Goal: Task Accomplishment & Management: Manage account settings

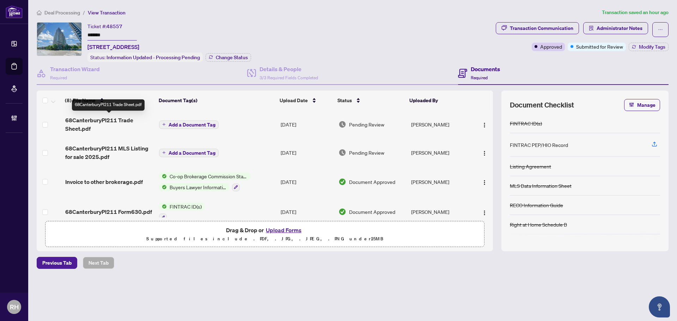
click at [69, 121] on span "68CanterburyPl211 Trade Sheet.pdf" at bounding box center [109, 124] width 88 height 17
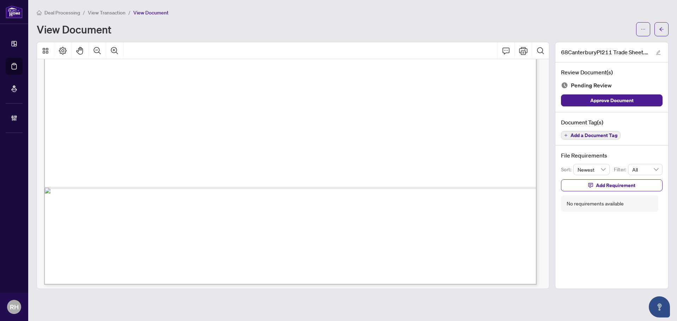
scroll to position [422, 0]
click at [662, 30] on icon "arrow-left" at bounding box center [661, 29] width 5 height 5
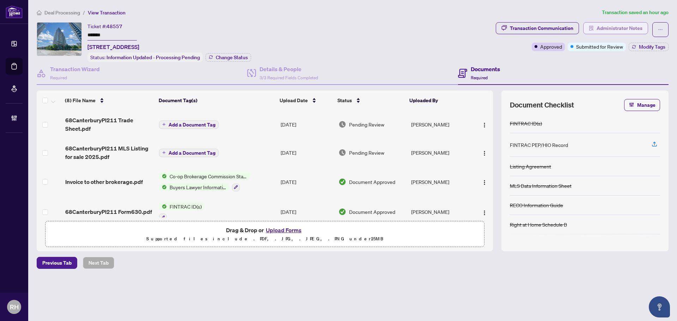
click at [616, 31] on span "Administrator Notes" at bounding box center [619, 28] width 46 height 11
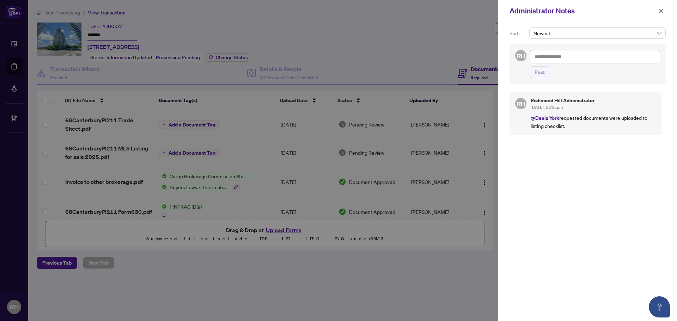
click at [599, 54] on textarea at bounding box center [595, 56] width 130 height 13
click at [573, 111] on span "Deals York" at bounding box center [581, 109] width 62 height 6
type textarea "**********"
click at [536, 67] on span "Post" at bounding box center [539, 72] width 10 height 11
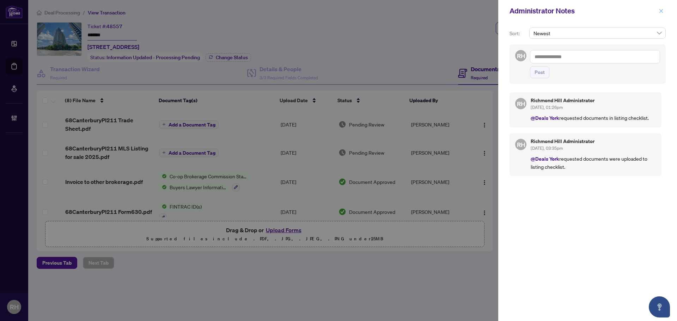
click at [659, 12] on icon "close" at bounding box center [660, 10] width 5 height 5
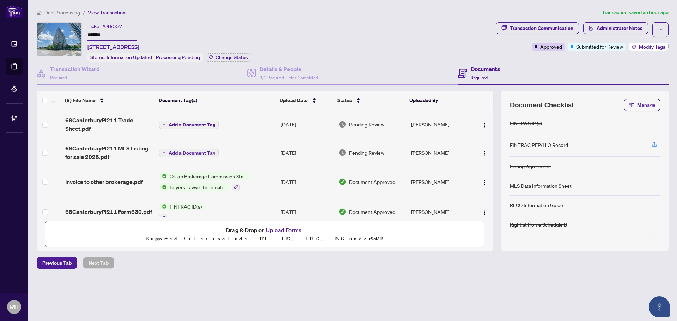
click at [641, 48] on span "Modify Tags" at bounding box center [652, 46] width 26 height 5
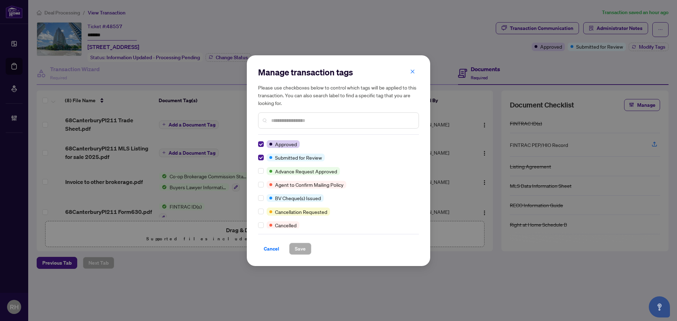
click at [257, 159] on div "Manage transaction tags Please use checkboxes below to control which tags will …" at bounding box center [338, 160] width 183 height 211
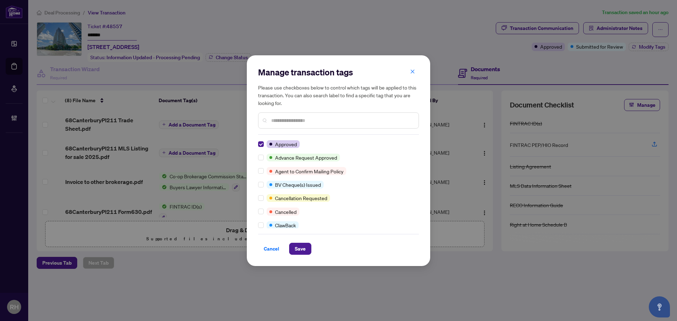
click at [304, 242] on div "Cancel Save" at bounding box center [338, 244] width 161 height 21
click at [306, 246] on button "Save" at bounding box center [300, 249] width 22 height 12
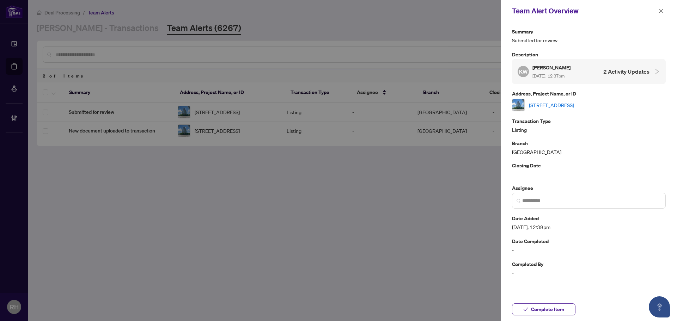
click at [544, 318] on div "Complete Item" at bounding box center [588, 309] width 176 height 23
click at [547, 312] on span "Complete Item" at bounding box center [547, 309] width 33 height 11
click at [660, 10] on icon "close" at bounding box center [660, 10] width 5 height 5
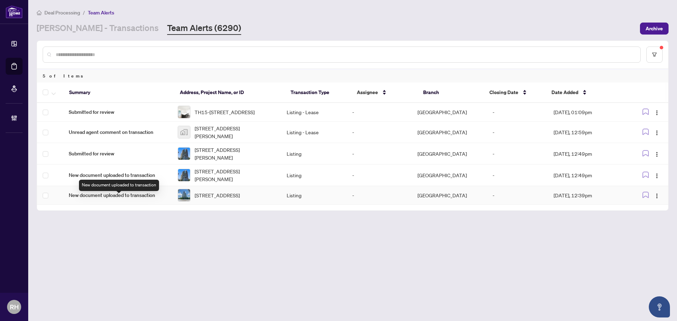
click at [157, 199] on span "New document uploaded to transaction" at bounding box center [118, 195] width 98 height 8
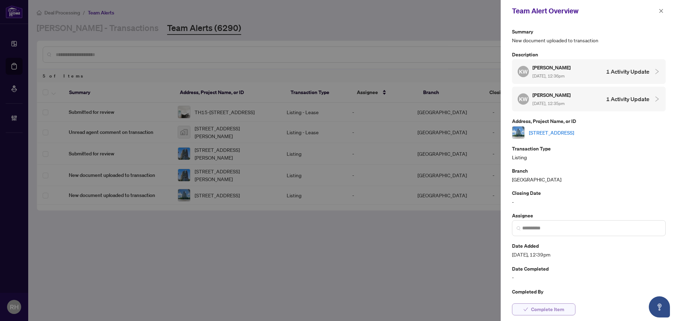
click at [531, 305] on span "Complete Item" at bounding box center [547, 309] width 33 height 11
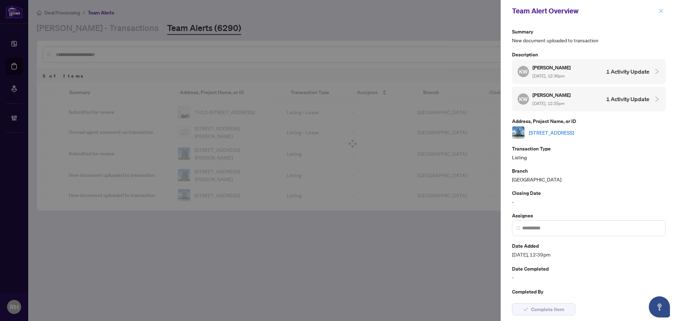
click at [659, 7] on span "button" at bounding box center [660, 10] width 5 height 11
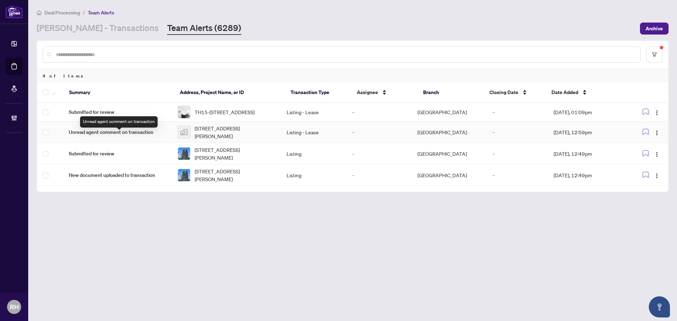
click at [166, 136] on span "Unread agent comment on transaction" at bounding box center [118, 132] width 98 height 8
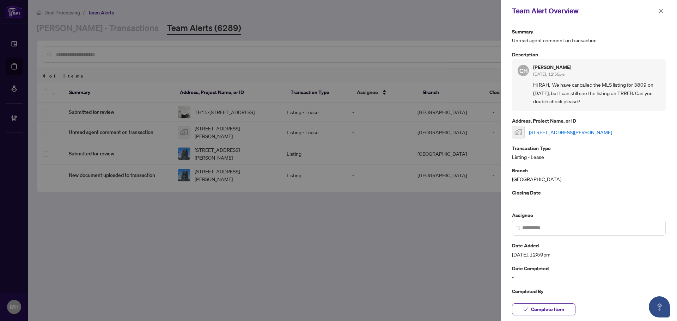
click at [662, 17] on div "Team Alert Overview" at bounding box center [588, 11] width 176 height 22
click at [660, 11] on icon "close" at bounding box center [661, 11] width 4 height 4
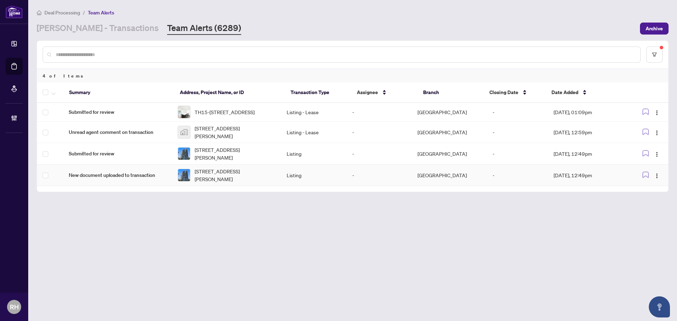
click at [123, 171] on td "New document uploaded to transaction" at bounding box center [117, 175] width 109 height 21
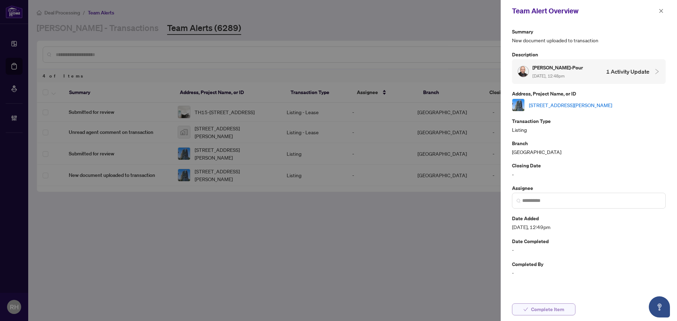
click at [548, 306] on span "Complete Item" at bounding box center [547, 309] width 33 height 11
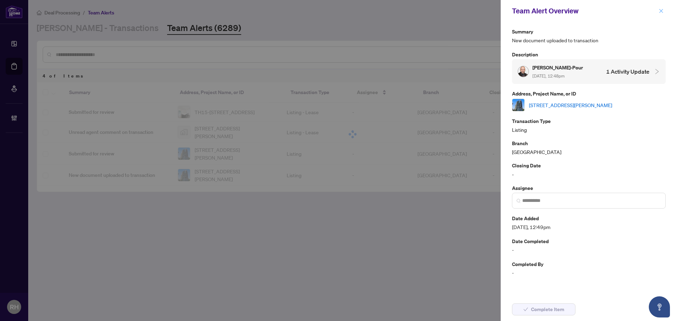
click at [660, 11] on icon "close" at bounding box center [660, 10] width 5 height 5
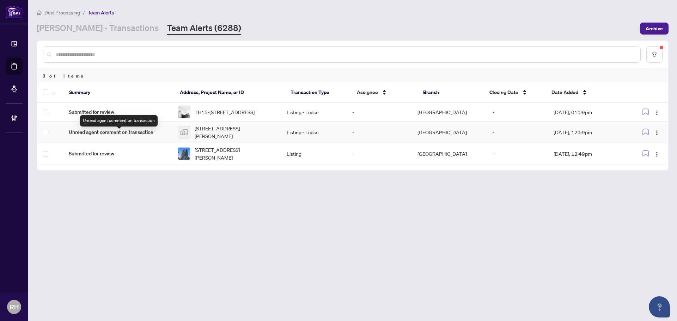
click at [144, 136] on span "Unread agent comment on transaction" at bounding box center [118, 132] width 98 height 8
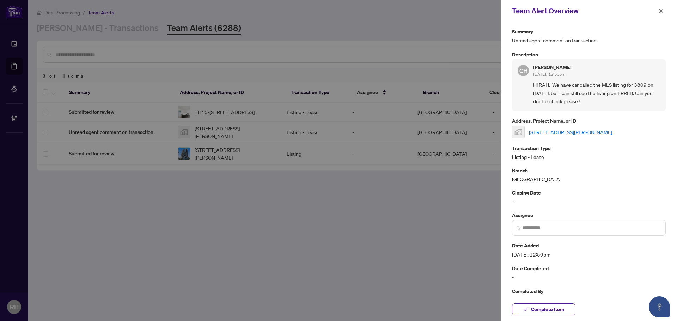
click at [560, 127] on div "70 Annie Craig Drive, Etobicoke, ON, Canada" at bounding box center [589, 132] width 154 height 13
click at [560, 134] on link "70 Annie Craig Drive, Etobicoke, ON, Canada" at bounding box center [570, 132] width 83 height 8
click at [553, 309] on span "Complete Item" at bounding box center [547, 309] width 33 height 11
click at [664, 11] on button "button" at bounding box center [660, 11] width 9 height 8
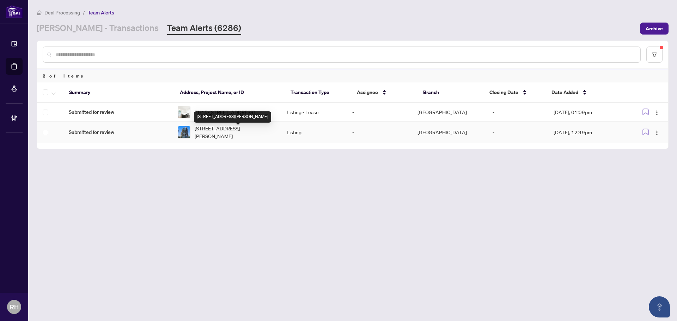
click at [199, 140] on span "606-25 McMahon Dr, Toronto, Ontario M2K 0J1, Canada" at bounding box center [235, 132] width 81 height 16
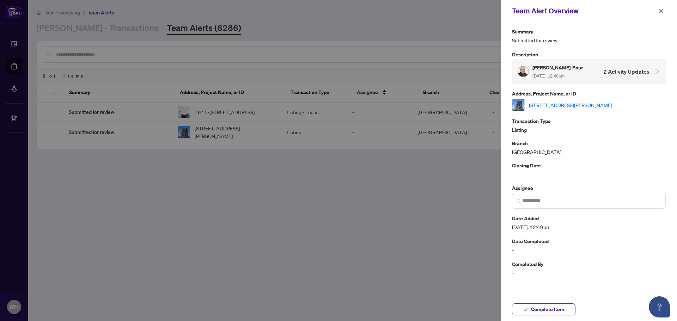
click at [580, 105] on link "606-25 McMahon Dr, Toronto, Ontario M2K 0J1, Canada" at bounding box center [570, 105] width 83 height 8
click at [662, 9] on icon "close" at bounding box center [660, 10] width 5 height 5
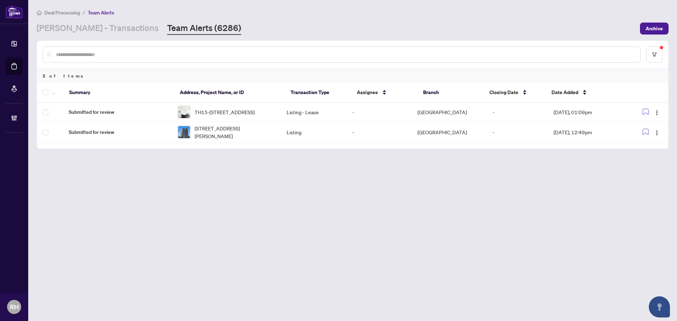
drag, startPoint x: 74, startPoint y: 30, endPoint x: 74, endPoint y: 36, distance: 6.0
click at [74, 30] on link "RAHR - Transactions" at bounding box center [98, 28] width 122 height 13
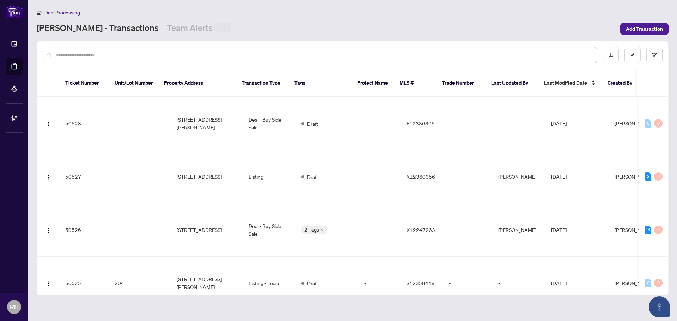
click at [77, 58] on input "text" at bounding box center [323, 55] width 535 height 8
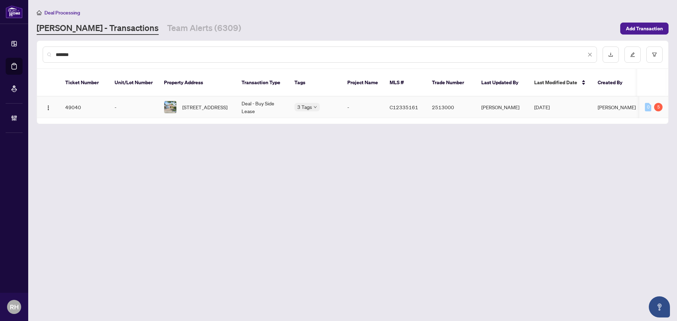
type input "*******"
click at [227, 105] on span "50 Barrydale Cres, Toronto, Ontario M3B 3E2, Canada" at bounding box center [204, 107] width 45 height 8
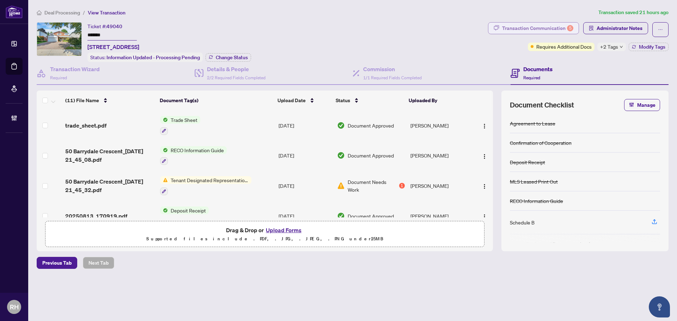
click at [538, 23] on div "Transaction Communication 5" at bounding box center [537, 28] width 71 height 11
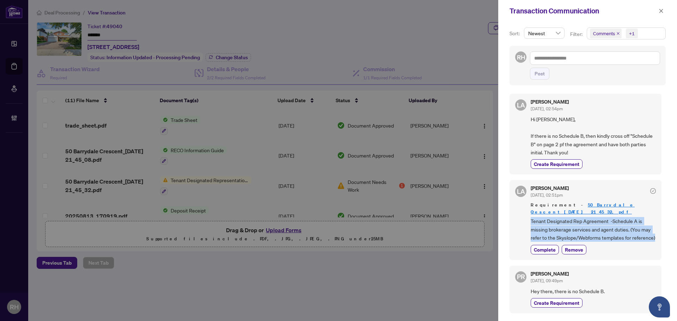
drag, startPoint x: 530, startPoint y: 223, endPoint x: 651, endPoint y: 244, distance: 123.0
click at [651, 244] on div "LA Luna Almuhanna Aug/25/2025, 02:51pm Requirement - 50 Barrydale Crescent_2025…" at bounding box center [585, 220] width 152 height 80
click at [613, 233] on span "Tenant Designated Rep Agreement -Schedule A is missing brokerage services and a…" at bounding box center [592, 229] width 125 height 25
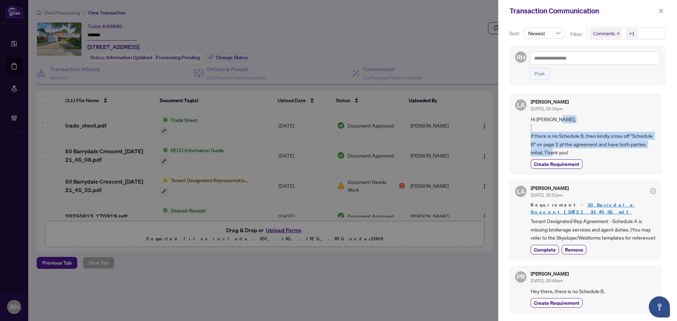
drag, startPoint x: 523, startPoint y: 135, endPoint x: 642, endPoint y: 148, distance: 119.2
click at [642, 148] on div "LA Luna Almuhanna Aug/25/2025, 02:54pm Hi Pourya, If there is no Schedule B, th…" at bounding box center [585, 134] width 152 height 81
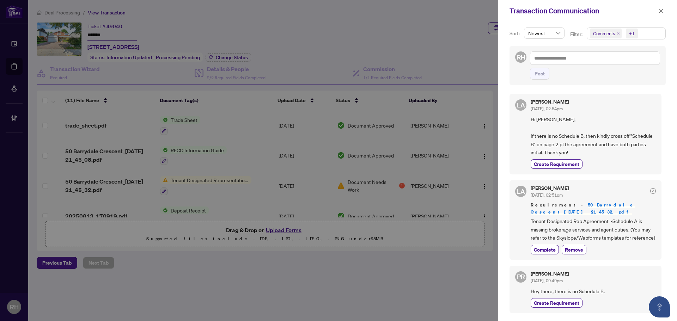
click at [621, 131] on span "Hi Pourya, If there is no Schedule B, then kindly cross off "Schedule B" on pag…" at bounding box center [592, 135] width 125 height 41
click at [661, 10] on icon "close" at bounding box center [660, 10] width 5 height 5
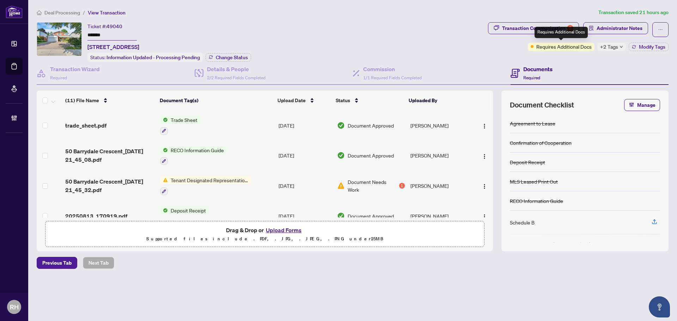
click at [610, 50] on span "+2 Tags" at bounding box center [609, 47] width 18 height 8
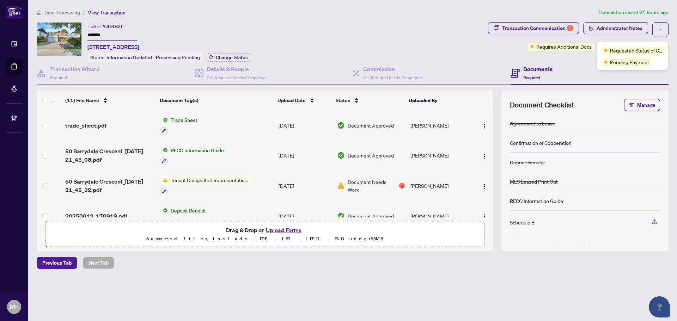
click at [390, 17] on div "Deal Processing / View Transaction Transaction saved 21 hours ago Ticket #: 490…" at bounding box center [352, 150] width 637 height 285
click at [538, 28] on div "Transaction Communication 5" at bounding box center [537, 28] width 71 height 11
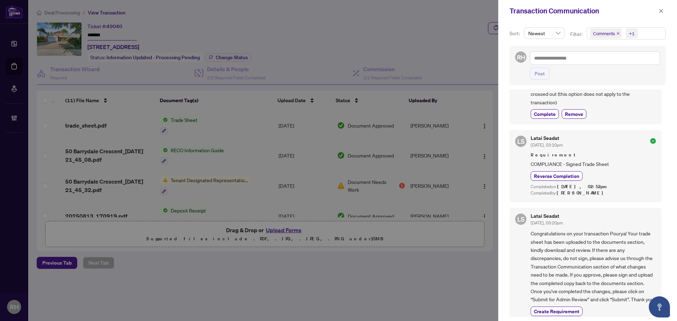
scroll to position [560, 0]
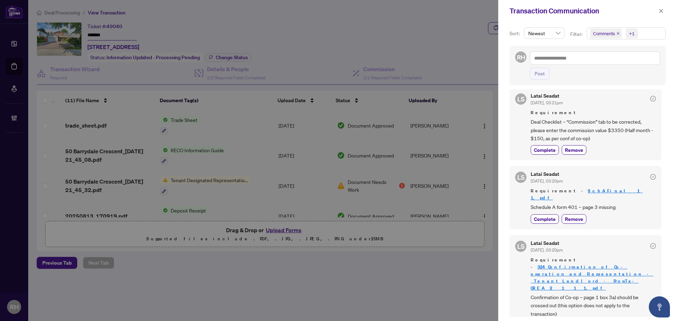
click at [658, 18] on div "Transaction Communication" at bounding box center [587, 11] width 179 height 22
click at [660, 12] on icon "close" at bounding box center [661, 11] width 4 height 4
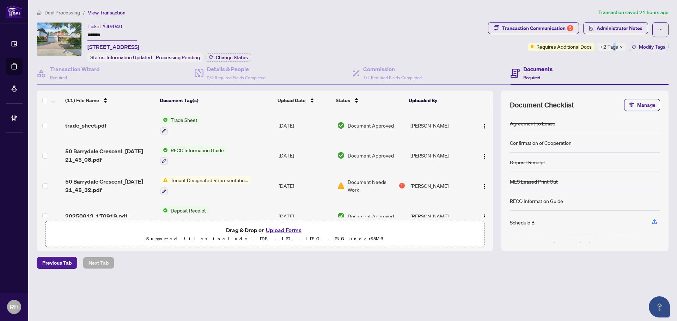
click at [613, 50] on span "+2 Tags" at bounding box center [609, 47] width 18 height 8
drag, startPoint x: 653, startPoint y: 65, endPoint x: 605, endPoint y: 66, distance: 47.6
click at [605, 66] on div "Pending Payment" at bounding box center [632, 61] width 62 height 8
click at [655, 62] on div "Pending Payment" at bounding box center [632, 61] width 62 height 8
click at [385, 30] on div "Ticket #: 49040 ******* 50 Barrydale Cres, Toronto, Ontario M3B 3E2, Canada Sta…" at bounding box center [261, 42] width 448 height 40
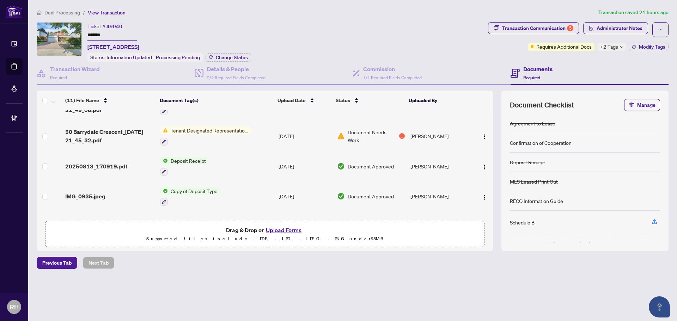
scroll to position [0, 0]
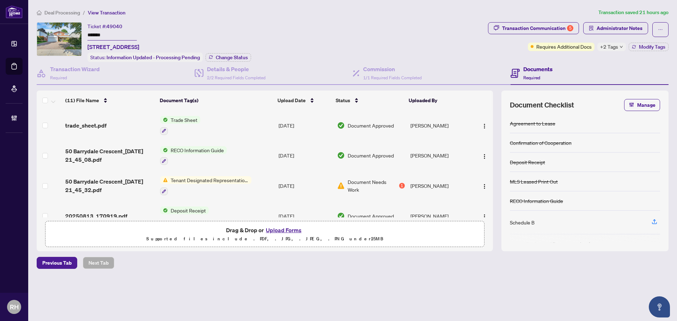
click at [107, 180] on span "50 Barrydale Crescent_2025-08-19 21_45_32.pdf" at bounding box center [109, 185] width 89 height 17
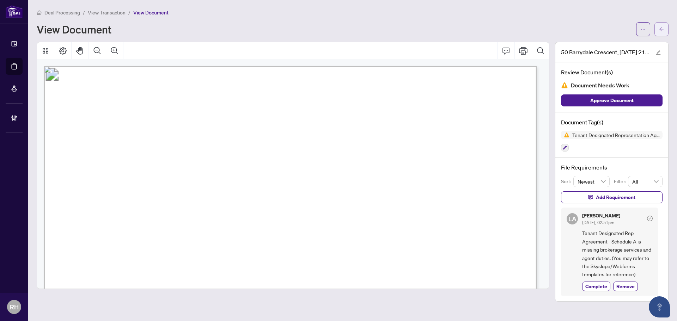
click at [666, 29] on button "button" at bounding box center [661, 29] width 14 height 14
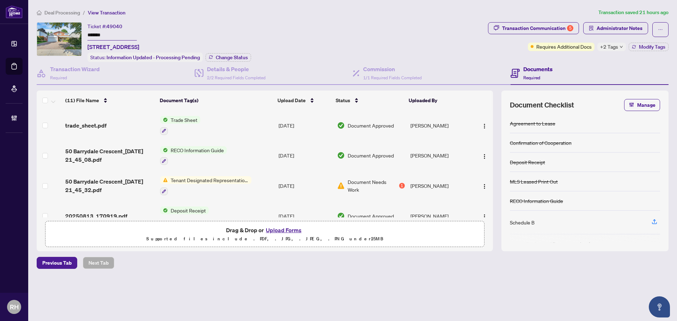
click at [63, 12] on span "Deal Processing" at bounding box center [62, 13] width 36 height 6
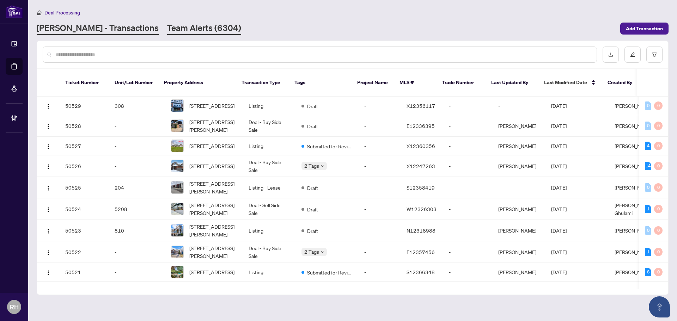
click at [167, 25] on link "Team Alerts (6304)" at bounding box center [204, 28] width 74 height 13
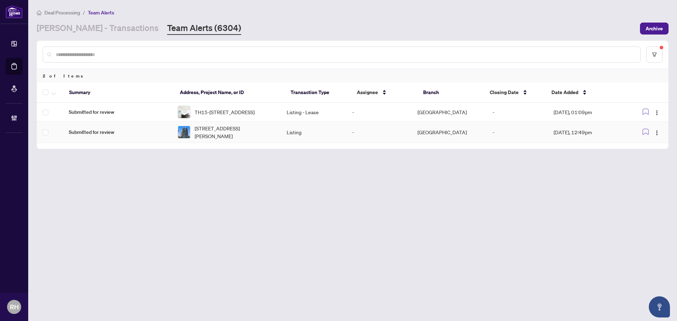
click at [235, 138] on span "[STREET_ADDRESS][PERSON_NAME]" at bounding box center [235, 132] width 81 height 16
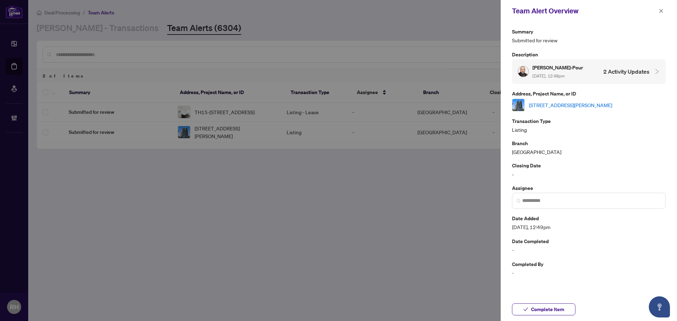
click at [565, 106] on link "[STREET_ADDRESS][PERSON_NAME]" at bounding box center [570, 105] width 83 height 8
click at [549, 310] on span "Complete Item" at bounding box center [547, 309] width 33 height 11
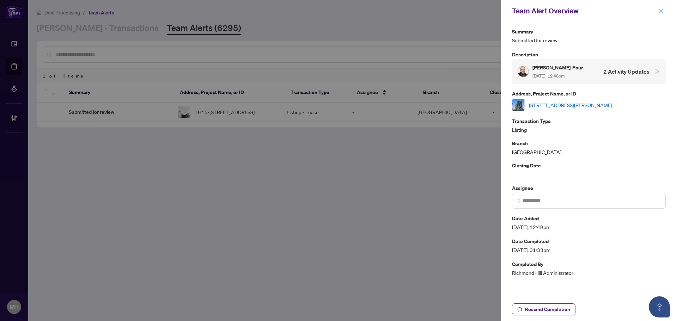
click at [661, 10] on icon "close" at bounding box center [660, 10] width 5 height 5
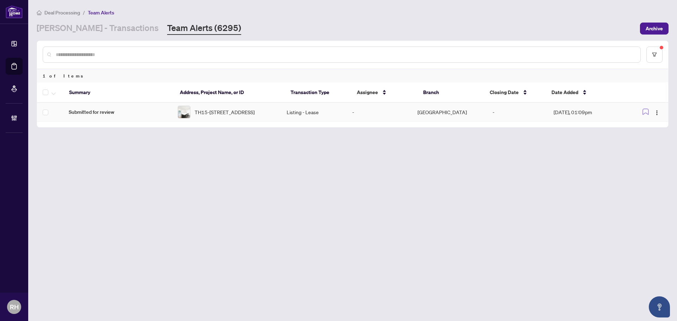
click at [226, 110] on span "TH15-4055 Parkside Dr, Mississauga, Ontario L5B 0K8, Canada" at bounding box center [225, 112] width 60 height 8
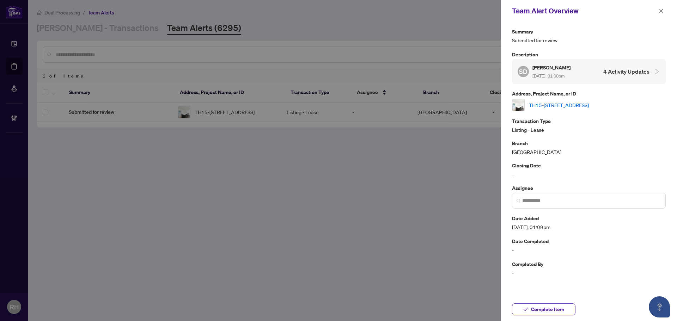
click at [549, 106] on link "TH15-4055 Parkside Dr, Mississauga, Ontario L5B 0K8, Canada" at bounding box center [559, 105] width 60 height 8
click at [547, 311] on span "Complete Item" at bounding box center [547, 309] width 33 height 11
click at [659, 10] on icon "close" at bounding box center [660, 10] width 5 height 5
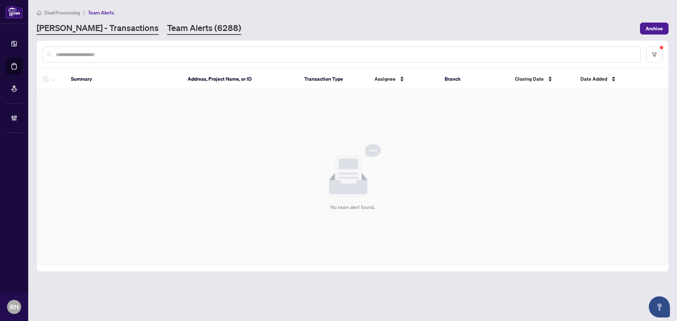
click at [95, 32] on link "RAHR - Transactions" at bounding box center [98, 28] width 122 height 13
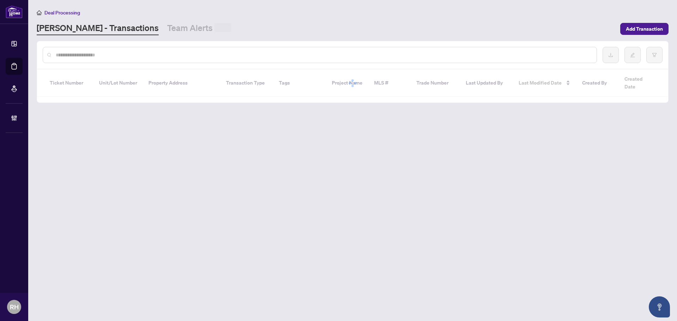
click at [170, 38] on main "Deal Processing RAHR - Transactions Team Alerts Add Transaction Ticket Number U…" at bounding box center [352, 160] width 648 height 321
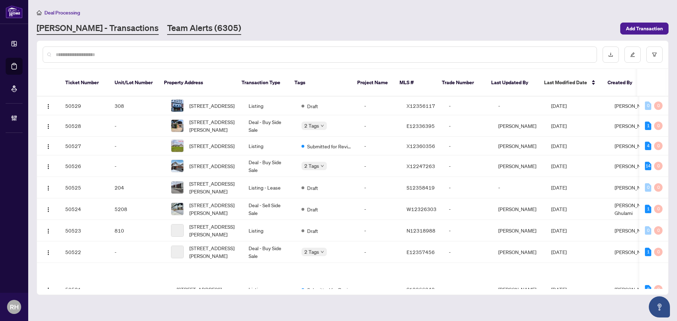
click at [167, 24] on link "Team Alerts (6305)" at bounding box center [204, 28] width 74 height 13
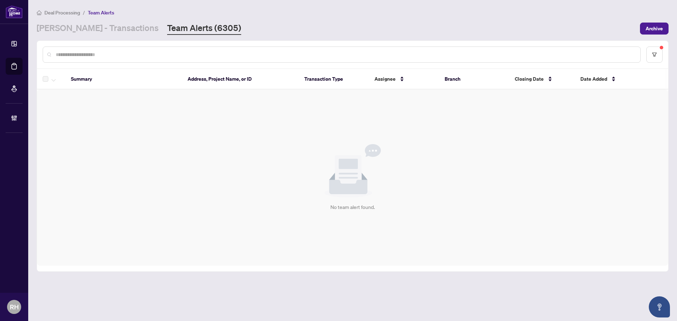
click at [92, 41] on div at bounding box center [352, 54] width 631 height 27
click at [98, 29] on link "RAHR - Transactions" at bounding box center [98, 28] width 122 height 13
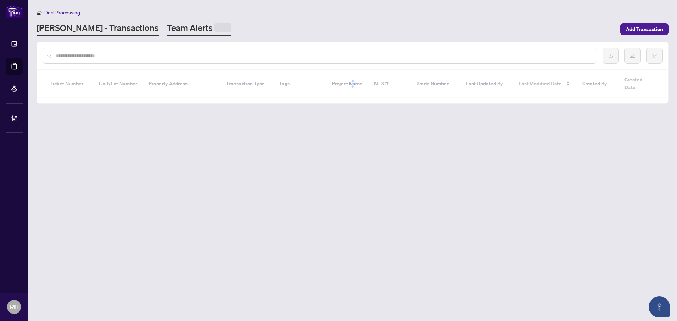
click at [167, 29] on link "Team Alerts" at bounding box center [199, 29] width 64 height 14
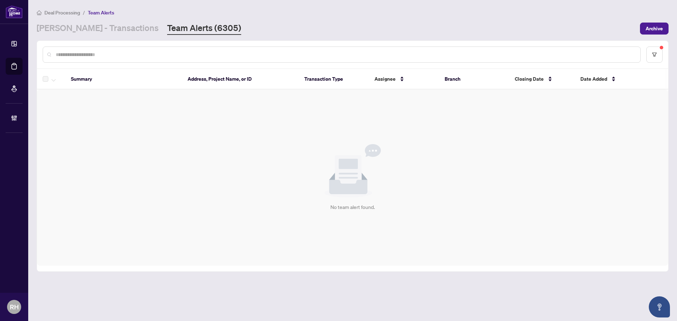
click at [66, 38] on main "Deal Processing / Team Alerts RAHR - Transactions Team Alerts (6305) Archive Su…" at bounding box center [352, 160] width 648 height 321
click at [70, 31] on link "RAHR - Transactions" at bounding box center [98, 28] width 122 height 13
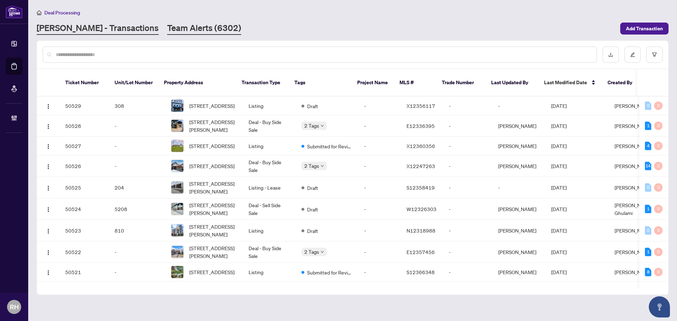
click at [167, 31] on link "Team Alerts (6302)" at bounding box center [204, 28] width 74 height 13
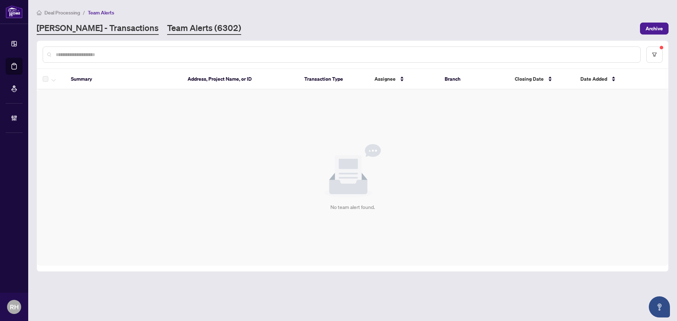
click at [85, 27] on link "RAHR - Transactions" at bounding box center [98, 28] width 122 height 13
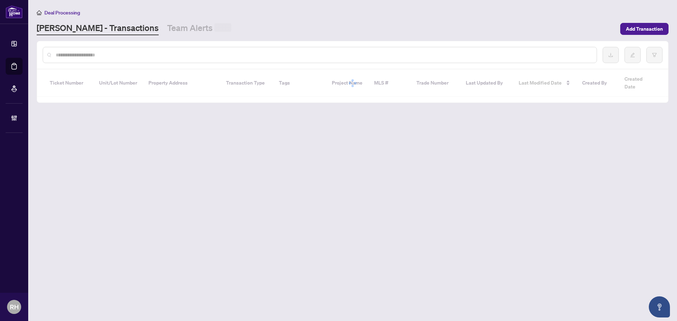
click at [167, 27] on link "Team Alerts" at bounding box center [199, 28] width 64 height 13
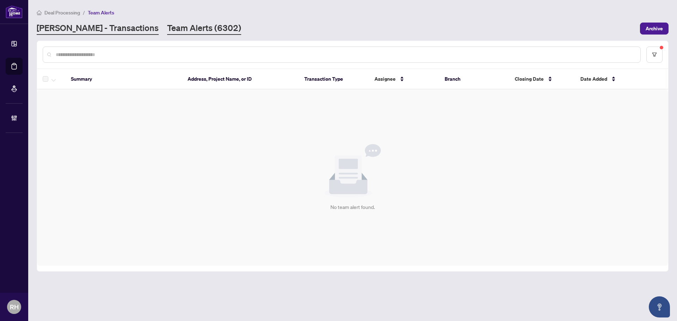
click at [90, 24] on link "RAHR - Transactions" at bounding box center [98, 28] width 122 height 13
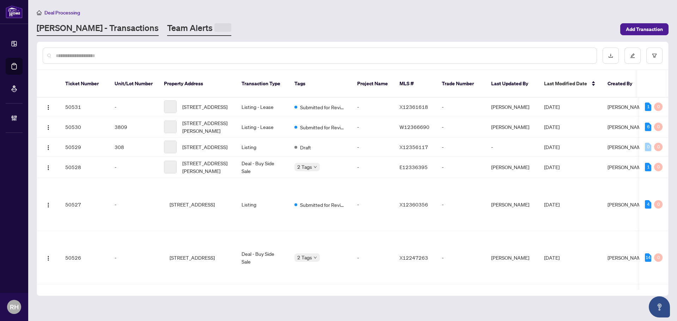
click at [167, 24] on link "Team Alerts" at bounding box center [199, 29] width 64 height 14
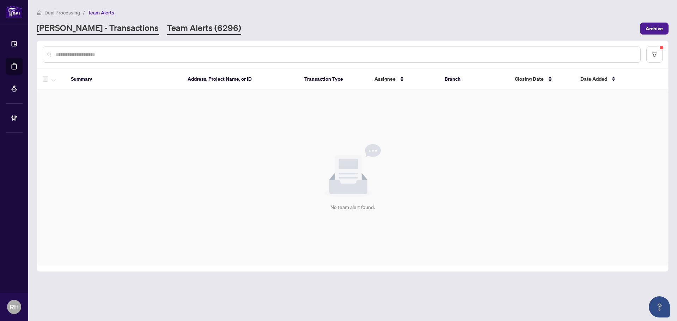
click at [90, 31] on link "RAHR - Transactions" at bounding box center [98, 28] width 122 height 13
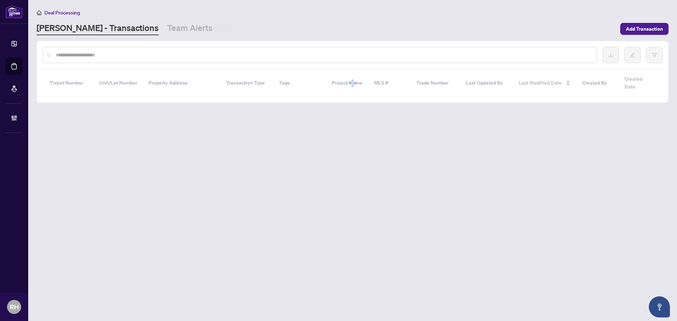
click at [148, 38] on main "Deal Processing RAHR - Transactions Team Alerts Add Transaction Ticket Number U…" at bounding box center [352, 160] width 648 height 321
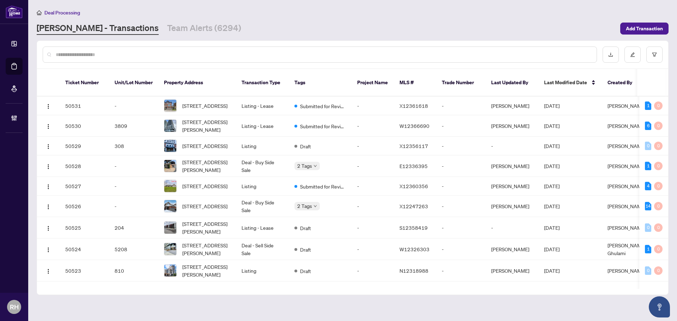
click at [149, 35] on main "Deal Processing RAHR - Transactions Team Alerts (6294) Add Transaction Ticket N…" at bounding box center [352, 160] width 648 height 321
click at [167, 23] on link "Team Alerts (6294)" at bounding box center [204, 28] width 74 height 13
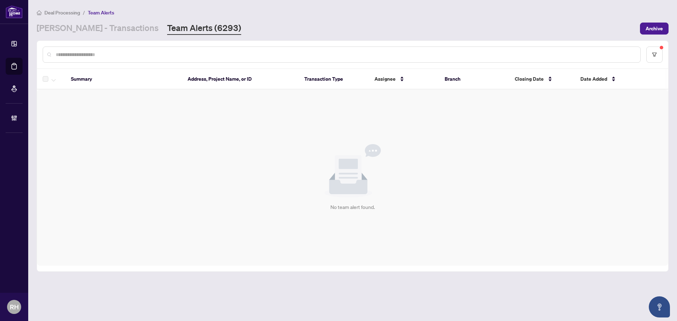
click at [104, 21] on div "Deal Processing / Team Alerts RAHR - Transactions Team Alerts (6293) Archive" at bounding box center [353, 21] width 632 height 26
click at [106, 23] on link "RAHR - Transactions" at bounding box center [98, 28] width 122 height 13
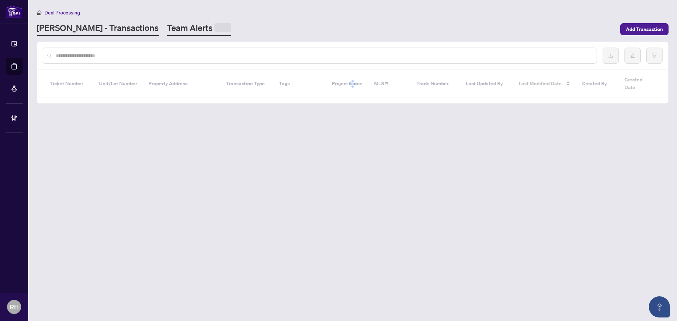
click at [167, 26] on link "Team Alerts" at bounding box center [199, 29] width 64 height 14
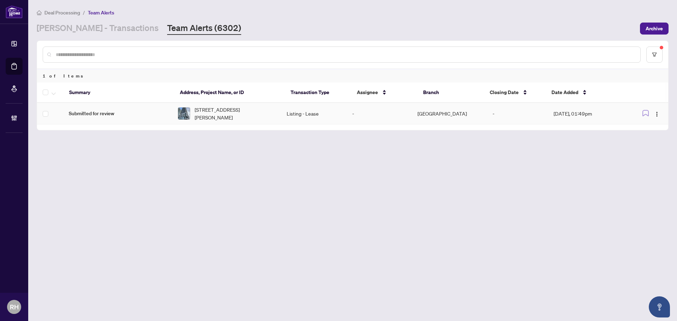
click at [153, 109] on td "Submitted for review" at bounding box center [117, 113] width 109 height 21
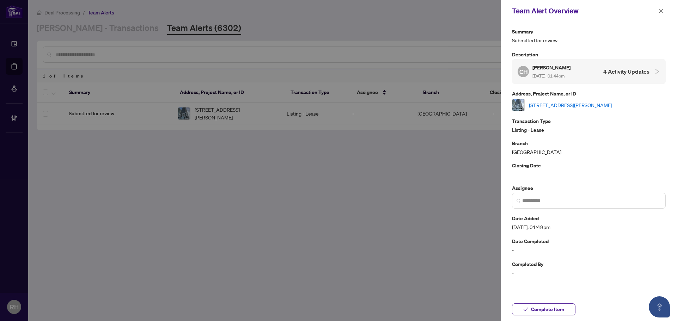
click at [579, 101] on link "3809-70 ANNIE CRAIG Dr, Toronto, Ontario M8V 0G2, Canada" at bounding box center [570, 105] width 83 height 8
click at [556, 308] on span "Complete Item" at bounding box center [547, 309] width 33 height 11
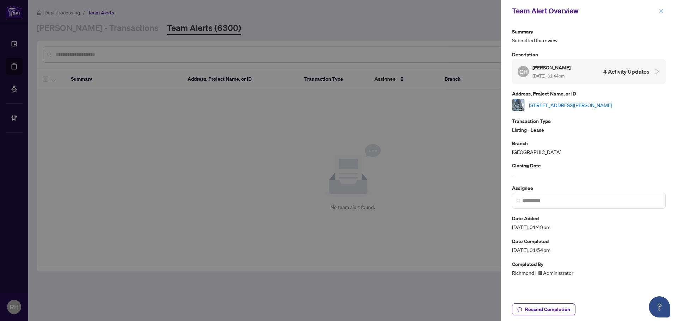
click at [661, 11] on icon "close" at bounding box center [661, 11] width 4 height 4
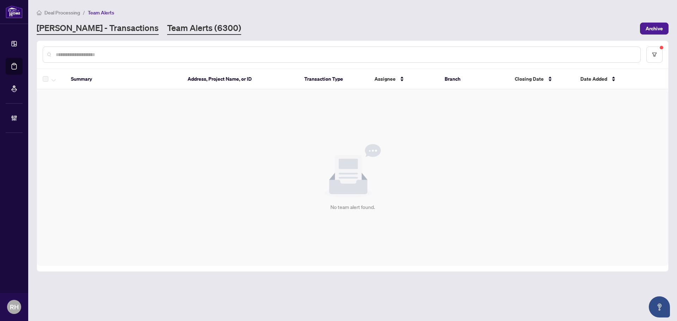
click at [100, 29] on link "RAHR - Transactions" at bounding box center [98, 28] width 122 height 13
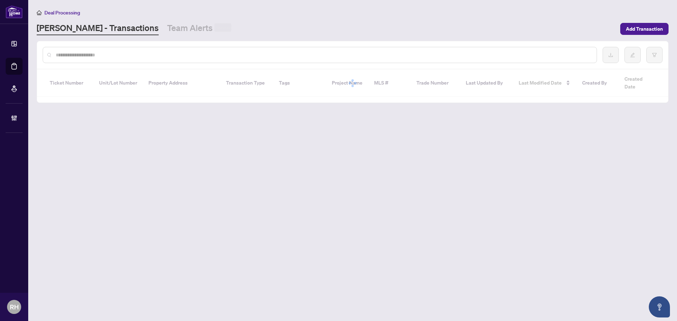
click at [167, 34] on link "Team Alerts" at bounding box center [199, 28] width 64 height 13
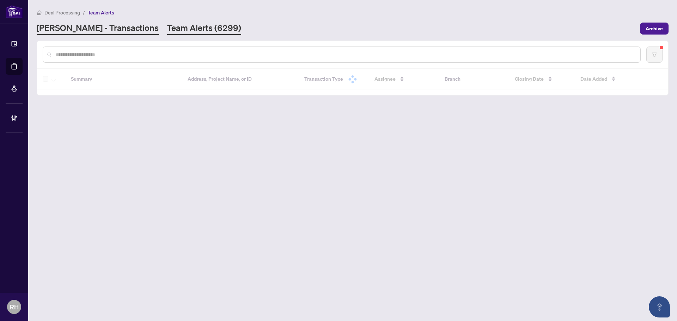
click at [68, 31] on link "RAHR - Transactions" at bounding box center [98, 28] width 122 height 13
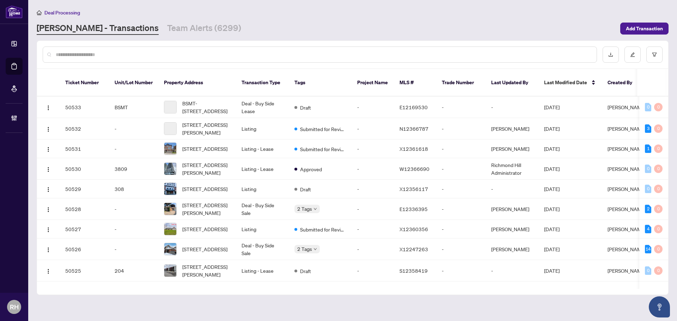
click at [96, 54] on input "text" at bounding box center [323, 55] width 535 height 8
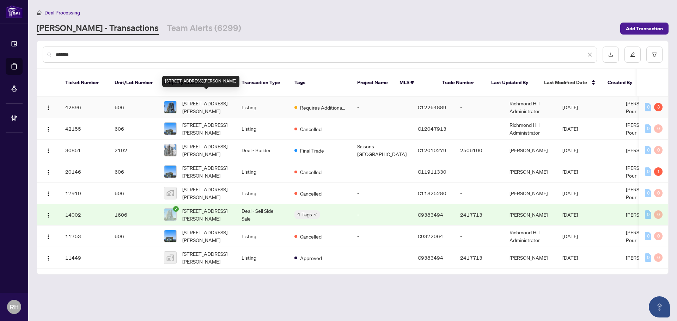
type input "*******"
click at [195, 99] on span "606-25 McMahon Dr, Toronto, Ontario M2K 0J1, Canada" at bounding box center [206, 107] width 48 height 16
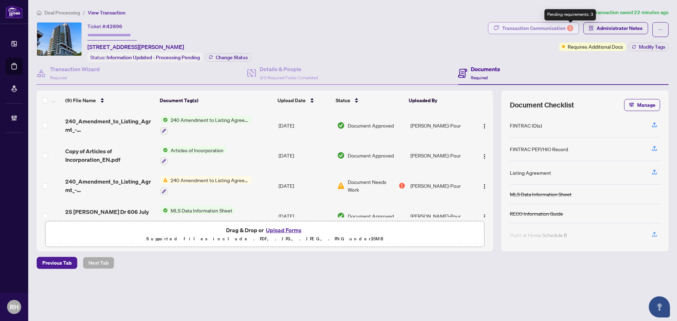
click at [571, 31] on div "3" at bounding box center [570, 28] width 6 height 6
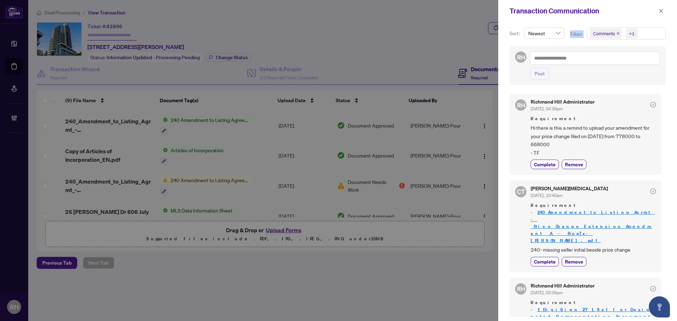
drag, startPoint x: 567, startPoint y: 36, endPoint x: 589, endPoint y: 35, distance: 21.5
click at [589, 35] on div "Filter: Comments +1" at bounding box center [617, 36] width 101 height 18
click at [618, 32] on icon "close" at bounding box center [618, 34] width 4 height 4
click at [657, 12] on button "button" at bounding box center [660, 11] width 9 height 8
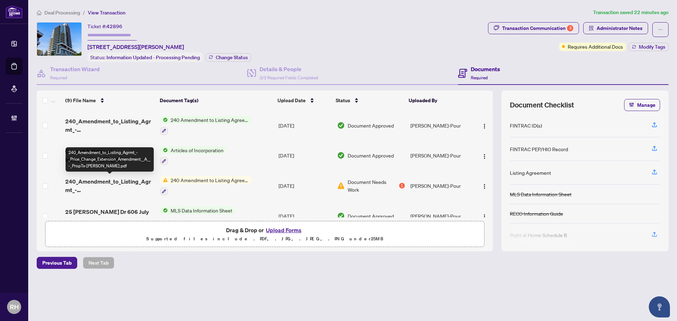
click at [121, 187] on span "240_Amendment_to_Listing_Agrmt_-_Price_Change_Extension_Amendment__A__-_PropTx-…" at bounding box center [109, 185] width 89 height 17
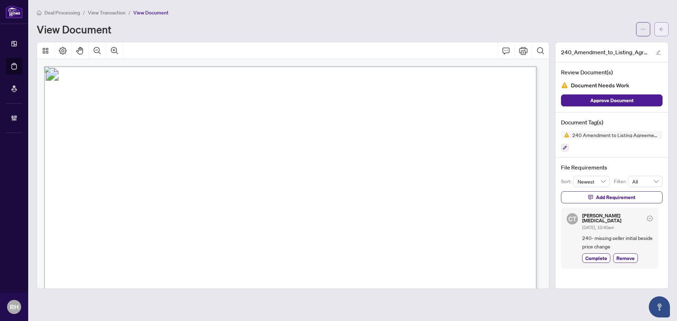
click at [661, 24] on span "button" at bounding box center [661, 29] width 5 height 11
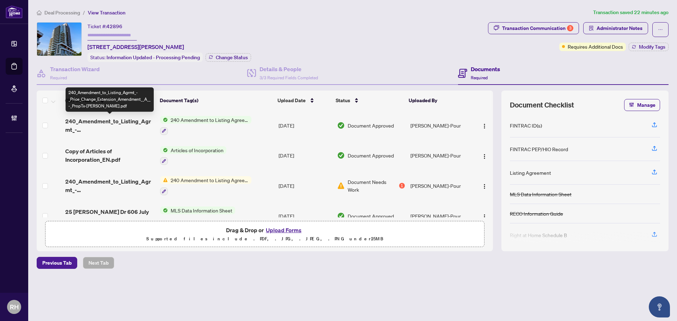
click at [110, 117] on span "240_Amendment_to_Listing_Agrmt_-_Price_Change_Extension_Amendment__A__-_PropTx-…" at bounding box center [109, 125] width 89 height 17
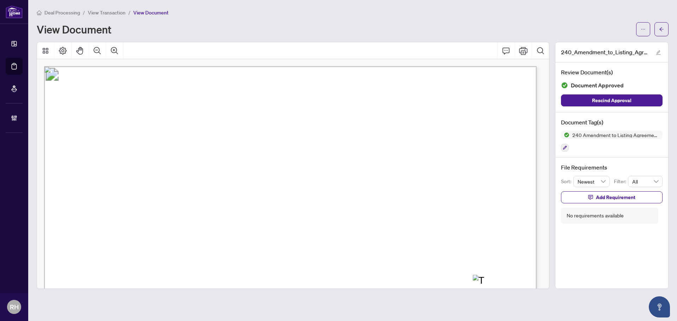
scroll to position [141, 0]
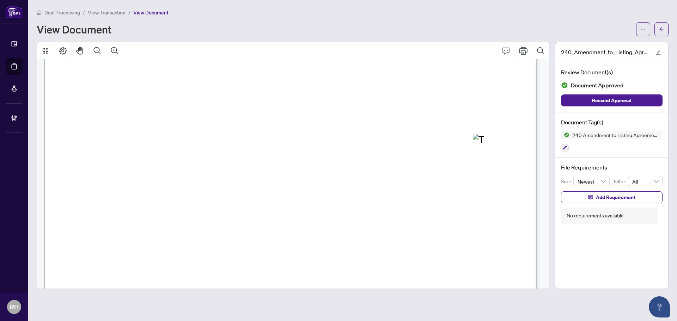
click at [669, 34] on main "Deal Processing / View Transaction / View Document View Document 240_Amendment_…" at bounding box center [352, 160] width 648 height 321
click at [662, 31] on icon "arrow-left" at bounding box center [661, 29] width 5 height 5
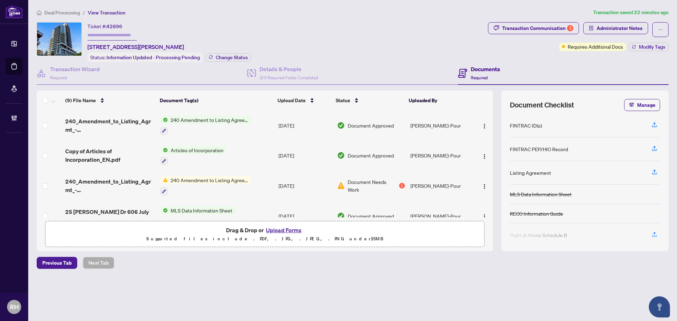
click at [97, 181] on span "240_Amendment_to_Listing_Agrmt_-_Price_Change_Extension_Amendment__A__-_PropTx-…" at bounding box center [109, 185] width 89 height 17
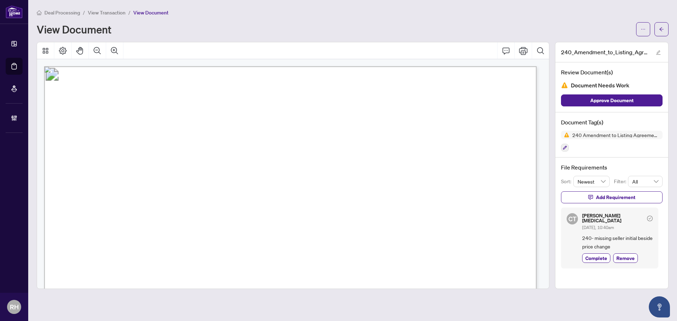
scroll to position [176, 0]
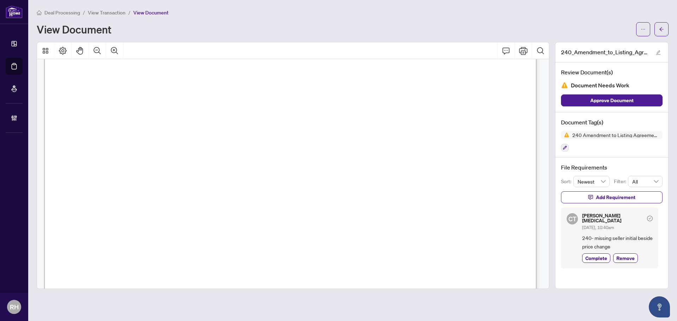
click at [673, 36] on main "Deal Processing / View Transaction / View Document View Document 240_Amendment_…" at bounding box center [352, 160] width 648 height 321
click at [664, 32] on button "button" at bounding box center [661, 29] width 14 height 14
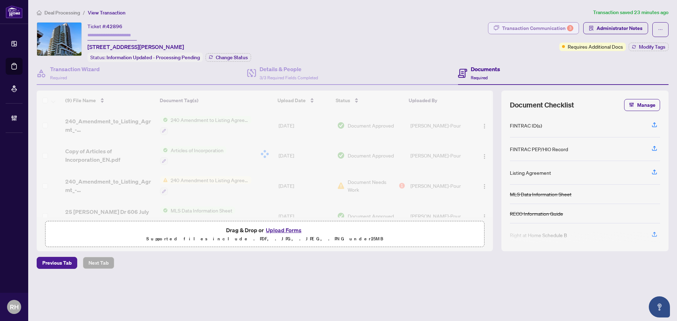
click at [549, 24] on div "Transaction Communication 3" at bounding box center [537, 28] width 71 height 11
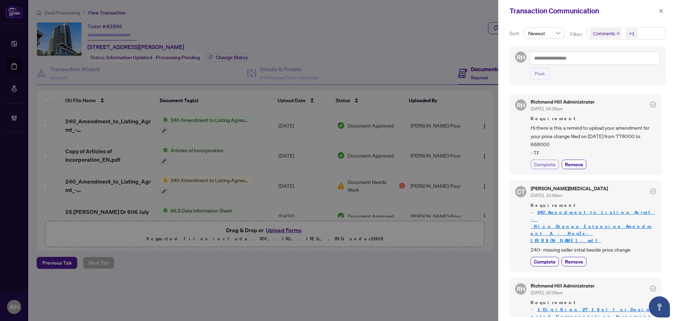
click at [547, 164] on span "Complete" at bounding box center [545, 164] width 22 height 7
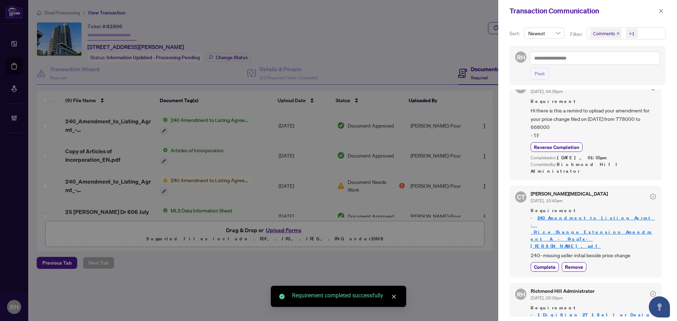
scroll to position [26, 0]
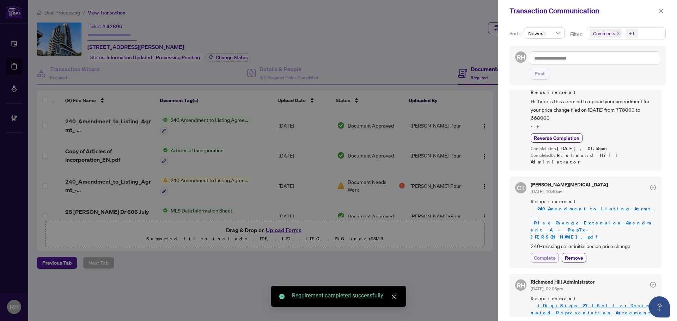
click at [539, 254] on span "Complete" at bounding box center [545, 257] width 22 height 7
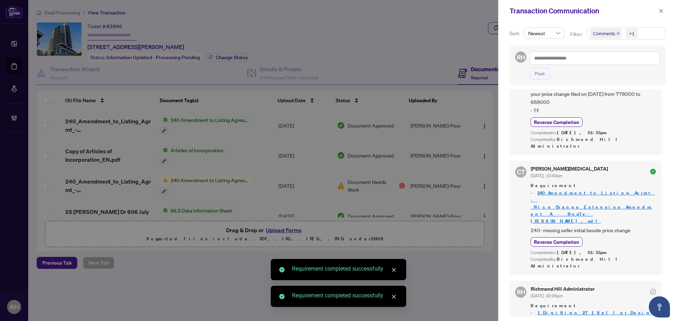
scroll to position [59, 0]
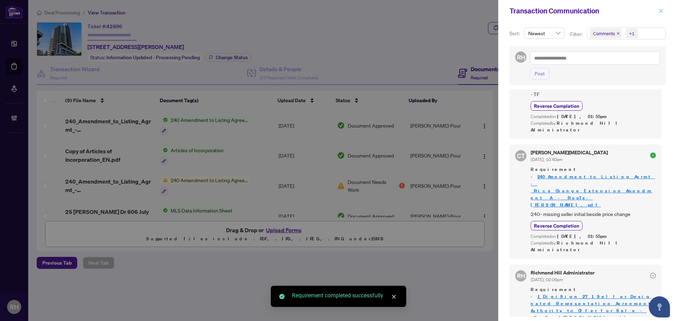
click at [664, 11] on button "button" at bounding box center [660, 11] width 9 height 8
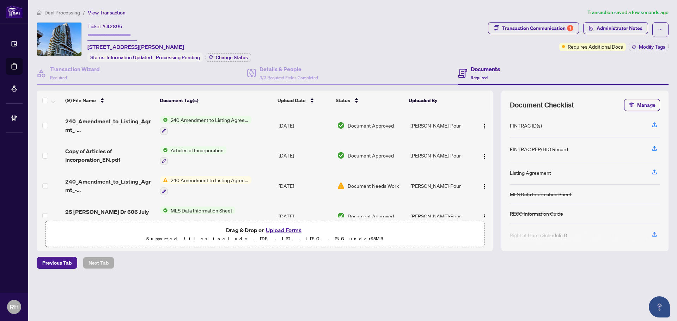
scroll to position [70, 0]
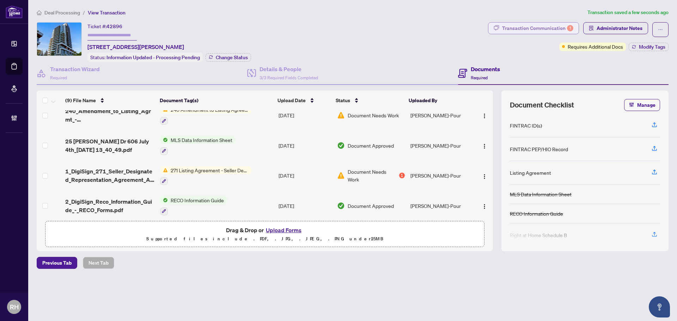
click at [544, 31] on div "Transaction Communication 1" at bounding box center [537, 28] width 71 height 11
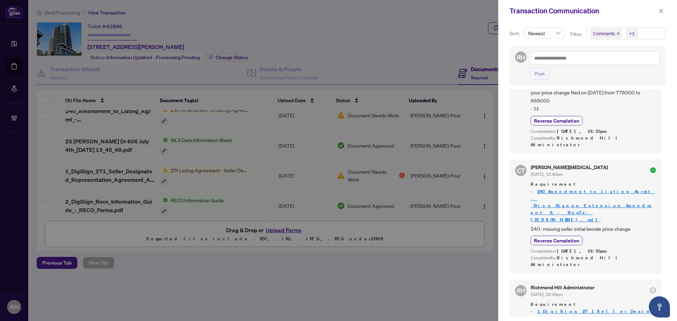
scroll to position [59, 0]
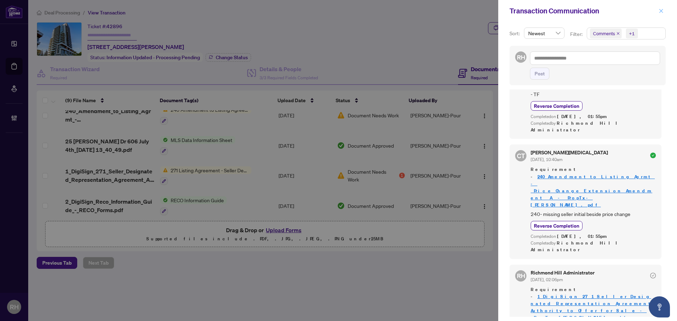
click at [660, 16] on span "button" at bounding box center [660, 10] width 5 height 11
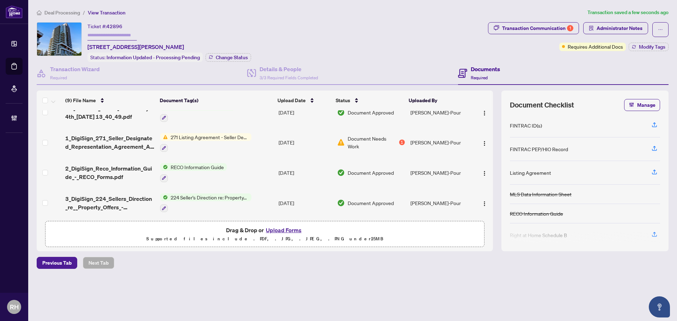
scroll to position [106, 0]
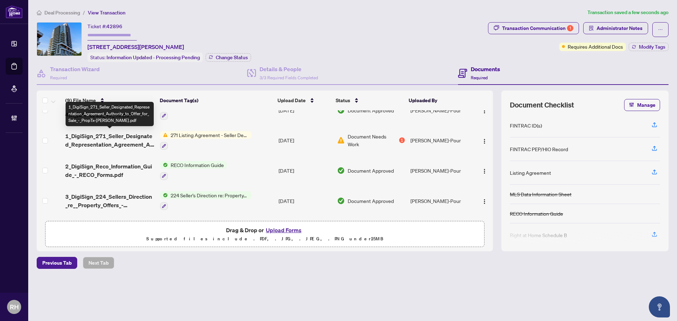
click at [117, 135] on span "1_DigiSign_271_Seller_Designated_Representation_Agreement_Authority_to_Offer_fo…" at bounding box center [109, 140] width 89 height 17
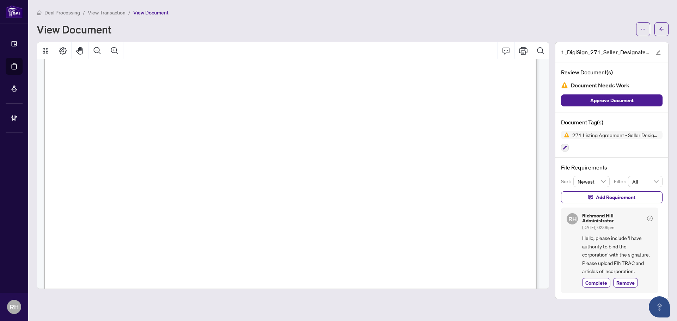
scroll to position [2855, 0]
click at [660, 35] on button "button" at bounding box center [661, 29] width 14 height 14
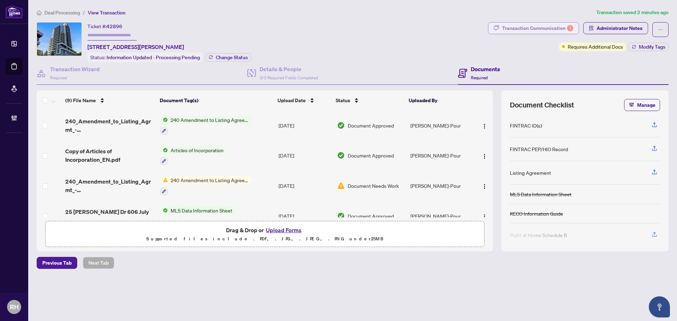
click at [559, 29] on div "Transaction Communication 1" at bounding box center [537, 28] width 71 height 11
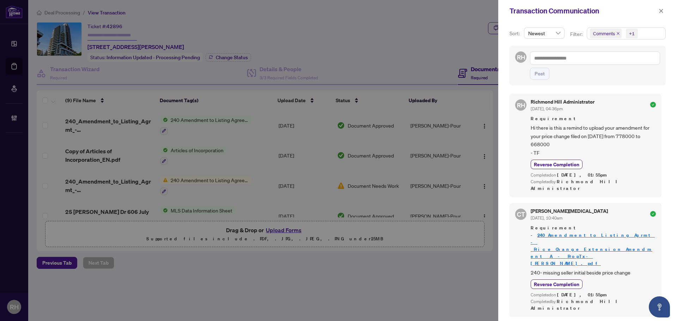
scroll to position [59, 0]
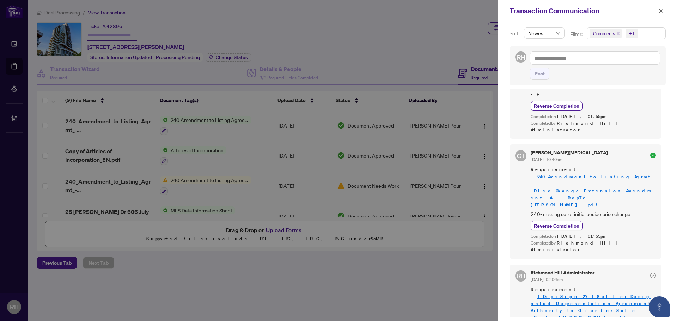
drag, startPoint x: 530, startPoint y: 280, endPoint x: 597, endPoint y: 283, distance: 67.0
click at [658, 9] on button "button" at bounding box center [660, 11] width 9 height 8
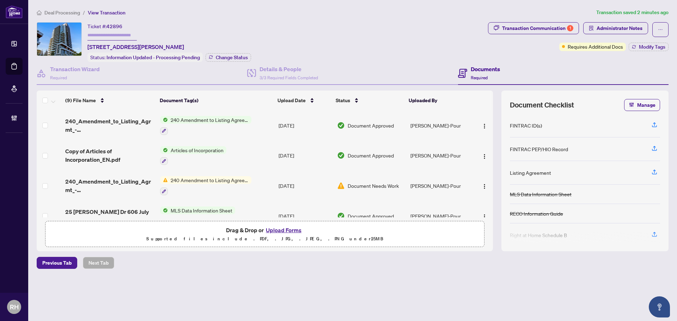
click at [75, 13] on span "Deal Processing" at bounding box center [62, 13] width 36 height 6
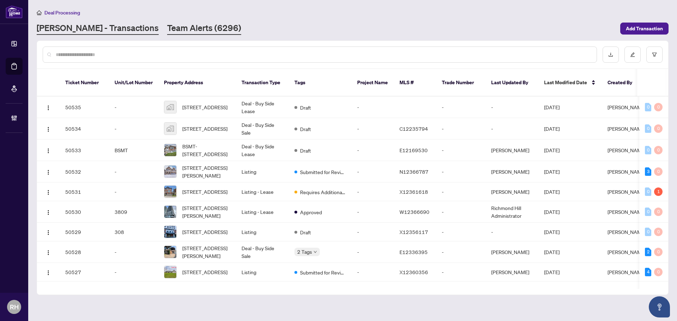
click at [185, 29] on link "Team Alerts (6296)" at bounding box center [204, 28] width 74 height 13
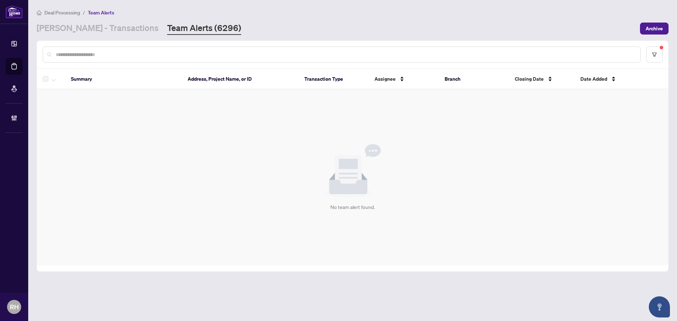
click at [75, 38] on main "Deal Processing / Team Alerts RAHR - Transactions Team Alerts (6296) Archive Su…" at bounding box center [352, 160] width 648 height 321
click at [78, 30] on link "RAHR - Transactions" at bounding box center [98, 28] width 122 height 13
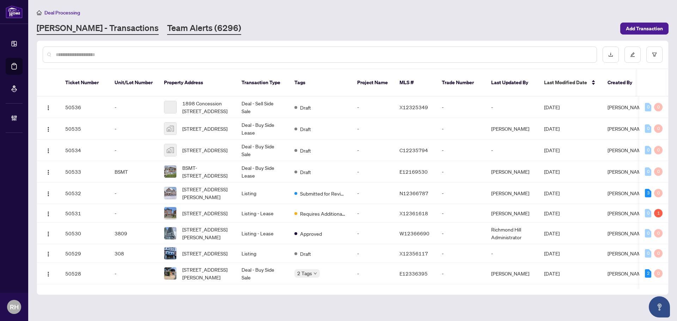
click at [167, 30] on link "Team Alerts (6296)" at bounding box center [204, 28] width 74 height 13
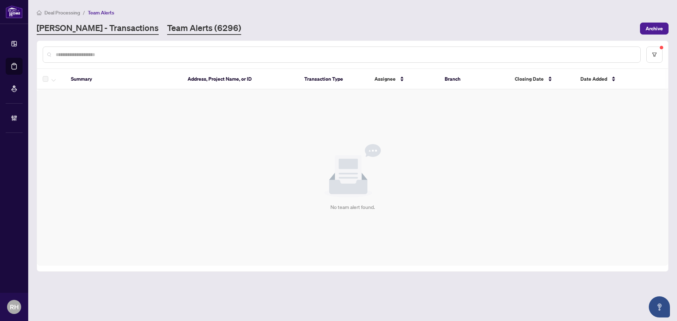
click at [50, 26] on link "[PERSON_NAME] - Transactions" at bounding box center [98, 28] width 122 height 13
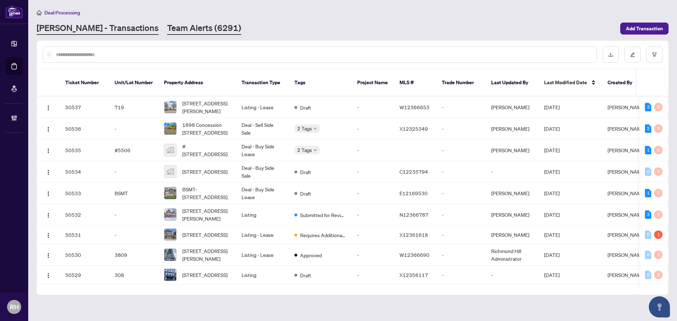
click at [167, 30] on link "Team Alerts (6291)" at bounding box center [204, 28] width 74 height 13
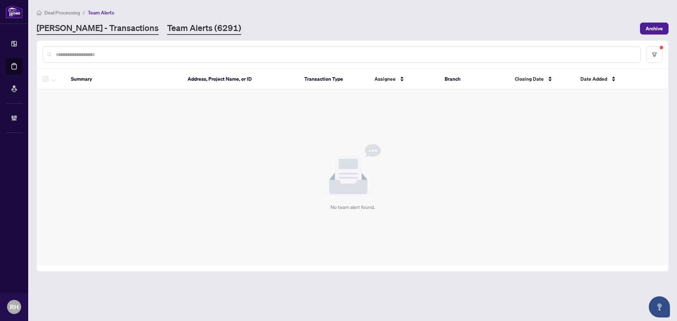
click at [73, 30] on link "[PERSON_NAME] - Transactions" at bounding box center [98, 28] width 122 height 13
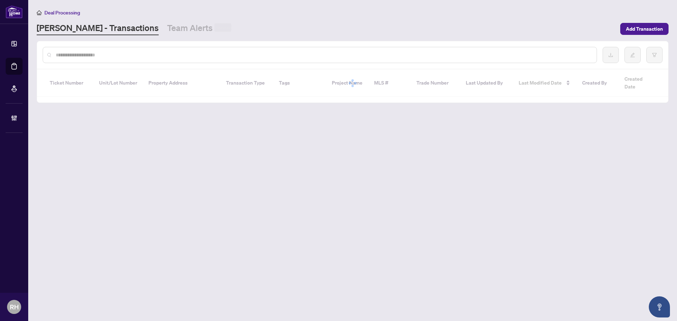
click at [167, 28] on link "Team Alerts" at bounding box center [199, 28] width 64 height 13
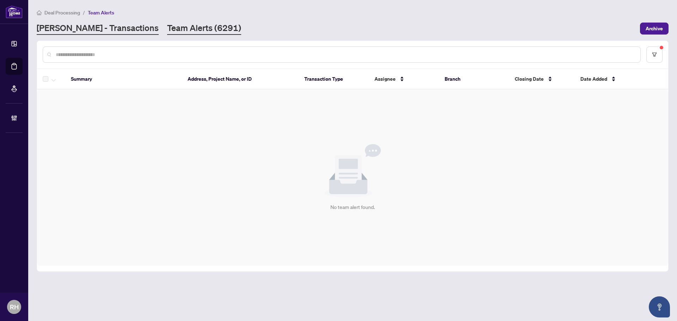
click at [66, 31] on link "RAHR - Transactions" at bounding box center [98, 28] width 122 height 13
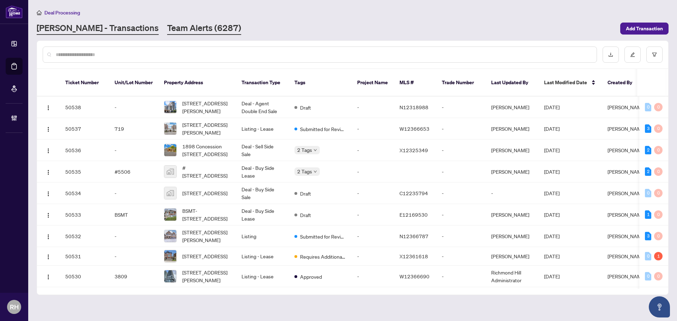
click at [167, 32] on link "Team Alerts (6287)" at bounding box center [204, 28] width 74 height 13
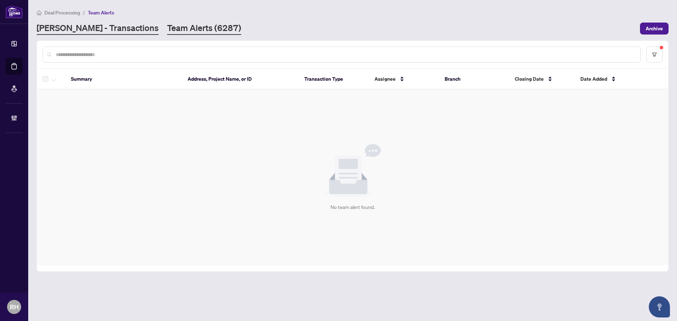
click at [76, 30] on link "RAHR - Transactions" at bounding box center [98, 28] width 122 height 13
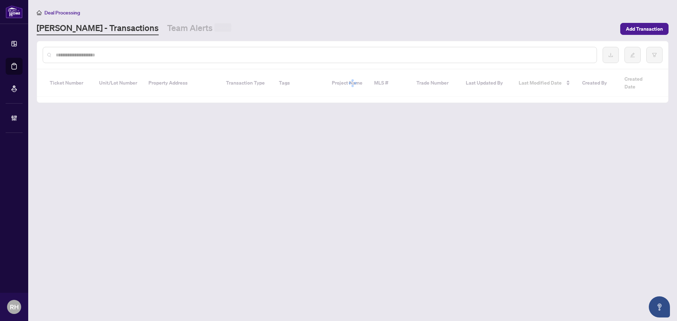
click at [151, 35] on main "Deal Processing RAHR - Transactions Team Alerts Add Transaction Ticket Number U…" at bounding box center [352, 160] width 648 height 321
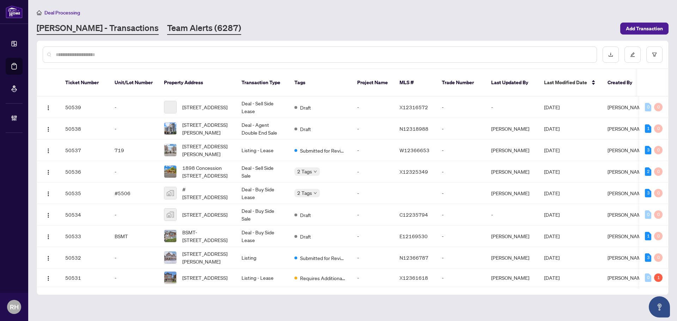
click at [167, 33] on link "Team Alerts (6287)" at bounding box center [204, 28] width 74 height 13
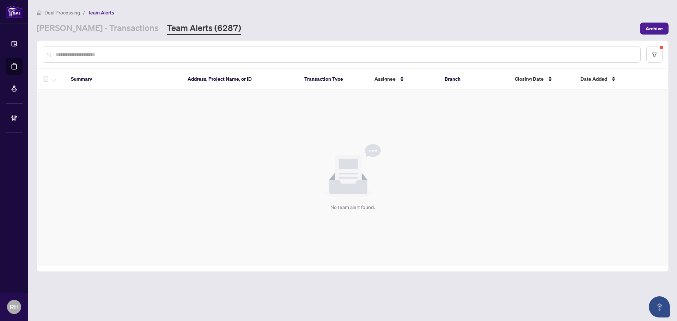
click at [76, 20] on div "Deal Processing / Team Alerts RAHR - Transactions Team Alerts (6287) Archive" at bounding box center [353, 21] width 632 height 26
click at [82, 25] on link "RAHR - Transactions" at bounding box center [98, 28] width 122 height 13
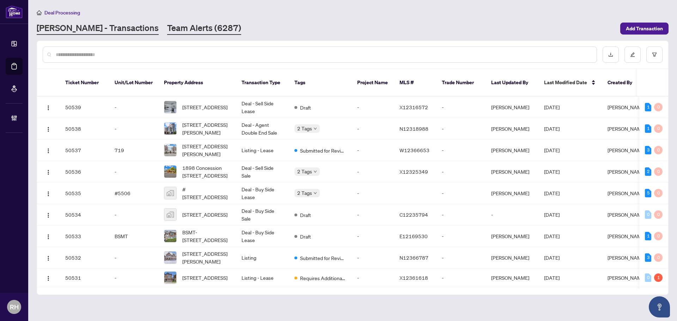
click at [171, 34] on link "Team Alerts (6287)" at bounding box center [204, 28] width 74 height 13
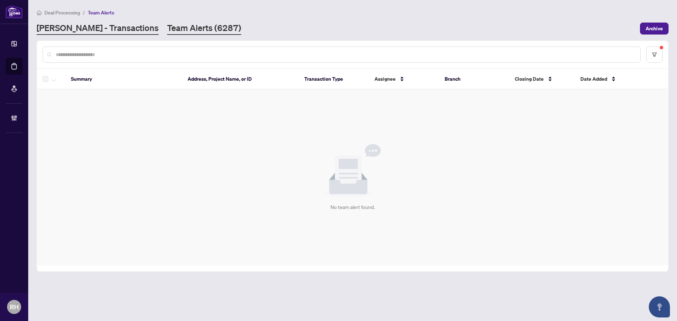
click at [86, 30] on link "RAHR - Transactions" at bounding box center [98, 28] width 122 height 13
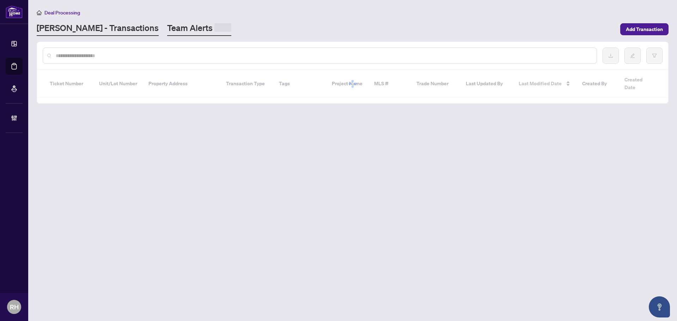
click at [167, 30] on link "Team Alerts" at bounding box center [199, 29] width 64 height 14
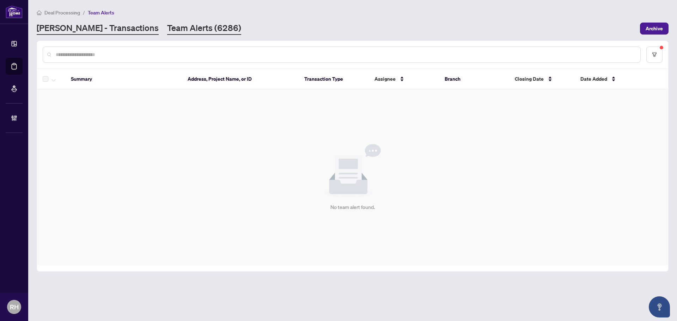
click at [82, 30] on link "RAHR - Transactions" at bounding box center [98, 28] width 122 height 13
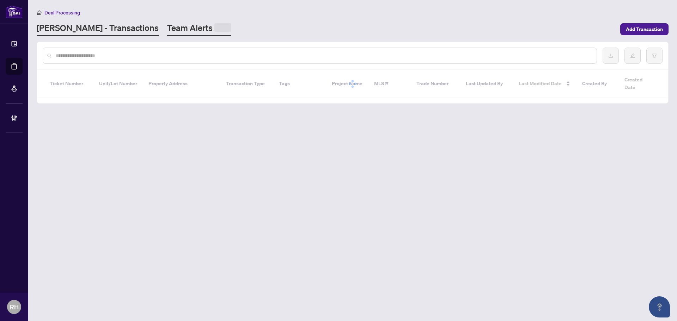
click at [167, 30] on link "Team Alerts" at bounding box center [199, 29] width 64 height 14
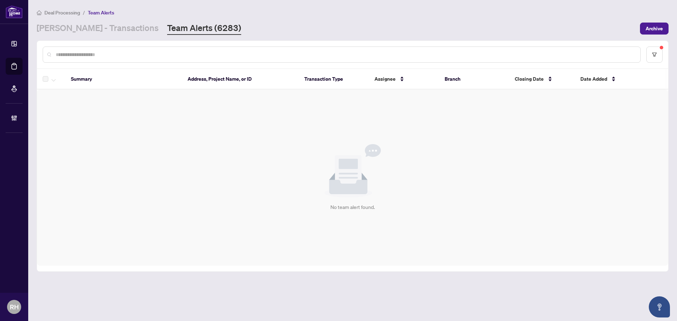
click at [77, 41] on div "Summary Address, Project Name, or ID Transaction Type Assignee Branch Closing D…" at bounding box center [353, 156] width 632 height 231
click at [79, 30] on link "RAHR - Transactions" at bounding box center [98, 28] width 122 height 13
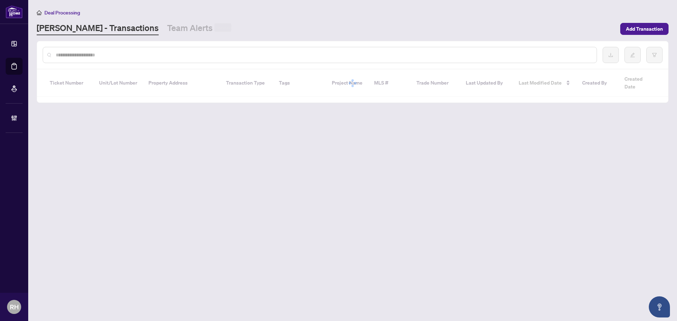
click at [170, 36] on main "Deal Processing RAHR - Transactions Team Alerts Add Transaction Ticket Number U…" at bounding box center [352, 160] width 648 height 321
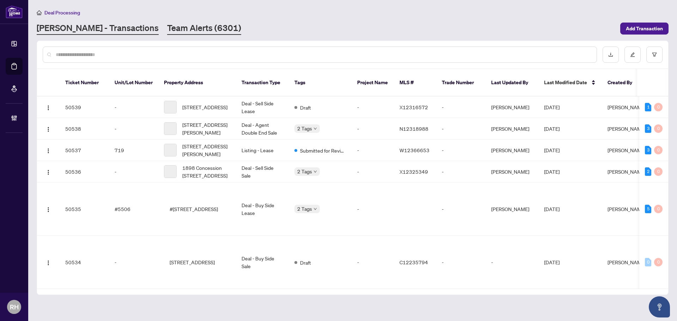
click at [169, 32] on link "Team Alerts (6301)" at bounding box center [204, 28] width 74 height 13
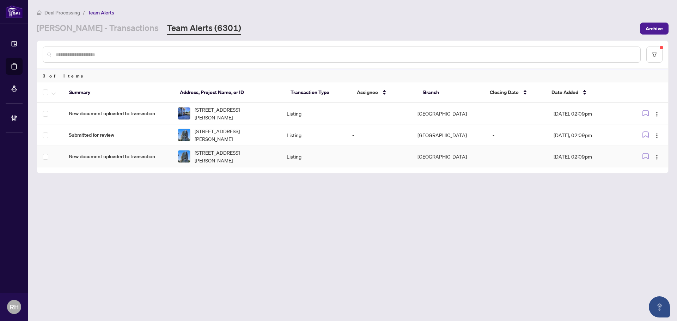
click at [139, 161] on td "New document uploaded to transaction" at bounding box center [117, 156] width 109 height 21
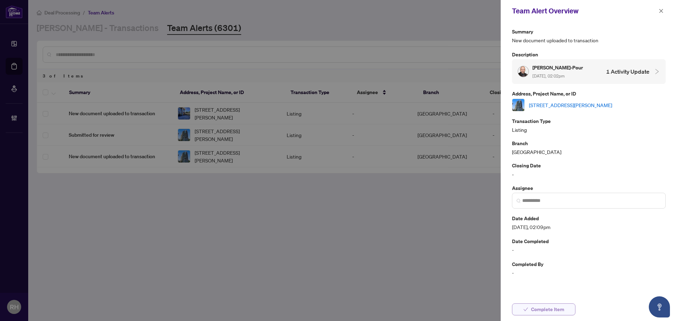
click at [545, 309] on span "Complete Item" at bounding box center [547, 309] width 33 height 11
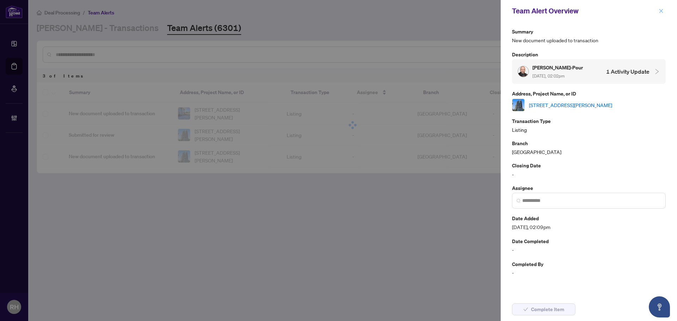
click at [661, 12] on icon "close" at bounding box center [661, 11] width 4 height 4
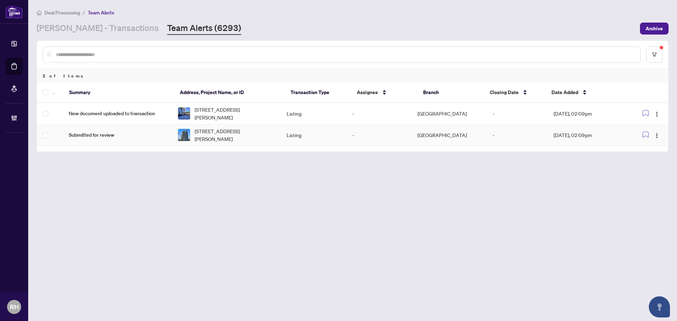
click at [113, 135] on span "Submitted for review" at bounding box center [118, 135] width 98 height 8
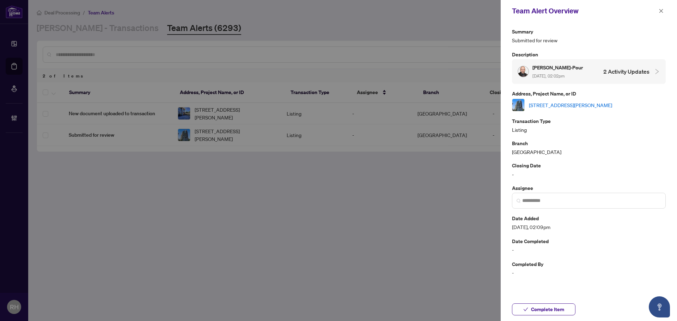
click at [560, 112] on div "Summary Submitted for review Description Sam Shahi-Pour Aug/27/2025, 02:02pm 2 …" at bounding box center [589, 152] width 154 height 250
click at [560, 106] on link "606-25 McMahon Dr, Toronto, Ontario M2K 0J1, Canada" at bounding box center [570, 105] width 83 height 8
click at [561, 307] on span "Complete Item" at bounding box center [547, 309] width 33 height 11
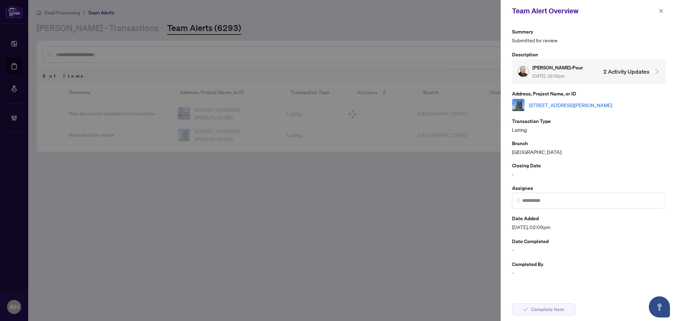
click at [666, 13] on div "Team Alert Overview" at bounding box center [588, 11] width 176 height 22
click at [658, 9] on button "button" at bounding box center [660, 11] width 9 height 8
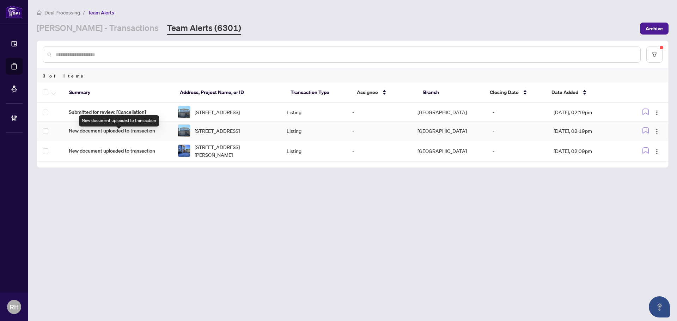
click at [172, 135] on td "New document uploaded to transaction" at bounding box center [117, 131] width 109 height 19
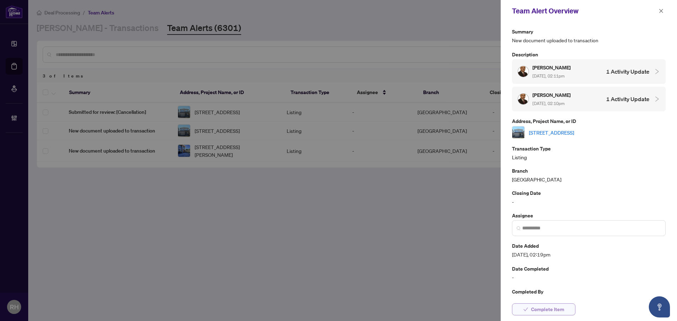
click at [567, 308] on button "Complete Item" at bounding box center [543, 309] width 63 height 12
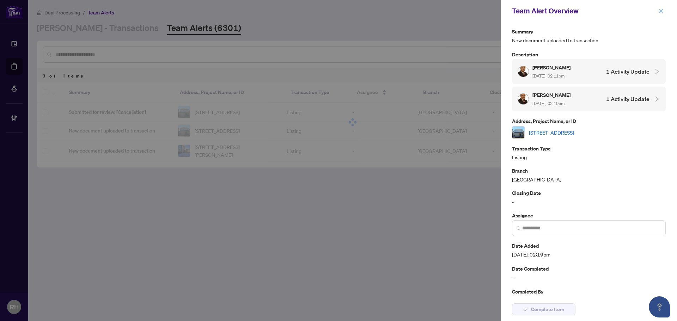
click at [660, 12] on icon "close" at bounding box center [661, 11] width 4 height 4
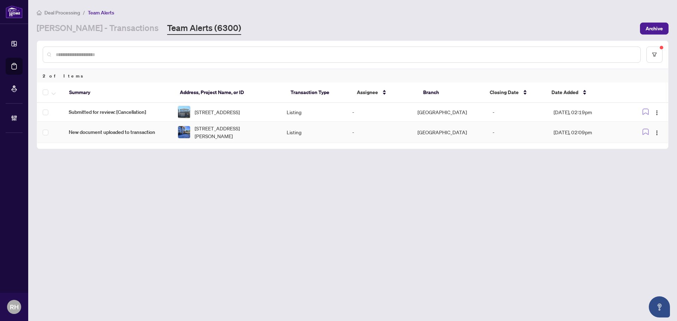
click at [143, 136] on span "New document uploaded to transaction" at bounding box center [118, 132] width 98 height 8
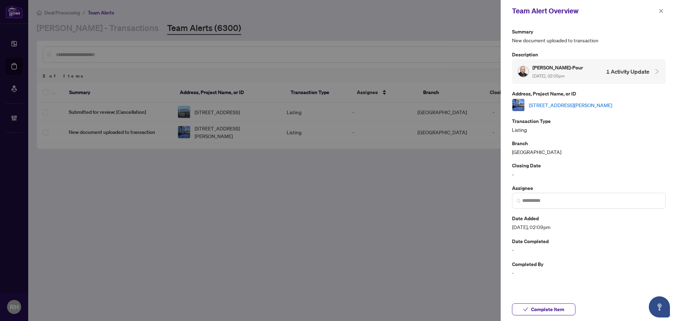
click at [558, 308] on span "Complete Item" at bounding box center [547, 309] width 33 height 11
click at [657, 14] on button "button" at bounding box center [660, 11] width 9 height 8
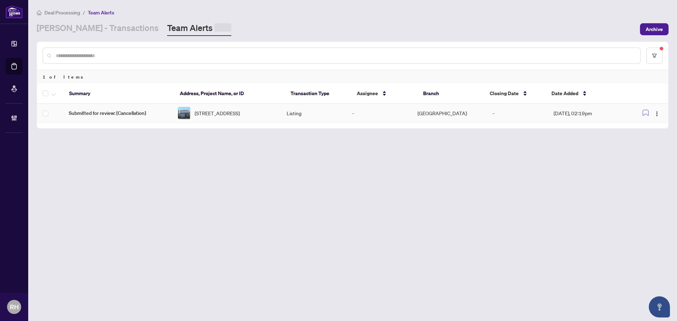
click at [113, 118] on td "Submitted for review: [Cancellation]" at bounding box center [117, 113] width 109 height 19
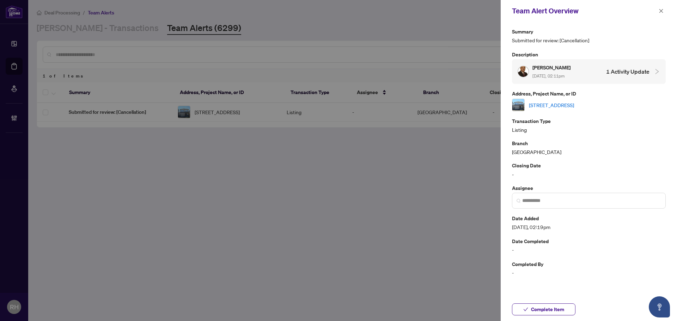
click at [558, 107] on link "30 Shepherd Dr, Barrie, Ontario L9J 0P3, Canada" at bounding box center [551, 105] width 45 height 8
click at [663, 11] on icon "close" at bounding box center [660, 10] width 5 height 5
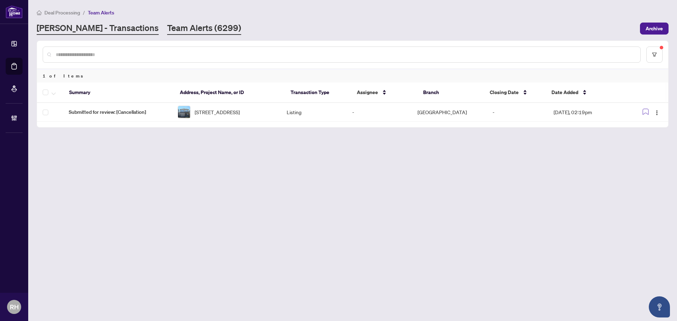
click at [91, 28] on link "RAHR - Transactions" at bounding box center [98, 28] width 122 height 13
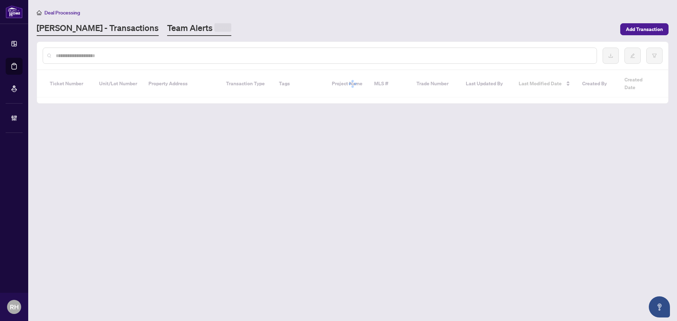
click at [167, 28] on link "Team Alerts" at bounding box center [199, 29] width 64 height 14
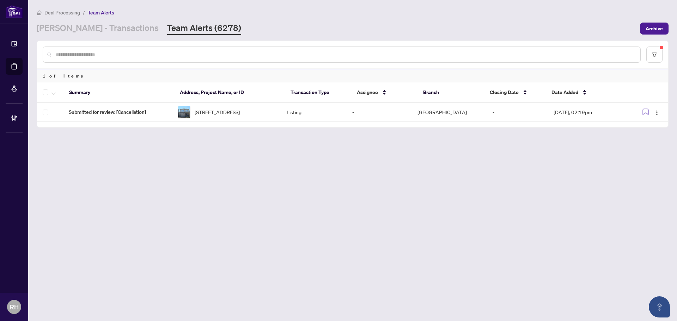
click at [296, 97] on th "Transaction Type" at bounding box center [318, 92] width 66 height 20
click at [291, 110] on td "Listing" at bounding box center [313, 112] width 65 height 19
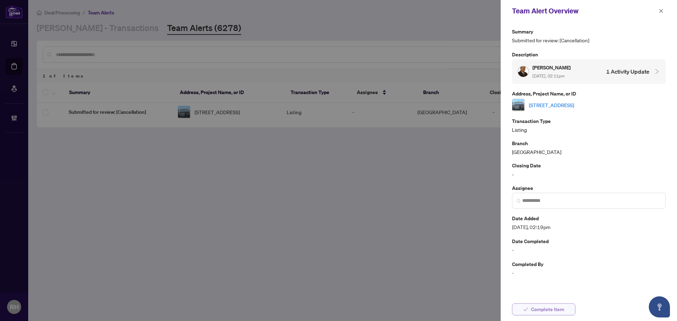
click at [560, 311] on span "Complete Item" at bounding box center [547, 309] width 33 height 11
click at [660, 10] on icon "close" at bounding box center [660, 10] width 5 height 5
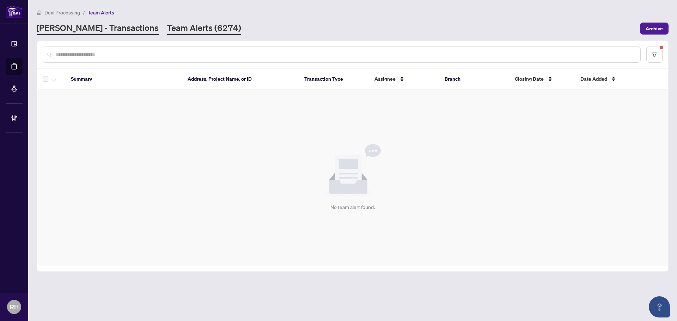
click at [98, 31] on link "RAHR - Transactions" at bounding box center [98, 28] width 122 height 13
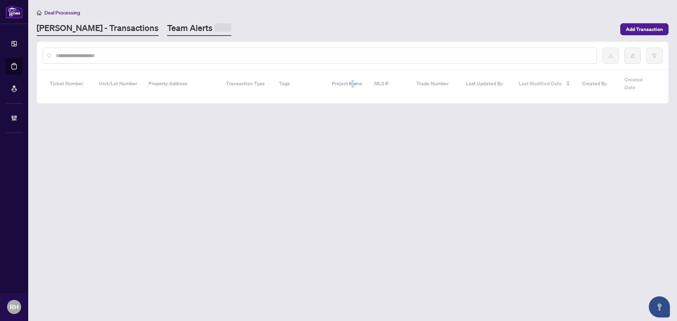
click at [167, 26] on link "Team Alerts" at bounding box center [199, 29] width 64 height 14
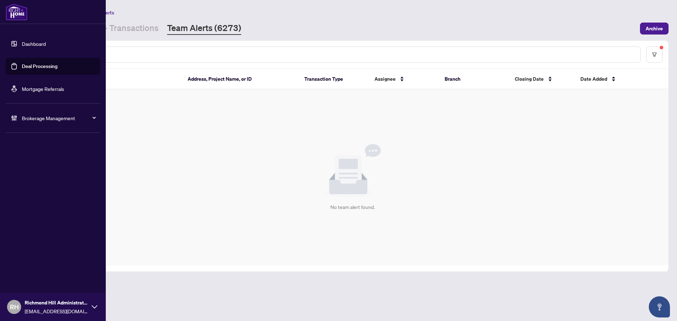
click at [101, 28] on div "Dashboard Deal Processing Mortgage Referrals Brokerage Management RH Richmond H…" at bounding box center [53, 160] width 106 height 321
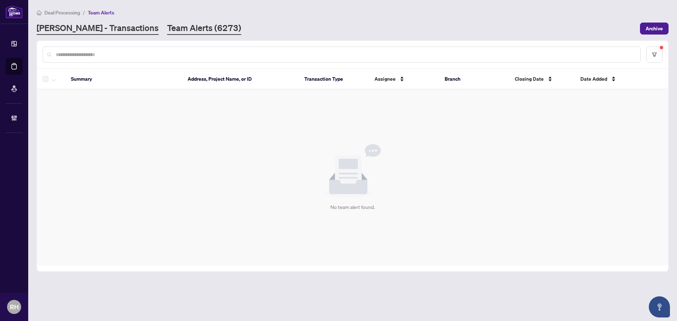
click at [106, 28] on link "RAHR - Transactions" at bounding box center [98, 28] width 122 height 13
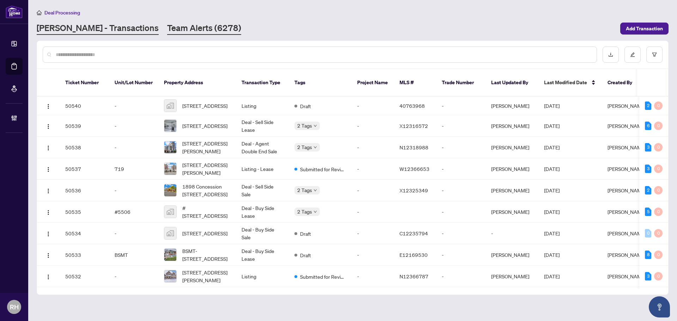
click at [167, 29] on link "Team Alerts (6278)" at bounding box center [204, 28] width 74 height 13
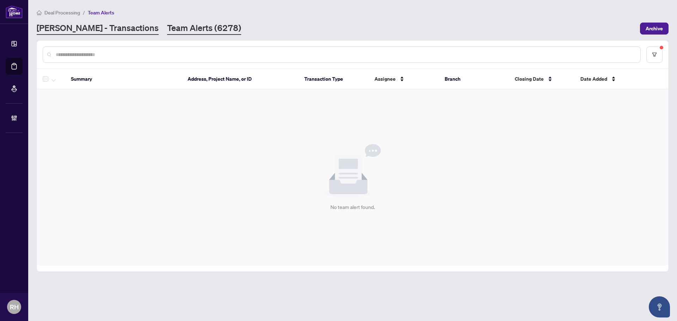
click at [98, 31] on link "RAHR - Transactions" at bounding box center [98, 28] width 122 height 13
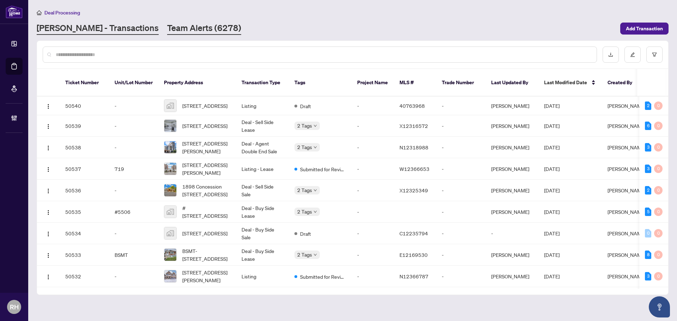
click at [167, 30] on link "Team Alerts (6278)" at bounding box center [204, 28] width 74 height 13
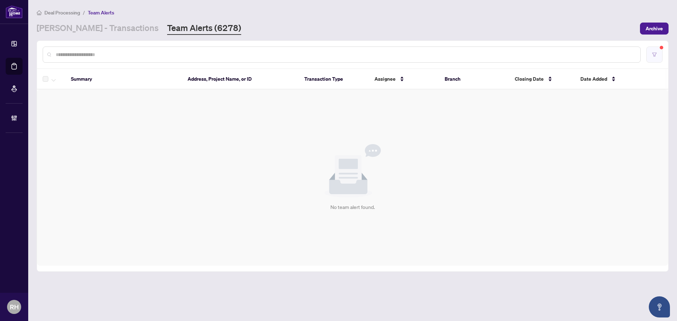
click at [655, 50] on button "button" at bounding box center [654, 55] width 16 height 16
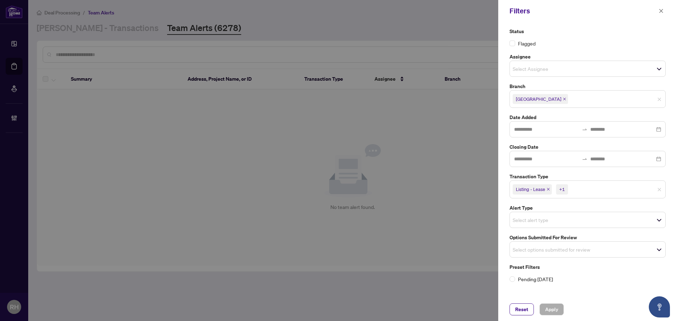
click at [548, 187] on span "Listing - Lease" at bounding box center [531, 189] width 39 height 10
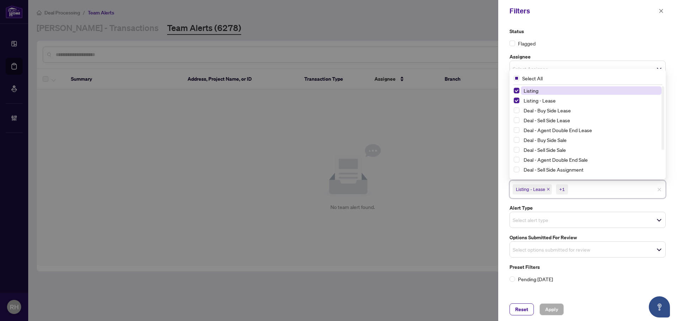
click at [549, 189] on icon "close" at bounding box center [548, 189] width 3 height 3
click at [531, 190] on icon "close" at bounding box center [532, 189] width 4 height 4
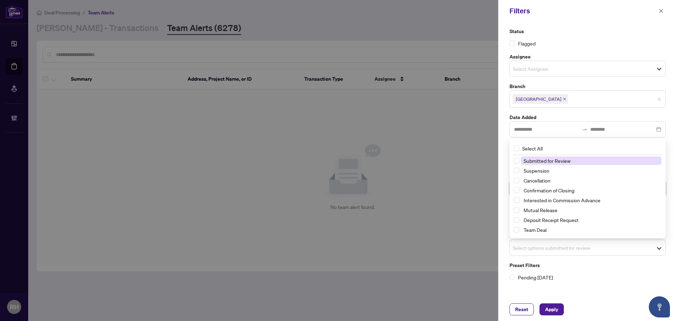
click at [572, 248] on span "Select options submitted for review" at bounding box center [587, 248] width 155 height 10
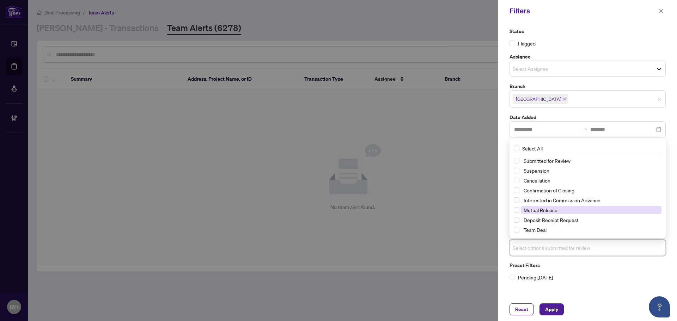
click at [551, 214] on span "Mutual Release" at bounding box center [591, 210] width 141 height 8
click at [554, 301] on div "Reset Apply" at bounding box center [587, 309] width 179 height 23
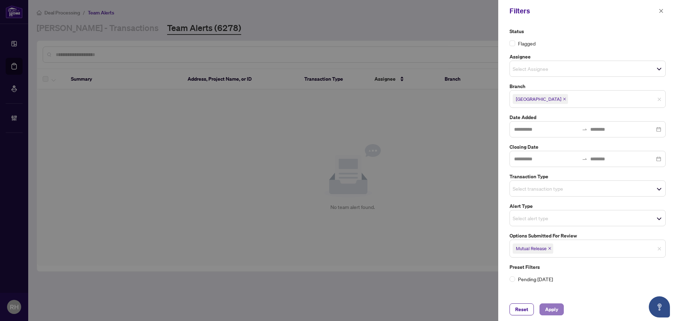
click at [555, 305] on span "Apply" at bounding box center [551, 309] width 13 height 11
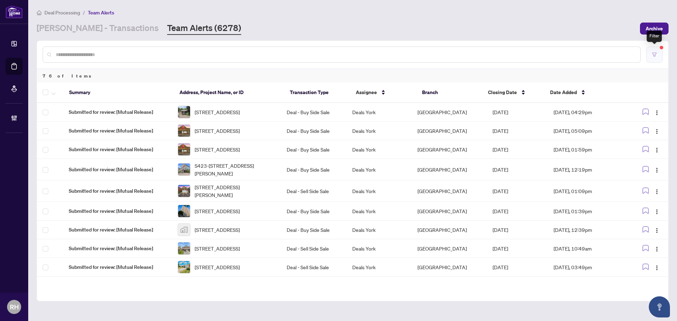
click at [658, 59] on button "button" at bounding box center [654, 55] width 16 height 16
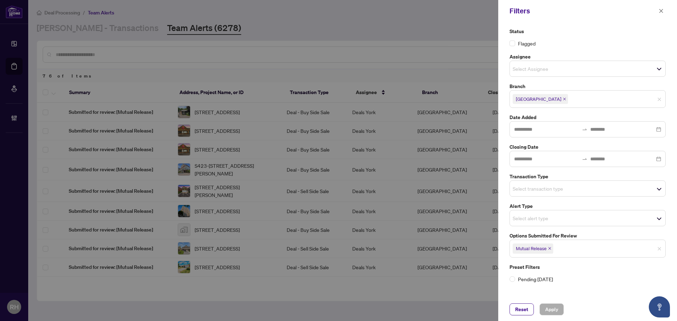
click at [550, 249] on icon "close" at bounding box center [549, 248] width 3 height 3
click at [544, 181] on div "Select transaction type" at bounding box center [587, 188] width 156 height 16
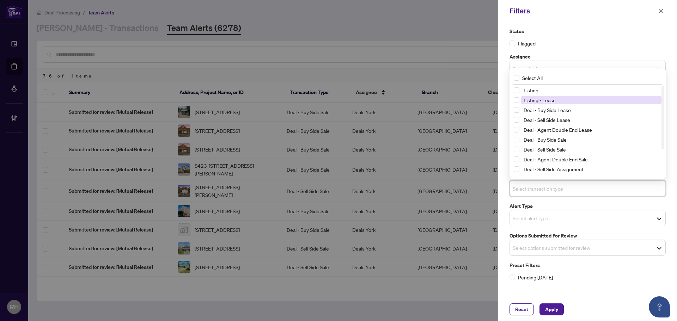
click at [558, 99] on span "Listing - Lease" at bounding box center [591, 100] width 141 height 8
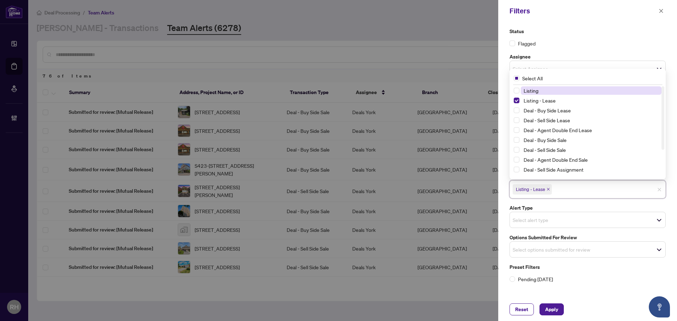
click at [556, 90] on span "Listing" at bounding box center [591, 90] width 141 height 8
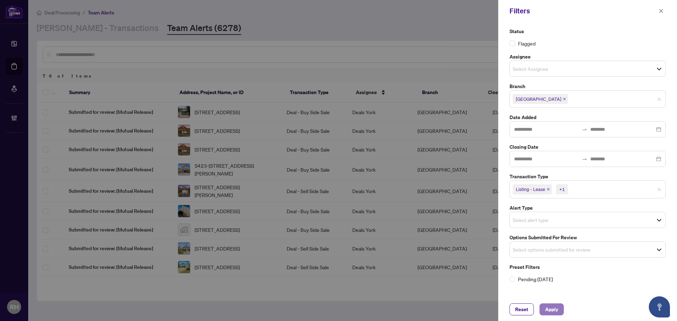
click at [552, 315] on button "Apply" at bounding box center [551, 309] width 24 height 12
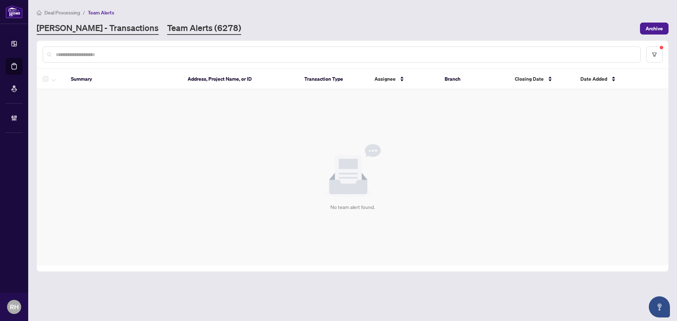
click at [56, 30] on link "RAHR - Transactions" at bounding box center [98, 28] width 122 height 13
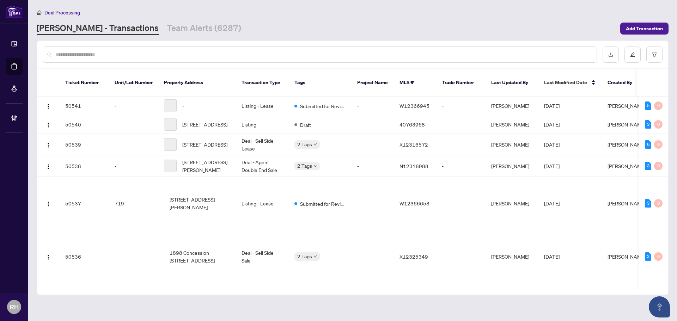
click at [180, 26] on link "Team Alerts (6287)" at bounding box center [204, 28] width 74 height 13
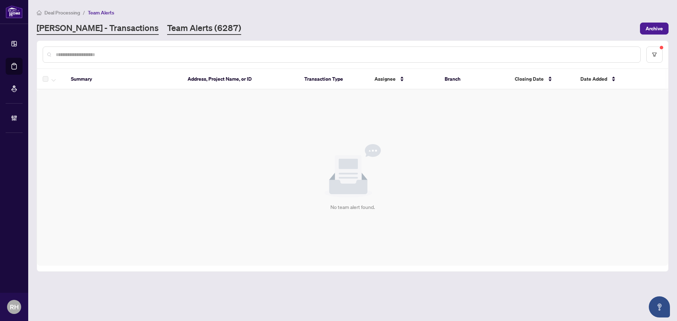
click at [60, 23] on link "RAHR - Transactions" at bounding box center [98, 28] width 122 height 13
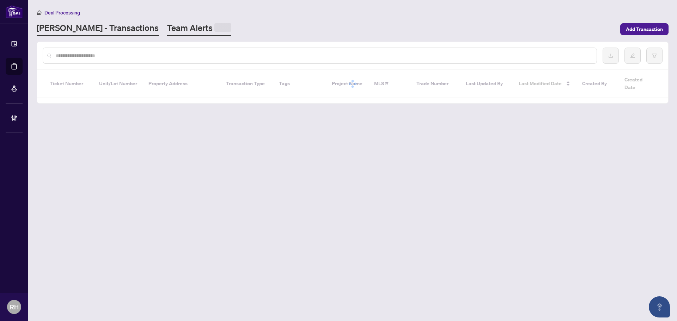
click at [167, 33] on link "Team Alerts" at bounding box center [199, 29] width 64 height 14
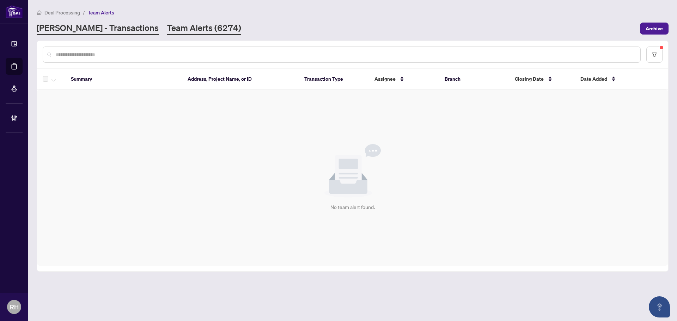
click at [104, 28] on link "RAHR - Transactions" at bounding box center [98, 28] width 122 height 13
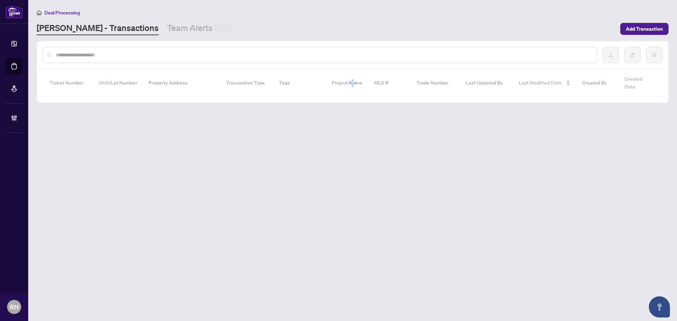
click at [187, 32] on div "[PERSON_NAME] - Transactions Team Alerts" at bounding box center [326, 28] width 579 height 13
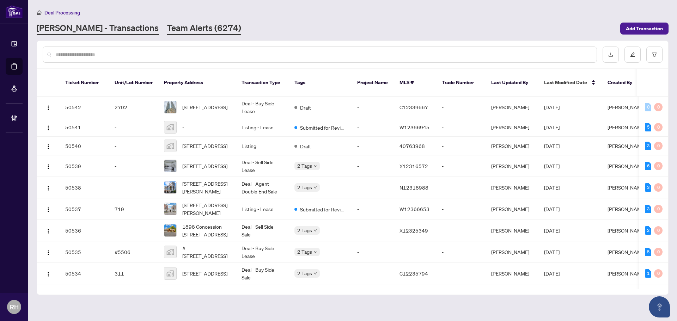
click at [167, 23] on link "Team Alerts (6274)" at bounding box center [204, 28] width 74 height 13
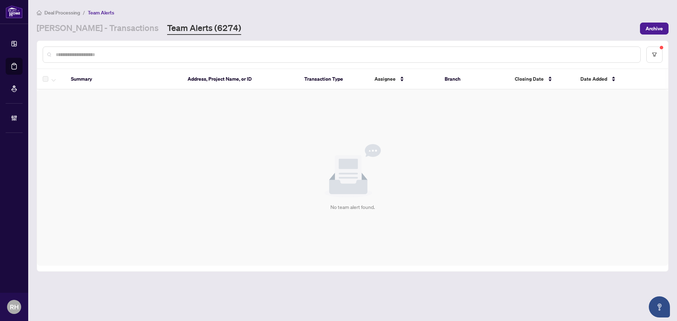
click at [85, 35] on main "Deal Processing / Team Alerts RAHR - Transactions Team Alerts (6274) Archive Su…" at bounding box center [352, 160] width 648 height 321
click at [87, 32] on link "RAHR - Transactions" at bounding box center [98, 28] width 122 height 13
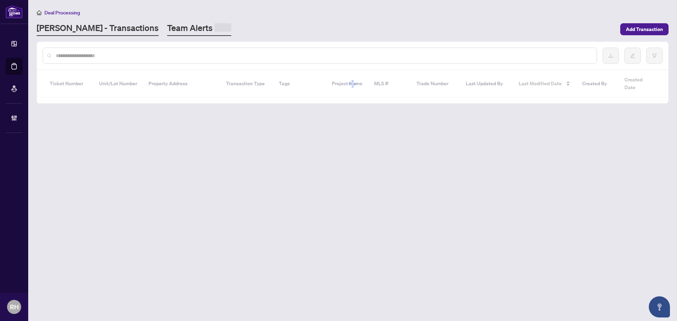
click at [167, 33] on link "Team Alerts" at bounding box center [199, 29] width 64 height 14
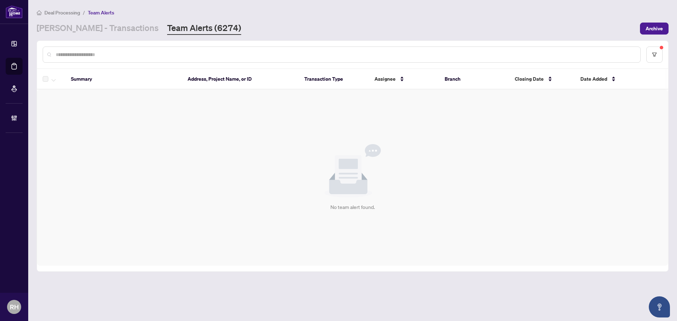
click at [491, 240] on div "No team alert found." at bounding box center [352, 178] width 631 height 176
click at [74, 22] on link "RAHR - Transactions" at bounding box center [98, 28] width 122 height 13
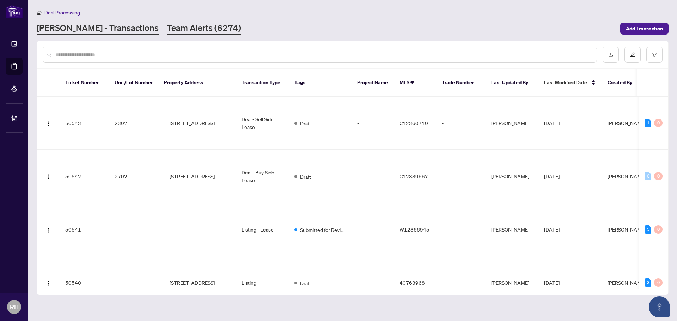
click at [167, 26] on link "Team Alerts (6274)" at bounding box center [204, 28] width 74 height 13
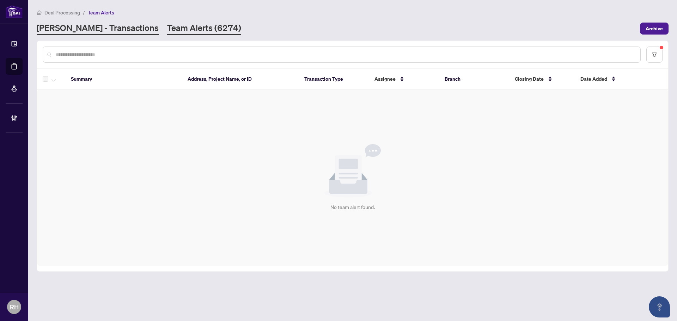
click at [98, 26] on link "RAHR - Transactions" at bounding box center [98, 28] width 122 height 13
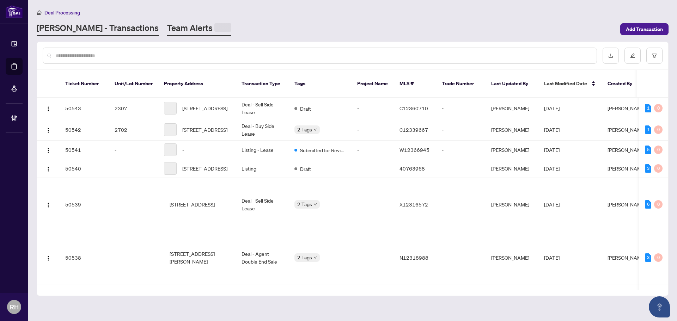
click at [167, 29] on link "Team Alerts" at bounding box center [199, 29] width 64 height 14
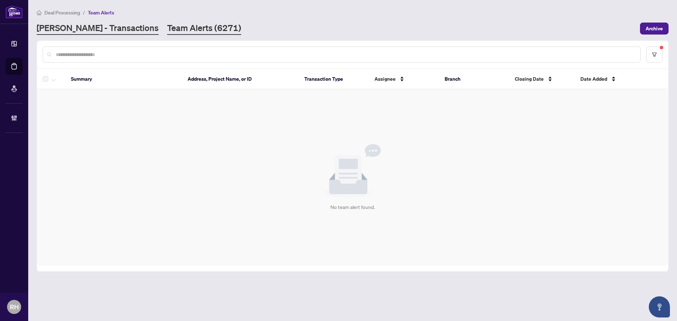
click at [105, 33] on link "RAHR - Transactions" at bounding box center [98, 28] width 122 height 13
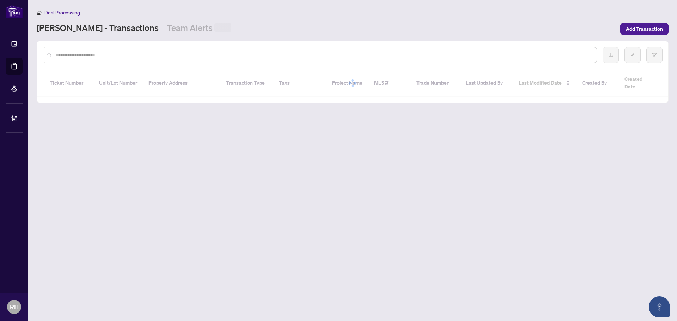
click at [167, 26] on link "Team Alerts" at bounding box center [199, 28] width 64 height 13
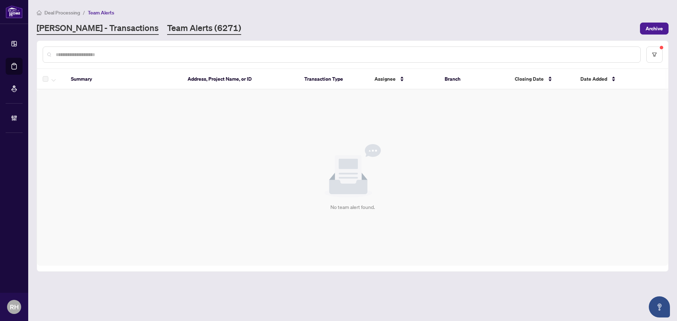
click at [86, 34] on link "RAHR - Transactions" at bounding box center [98, 28] width 122 height 13
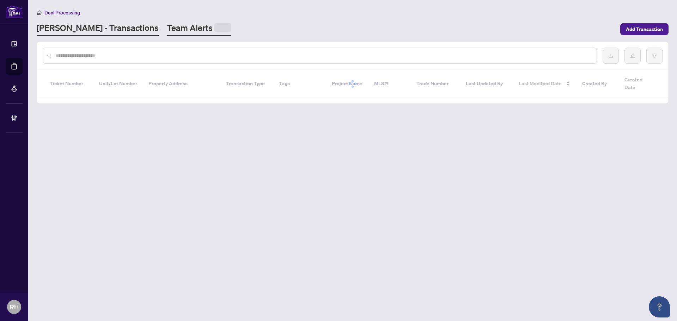
drag, startPoint x: 121, startPoint y: 29, endPoint x: 132, endPoint y: 29, distance: 10.9
click at [121, 29] on div "[PERSON_NAME] - Transactions Team Alerts" at bounding box center [134, 29] width 195 height 14
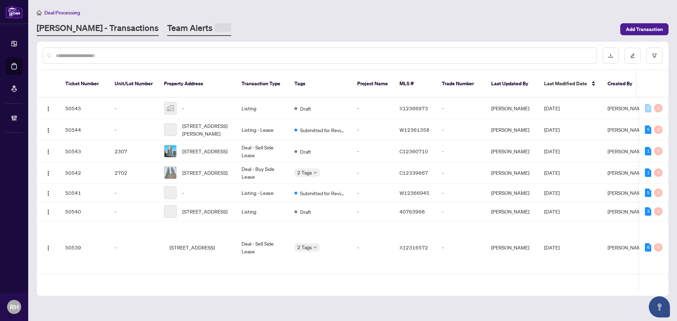
click at [167, 30] on link "Team Alerts" at bounding box center [199, 29] width 64 height 14
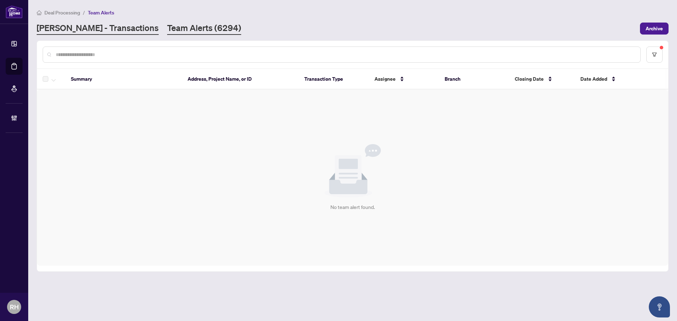
click at [95, 25] on link "RAHR - Transactions" at bounding box center [98, 28] width 122 height 13
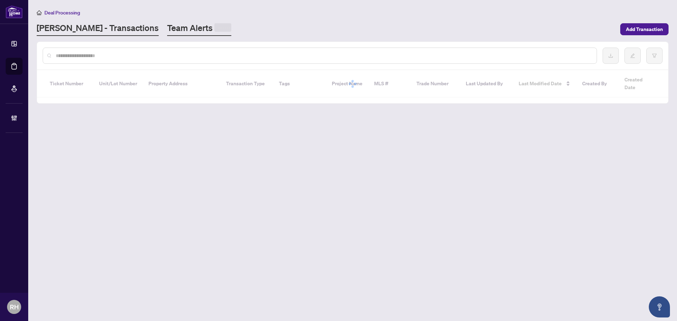
click at [167, 32] on link "Team Alerts" at bounding box center [199, 29] width 64 height 14
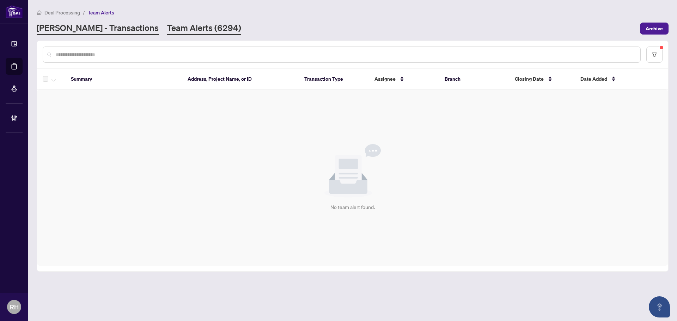
click at [104, 24] on link "RAHR - Transactions" at bounding box center [98, 28] width 122 height 13
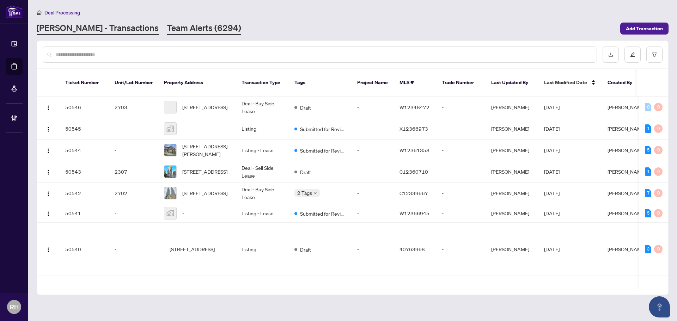
click at [167, 26] on link "Team Alerts (6294)" at bounding box center [204, 28] width 74 height 13
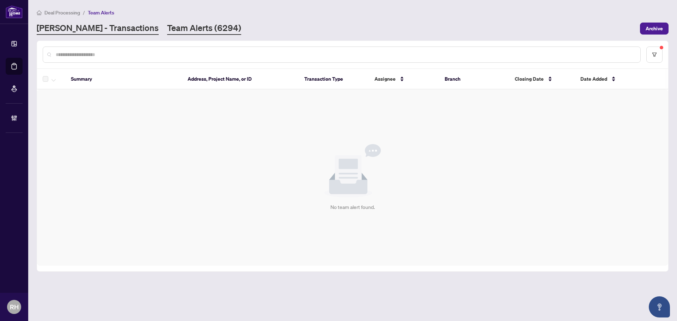
click at [107, 26] on link "RAHR - Transactions" at bounding box center [98, 28] width 122 height 13
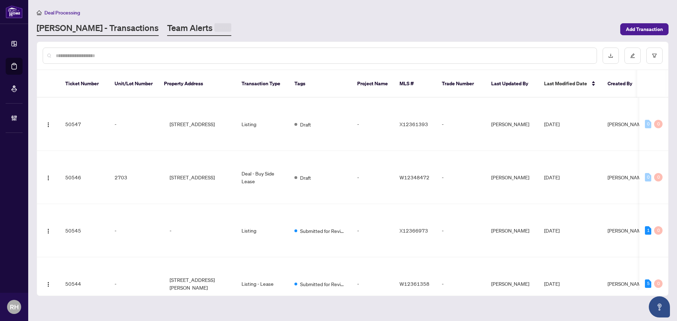
click at [170, 30] on link "Team Alerts" at bounding box center [199, 29] width 64 height 14
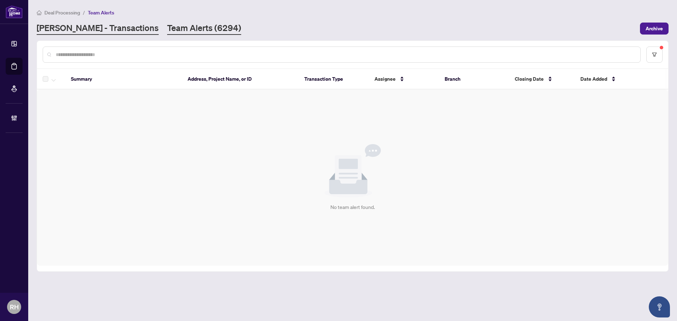
click at [82, 32] on link "RAHR - Transactions" at bounding box center [98, 28] width 122 height 13
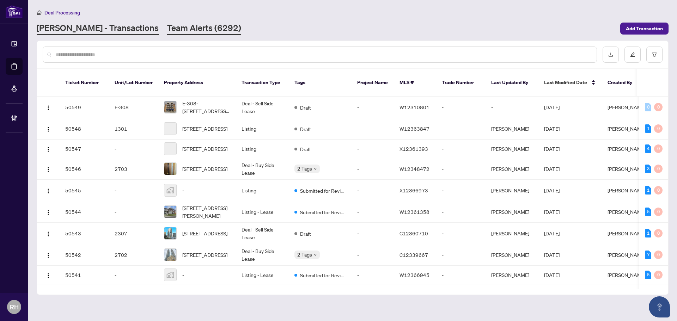
click at [167, 31] on link "Team Alerts (6292)" at bounding box center [204, 28] width 74 height 13
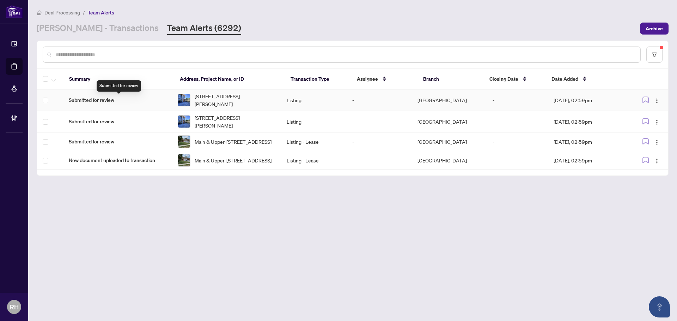
click at [125, 104] on td "Submitted for review" at bounding box center [117, 100] width 109 height 21
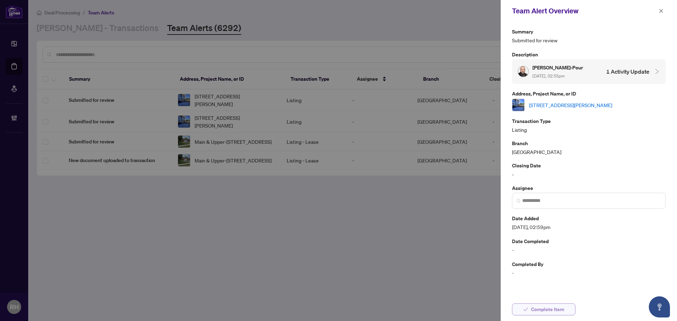
click at [532, 306] on span "Complete Item" at bounding box center [547, 309] width 33 height 11
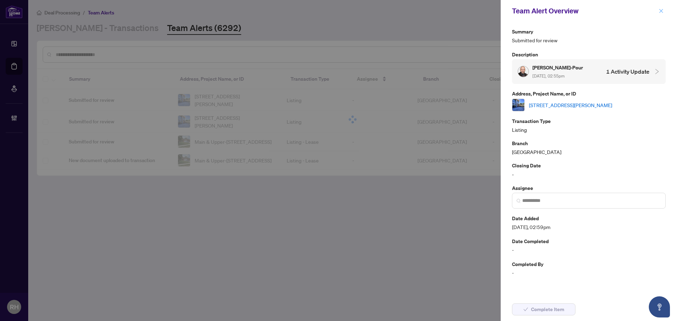
click at [657, 9] on button "button" at bounding box center [660, 11] width 9 height 8
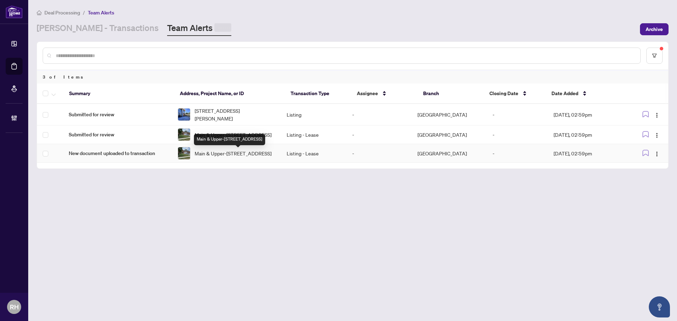
click at [217, 153] on span "Main & Upper-[STREET_ADDRESS]" at bounding box center [233, 153] width 77 height 8
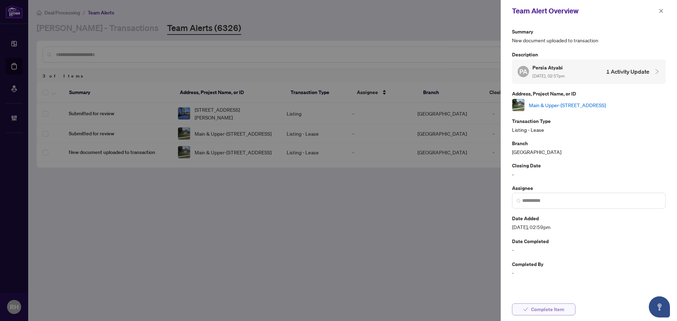
click at [560, 306] on span "Complete Item" at bounding box center [547, 309] width 33 height 11
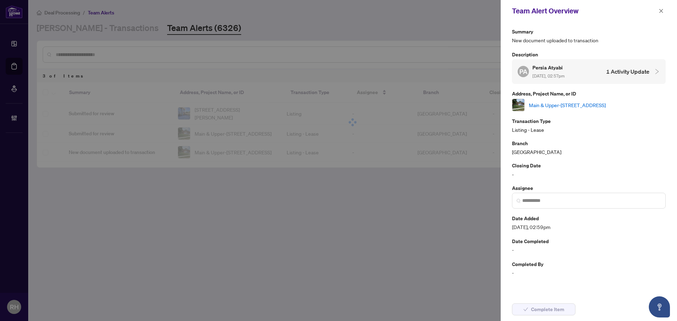
click at [659, 5] on div "Team Alert Overview" at bounding box center [588, 11] width 176 height 22
click at [660, 8] on span "button" at bounding box center [660, 10] width 5 height 11
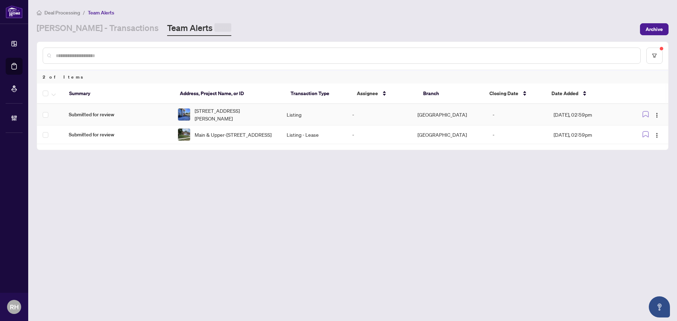
click at [121, 124] on td "Submitted for review" at bounding box center [117, 114] width 109 height 21
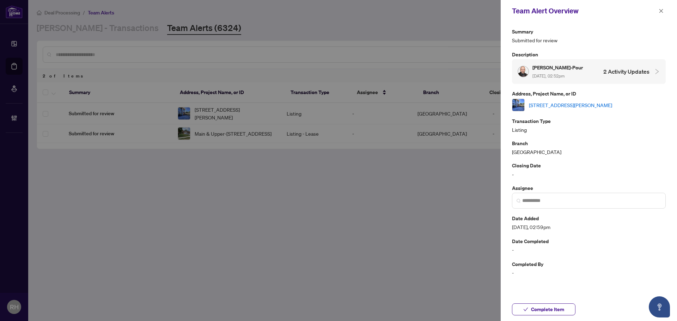
click at [564, 99] on div "106-11 McMahon Dr, Toronto, Ontario M2K 1H8, Canada" at bounding box center [589, 105] width 154 height 13
click at [564, 103] on link "106-11 McMahon Dr, Toronto, Ontario M2K 1H8, Canada" at bounding box center [570, 105] width 83 height 8
drag, startPoint x: 574, startPoint y: 313, endPoint x: 566, endPoint y: 313, distance: 8.1
click at [567, 313] on div "Complete Item" at bounding box center [589, 309] width 154 height 12
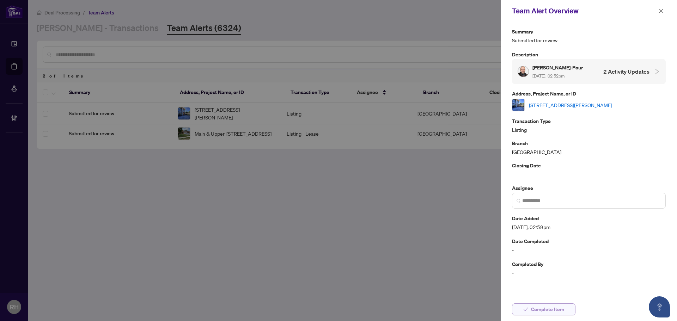
click at [566, 312] on button "Complete Item" at bounding box center [543, 309] width 63 height 12
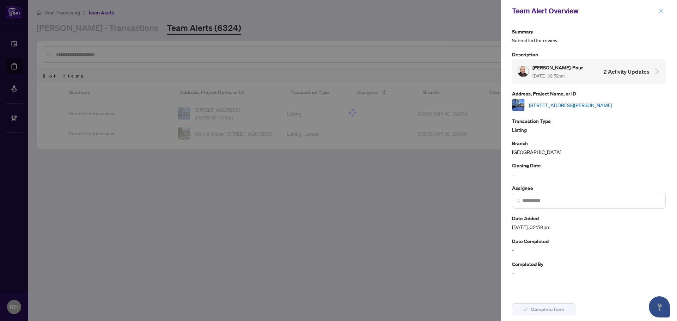
click at [658, 11] on button "button" at bounding box center [660, 11] width 9 height 8
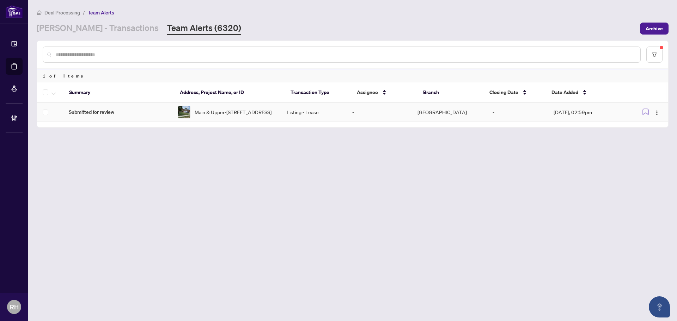
click at [131, 120] on td "Submitted for review" at bounding box center [117, 112] width 109 height 19
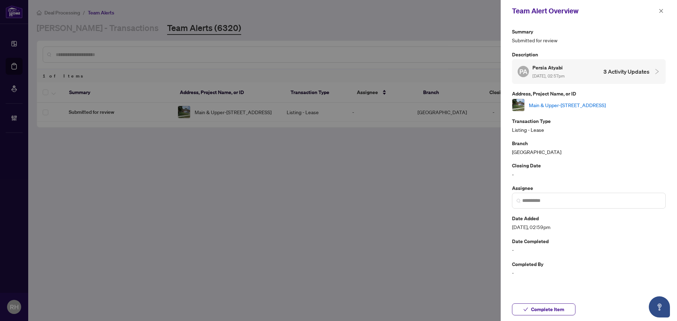
click at [566, 106] on link "Main & Upper-382 Chambers Cres, Newmarket, Ontario L3X 1T3, Canada" at bounding box center [567, 105] width 77 height 8
click at [550, 310] on span "Complete Item" at bounding box center [547, 309] width 33 height 11
click at [663, 10] on icon "close" at bounding box center [660, 10] width 5 height 5
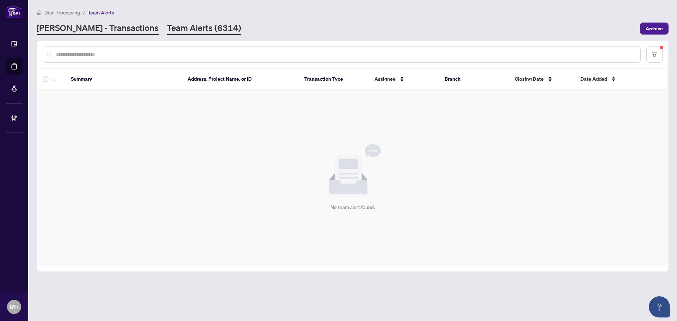
click at [69, 26] on link "RAHR - Transactions" at bounding box center [98, 28] width 122 height 13
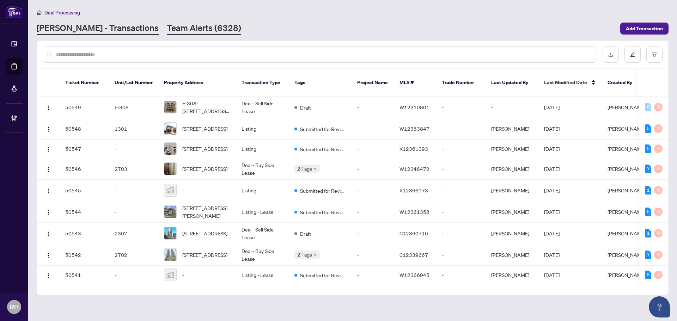
click at [167, 27] on link "Team Alerts (6328)" at bounding box center [204, 28] width 74 height 13
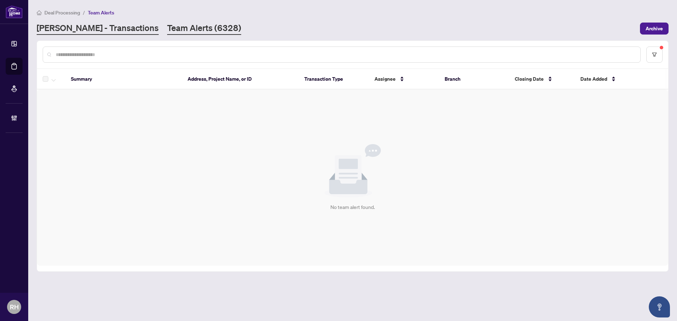
click at [94, 32] on link "RAHR - Transactions" at bounding box center [98, 28] width 122 height 13
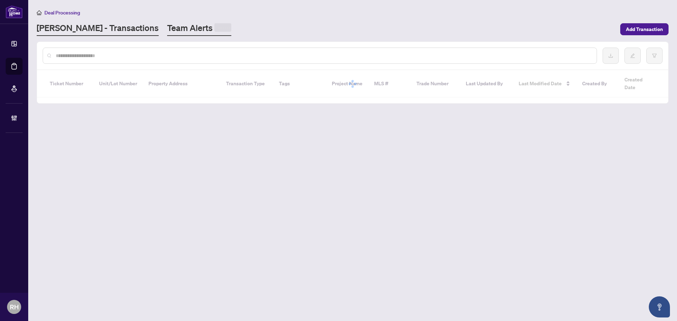
click at [167, 34] on link "Team Alerts" at bounding box center [199, 29] width 64 height 14
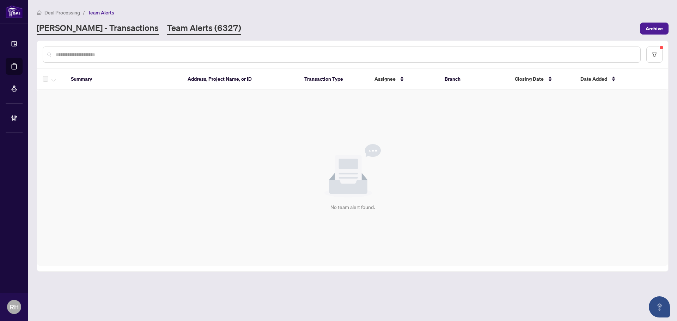
click at [88, 24] on link "RAHR - Transactions" at bounding box center [98, 28] width 122 height 13
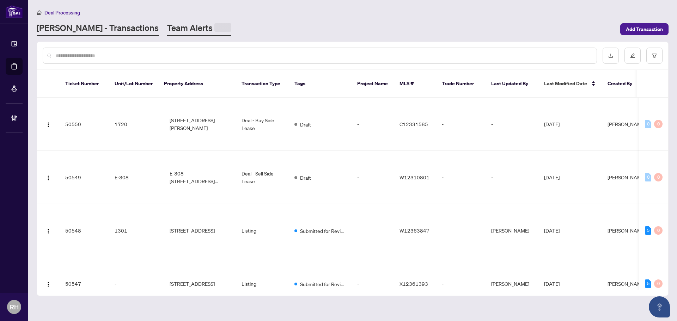
click at [167, 25] on link "Team Alerts" at bounding box center [199, 29] width 64 height 14
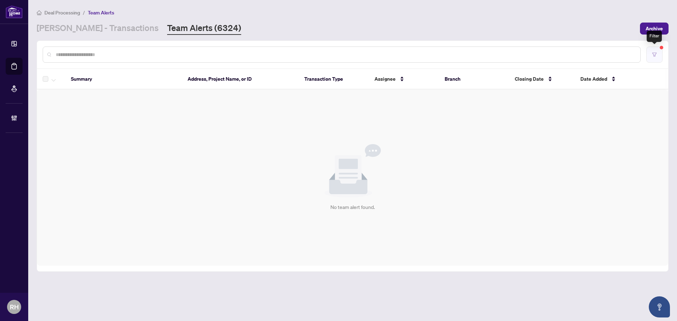
click at [655, 57] on button "button" at bounding box center [654, 55] width 16 height 16
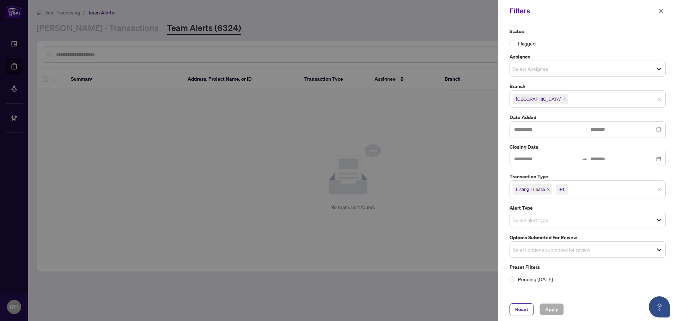
click at [548, 190] on icon "close" at bounding box center [548, 189] width 4 height 4
click at [533, 188] on icon "close" at bounding box center [532, 189] width 4 height 4
click at [552, 241] on div "Select options submitted for review" at bounding box center [587, 248] width 156 height 16
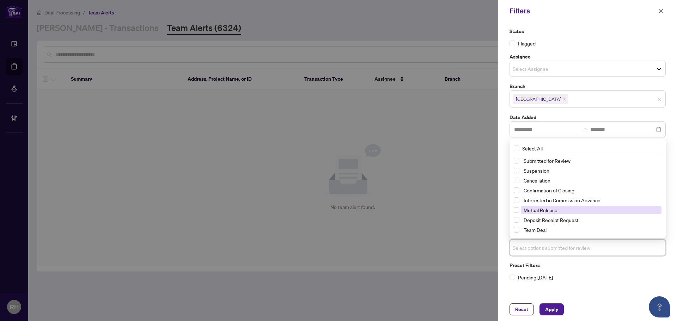
click at [560, 211] on span "Mutual Release" at bounding box center [591, 210] width 141 height 8
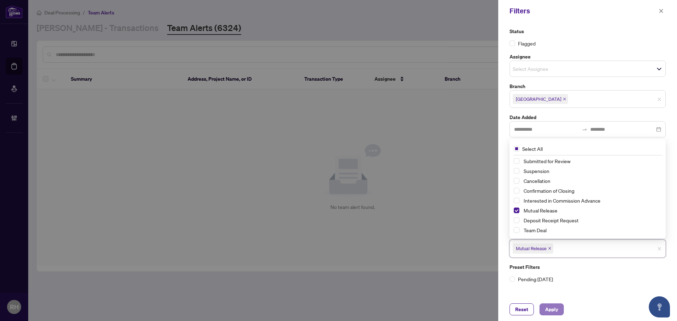
click at [552, 314] on span "Apply" at bounding box center [551, 309] width 13 height 11
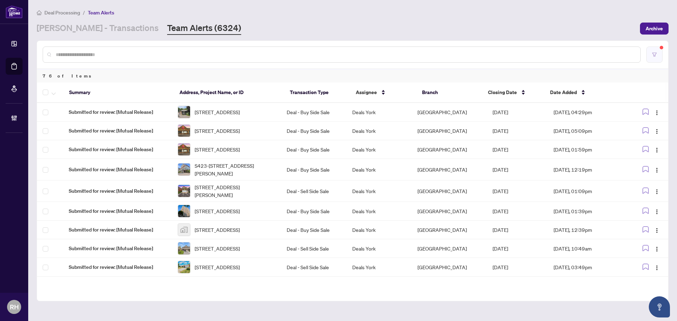
click at [654, 61] on button "button" at bounding box center [654, 55] width 16 height 16
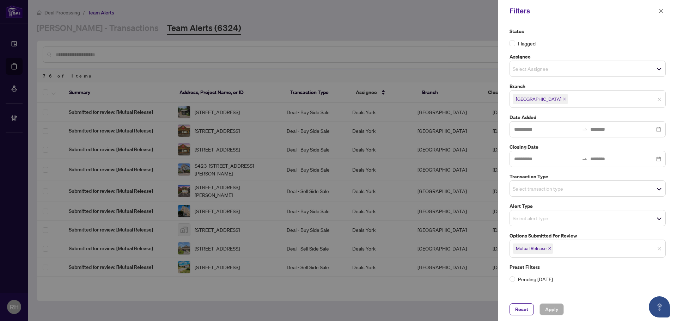
click at [548, 248] on icon "close" at bounding box center [550, 249] width 4 height 4
click at [530, 190] on input "search" at bounding box center [536, 188] width 49 height 8
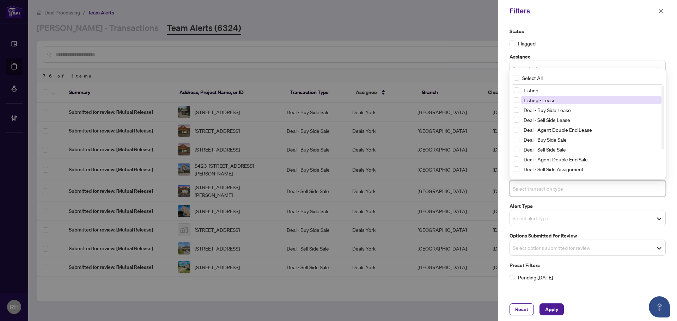
click at [547, 98] on span "Listing - Lease" at bounding box center [539, 100] width 32 height 6
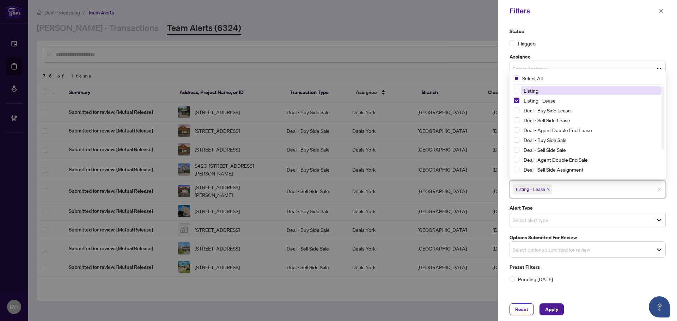
click at [547, 94] on span "Listing" at bounding box center [591, 90] width 141 height 8
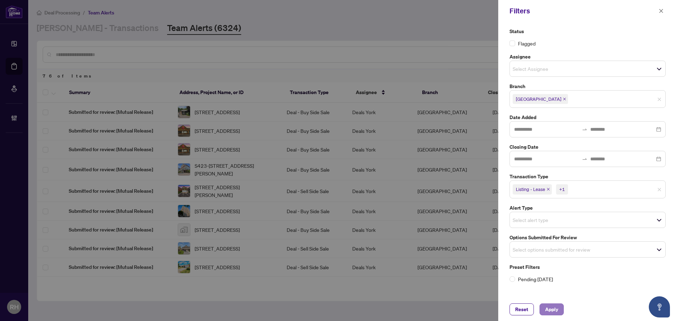
click at [555, 309] on span "Apply" at bounding box center [551, 309] width 13 height 11
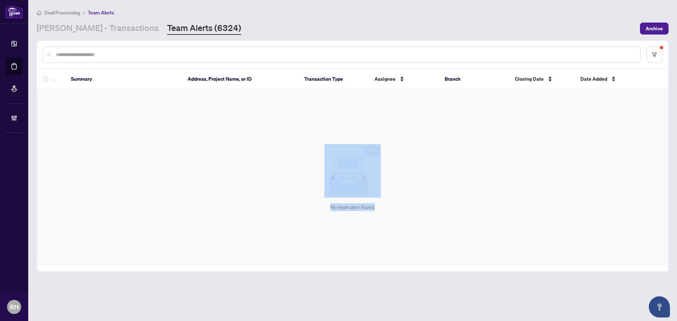
drag, startPoint x: 401, startPoint y: 231, endPoint x: 305, endPoint y: 175, distance: 111.0
click at [305, 175] on div "No team alert found." at bounding box center [352, 178] width 631 height 176
click at [459, 197] on div "No team alert found." at bounding box center [352, 178] width 631 height 176
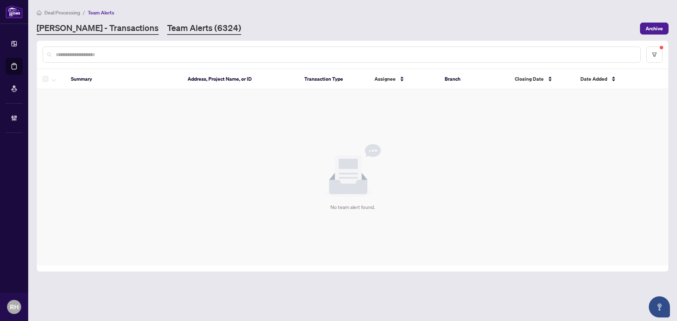
click at [88, 27] on link "RAHR - Transactions" at bounding box center [98, 28] width 122 height 13
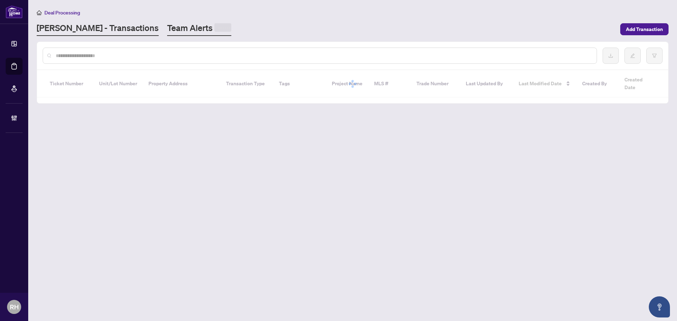
click at [167, 29] on link "Team Alerts" at bounding box center [199, 29] width 64 height 14
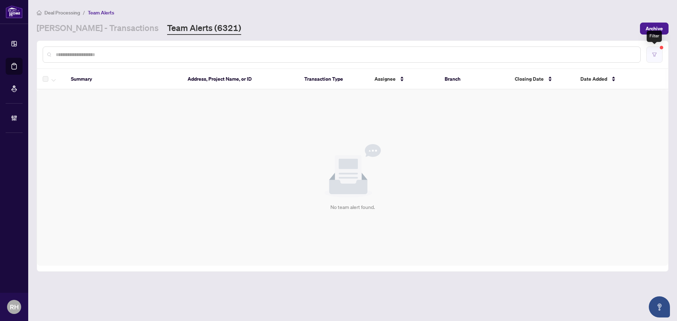
click at [654, 54] on icon "filter" at bounding box center [654, 54] width 5 height 5
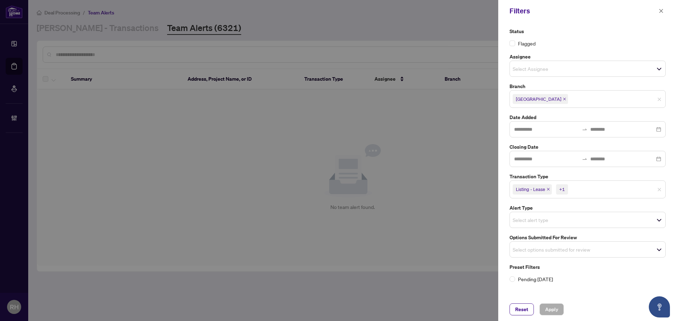
drag, startPoint x: 546, startPoint y: 110, endPoint x: 505, endPoint y: 94, distance: 43.9
click at [510, 98] on div "Status Flagged Assignee Select Assignee Branch Richmond Hill Date Added Closing…" at bounding box center [587, 154] width 160 height 255
drag, startPoint x: 502, startPoint y: 88, endPoint x: 568, endPoint y: 100, distance: 67.4
click at [568, 100] on div "Status Flagged Assignee Select Assignee Branch Richmond Hill Date Added Closing…" at bounding box center [587, 160] width 179 height 276
click at [569, 100] on input "search" at bounding box center [593, 99] width 49 height 8
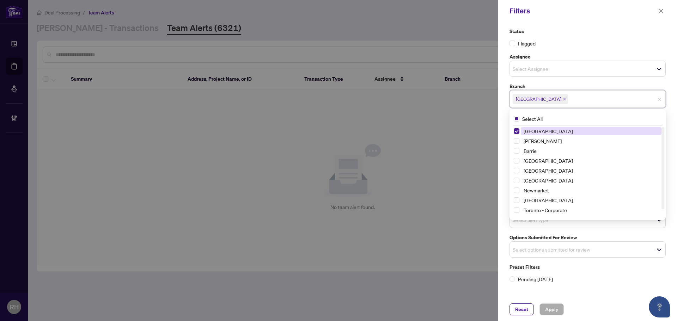
click at [566, 84] on label "Branch" at bounding box center [587, 86] width 156 height 8
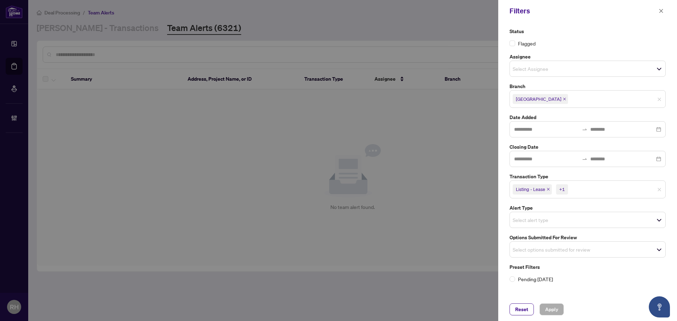
click at [544, 100] on span "Richmond Hill" at bounding box center [539, 99] width 55 height 10
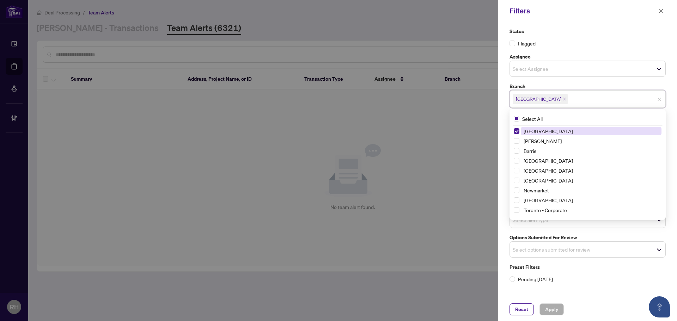
click at [547, 101] on span "Richmond Hill" at bounding box center [539, 99] width 55 height 10
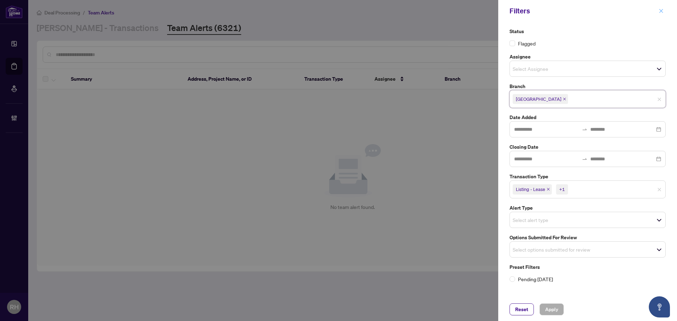
click at [664, 10] on button "button" at bounding box center [660, 11] width 9 height 8
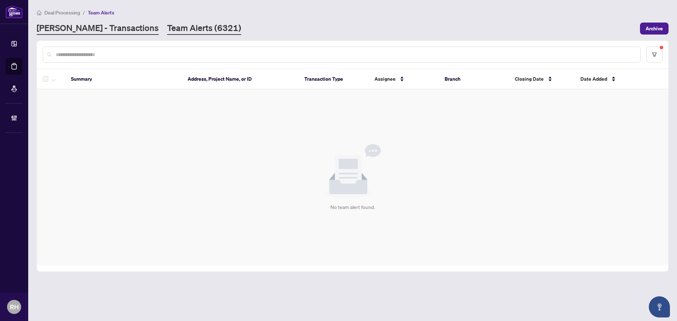
click at [90, 31] on link "RAHR - Transactions" at bounding box center [98, 28] width 122 height 13
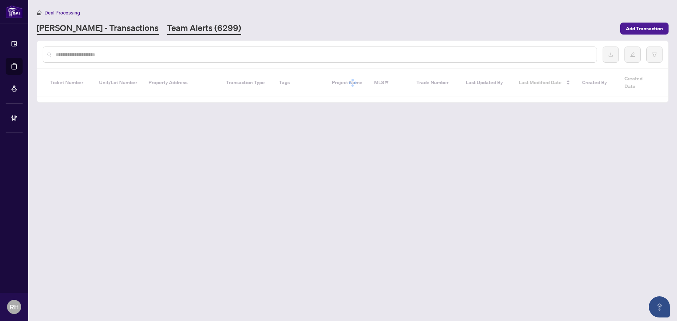
click at [167, 26] on link "Team Alerts (6299)" at bounding box center [204, 28] width 74 height 13
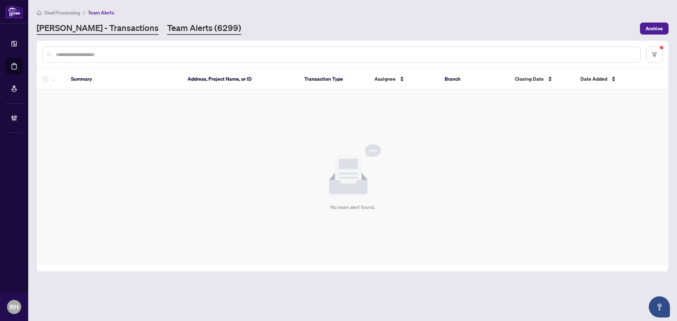
click at [66, 32] on link "RAHR - Transactions" at bounding box center [98, 28] width 122 height 13
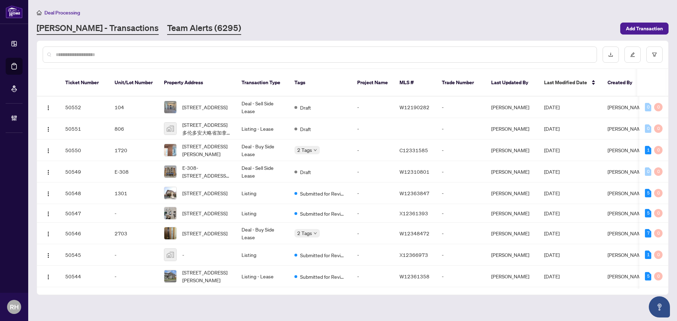
click at [167, 26] on link "Team Alerts (6295)" at bounding box center [204, 28] width 74 height 13
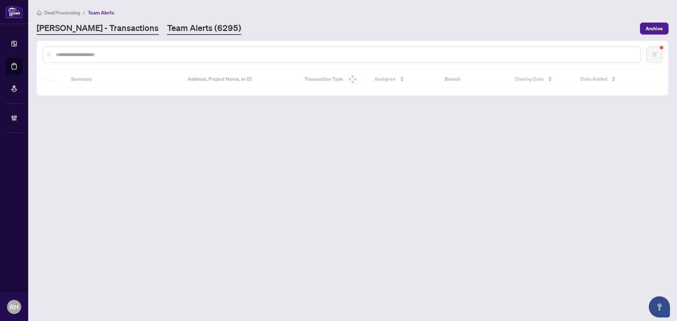
click at [104, 30] on link "RAHR - Transactions" at bounding box center [98, 28] width 122 height 13
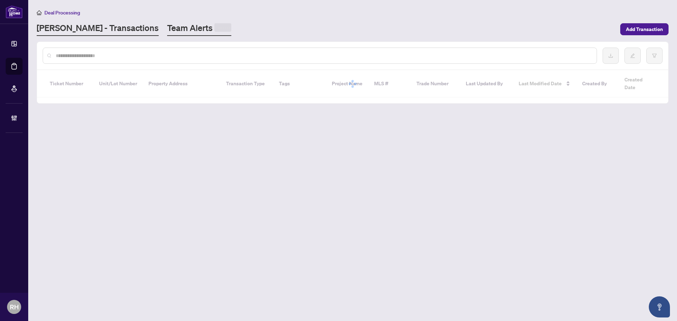
click at [167, 28] on link "Team Alerts" at bounding box center [199, 29] width 64 height 14
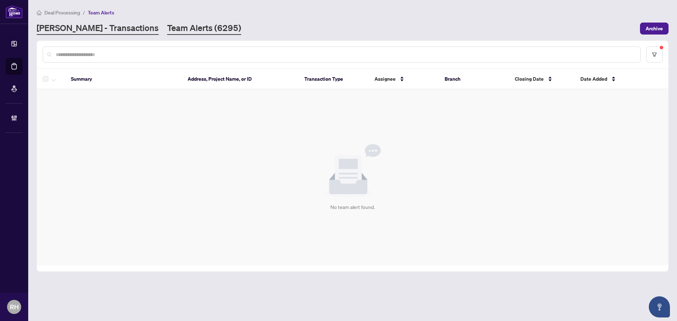
click at [76, 22] on link "RAHR - Transactions" at bounding box center [98, 28] width 122 height 13
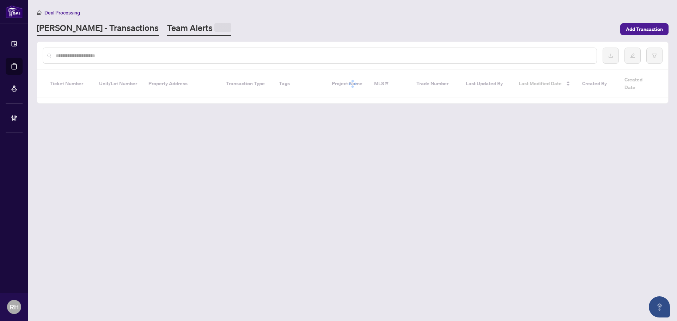
click at [167, 28] on link "Team Alerts" at bounding box center [199, 29] width 64 height 14
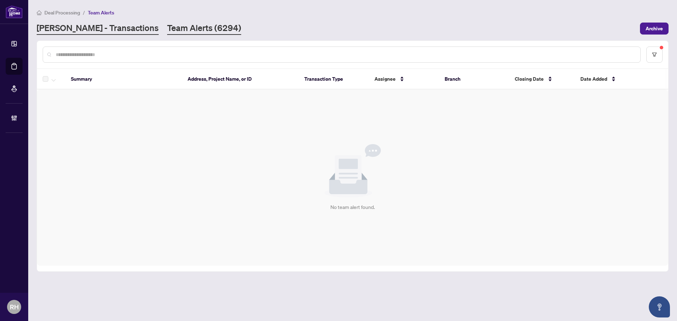
click at [85, 27] on link "RAHR - Transactions" at bounding box center [98, 28] width 122 height 13
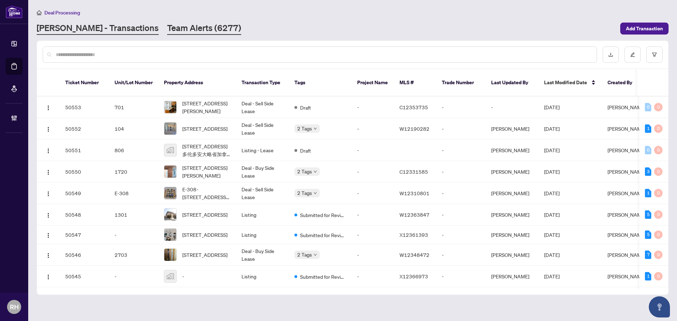
click at [189, 30] on link "Team Alerts (6277)" at bounding box center [204, 28] width 74 height 13
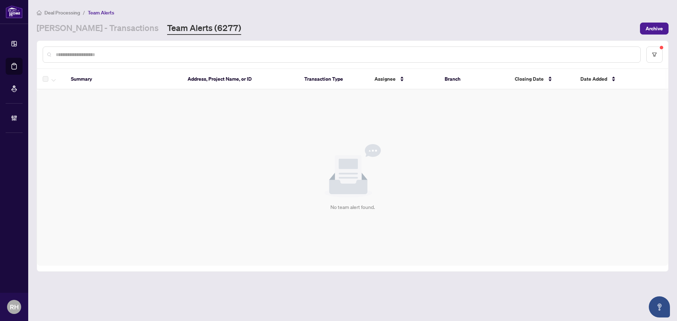
click at [63, 47] on div at bounding box center [342, 55] width 598 height 16
click at [84, 33] on link "RAHR - Transactions" at bounding box center [98, 28] width 122 height 13
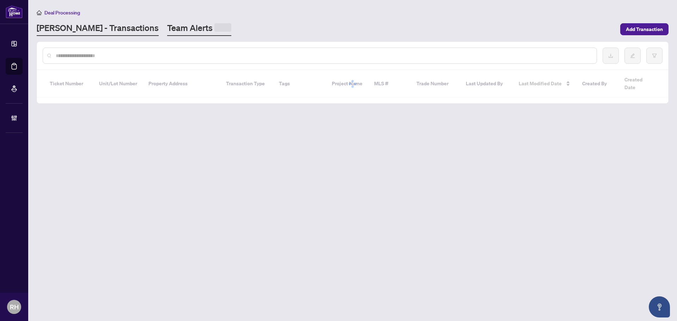
click at [167, 28] on link "Team Alerts" at bounding box center [199, 29] width 64 height 14
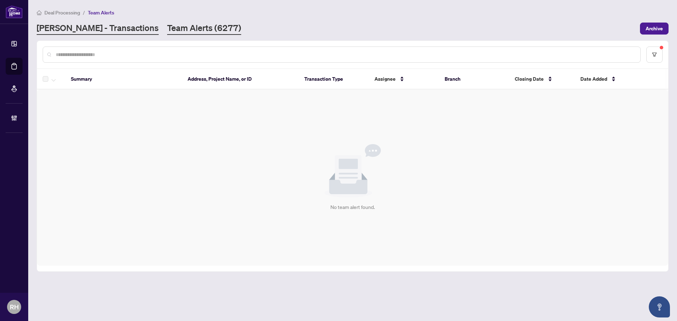
click at [64, 27] on link "RAHR - Transactions" at bounding box center [98, 28] width 122 height 13
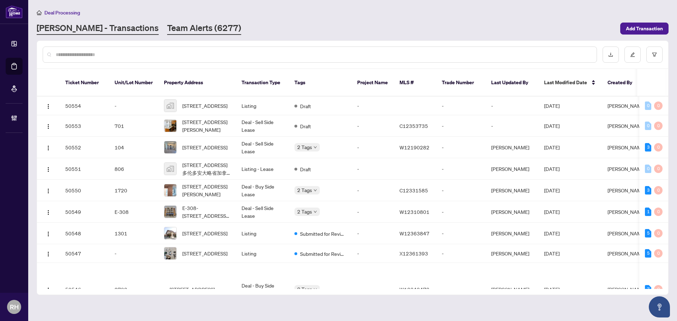
click at [173, 31] on link "Team Alerts (6277)" at bounding box center [204, 28] width 74 height 13
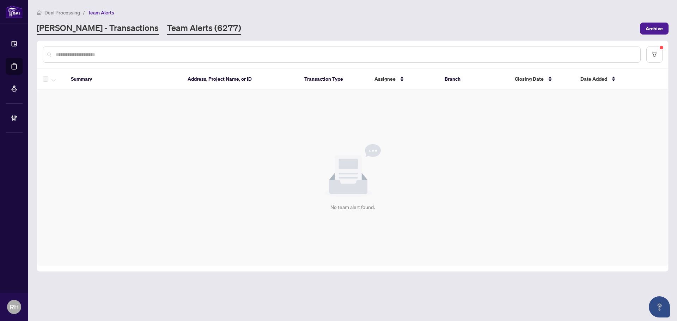
click at [110, 30] on link "RAHR - Transactions" at bounding box center [98, 28] width 122 height 13
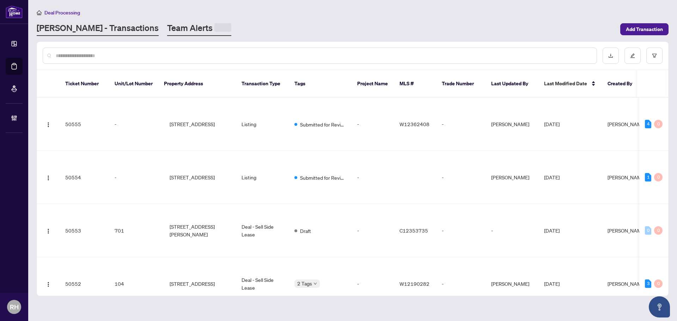
click at [167, 26] on link "Team Alerts" at bounding box center [199, 29] width 64 height 14
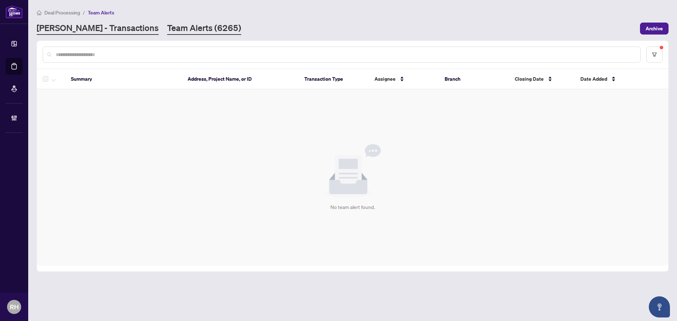
click at [56, 31] on link "RAHR - Transactions" at bounding box center [98, 28] width 122 height 13
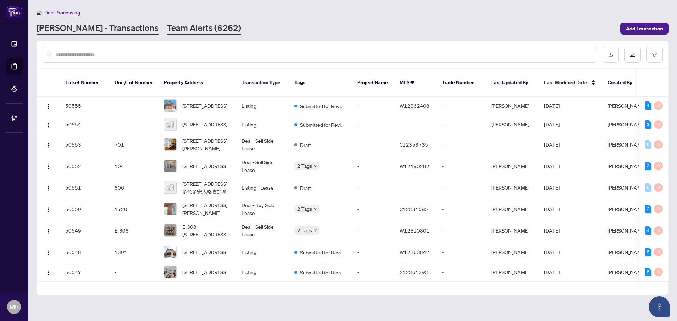
click at [167, 34] on link "Team Alerts (6262)" at bounding box center [204, 28] width 74 height 13
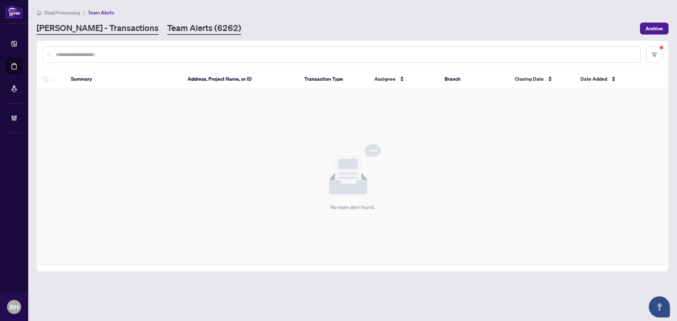
click at [107, 31] on link "RAHR - Transactions" at bounding box center [98, 28] width 122 height 13
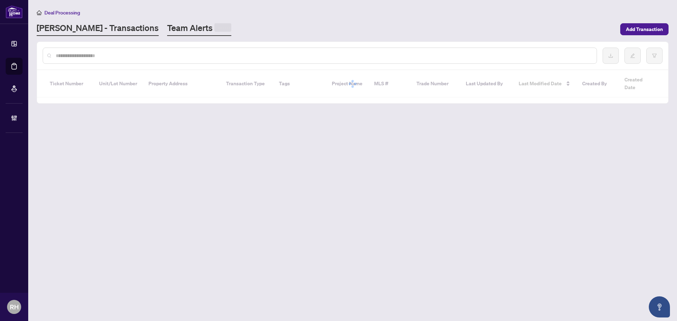
click at [214, 31] on span at bounding box center [222, 27] width 17 height 8
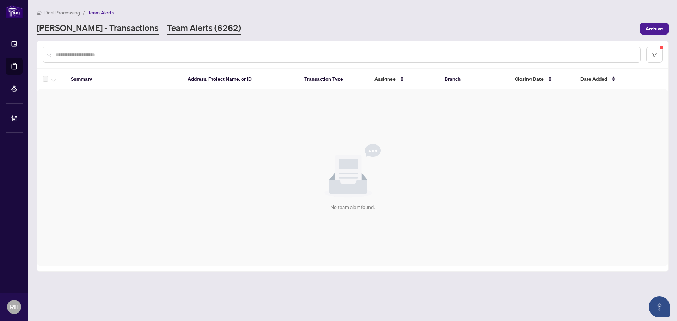
click at [94, 34] on link "RAHR - Transactions" at bounding box center [98, 28] width 122 height 13
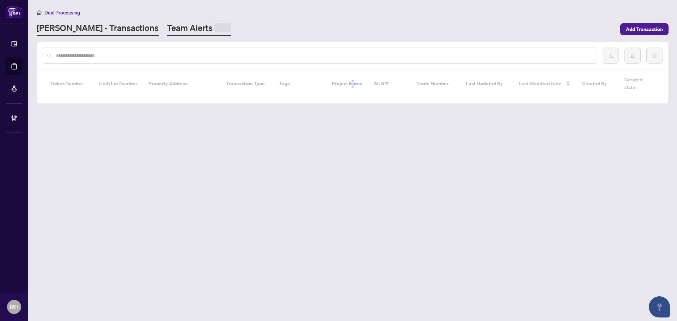
click at [167, 30] on link "Team Alerts" at bounding box center [199, 29] width 64 height 14
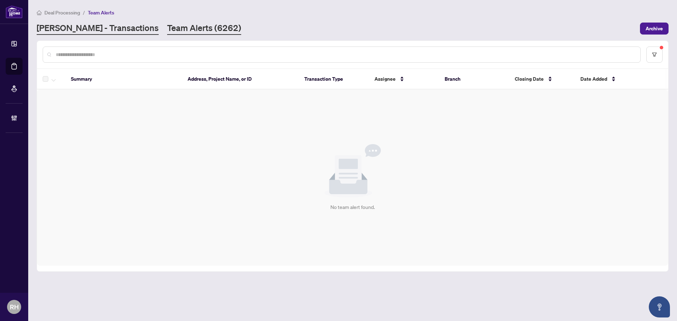
click at [94, 24] on link "RAHR - Transactions" at bounding box center [98, 28] width 122 height 13
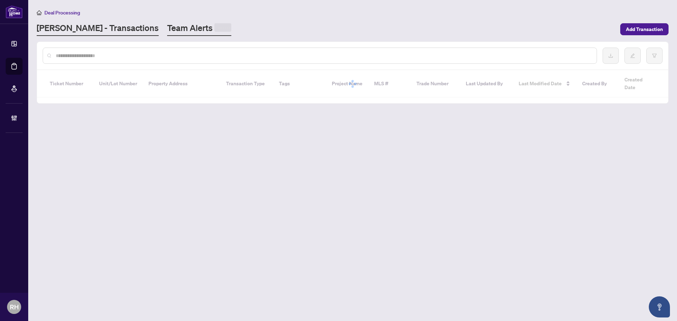
click at [167, 31] on link "Team Alerts" at bounding box center [199, 29] width 64 height 14
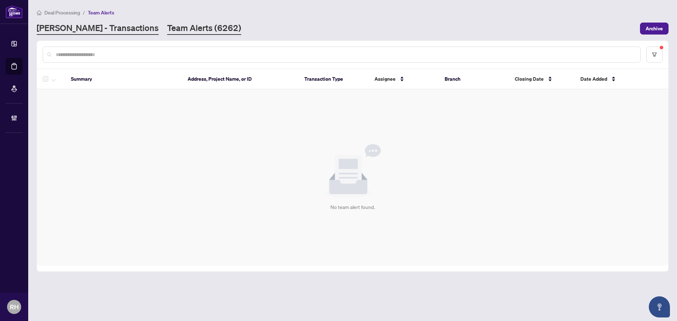
click at [103, 27] on link "RAHR - Transactions" at bounding box center [98, 28] width 122 height 13
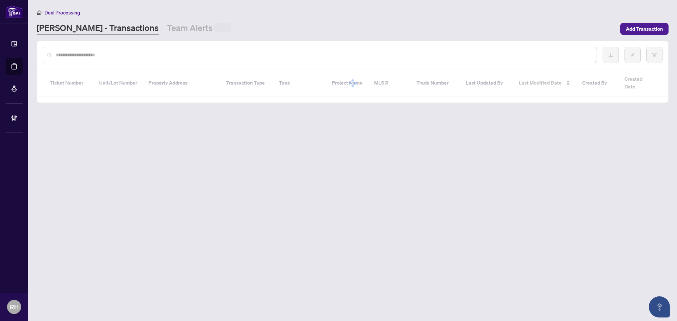
click at [167, 26] on link "Team Alerts" at bounding box center [199, 28] width 64 height 13
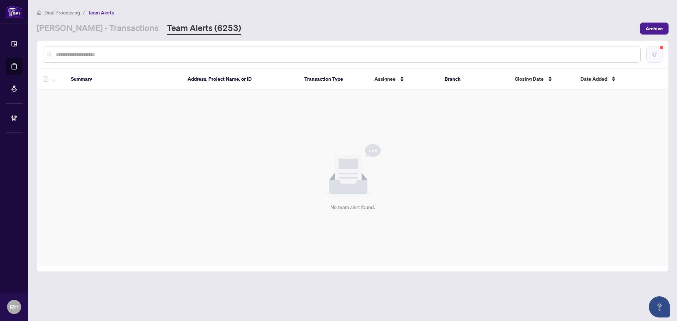
click at [652, 56] on icon "filter" at bounding box center [654, 54] width 5 height 5
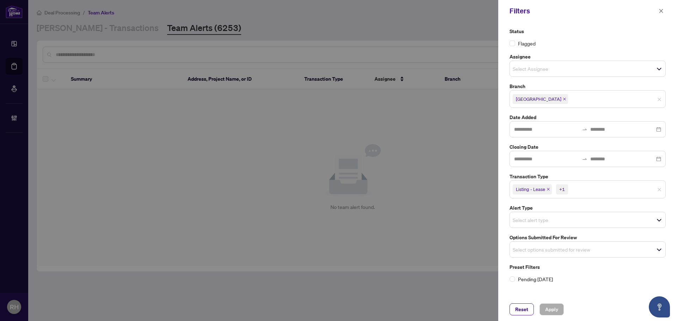
click at [548, 189] on icon "close" at bounding box center [548, 189] width 3 height 3
click at [533, 189] on icon "close" at bounding box center [532, 189] width 3 height 3
click at [558, 246] on input "search" at bounding box center [536, 248] width 49 height 8
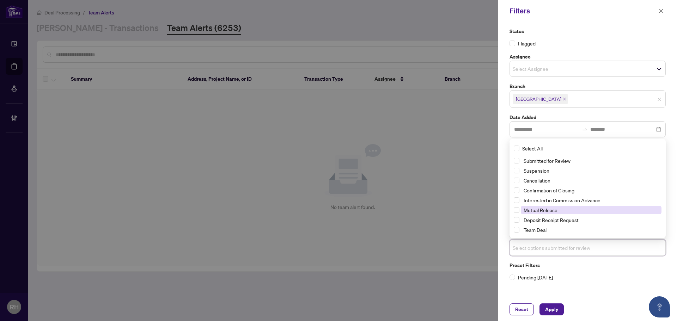
click at [557, 211] on span "Mutual Release" at bounding box center [540, 210] width 34 height 6
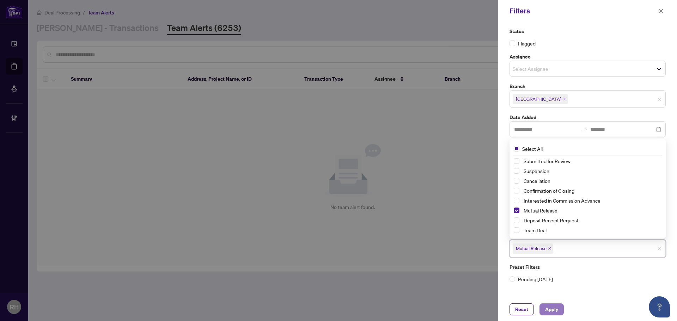
click at [554, 305] on span "Apply" at bounding box center [551, 309] width 13 height 11
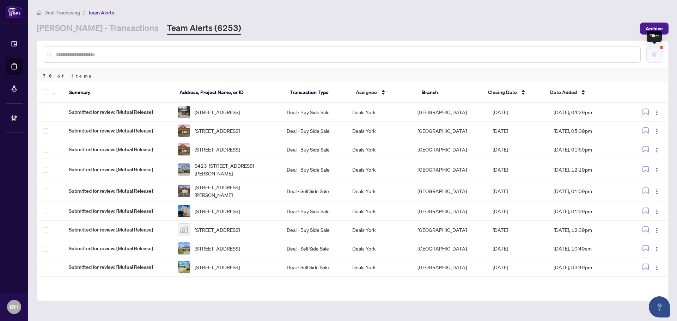
click at [654, 57] on button "button" at bounding box center [654, 55] width 16 height 16
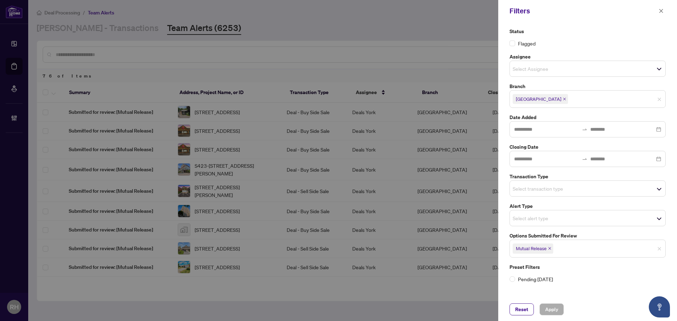
click at [549, 251] on span "Mutual Release" at bounding box center [532, 249] width 41 height 10
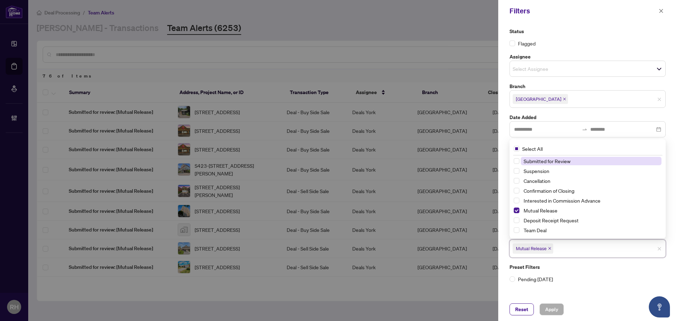
click at [550, 247] on icon "close" at bounding box center [550, 249] width 4 height 4
click at [605, 264] on label "Preset Filters" at bounding box center [587, 265] width 156 height 8
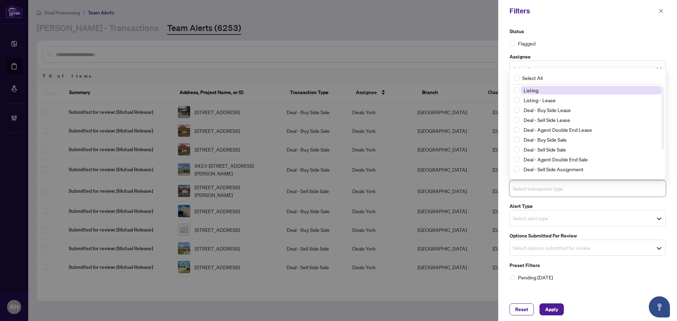
click at [547, 186] on input "search" at bounding box center [536, 188] width 49 height 8
click at [554, 98] on span "Listing - Lease" at bounding box center [539, 100] width 32 height 6
click at [555, 92] on span "Listing" at bounding box center [591, 90] width 141 height 8
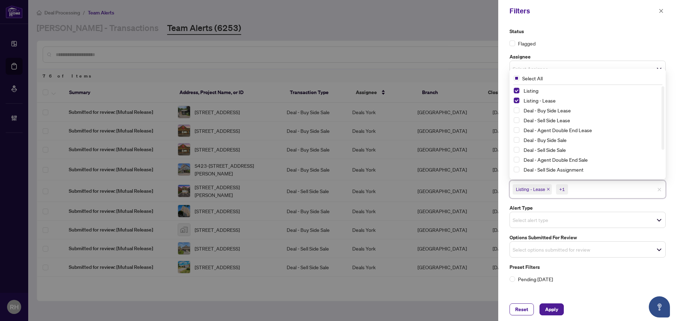
click at [545, 316] on div "Reset Apply" at bounding box center [587, 309] width 179 height 23
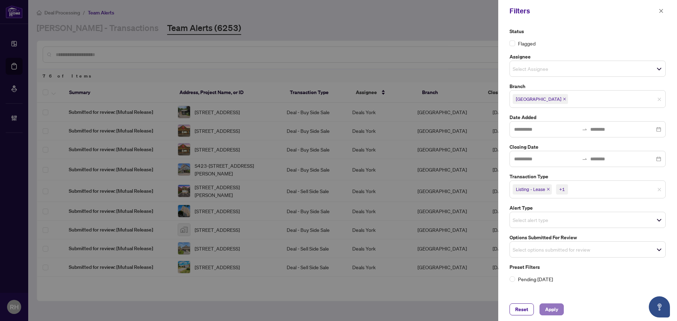
click at [547, 313] on span "Apply" at bounding box center [551, 309] width 13 height 11
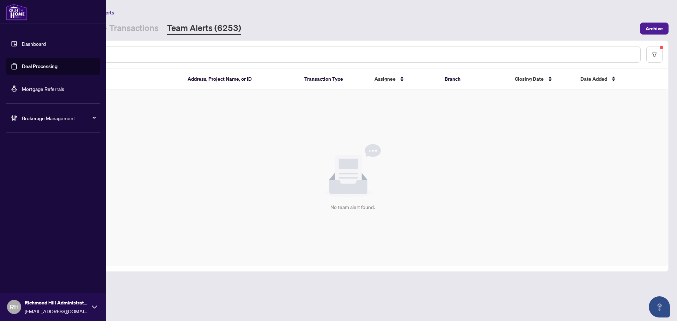
click at [75, 307] on div "Richmond Hill Administrator adminsrh@rightathomerealty.com" at bounding box center [56, 307] width 63 height 16
click at [73, 119] on span "Brokerage Management" at bounding box center [58, 118] width 73 height 8
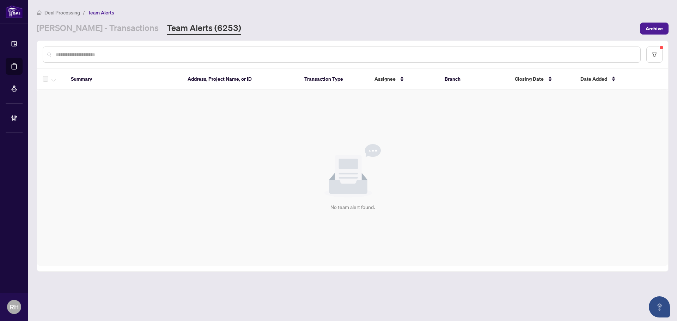
click at [112, 43] on div at bounding box center [352, 54] width 631 height 27
click at [110, 34] on link "RAHR - Transactions" at bounding box center [98, 28] width 122 height 13
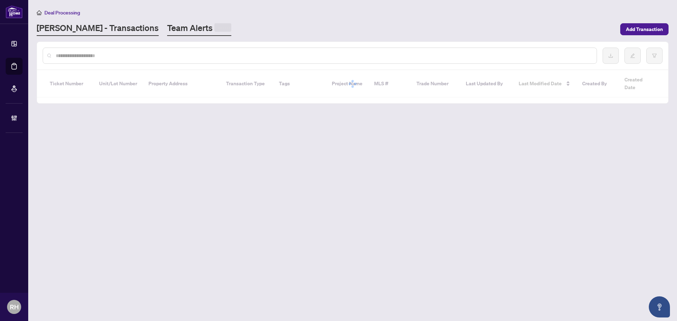
click at [167, 33] on link "Team Alerts" at bounding box center [199, 29] width 64 height 14
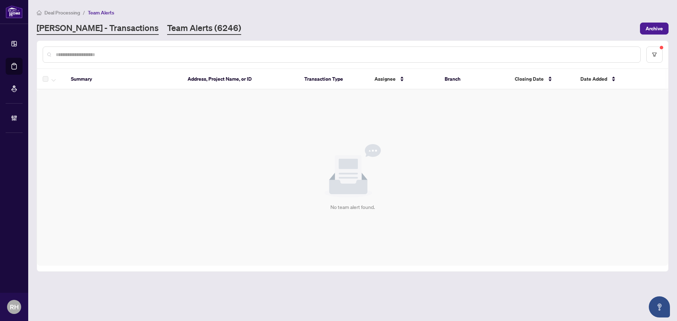
click at [95, 32] on link "RAHR - Transactions" at bounding box center [98, 28] width 122 height 13
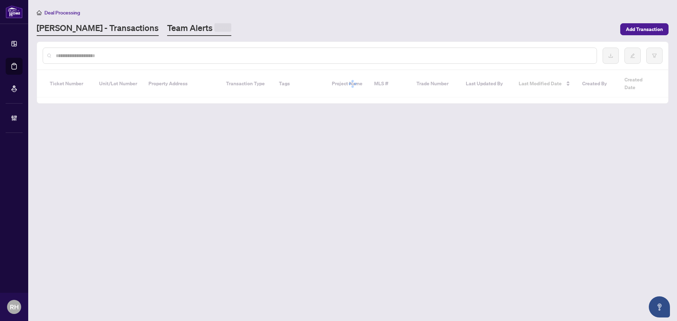
click at [167, 27] on link "Team Alerts" at bounding box center [199, 29] width 64 height 14
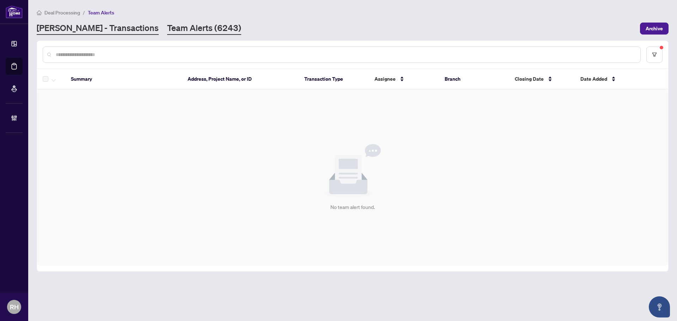
click at [111, 28] on link "RAHR - Transactions" at bounding box center [98, 28] width 122 height 13
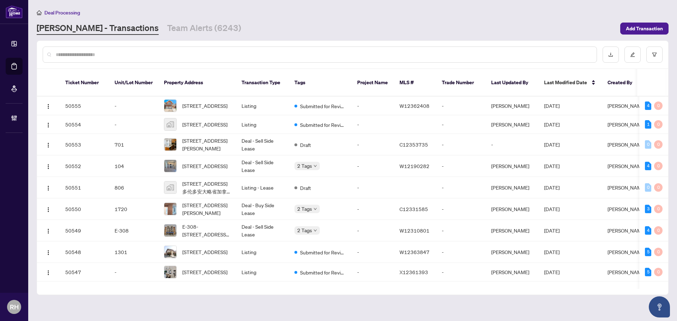
drag, startPoint x: 113, startPoint y: 35, endPoint x: 158, endPoint y: 35, distance: 44.8
click at [148, 35] on main "Deal Processing RAHR - Transactions Team Alerts (6243) Add Transaction Ticket N…" at bounding box center [352, 160] width 648 height 321
click at [174, 37] on main "Deal Processing RAHR - Transactions Team Alerts (6243) Add Transaction Ticket N…" at bounding box center [352, 160] width 648 height 321
click at [176, 35] on main "Deal Processing RAHR - Transactions Team Alerts (6243) Add Transaction Ticket N…" at bounding box center [352, 160] width 648 height 321
click at [177, 31] on link "Team Alerts (6243)" at bounding box center [204, 28] width 74 height 13
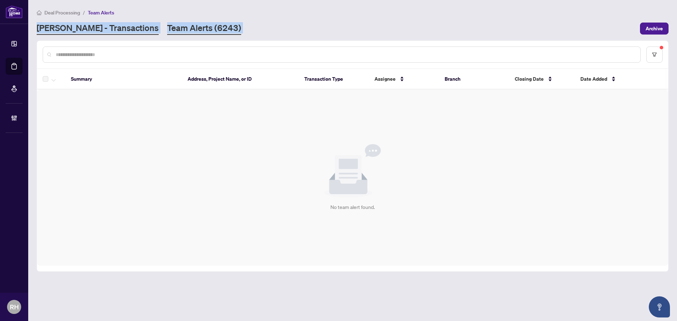
drag, startPoint x: 209, startPoint y: 45, endPoint x: 38, endPoint y: 31, distance: 171.8
click at [38, 31] on main "Deal Processing / Team Alerts RAHR - Transactions Team Alerts (6243) Archive Su…" at bounding box center [352, 160] width 648 height 321
type input "**********"
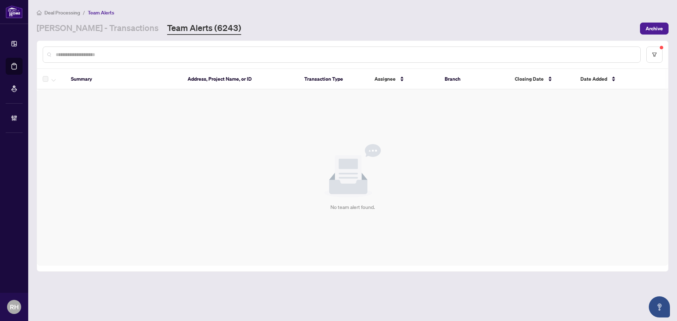
click at [123, 24] on div "RAHR - Transactions Team Alerts (6243)" at bounding box center [139, 28] width 204 height 13
click at [100, 26] on link "RAHR - Transactions" at bounding box center [98, 28] width 122 height 13
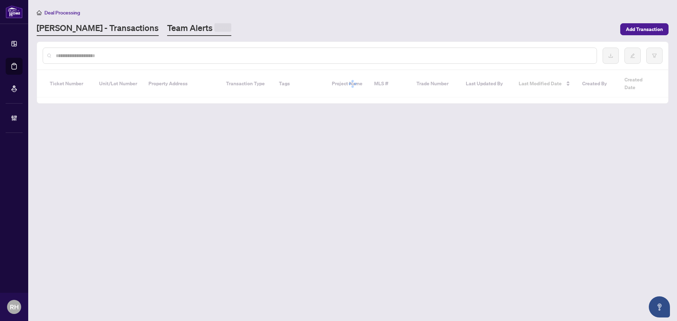
click at [167, 32] on link "Team Alerts" at bounding box center [199, 29] width 64 height 14
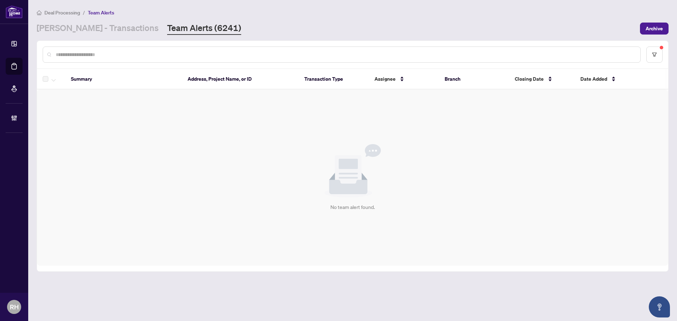
click at [84, 39] on main "Deal Processing / Team Alerts RAHR - Transactions Team Alerts (6241) Archive Su…" at bounding box center [352, 160] width 648 height 321
click at [84, 31] on link "RAHR - Transactions" at bounding box center [98, 28] width 122 height 13
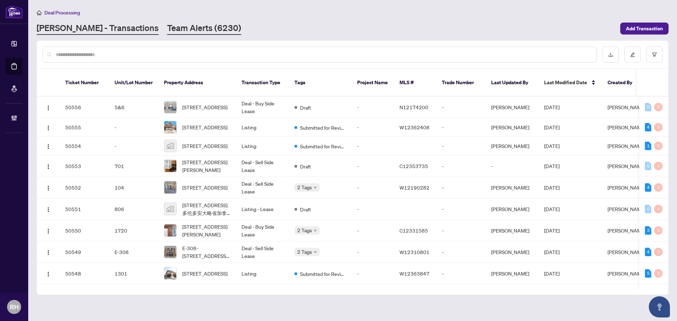
click at [167, 31] on link "Team Alerts (6230)" at bounding box center [204, 28] width 74 height 13
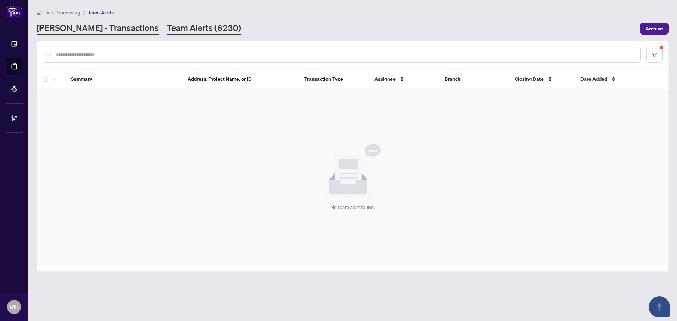
click at [89, 29] on link "RAHR - Transactions" at bounding box center [98, 28] width 122 height 13
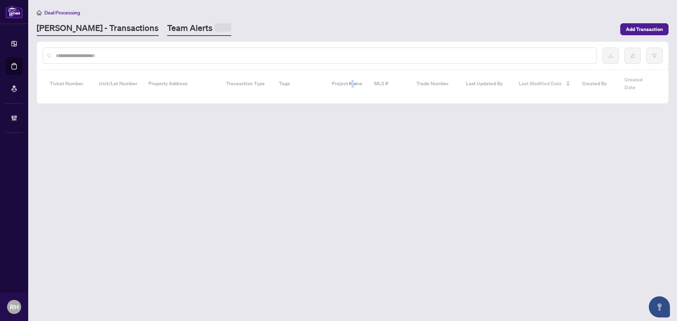
click at [214, 28] on span at bounding box center [222, 27] width 17 height 8
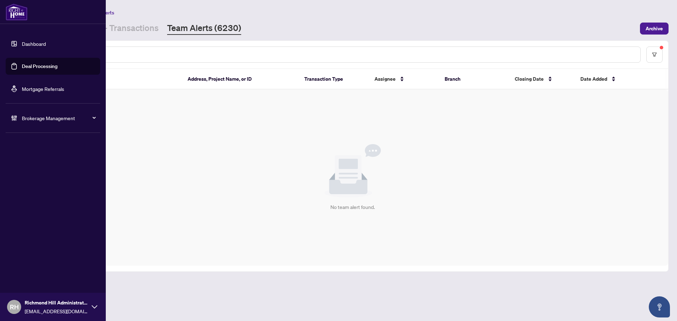
click at [23, 31] on li "Dashboard Deal Processing Mortgage Referrals" at bounding box center [53, 66] width 94 height 73
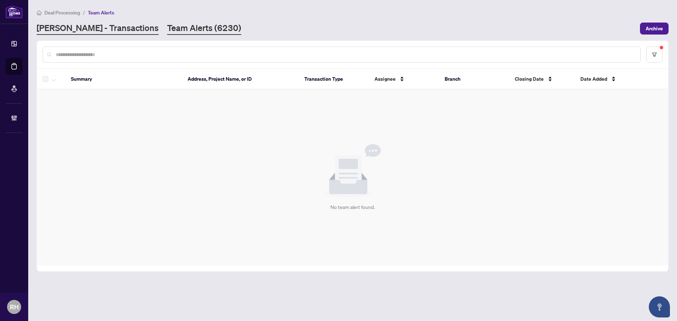
click at [113, 32] on link "RAHR - Transactions" at bounding box center [98, 28] width 122 height 13
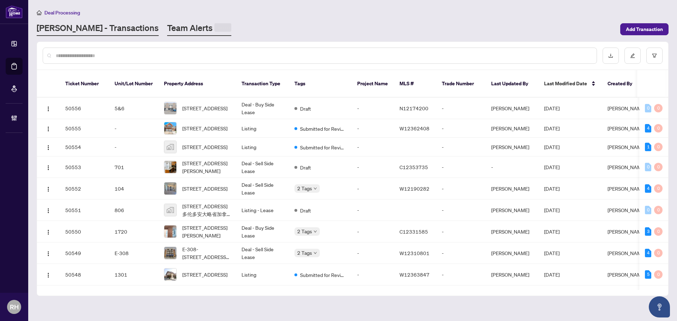
click at [167, 29] on link "Team Alerts" at bounding box center [199, 29] width 64 height 14
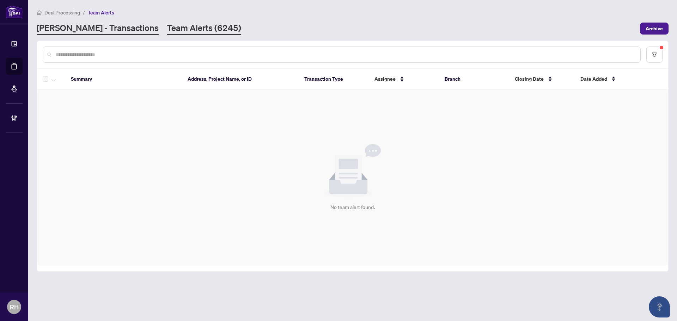
click at [97, 30] on link "RAHR - Transactions" at bounding box center [98, 28] width 122 height 13
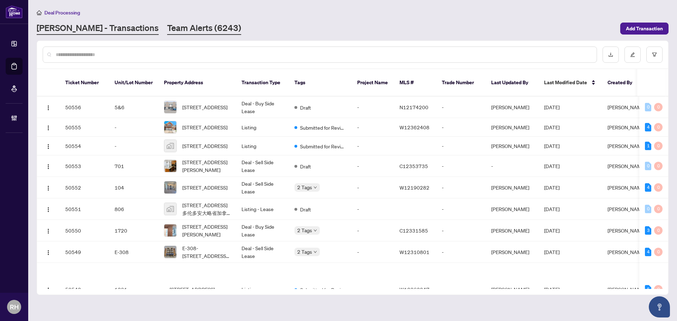
click at [167, 31] on link "Team Alerts (6243)" at bounding box center [204, 28] width 74 height 13
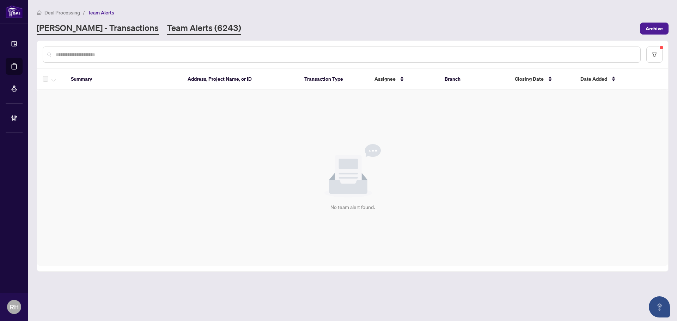
click at [100, 30] on link "RAHR - Transactions" at bounding box center [98, 28] width 122 height 13
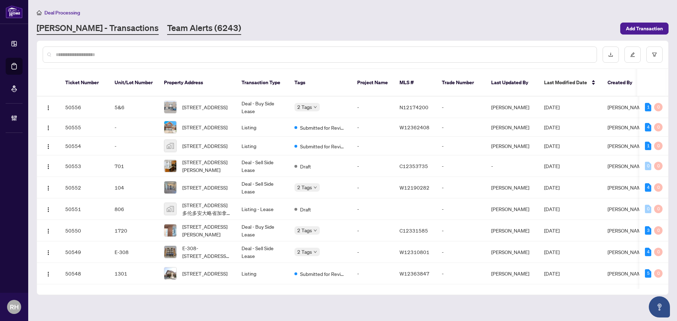
click at [167, 20] on div "Deal Processing RAHR - Transactions Team Alerts (6243) Add Transaction" at bounding box center [353, 21] width 632 height 26
click at [170, 32] on link "Team Alerts (6243)" at bounding box center [204, 28] width 74 height 13
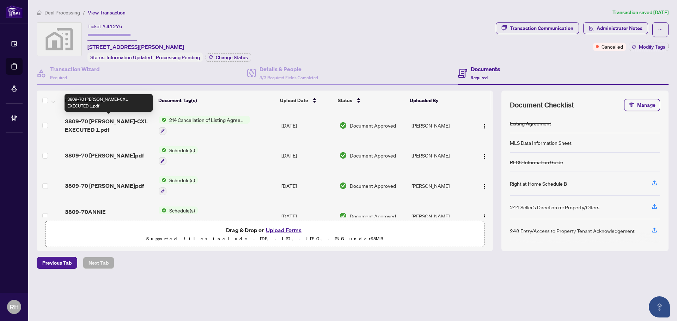
click at [114, 117] on span "3809-70 ANNIE CRAIG-CXL EXECUTED 1.pdf" at bounding box center [109, 125] width 88 height 17
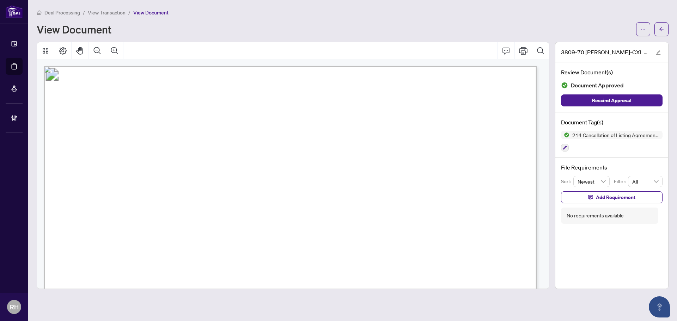
click at [167, 217] on span "W12248284" at bounding box center [161, 220] width 39 height 8
click at [665, 24] on button "button" at bounding box center [661, 29] width 14 height 14
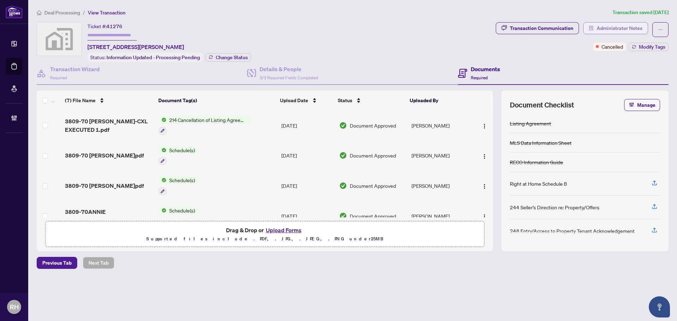
click at [632, 26] on span "Administrator Notes" at bounding box center [619, 28] width 46 height 11
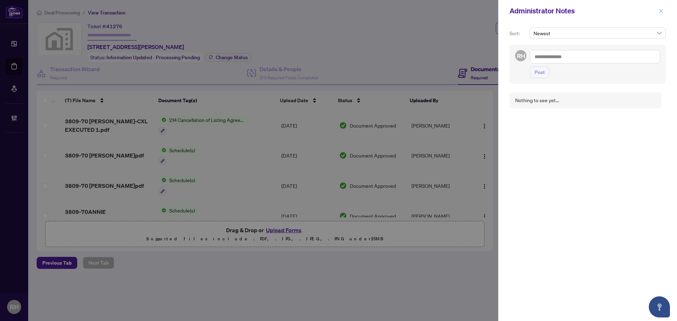
click at [663, 10] on icon "close" at bounding box center [660, 10] width 5 height 5
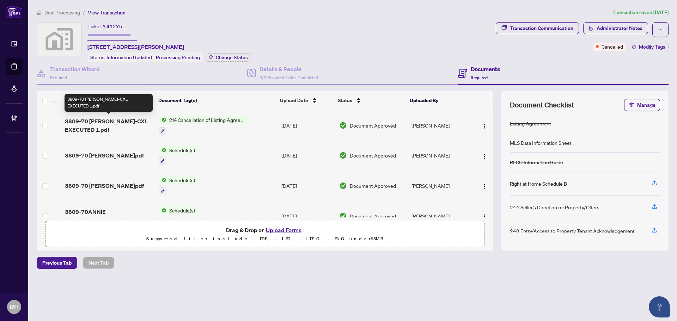
click at [103, 121] on span "3809-70 ANNIE CRAIG-CXL EXECUTED 1.pdf" at bounding box center [109, 125] width 88 height 17
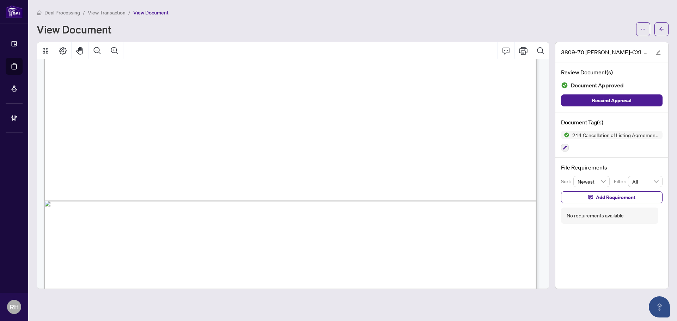
scroll to position [422, 0]
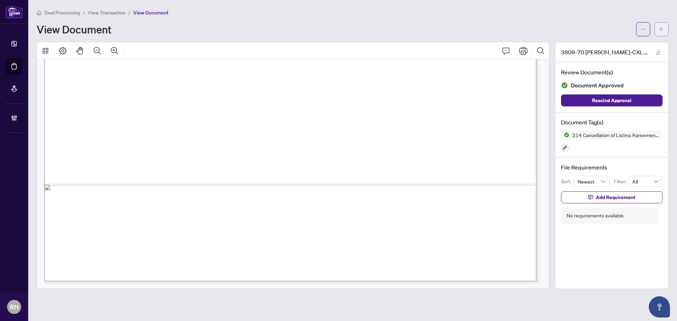
click at [665, 32] on button "button" at bounding box center [661, 29] width 14 height 14
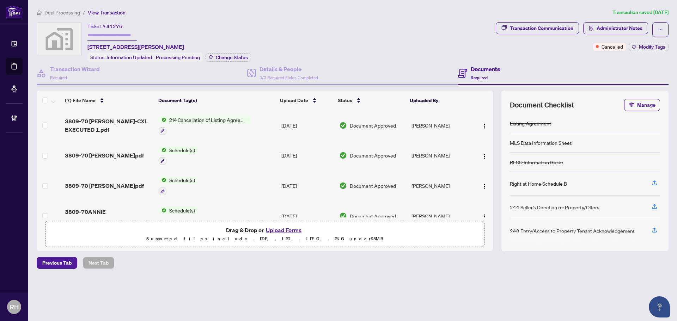
click at [278, 122] on td "Aug/25/2025" at bounding box center [307, 125] width 58 height 30
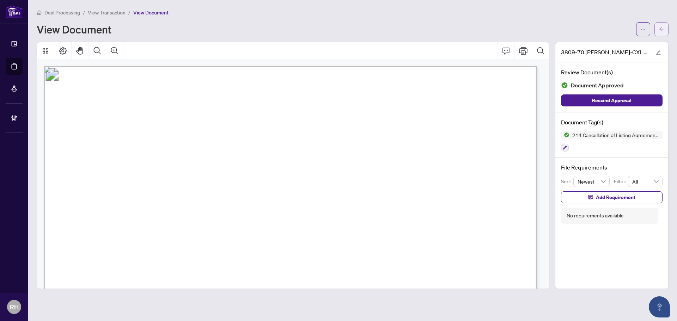
click at [663, 25] on span "button" at bounding box center [661, 29] width 5 height 11
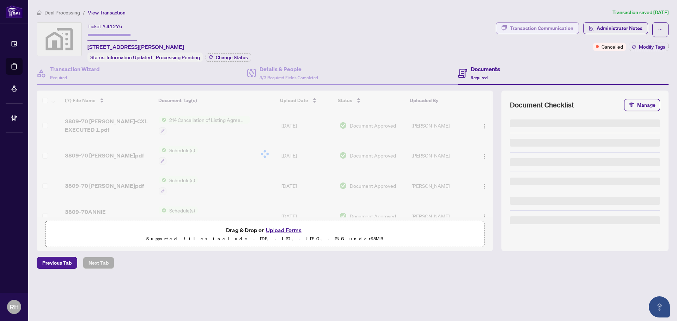
click at [561, 26] on div "Transaction Communication" at bounding box center [541, 28] width 63 height 11
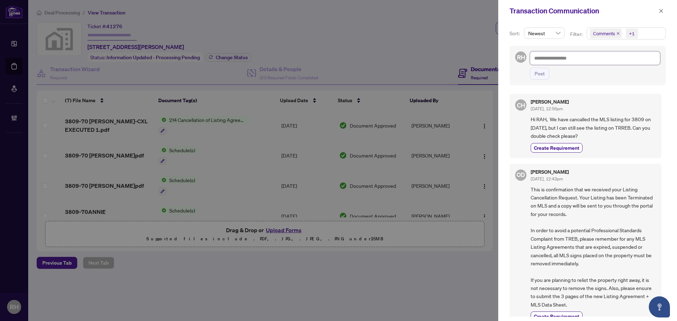
click at [590, 65] on textarea at bounding box center [595, 57] width 130 height 13
paste textarea "**********"
type textarea "**********"
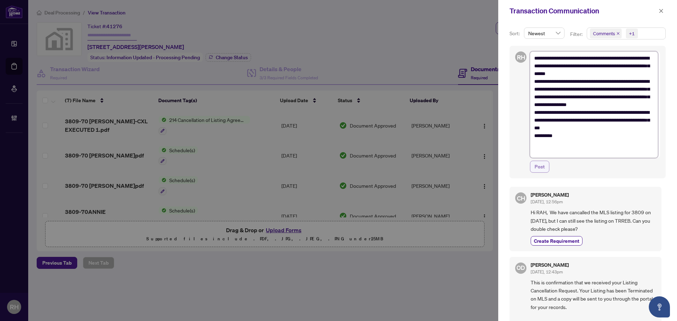
type textarea "**********"
click at [548, 164] on button "Post" at bounding box center [539, 167] width 19 height 12
type textarea "**********"
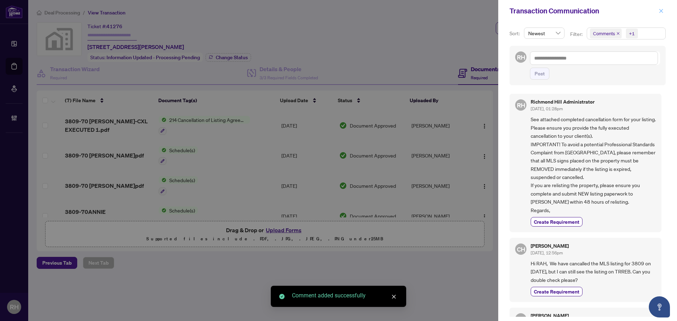
click at [662, 10] on icon "close" at bounding box center [661, 11] width 4 height 4
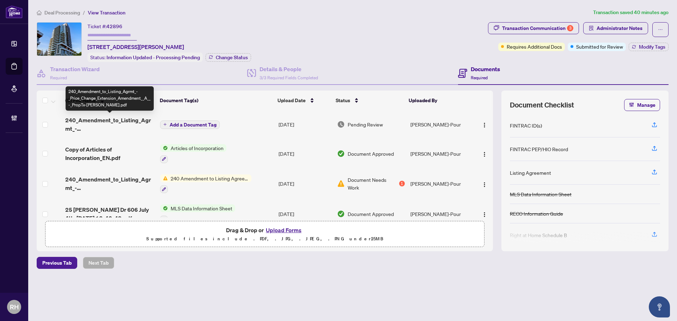
click at [111, 117] on span "240_Amendment_to_Listing_Agrmt_-_Price_Change_Extension_Amendment__A__-_PropTx-…" at bounding box center [109, 124] width 89 height 17
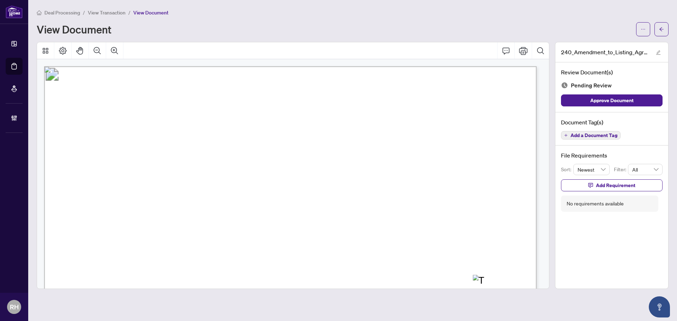
click at [159, 222] on span "C12264889" at bounding box center [161, 219] width 38 height 7
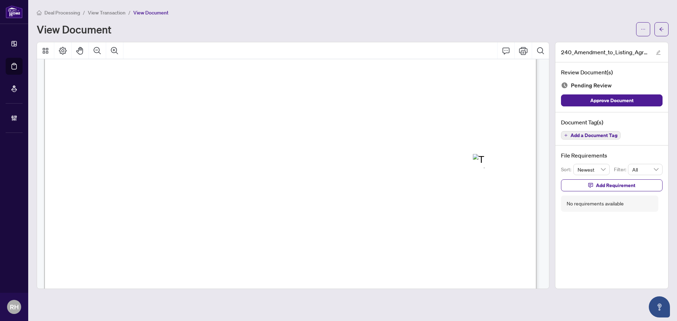
scroll to position [141, 0]
click at [583, 134] on span "Add a Document Tag" at bounding box center [593, 135] width 47 height 5
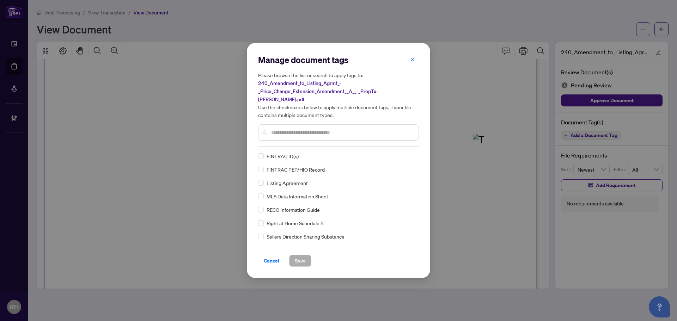
click at [295, 129] on input "text" at bounding box center [342, 133] width 142 height 8
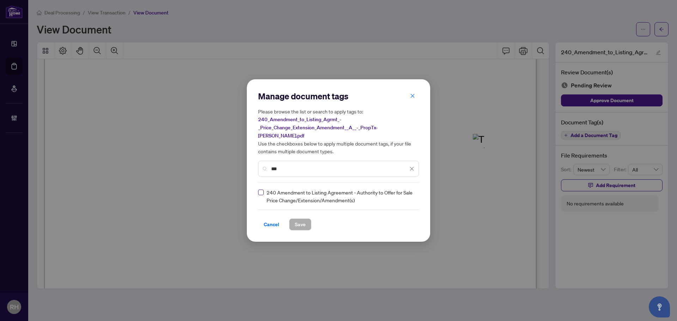
type input "***"
click at [405, 193] on img at bounding box center [404, 196] width 7 height 7
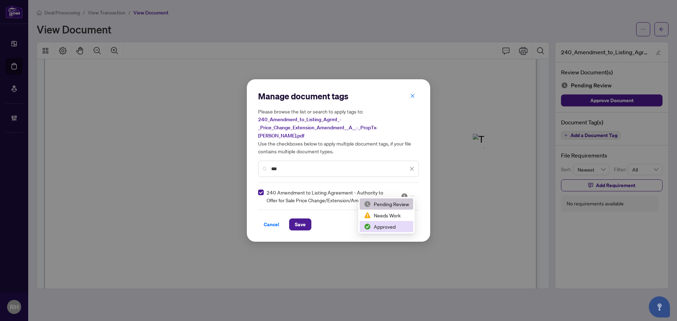
click at [398, 225] on div "Approved" at bounding box center [386, 227] width 45 height 8
click at [297, 224] on span "Save" at bounding box center [300, 224] width 11 height 11
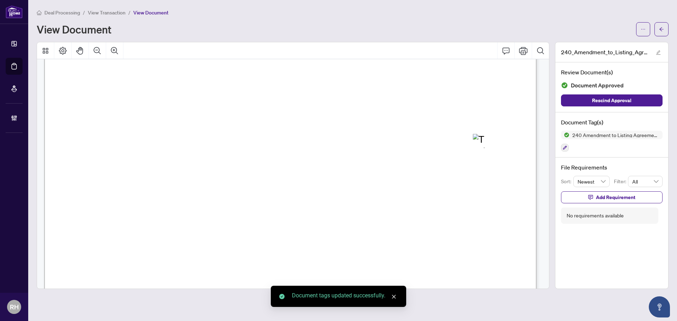
click at [662, 26] on span "button" at bounding box center [661, 29] width 5 height 11
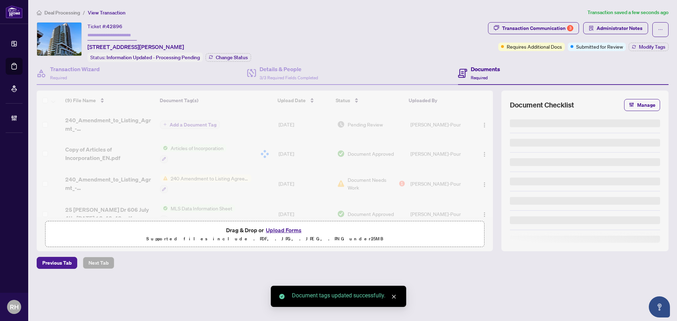
click at [645, 51] on div "Transaction Communication 3 Administrator Notes Requires Additional Docs Submit…" at bounding box center [577, 42] width 183 height 40
click at [646, 48] on span "Modify Tags" at bounding box center [652, 46] width 26 height 5
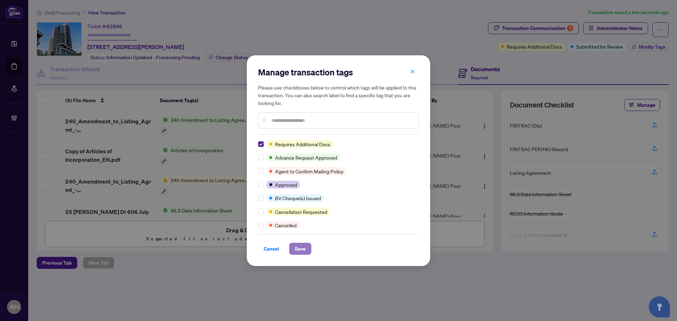
click at [298, 250] on span "Save" at bounding box center [300, 248] width 11 height 11
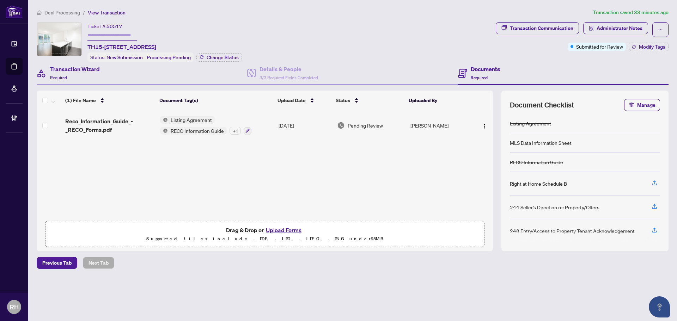
click at [131, 78] on div "Transaction Wizard Required" at bounding box center [142, 73] width 210 height 23
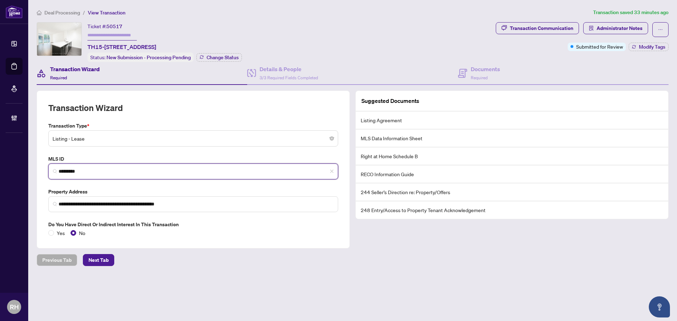
click at [86, 168] on input "*********" at bounding box center [196, 171] width 275 height 7
drag, startPoint x: 86, startPoint y: 166, endPoint x: 70, endPoint y: 171, distance: 17.1
click at [70, 171] on input "*********" at bounding box center [196, 171] width 275 height 7
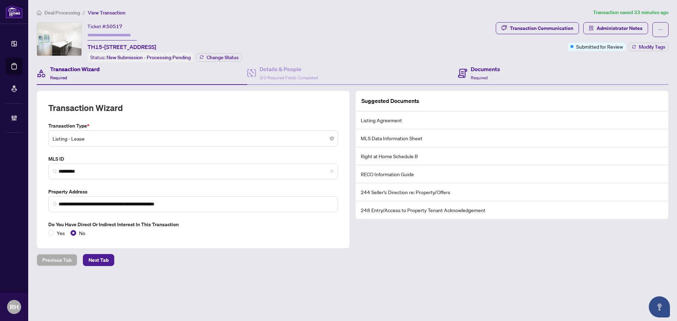
click at [525, 74] on div "Documents Required" at bounding box center [563, 73] width 210 height 23
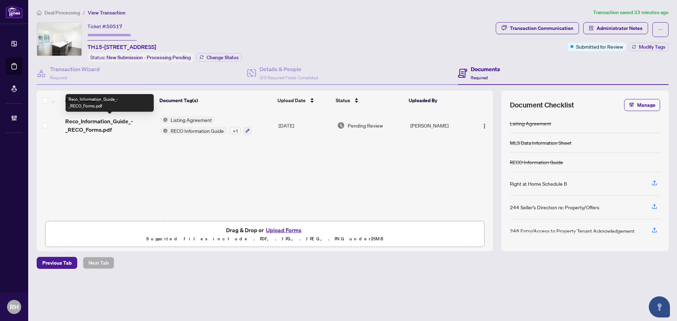
click at [98, 123] on span "Reco_Information_Guide_-_RECO_Forms.pdf" at bounding box center [109, 125] width 89 height 17
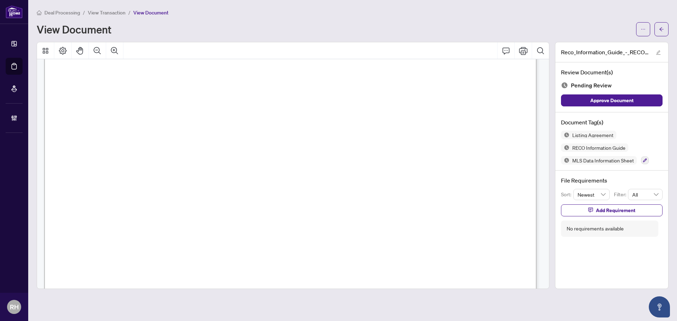
scroll to position [2925, 0]
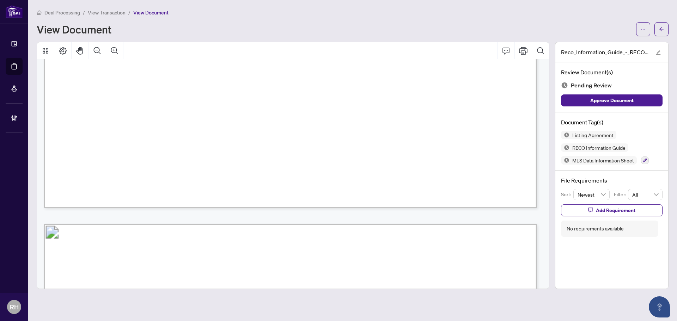
drag, startPoint x: 380, startPoint y: 130, endPoint x: 376, endPoint y: 274, distance: 143.5
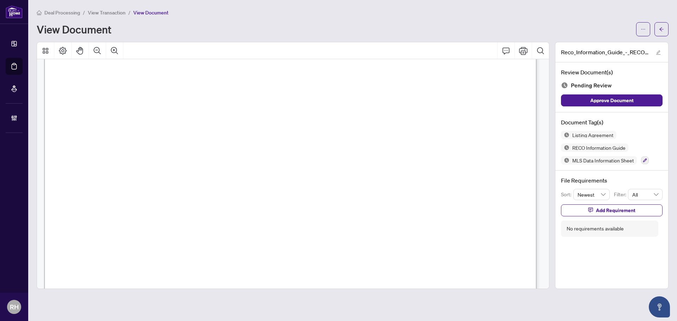
scroll to position [8046, 0]
click at [597, 212] on span "Add Requirement" at bounding box center [615, 210] width 39 height 11
click at [600, 213] on textarea at bounding box center [618, 216] width 75 height 13
type textarea "*"
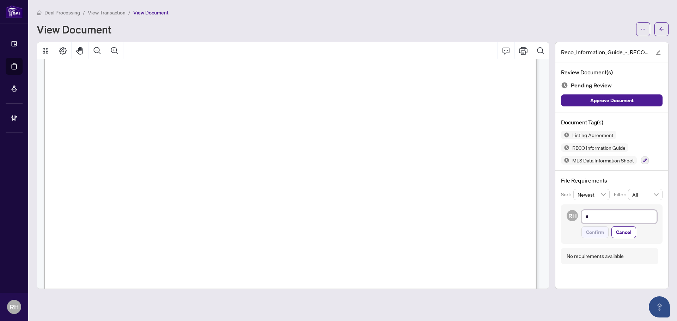
type textarea "**"
type textarea "*"
type textarea "**********"
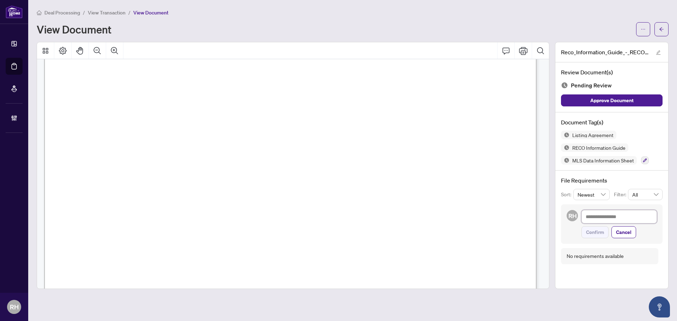
type textarea "*"
type textarea "**"
type textarea "***"
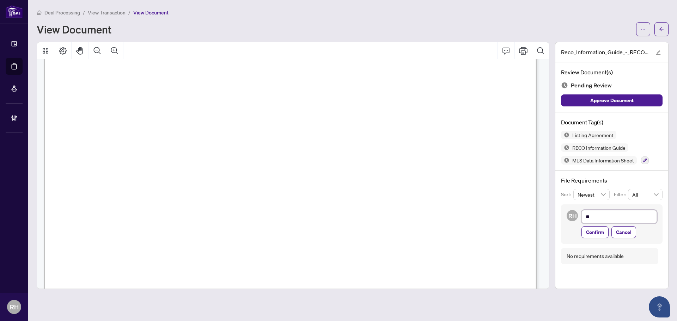
type textarea "***"
type textarea "****"
type textarea "*****"
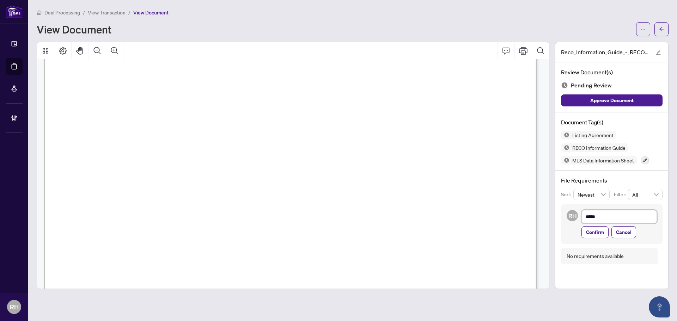
type textarea "******"
type textarea "*******"
type textarea "********"
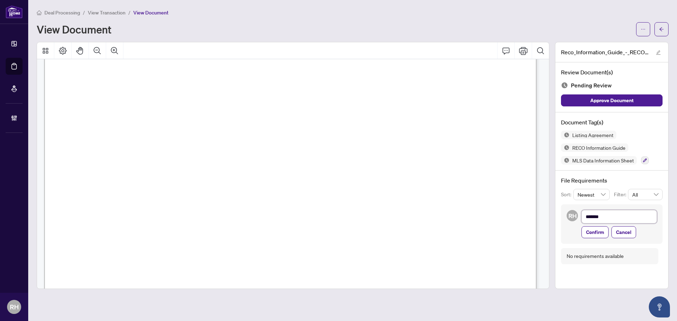
type textarea "********"
type textarea "**********"
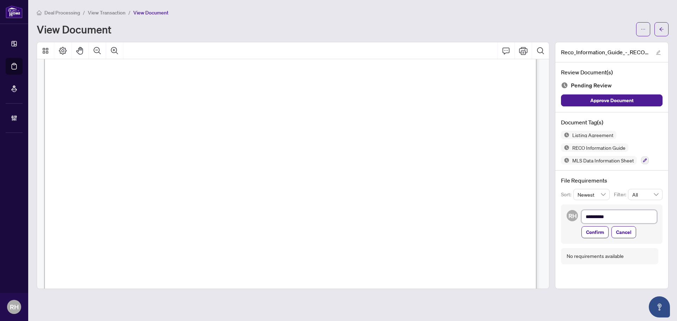
type textarea "**********"
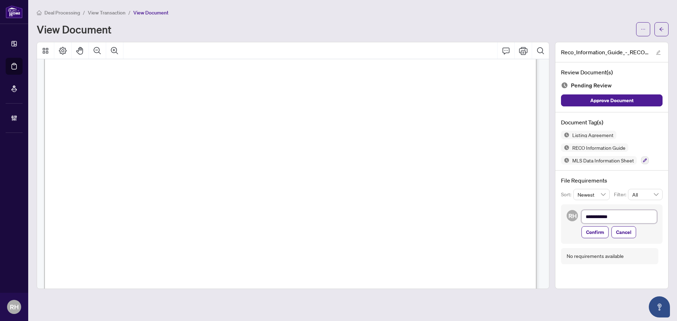
type textarea "**********"
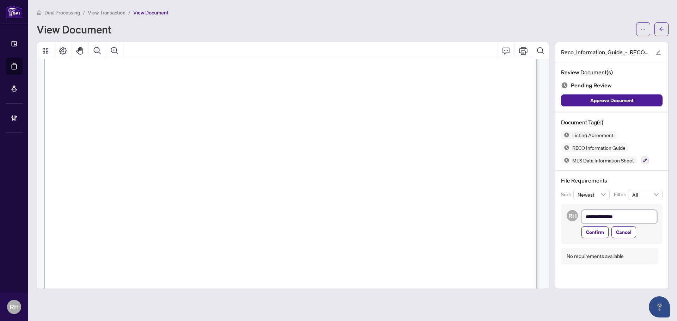
type textarea "**********"
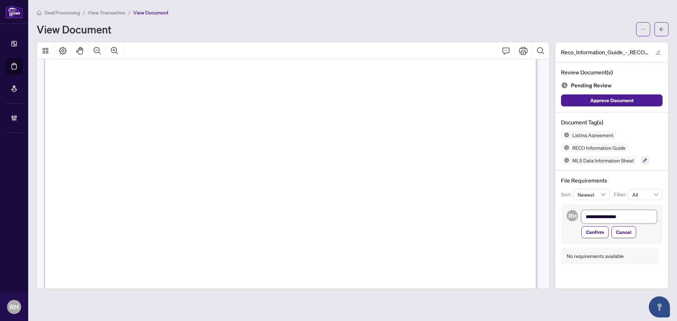
type textarea "**********"
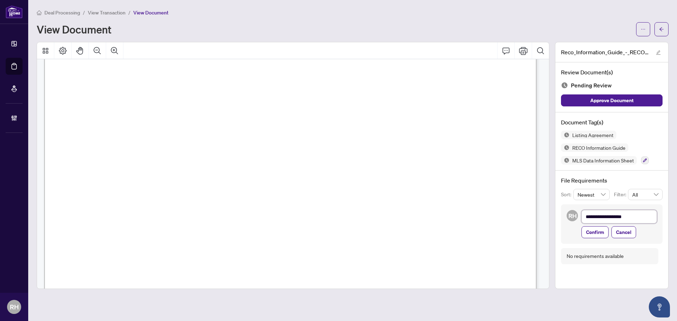
type textarea "**********"
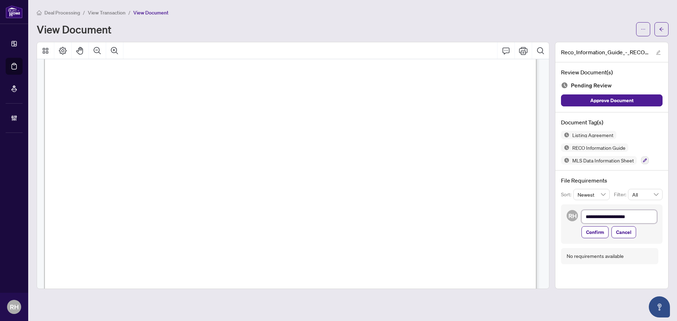
type textarea "**********"
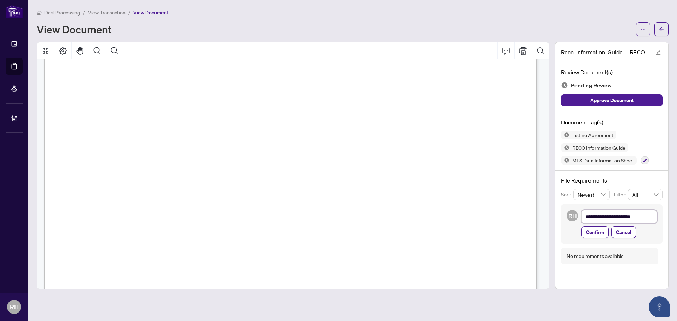
type textarea "**********"
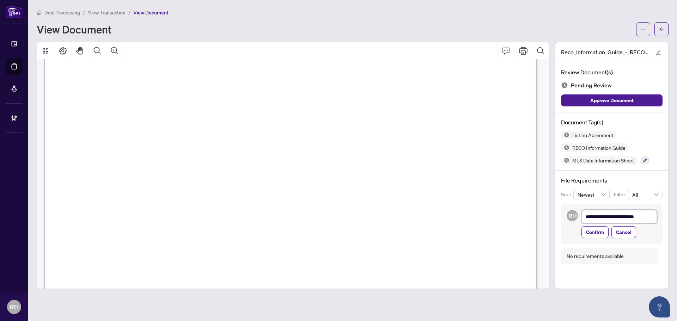
type textarea "**********"
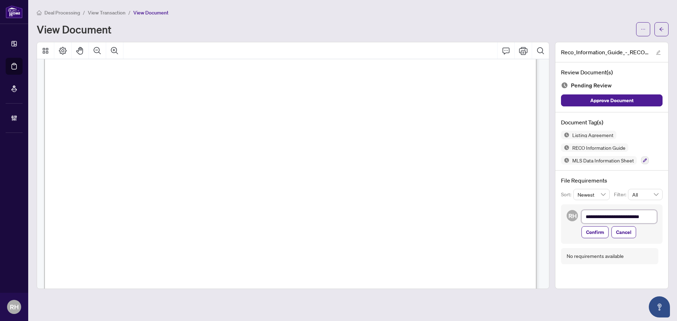
type textarea "**********"
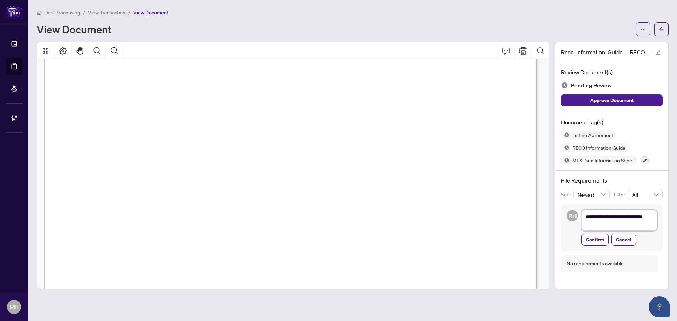
type textarea "**********"
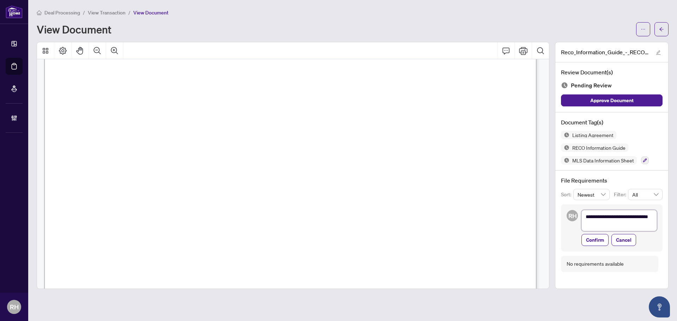
type textarea "**********"
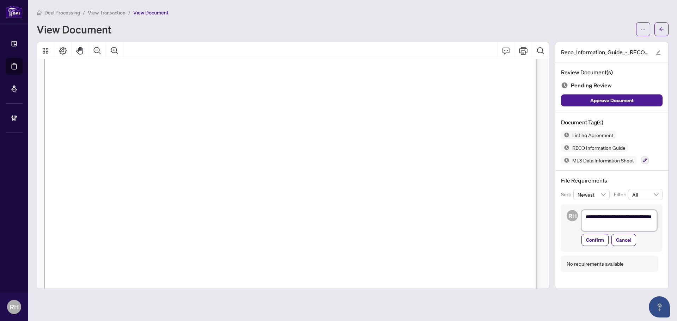
type textarea "**********"
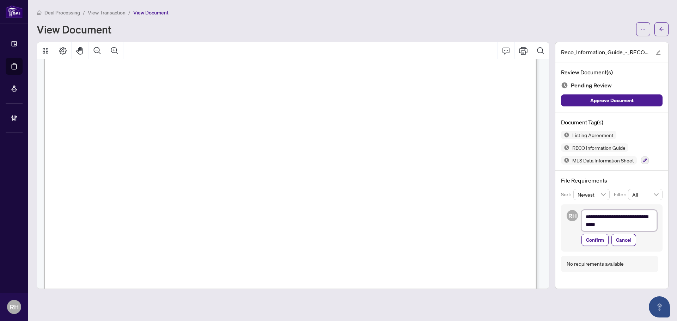
type textarea "**********"
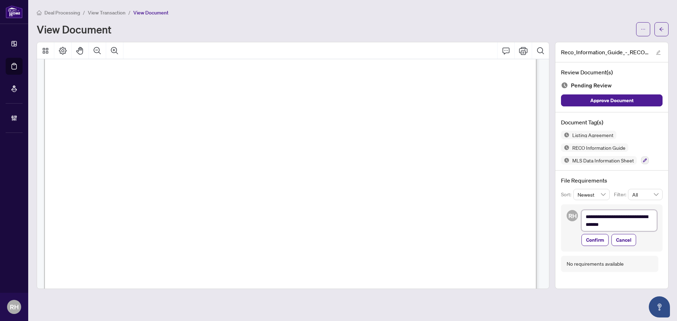
type textarea "**********"
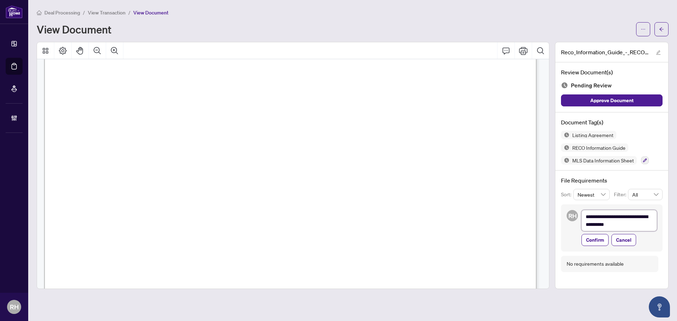
type textarea "**********"
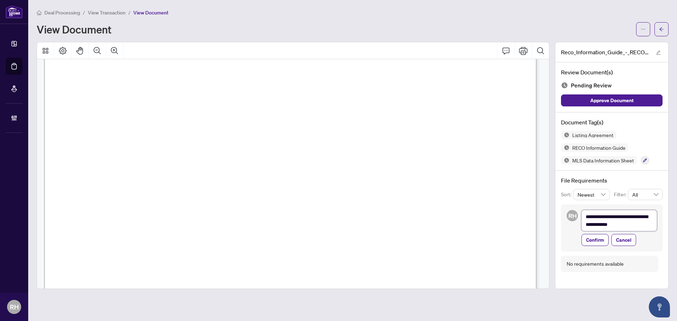
type textarea "**********"
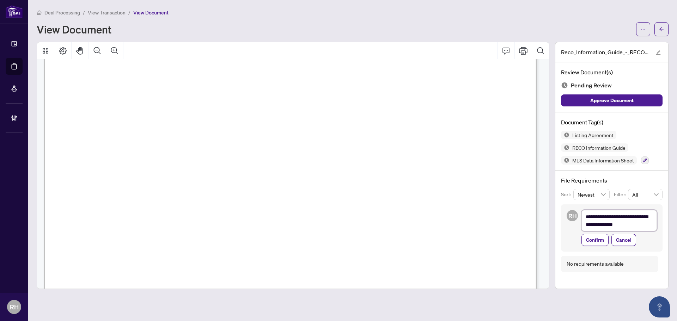
type textarea "**********"
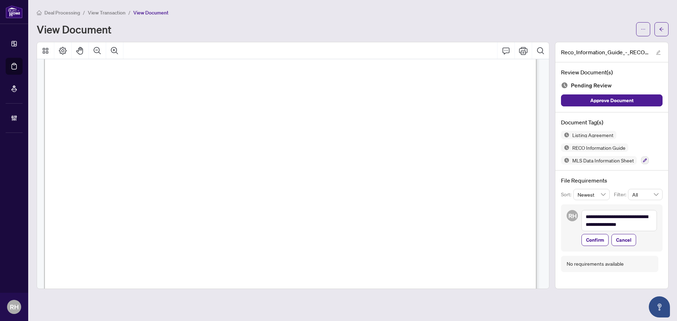
scroll to position [11182, 0]
click at [653, 228] on textarea "**********" at bounding box center [618, 220] width 75 height 21
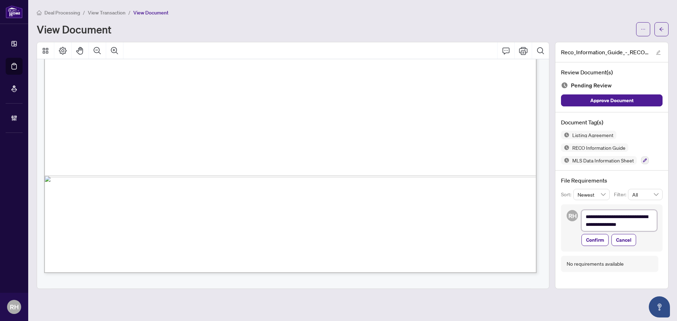
type textarea "**********"
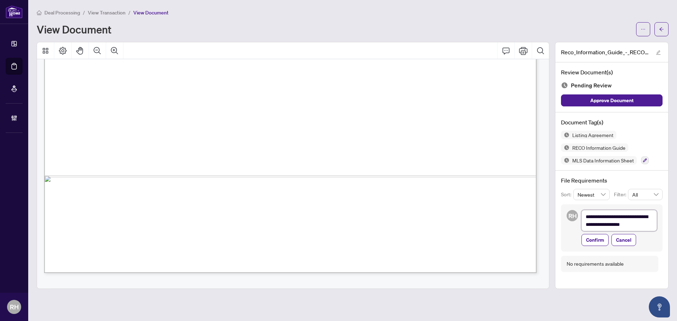
type textarea "**********"
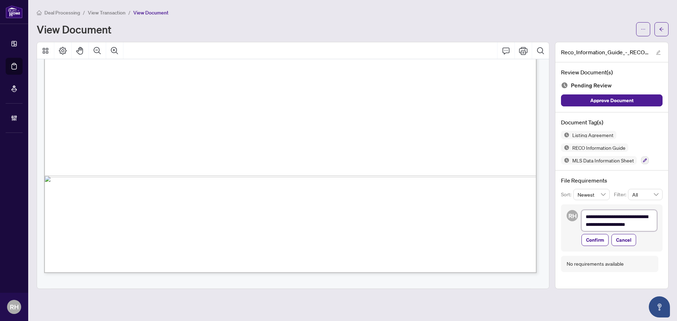
type textarea "**********"
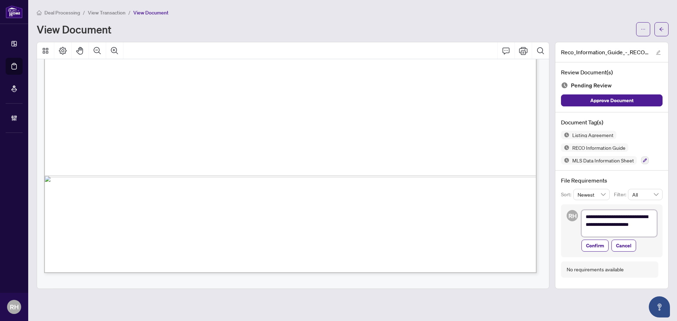
type textarea "**********"
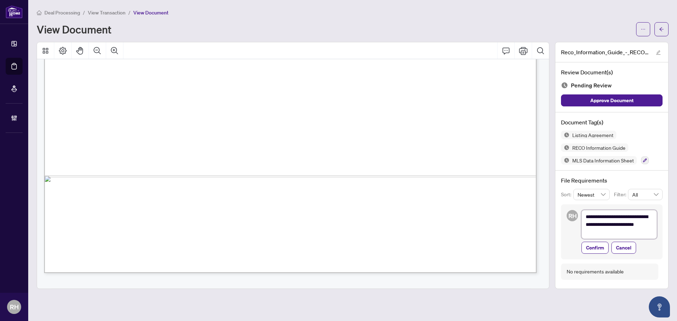
type textarea "**********"
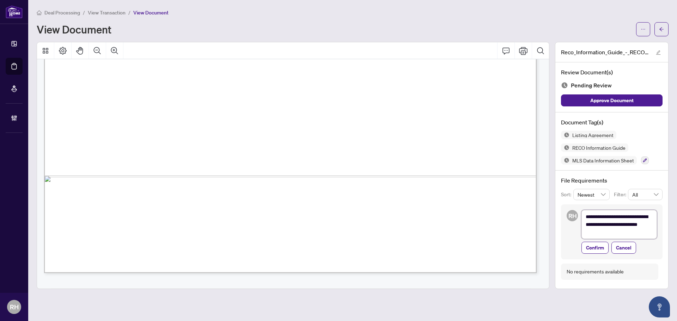
type textarea "**********"
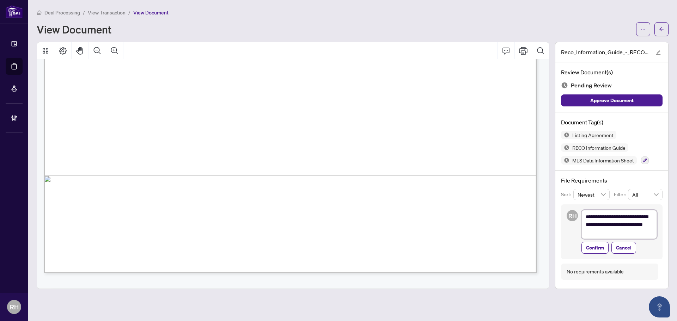
type textarea "**********"
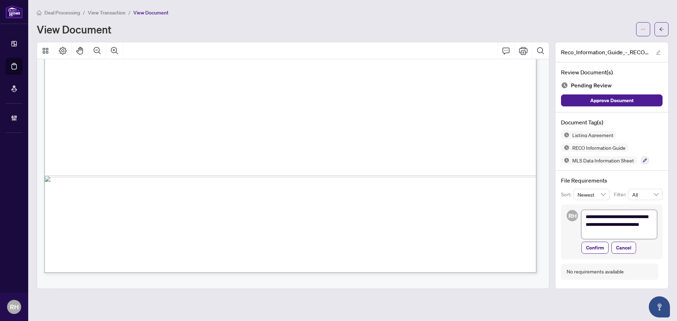
type textarea "**********"
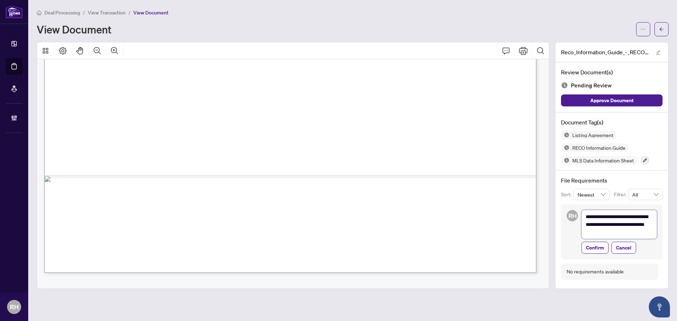
type textarea "**********"
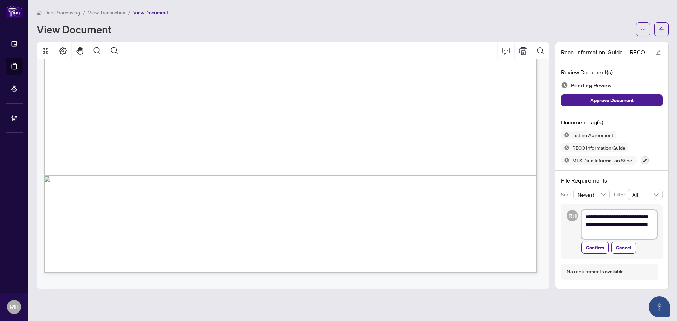
type textarea "**********"
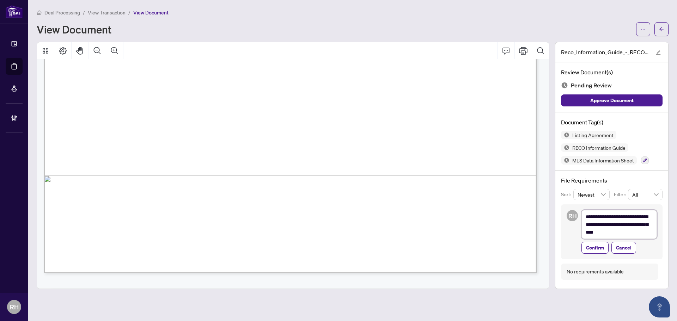
type textarea "**********"
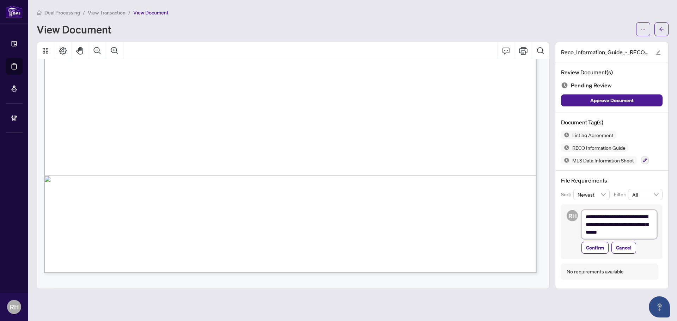
type textarea "**********"
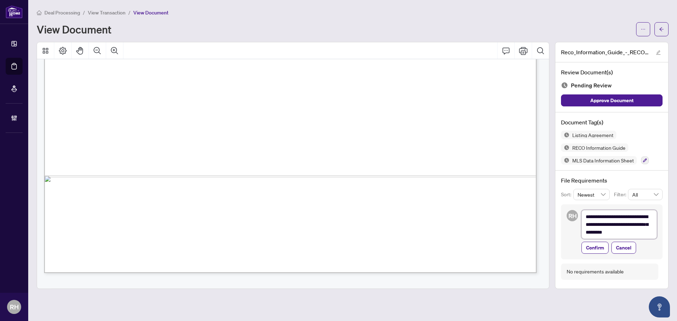
type textarea "**********"
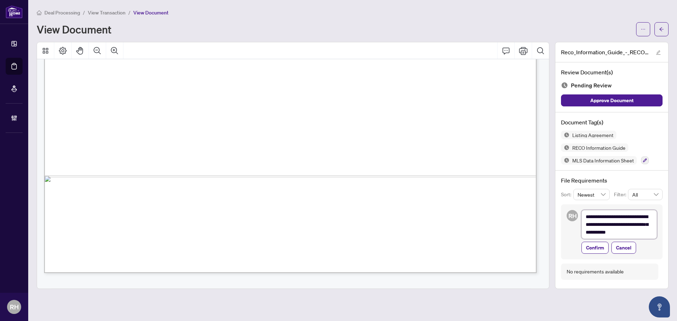
type textarea "**********"
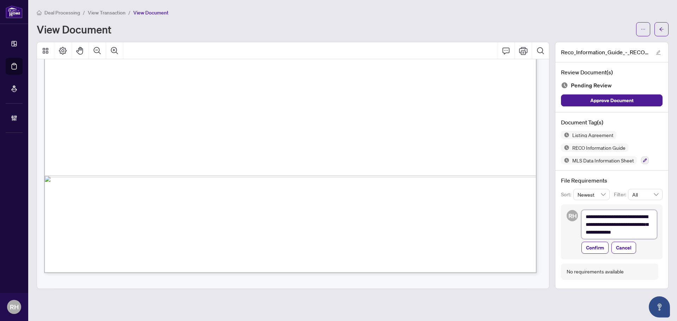
type textarea "**********"
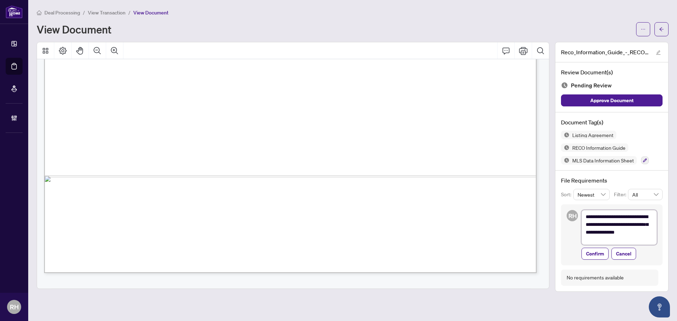
type textarea "**********"
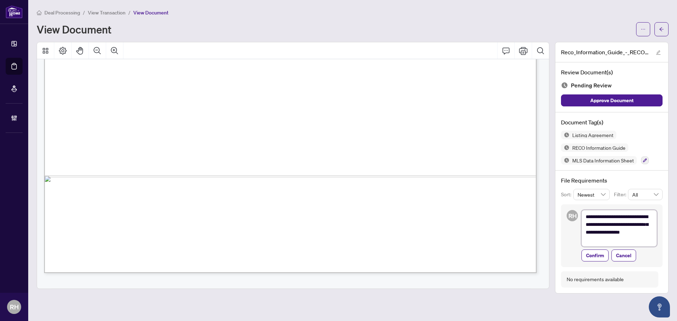
type textarea "**********"
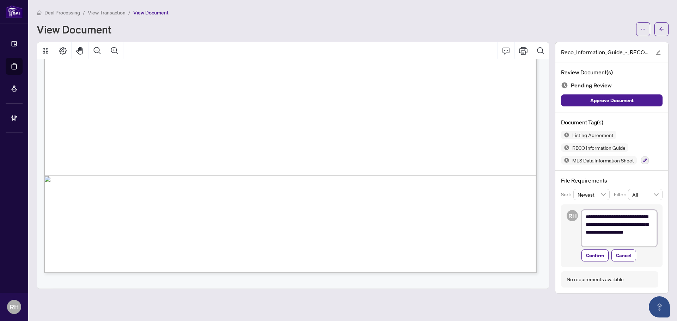
type textarea "**********"
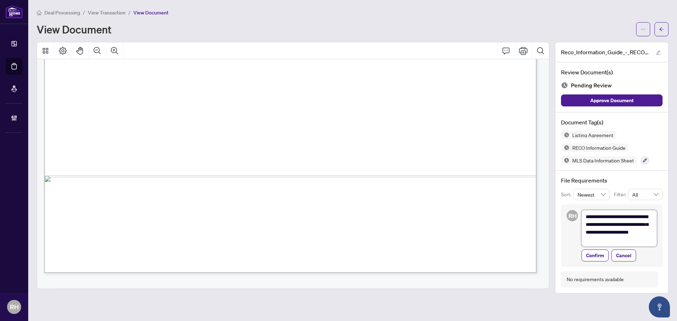
click at [607, 240] on textarea "**********" at bounding box center [618, 228] width 75 height 37
type textarea "**********"
click at [644, 238] on textarea "**********" at bounding box center [618, 228] width 75 height 37
type textarea "**********"
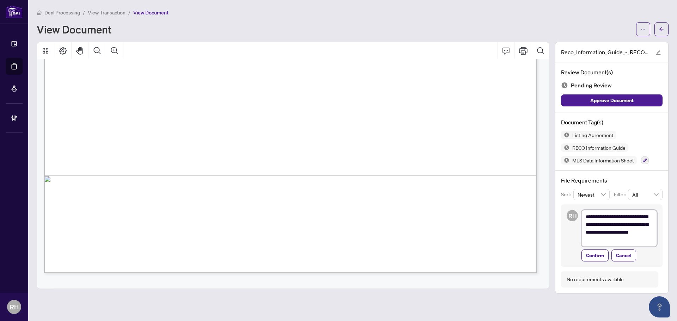
type textarea "**********"
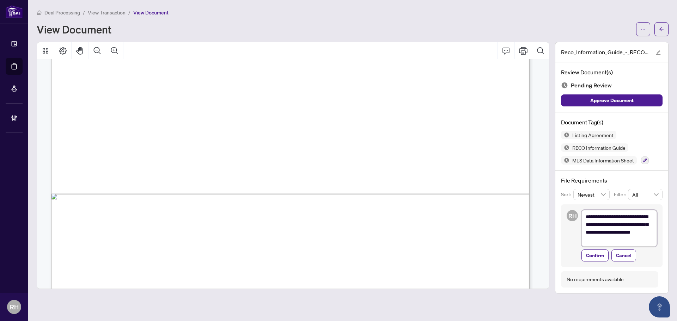
scroll to position [12220, 0]
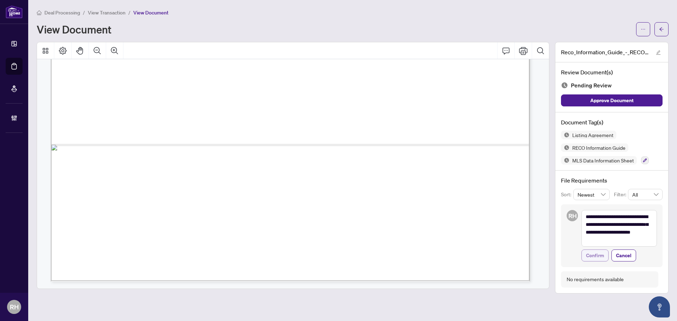
click at [601, 253] on span "Confirm" at bounding box center [595, 255] width 18 height 11
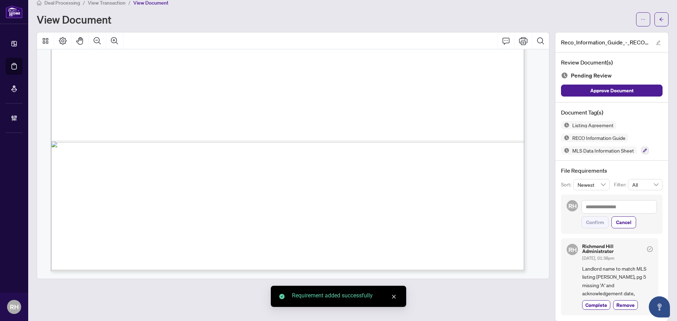
scroll to position [18, 0]
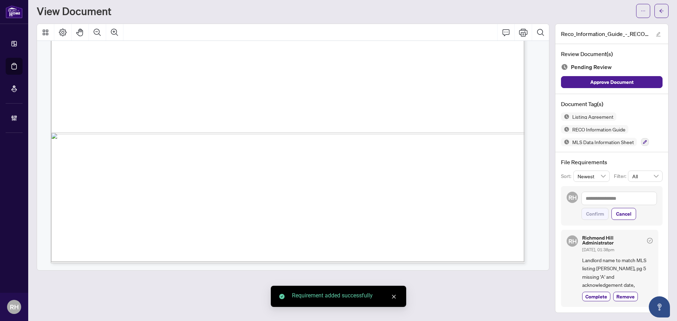
click at [599, 275] on span "Landlord name to match MLS listing Amir Hamza Khan, pg 5 missing 'A' and acknow…" at bounding box center [617, 272] width 70 height 33
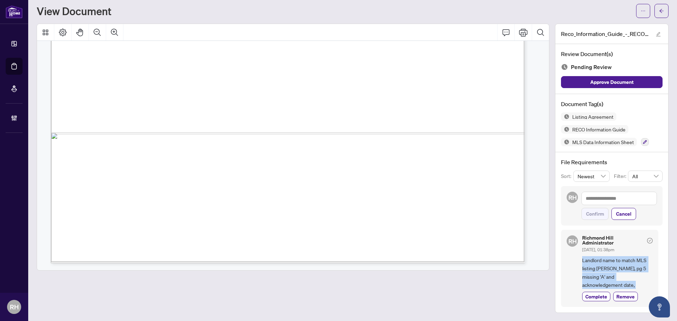
click at [599, 275] on span "Landlord name to match MLS listing Amir Hamza Khan, pg 5 missing 'A' and acknow…" at bounding box center [617, 272] width 70 height 33
copy div "Landlord name to match MLS listing Amir Hamza Khan, pg 5 missing 'A' and acknow…"
click at [584, 196] on textarea at bounding box center [618, 198] width 75 height 13
paste textarea "**********"
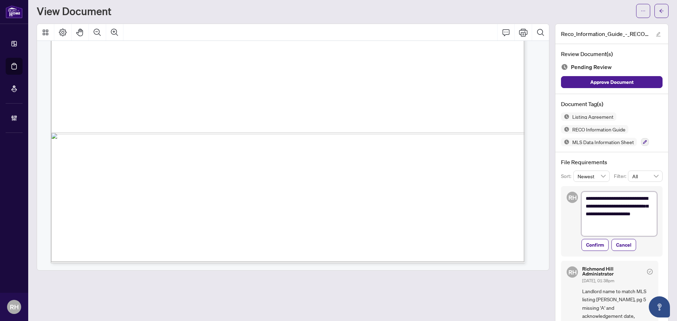
scroll to position [0, 0]
click at [581, 199] on textarea "**********" at bounding box center [618, 214] width 75 height 44
click at [609, 216] on textarea "**********" at bounding box center [618, 214] width 75 height 44
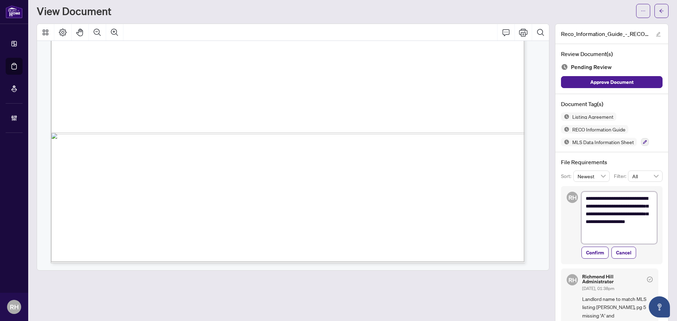
click at [634, 238] on textarea "**********" at bounding box center [618, 218] width 75 height 52
click at [595, 250] on span "Confirm" at bounding box center [595, 252] width 18 height 11
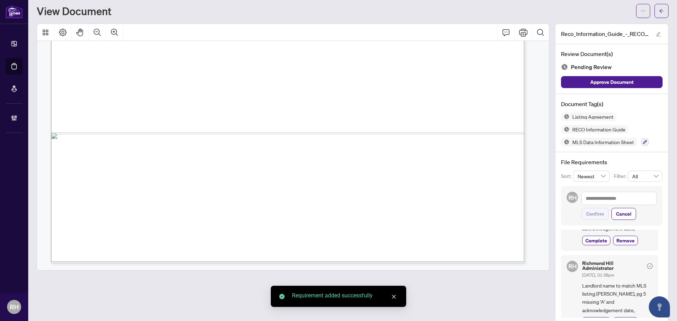
scroll to position [79, 0]
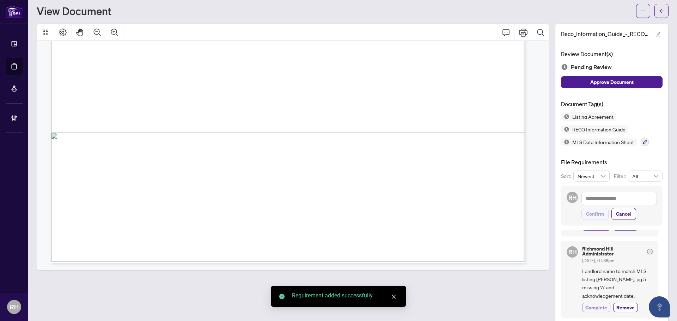
click at [585, 306] on span "Complete" at bounding box center [596, 307] width 22 height 7
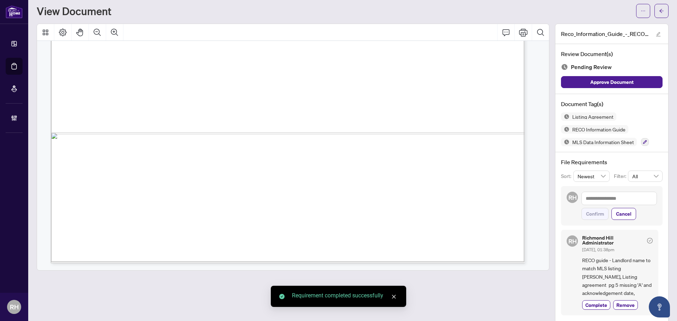
scroll to position [108, 0]
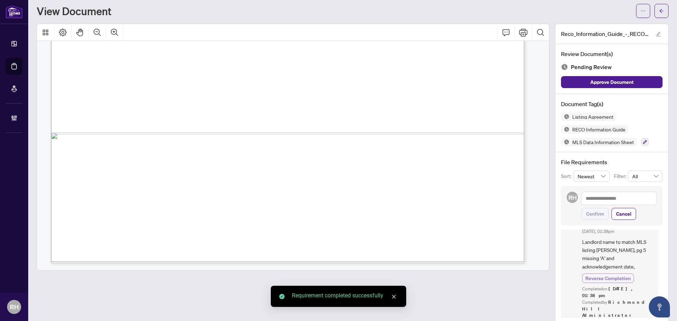
click at [602, 277] on span "Reverse Completion" at bounding box center [607, 278] width 45 height 7
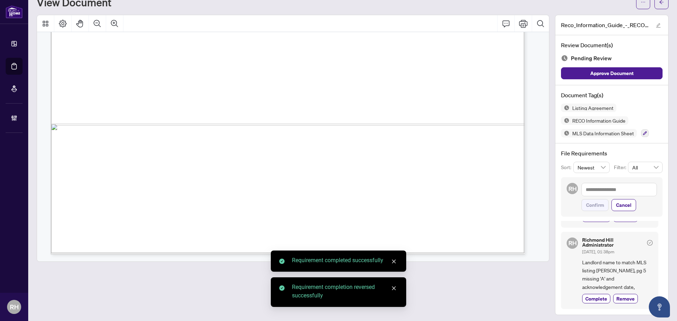
scroll to position [29, 0]
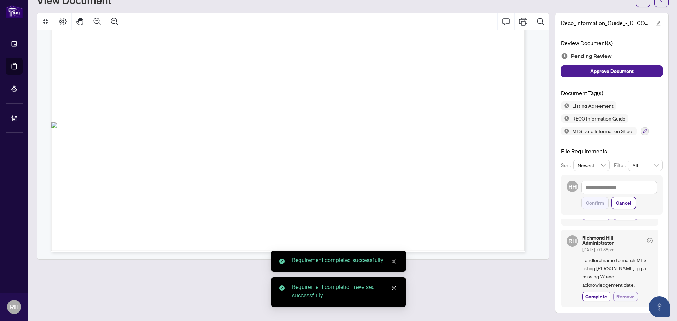
click at [624, 296] on span "Remove" at bounding box center [625, 296] width 18 height 7
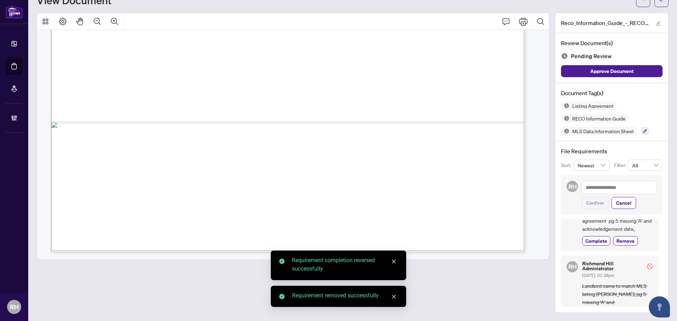
scroll to position [0, 0]
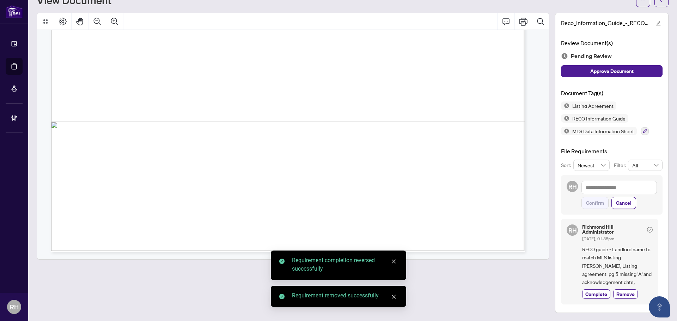
click at [613, 263] on span "RECO guide - Landlord name to match MLS listing Amir Hamza Khan, Listing agreem…" at bounding box center [617, 265] width 70 height 41
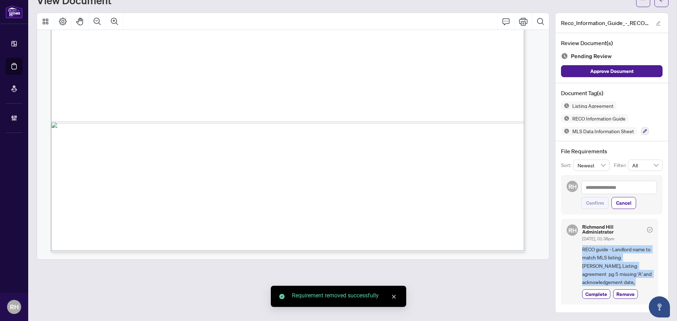
copy div "RECO guide - Landlord name to match MLS listing Amir Hamza Khan, Listing agreem…"
click at [642, 130] on icon "button" at bounding box center [644, 131] width 4 height 4
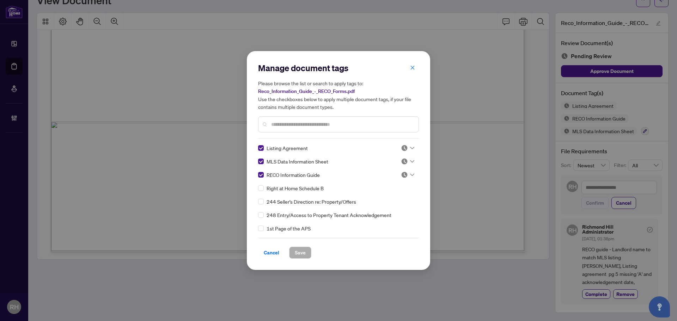
click at [402, 154] on div "Listing Agreement MLS Data Information Sheet RECO Information Guide Right at Ho…" at bounding box center [338, 188] width 161 height 88
click at [402, 152] on input "search" at bounding box center [404, 148] width 7 height 11
click at [401, 170] on div "Needs Work" at bounding box center [384, 171] width 45 height 8
click at [402, 173] on img at bounding box center [404, 174] width 7 height 7
click at [392, 202] on div "Needs Work" at bounding box center [384, 198] width 45 height 8
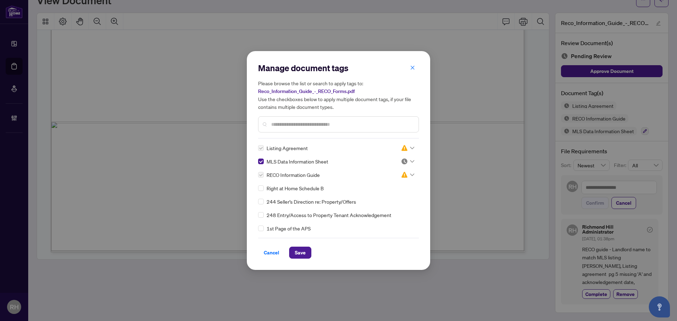
click at [405, 159] on img at bounding box center [404, 161] width 7 height 7
click at [399, 200] on div "Approved" at bounding box center [384, 195] width 54 height 11
click at [306, 253] on button "Save" at bounding box center [300, 253] width 22 height 12
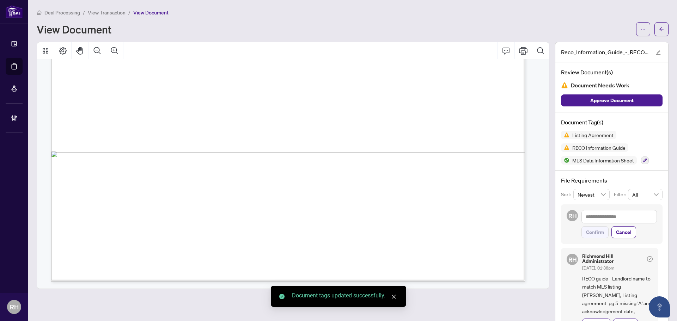
click at [658, 38] on div "Deal Processing / View Transaction / View Document View Document Reco_Informati…" at bounding box center [353, 175] width 632 height 334
click at [658, 35] on button "button" at bounding box center [661, 29] width 14 height 14
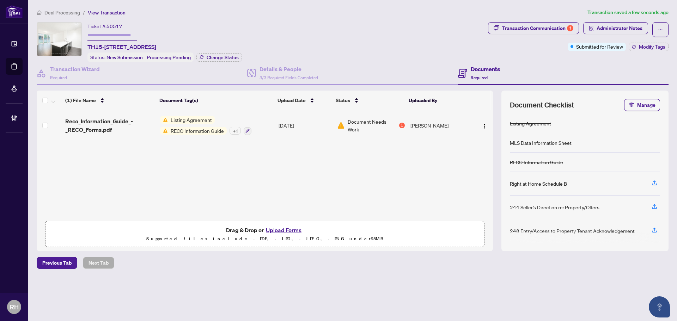
click at [639, 53] on div "Transaction Communication 1 Administrator Notes Submitted for Review Modify Tags" at bounding box center [577, 42] width 183 height 40
click at [643, 45] on span "Modify Tags" at bounding box center [652, 46] width 26 height 5
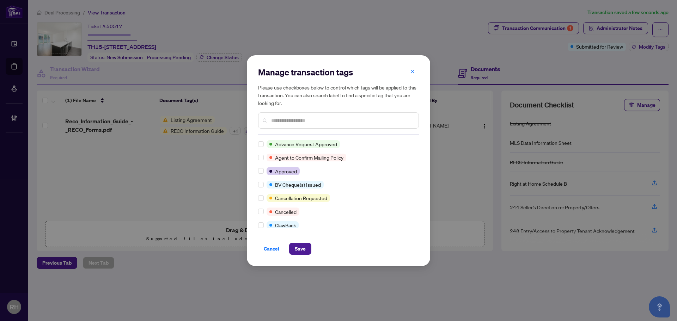
click at [288, 131] on div "Manage transaction tags Please use checkboxes below to control which tags will …" at bounding box center [338, 101] width 161 height 68
click at [287, 127] on div at bounding box center [338, 120] width 161 height 16
click at [290, 122] on input "text" at bounding box center [342, 121] width 142 height 8
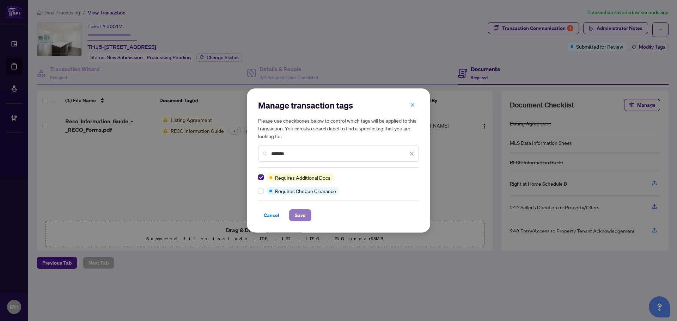
click at [304, 216] on span "Save" at bounding box center [300, 215] width 11 height 11
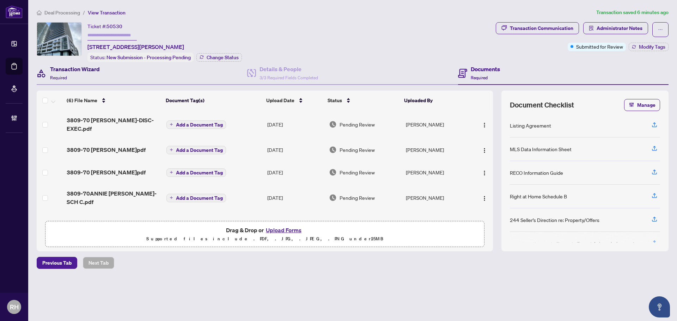
click at [60, 73] on div "Transaction Wizard Required" at bounding box center [75, 73] width 50 height 17
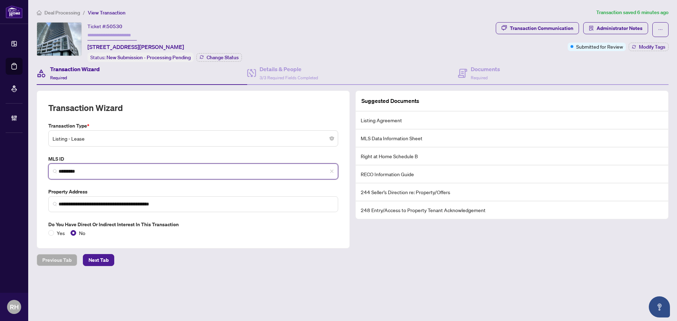
click at [122, 171] on input "*********" at bounding box center [196, 171] width 275 height 7
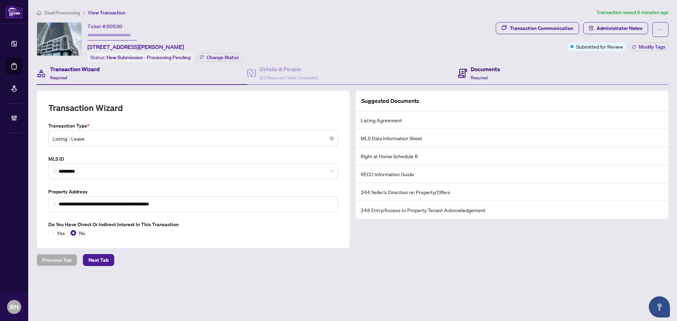
click at [494, 69] on h4 "Documents" at bounding box center [484, 69] width 29 height 8
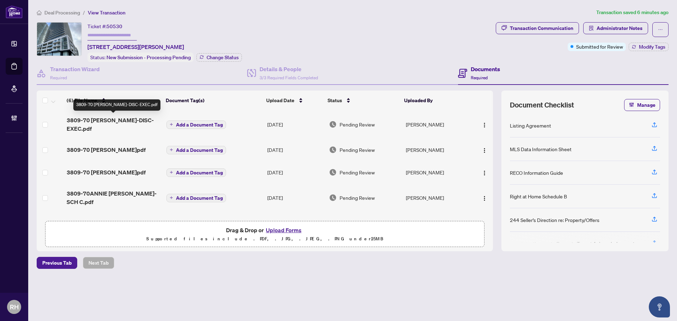
click at [119, 122] on span "3809-70 [PERSON_NAME]-DISC-EXEC.pdf" at bounding box center [114, 124] width 94 height 17
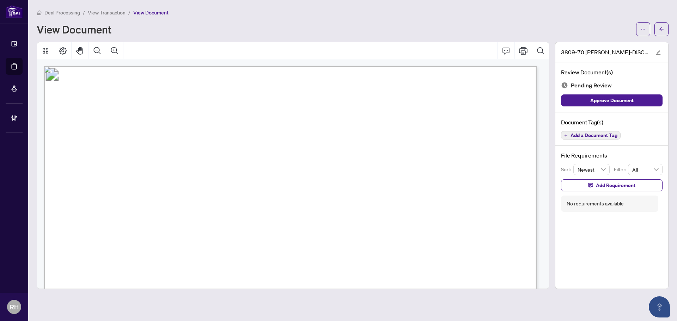
click at [607, 138] on span "Add a Document Tag" at bounding box center [593, 135] width 47 height 5
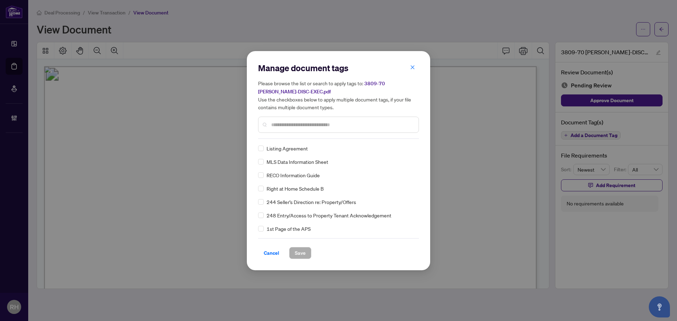
click at [294, 124] on input "text" at bounding box center [342, 125] width 142 height 8
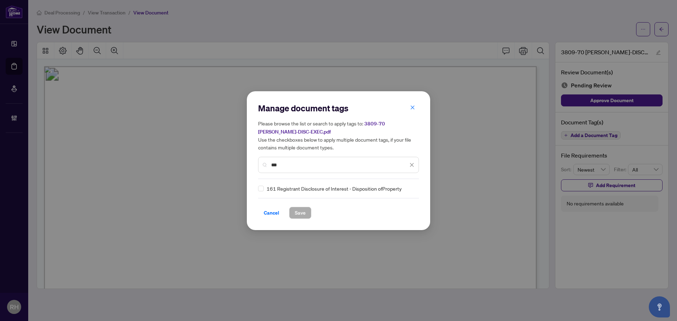
type input "***"
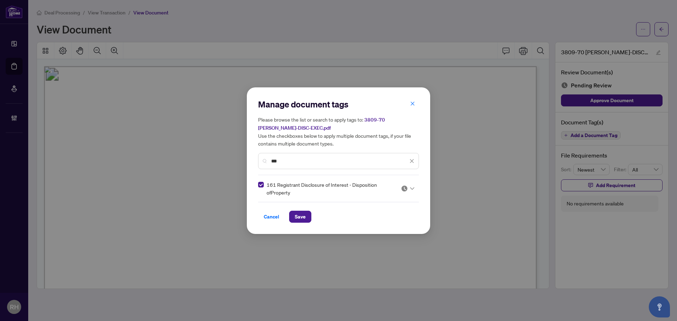
click at [405, 192] on input "search" at bounding box center [404, 188] width 7 height 11
click at [400, 222] on div "Approved" at bounding box center [386, 223] width 45 height 8
click at [296, 218] on span "Save" at bounding box center [300, 216] width 11 height 11
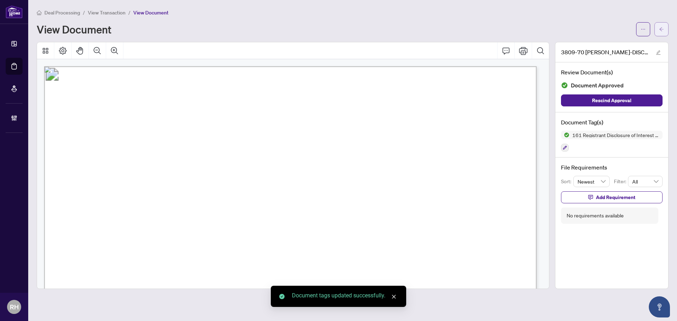
click at [660, 29] on icon "arrow-left" at bounding box center [661, 29] width 5 height 5
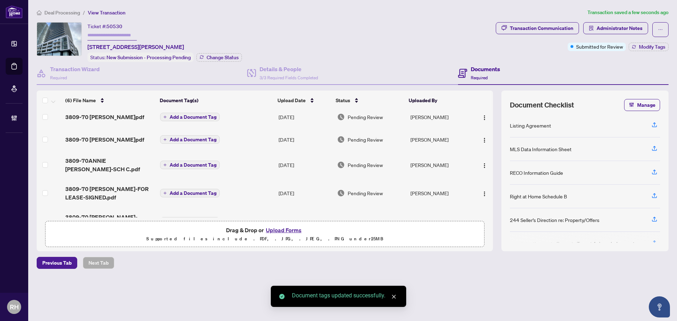
scroll to position [35, 0]
click at [173, 115] on span "Add a Document Tag" at bounding box center [193, 116] width 47 height 5
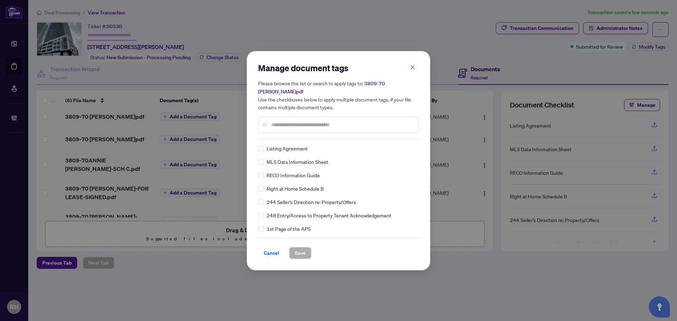
click at [294, 125] on input "text" at bounding box center [342, 125] width 142 height 8
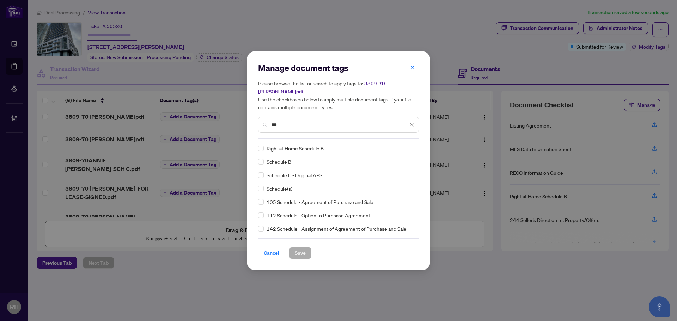
type input "***"
click at [258, 162] on div "Manage document tags Please browse the list or search to apply tags to: 3809-70…" at bounding box center [338, 160] width 183 height 219
click at [406, 152] on span at bounding box center [407, 148] width 13 height 11
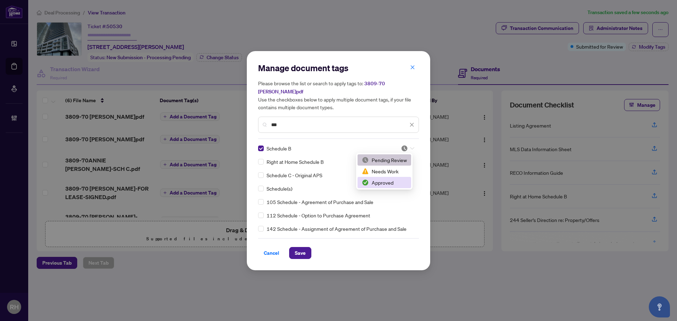
click at [395, 184] on div "Approved" at bounding box center [384, 183] width 45 height 8
click at [304, 259] on div "Manage document tags Please browse the list or search to apply tags to: 3809-70…" at bounding box center [338, 160] width 183 height 219
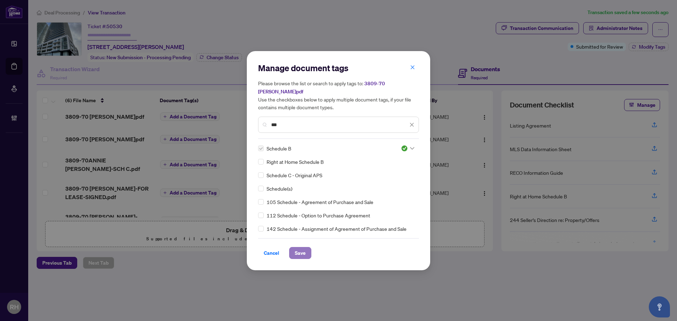
click at [304, 254] on span "Save" at bounding box center [300, 252] width 11 height 11
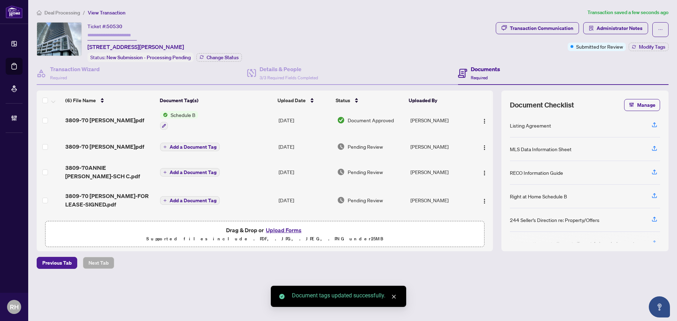
click at [187, 147] on span "Add a Document Tag" at bounding box center [193, 146] width 47 height 5
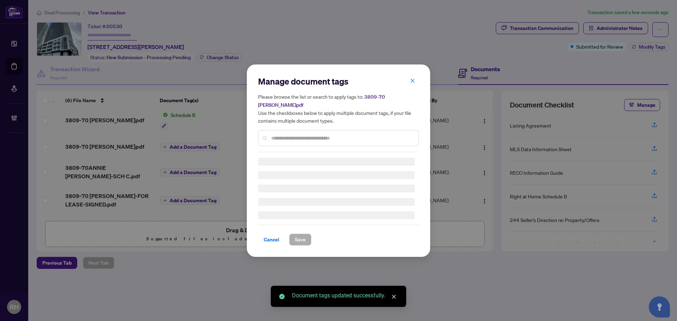
click at [283, 136] on input "text" at bounding box center [342, 138] width 142 height 8
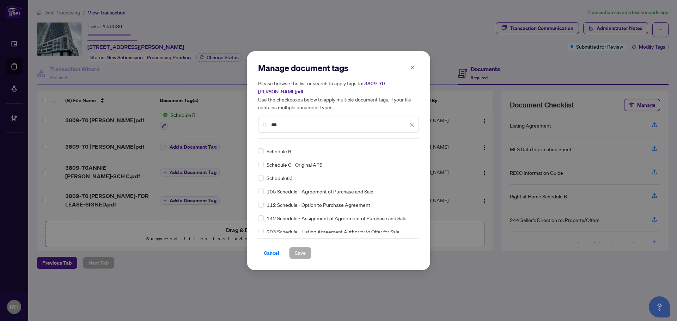
scroll to position [0, 0]
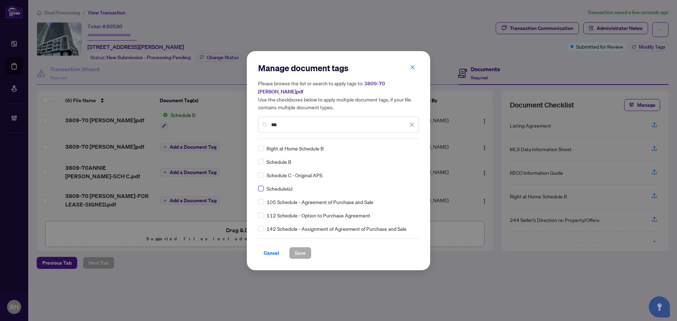
type input "***"
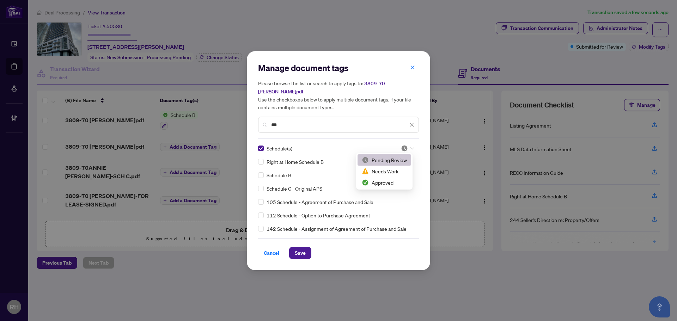
click at [409, 150] on div at bounding box center [407, 148] width 13 height 7
click at [392, 180] on div "Approved" at bounding box center [384, 183] width 45 height 8
click at [308, 254] on button "Save" at bounding box center [300, 253] width 22 height 12
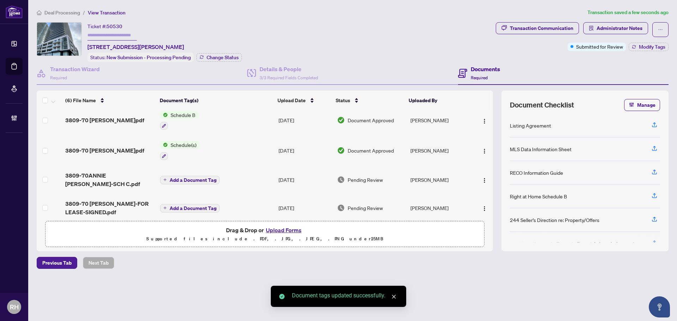
click at [178, 178] on span "Add a Document Tag" at bounding box center [193, 180] width 47 height 5
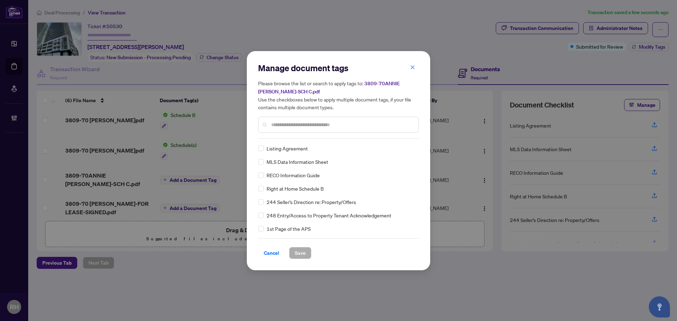
click at [284, 129] on div at bounding box center [338, 125] width 161 height 16
click at [284, 127] on input "text" at bounding box center [342, 125] width 142 height 8
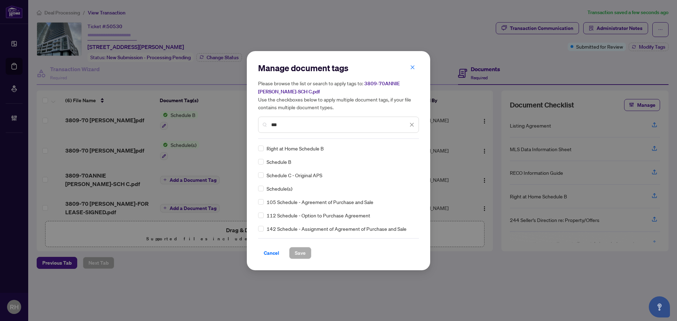
type input "***"
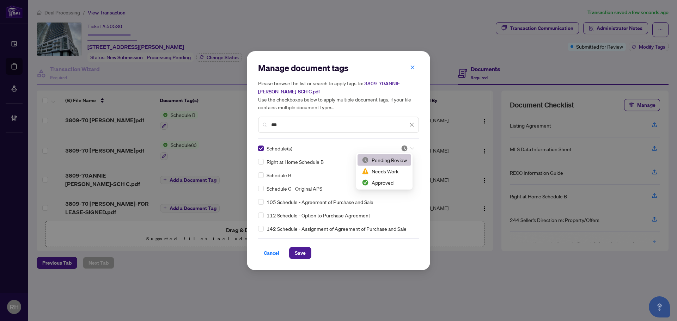
click at [401, 150] on img at bounding box center [404, 148] width 7 height 7
click at [393, 180] on div "Approved" at bounding box center [384, 183] width 45 height 8
click at [295, 257] on span "Save" at bounding box center [300, 252] width 11 height 11
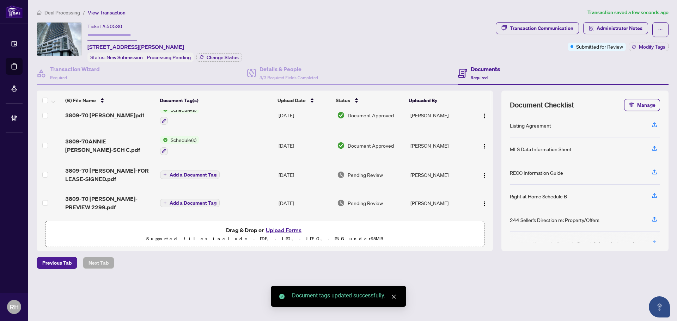
scroll to position [72, 0]
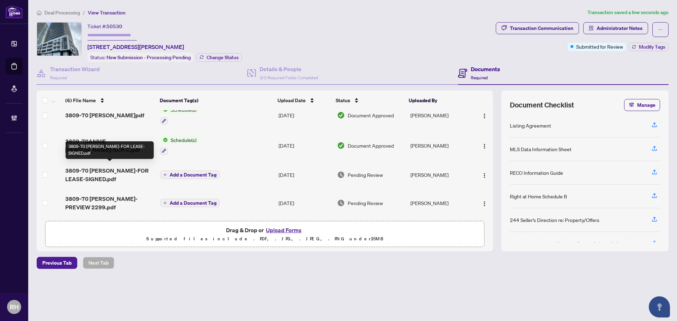
click at [87, 170] on span "3809-70 ANNIE CRAIG-FOR LEASE-SIGNED.pdf" at bounding box center [109, 174] width 89 height 17
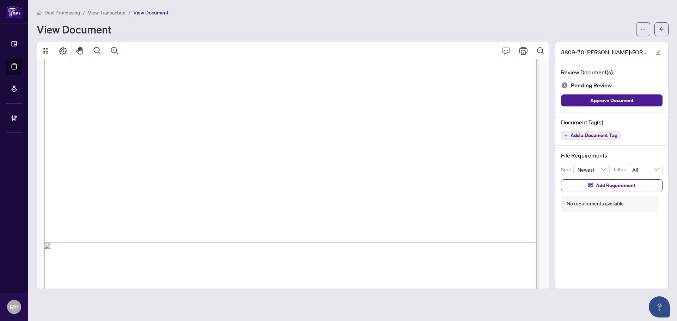
scroll to position [3630, 0]
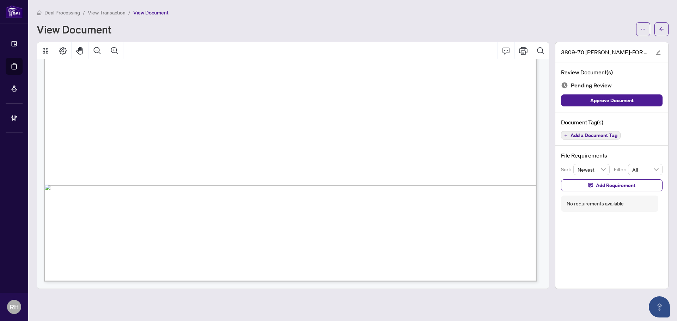
drag, startPoint x: 322, startPoint y: 149, endPoint x: 314, endPoint y: 254, distance: 105.4
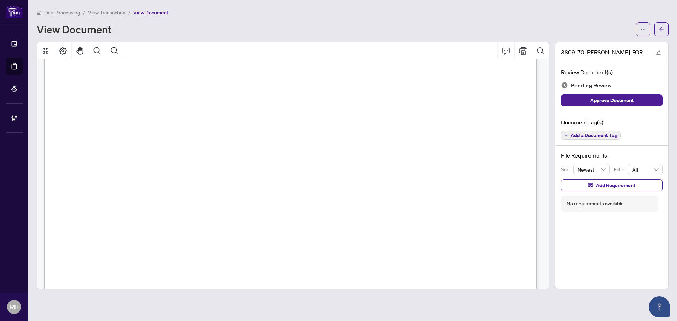
scroll to position [19595, 0]
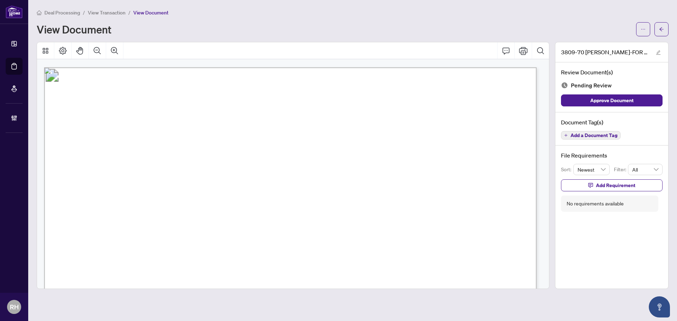
click at [589, 138] on button "Add a Document Tag" at bounding box center [591, 135] width 60 height 8
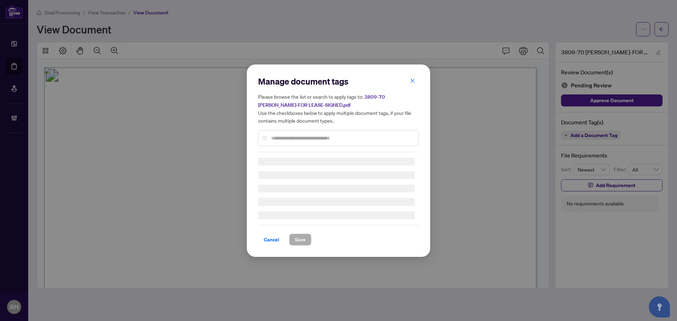
click at [300, 133] on div at bounding box center [338, 138] width 161 height 16
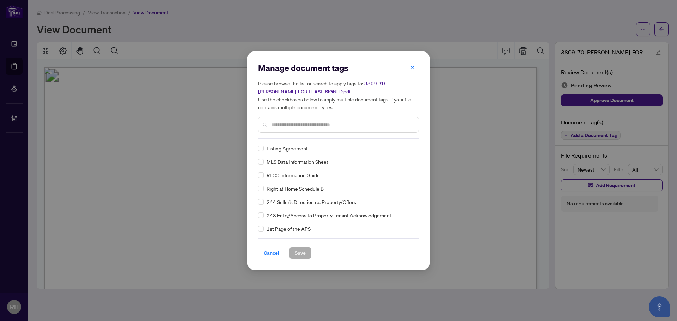
click at [286, 121] on input "text" at bounding box center [342, 125] width 142 height 8
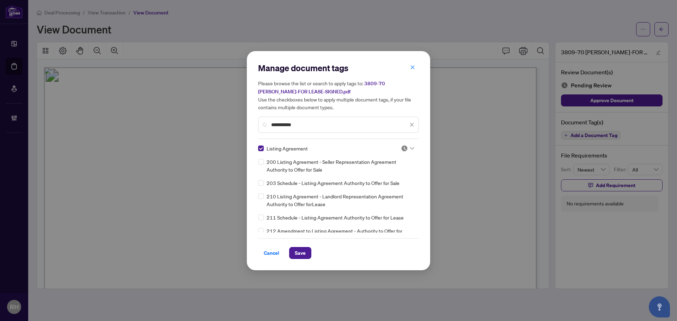
click at [412, 152] on div "Listing Agreement" at bounding box center [336, 148] width 156 height 8
click at [405, 149] on img at bounding box center [404, 148] width 7 height 7
click at [405, 190] on div "Listing Agreement 200 Listing Agreement - Seller Representation Agreement Autho…" at bounding box center [338, 188] width 161 height 88
click at [400, 177] on div "Listing Agreement 200 Listing Agreement - Seller Representation Agreement Autho…" at bounding box center [338, 188] width 161 height 88
click at [401, 143] on div "**********" at bounding box center [338, 160] width 161 height 197
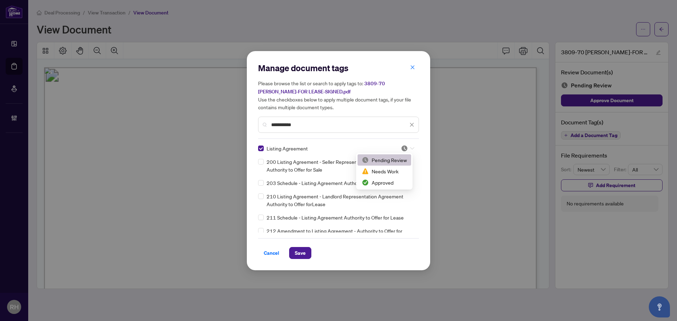
click at [396, 148] on div at bounding box center [405, 148] width 18 height 7
click at [380, 179] on div "Approved" at bounding box center [384, 183] width 45 height 8
click at [296, 121] on input "**********" at bounding box center [339, 125] width 137 height 8
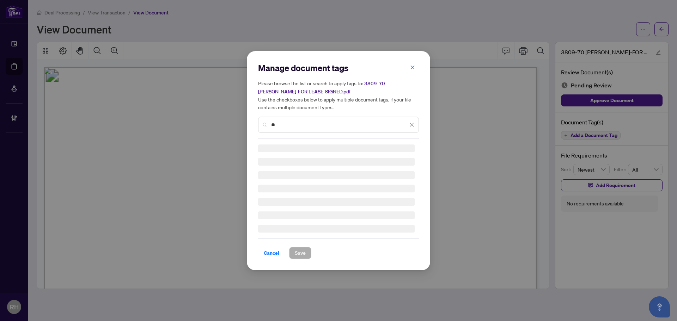
type input "*"
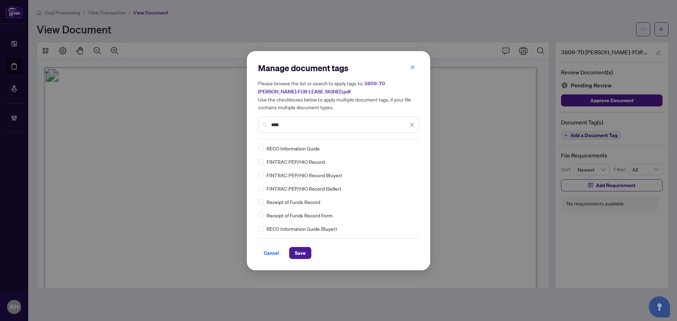
click at [265, 150] on div "RECO Information Guide" at bounding box center [336, 148] width 156 height 8
click at [408, 154] on div "RECO Information Guide FINTRAC PEP/HIO Record FINTRAC PEP/HIO Record (Buyer) FI…" at bounding box center [338, 188] width 161 height 88
drag, startPoint x: 406, startPoint y: 152, endPoint x: 399, endPoint y: 186, distance: 34.5
click at [406, 152] on span at bounding box center [407, 148] width 13 height 11
click at [400, 190] on div "FINTRAC PEP/HIO Record (Seller)" at bounding box center [336, 189] width 156 height 8
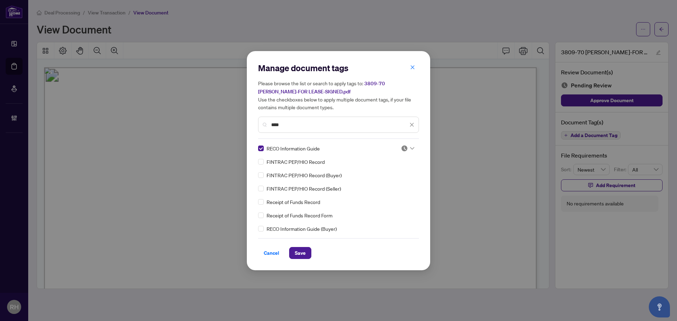
click at [392, 181] on div "RECO Information Guide FINTRAC PEP/HIO Record FINTRAC PEP/HIO Record (Buyer) FI…" at bounding box center [338, 188] width 161 height 88
click at [402, 147] on img at bounding box center [404, 148] width 7 height 7
click at [394, 183] on div "Approved" at bounding box center [384, 183] width 45 height 8
click at [294, 119] on div "****" at bounding box center [338, 125] width 161 height 16
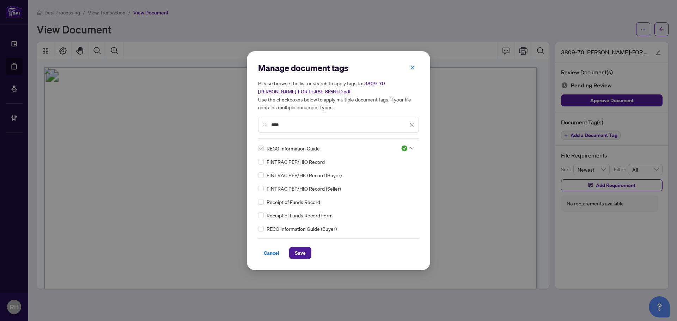
click at [294, 127] on input "****" at bounding box center [339, 125] width 137 height 8
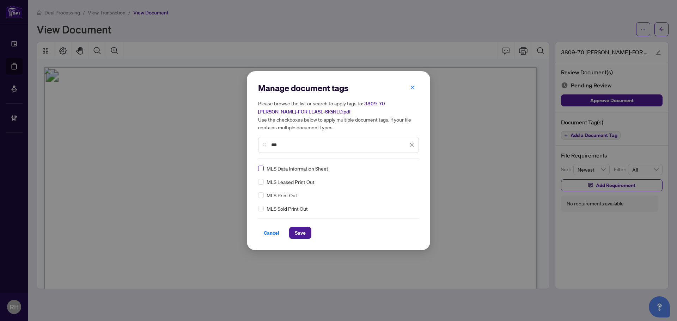
type input "***"
click at [259, 171] on label at bounding box center [261, 169] width 6 height 8
click at [399, 173] on div "MLS Data Information Sheet MLS Leased Print Out MLS Print Out MLS Sold Print Out" at bounding box center [338, 189] width 161 height 48
click at [402, 170] on img at bounding box center [404, 168] width 7 height 7
click at [377, 212] on div "Manage document tags Please browse the list or search to apply tags to: 3809-70…" at bounding box center [338, 160] width 161 height 156
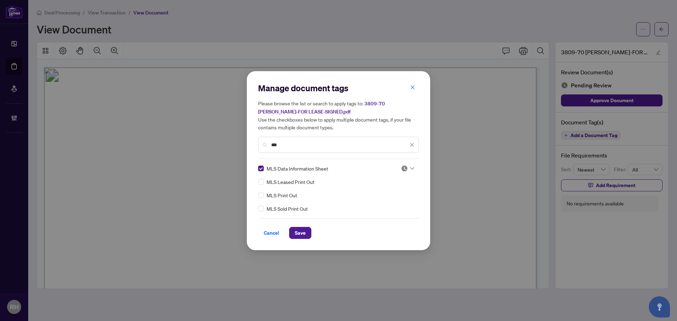
click at [376, 205] on div "MLS Sold Print Out" at bounding box center [336, 209] width 156 height 8
click at [398, 167] on div at bounding box center [405, 168] width 18 height 7
click at [395, 198] on div "Approved" at bounding box center [386, 202] width 54 height 11
click at [308, 228] on button "Save" at bounding box center [300, 233] width 22 height 12
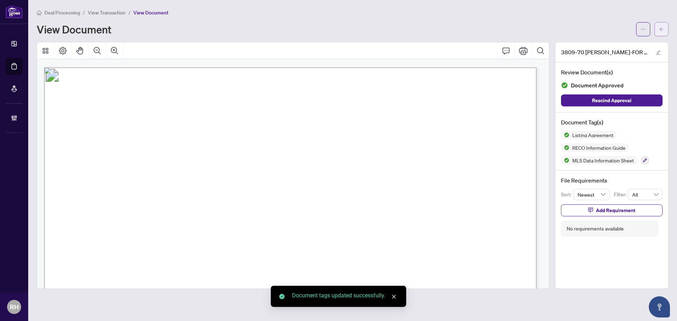
click at [662, 27] on icon "arrow-left" at bounding box center [661, 29] width 5 height 5
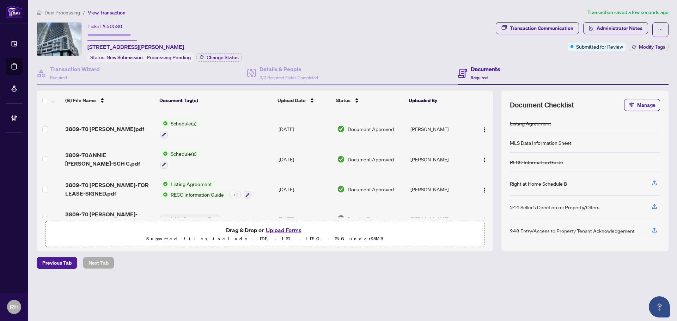
scroll to position [74, 0]
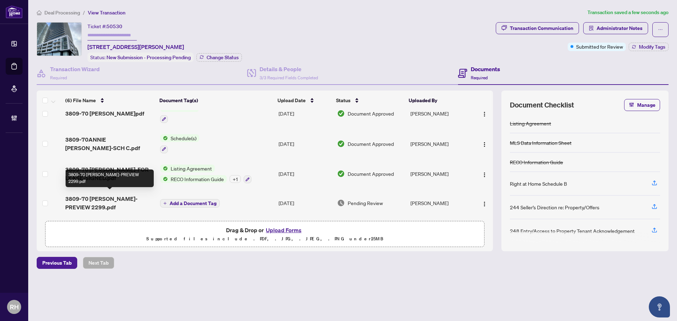
click at [119, 204] on span "3809-70 ANNIE CRAIG-PREVIEW 2299.pdf" at bounding box center [109, 203] width 89 height 17
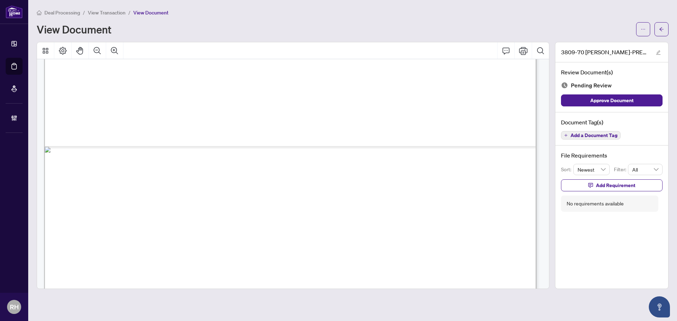
scroll to position [481, 0]
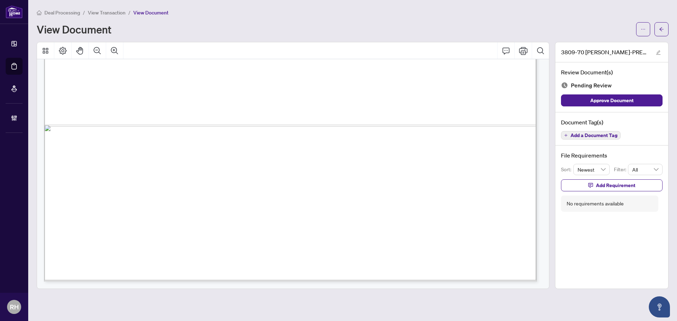
click at [586, 135] on span "Add a Document Tag" at bounding box center [593, 135] width 47 height 5
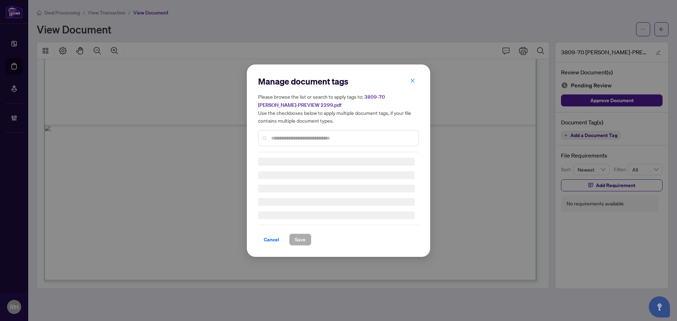
click at [280, 134] on input "text" at bounding box center [342, 138] width 142 height 8
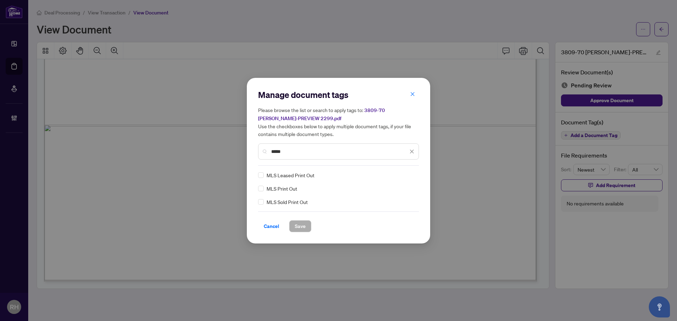
type input "*****"
drag, startPoint x: 408, startPoint y: 177, endPoint x: 402, endPoint y: 187, distance: 11.7
click at [408, 178] on div at bounding box center [407, 175] width 13 height 7
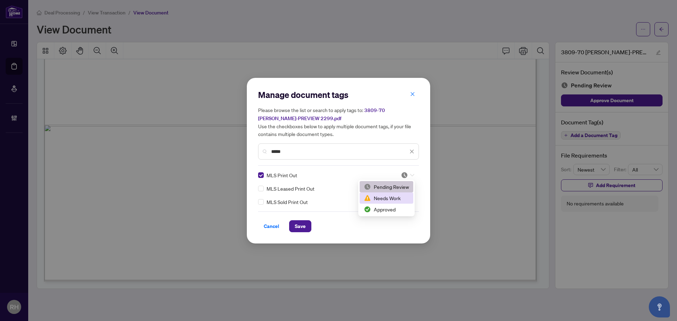
click at [389, 207] on div "Approved" at bounding box center [386, 209] width 45 height 8
click at [302, 234] on div "Manage document tags Please browse the list or search to apply tags to: 3809-70…" at bounding box center [338, 161] width 183 height 166
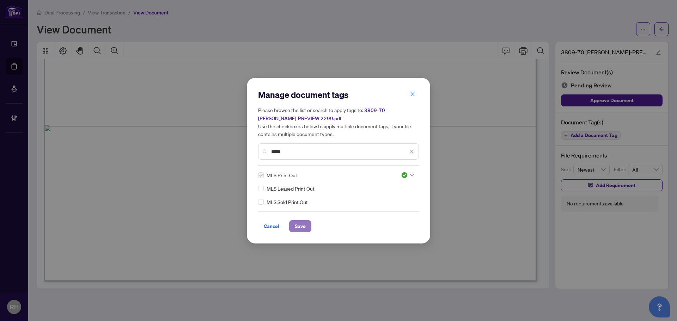
click at [302, 230] on span "Save" at bounding box center [300, 226] width 11 height 11
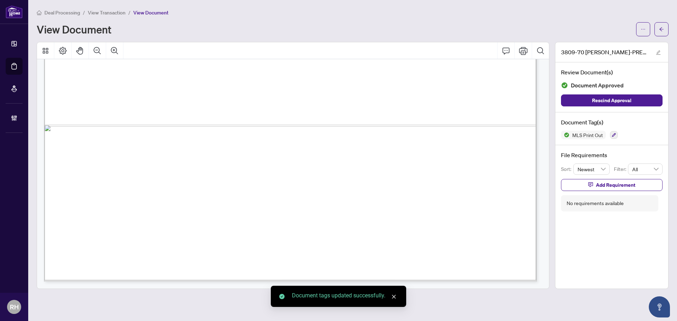
click at [658, 20] on div "Deal Processing / View Transaction / View Document View Document" at bounding box center [353, 22] width 632 height 28
click at [664, 27] on button "button" at bounding box center [661, 29] width 14 height 14
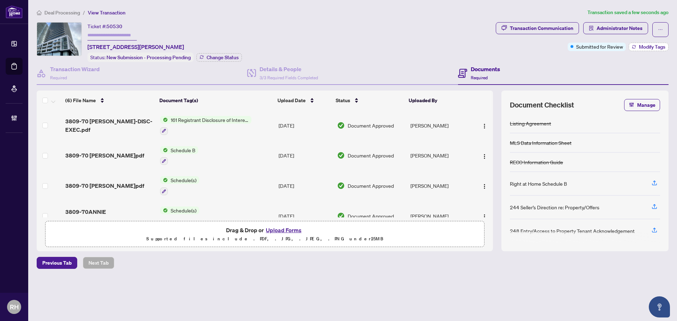
click at [655, 47] on span "Modify Tags" at bounding box center [652, 46] width 26 height 5
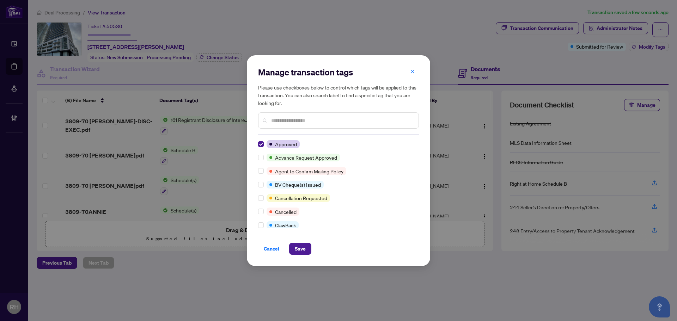
click at [298, 258] on div "Manage transaction tags Please use checkboxes below to control which tags will …" at bounding box center [338, 160] width 183 height 211
click at [298, 253] on span "Save" at bounding box center [300, 248] width 11 height 11
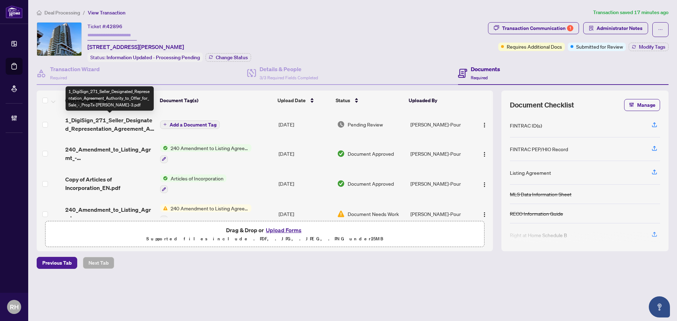
click at [93, 117] on span "1_DigiSign_271_Seller_Designated_Representation_Agreement_Authority_to_Offer_fo…" at bounding box center [109, 124] width 89 height 17
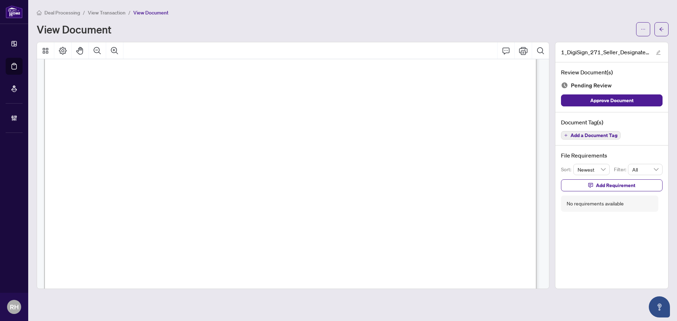
drag, startPoint x: 336, startPoint y: 106, endPoint x: 338, endPoint y: 144, distance: 38.1
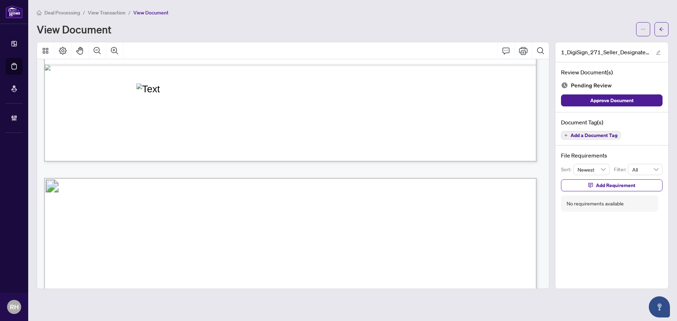
drag, startPoint x: 338, startPoint y: 125, endPoint x: 341, endPoint y: 173, distance: 48.0
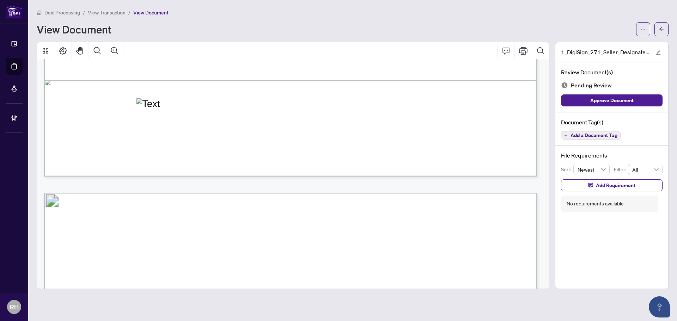
scroll to position [1836, 0]
click at [595, 135] on span "Add a Document Tag" at bounding box center [593, 135] width 47 height 5
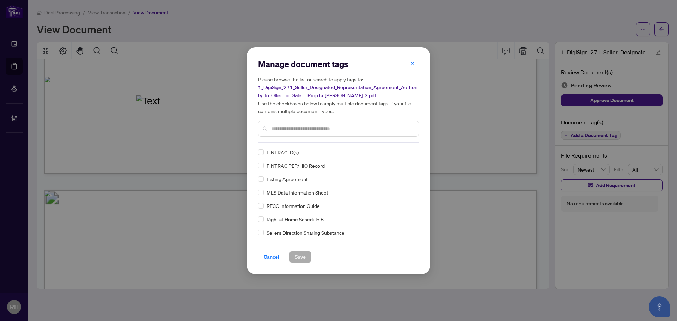
click at [346, 127] on input "text" at bounding box center [342, 129] width 142 height 8
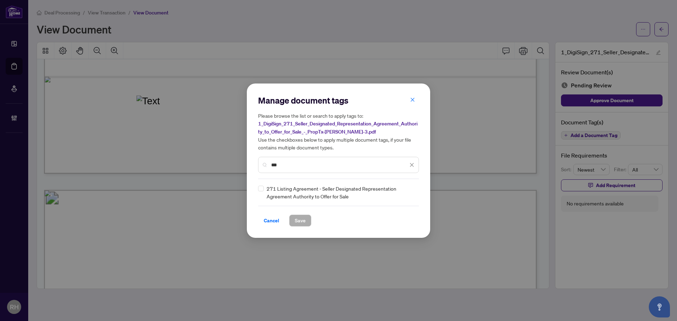
type input "***"
click at [417, 191] on div "271 Listing Agreement - Seller Designated Representation Agreement Authority to…" at bounding box center [338, 193] width 161 height 16
click at [407, 191] on img at bounding box center [404, 192] width 7 height 7
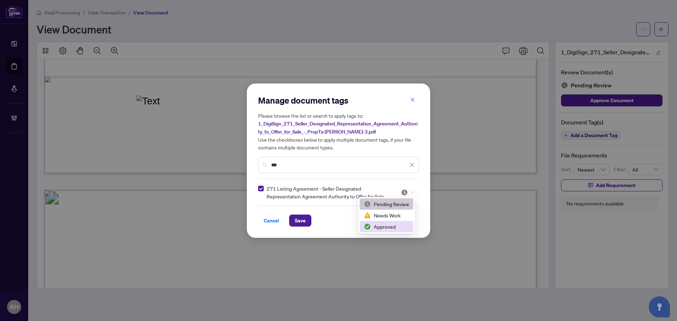
click at [403, 223] on div "Approved" at bounding box center [386, 227] width 45 height 8
click at [313, 219] on div "Cancel Save" at bounding box center [338, 221] width 161 height 12
click at [307, 219] on button "Save" at bounding box center [300, 221] width 22 height 12
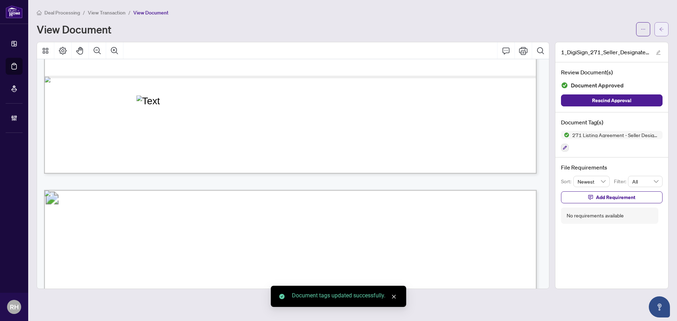
click at [660, 27] on icon "arrow-left" at bounding box center [661, 29] width 5 height 5
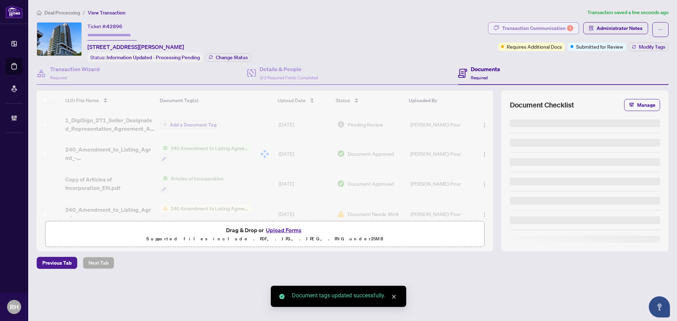
click at [559, 27] on div "Transaction Communication 1" at bounding box center [537, 28] width 71 height 11
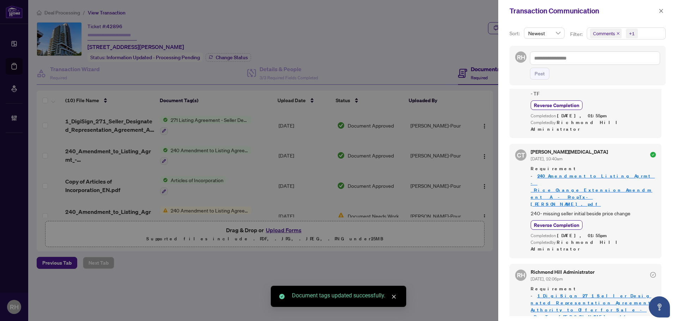
scroll to position [1, 0]
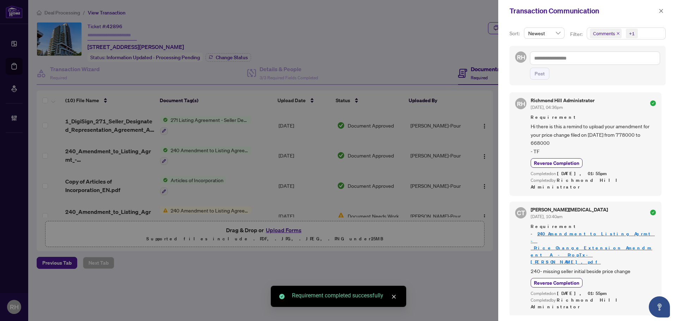
scroll to position [0, 0]
click at [579, 54] on textarea at bounding box center [595, 57] width 130 height 13
type textarea "*"
type textarea "**"
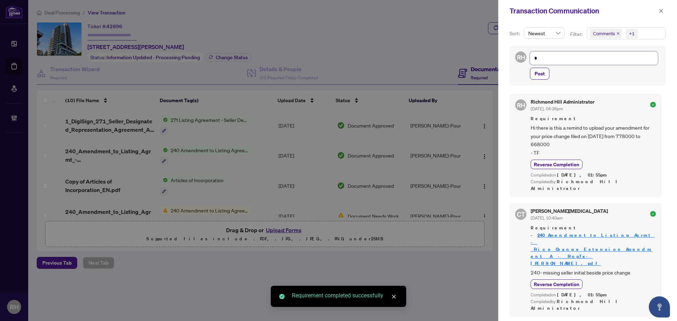
type textarea "**"
type textarea "***"
type textarea "****"
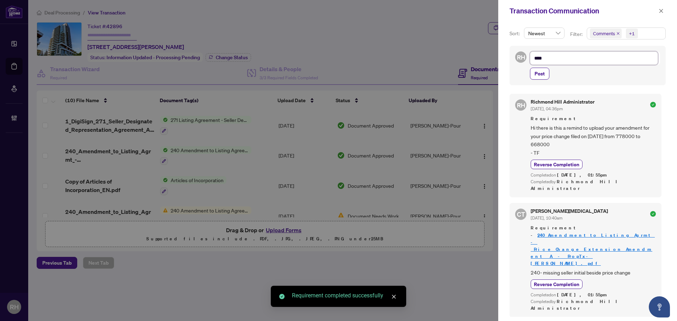
type textarea "*****"
type textarea "******"
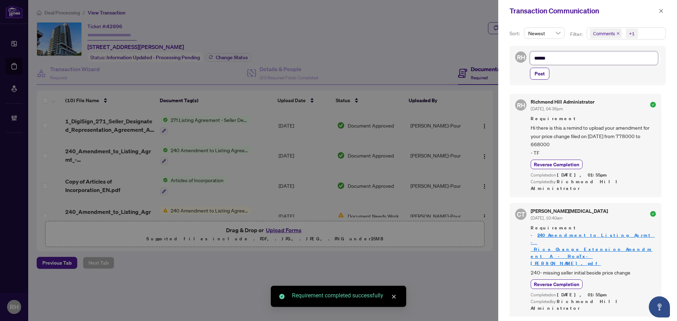
type textarea "******"
type textarea "********"
type textarea "*********"
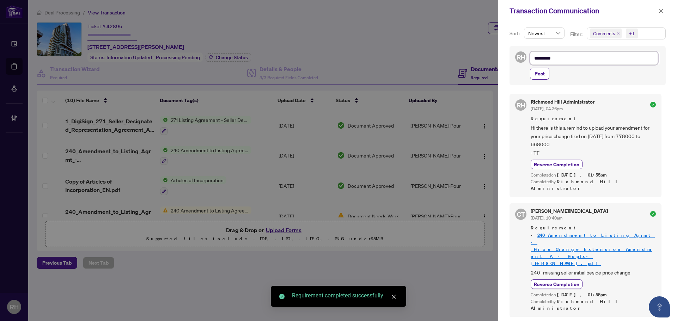
type textarea "**********"
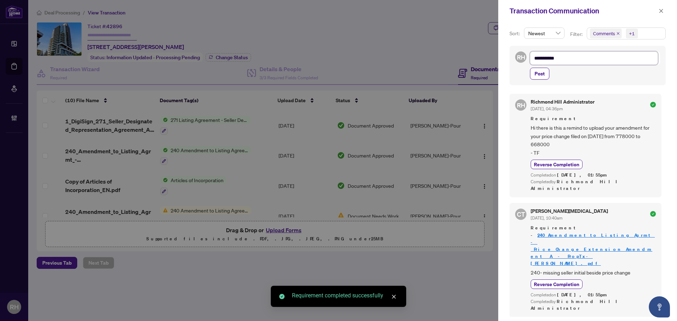
type textarea "**********"
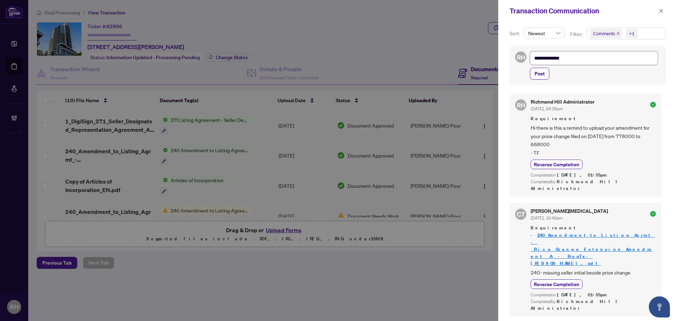
type textarea "**********"
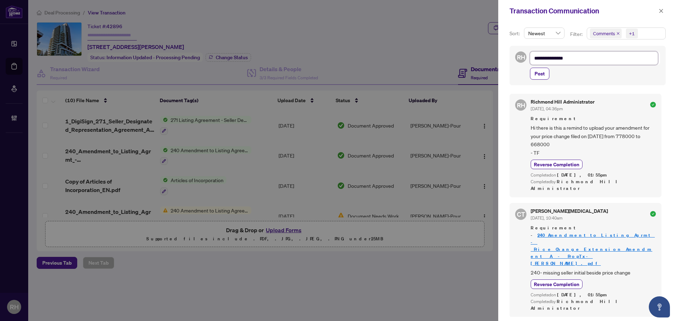
type textarea "**********"
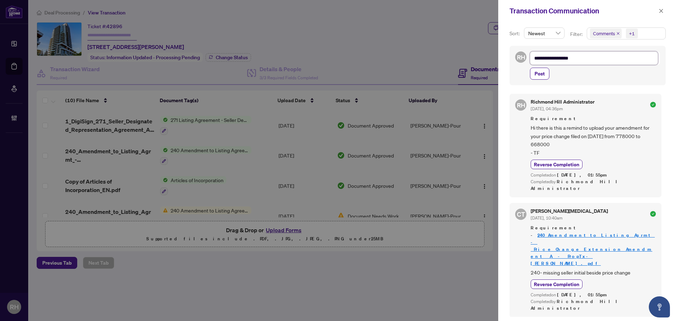
type textarea "**********"
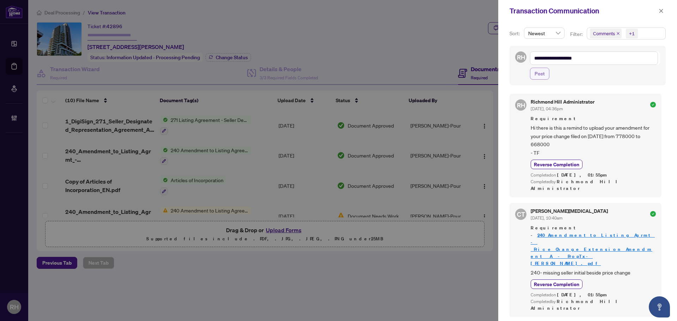
click at [542, 76] on span "Post" at bounding box center [539, 73] width 10 height 11
type textarea "**********"
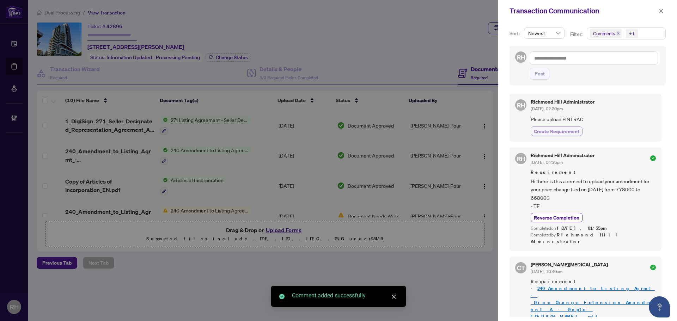
click at [579, 134] on button "Create Requirement" at bounding box center [556, 132] width 52 height 10
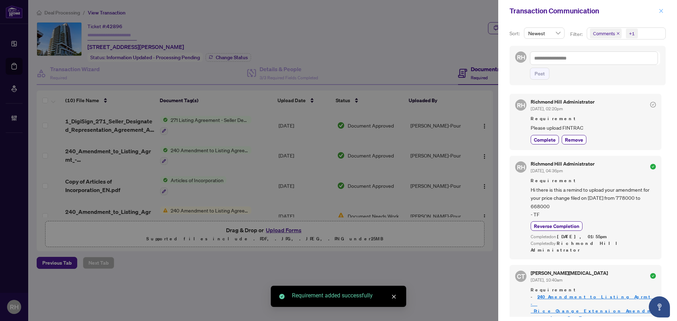
click at [660, 12] on icon "close" at bounding box center [661, 11] width 4 height 4
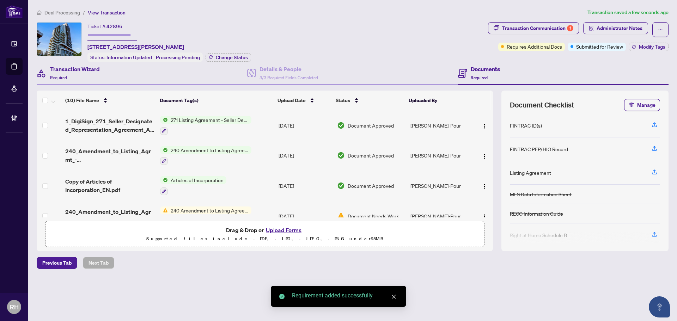
click at [105, 76] on div "Transaction Wizard Required" at bounding box center [142, 73] width 210 height 23
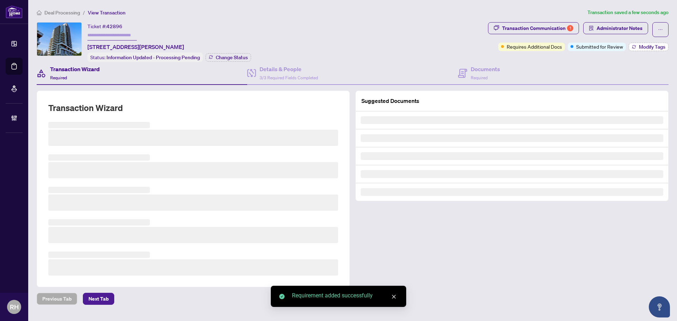
click at [639, 47] on span "Modify Tags" at bounding box center [652, 46] width 26 height 5
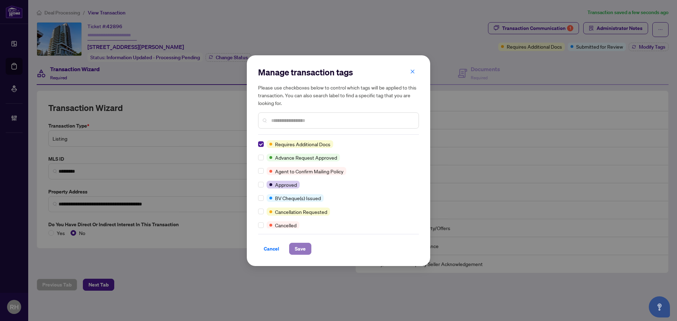
click at [306, 250] on button "Save" at bounding box center [300, 249] width 22 height 12
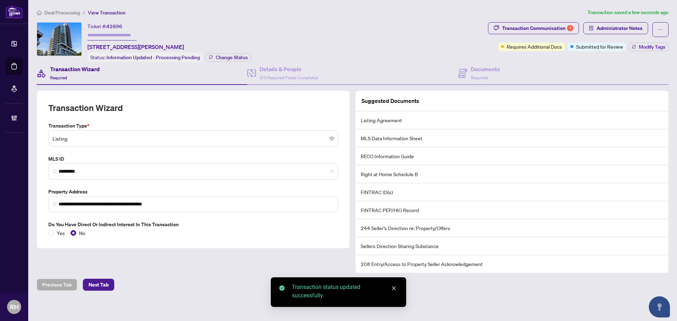
click at [74, 169] on div "Manage transaction tags Please use checkboxes below to control which tags will …" at bounding box center [338, 160] width 677 height 321
click at [74, 169] on body "**********" at bounding box center [338, 160] width 677 height 321
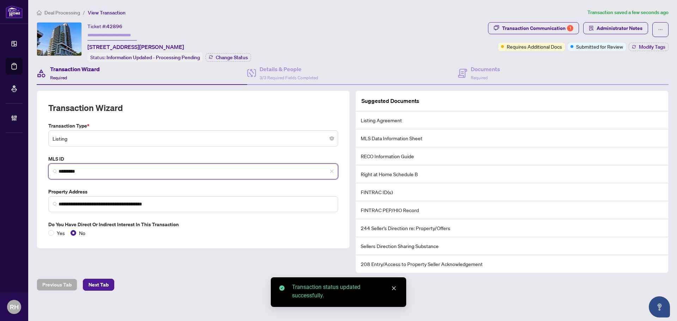
click at [84, 170] on input "*********" at bounding box center [196, 171] width 275 height 7
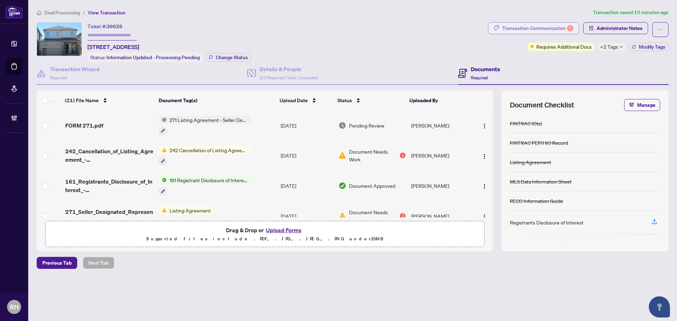
click at [541, 27] on div "Transaction Communication 5" at bounding box center [537, 28] width 71 height 11
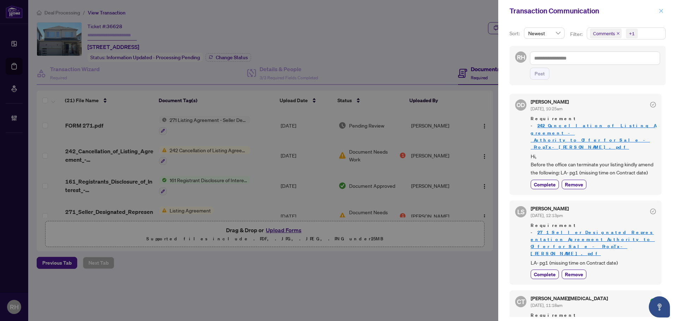
click at [661, 9] on icon "close" at bounding box center [660, 10] width 5 height 5
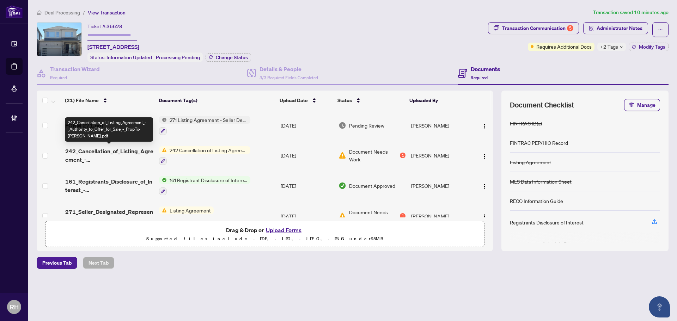
click at [109, 153] on span "242_Cancellation_of_Listing_Agreement_-_Authority_to_Offer_for_Sale_-_PropTx-[P…" at bounding box center [109, 155] width 88 height 17
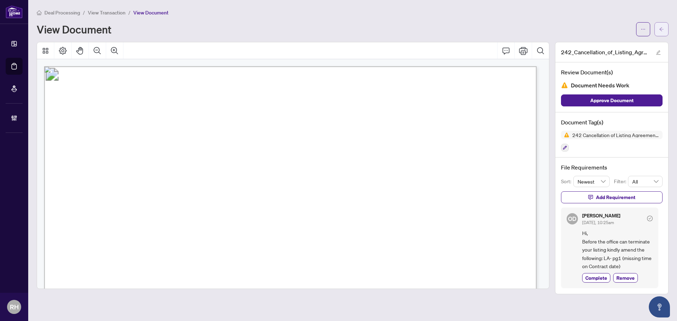
click at [664, 32] on button "button" at bounding box center [661, 29] width 14 height 14
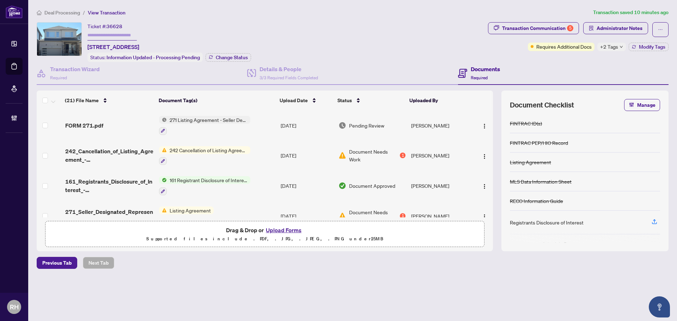
click at [105, 121] on div "FORM 271.pdf" at bounding box center [109, 125] width 88 height 8
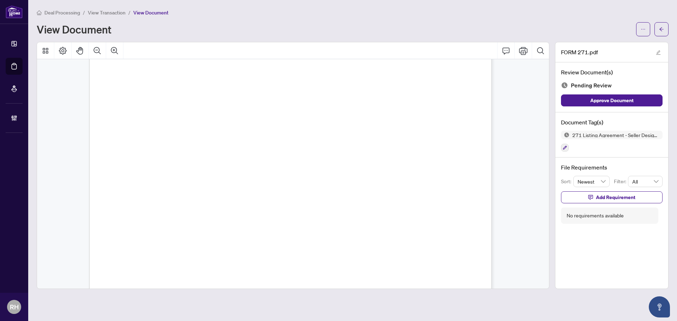
scroll to position [35, 0]
click at [564, 147] on icon "button" at bounding box center [564, 148] width 4 height 4
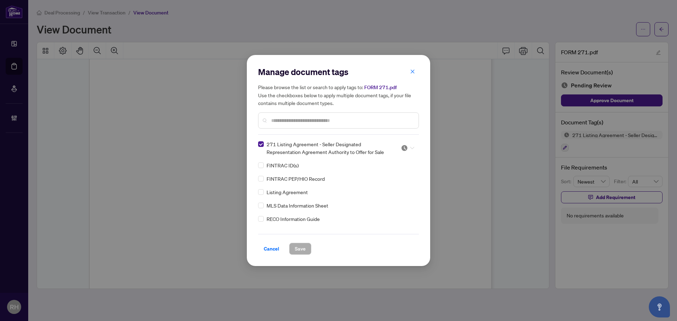
click at [401, 148] on img at bounding box center [404, 147] width 7 height 7
click at [387, 184] on div "Approved" at bounding box center [384, 183] width 45 height 8
click at [295, 255] on div "Manage document tags Please browse the list or search to apply tags to: FORM 27…" at bounding box center [338, 160] width 183 height 211
click at [306, 247] on button "Save" at bounding box center [300, 249] width 22 height 12
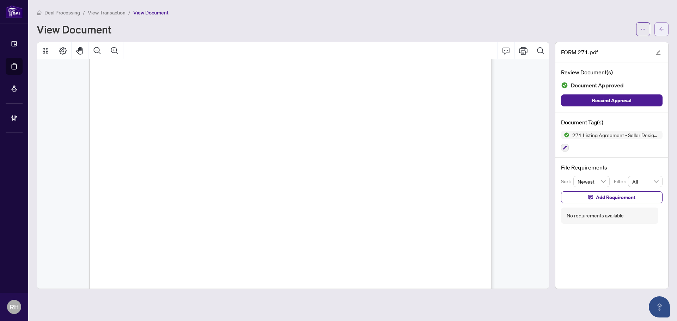
click at [659, 35] on button "button" at bounding box center [661, 29] width 14 height 14
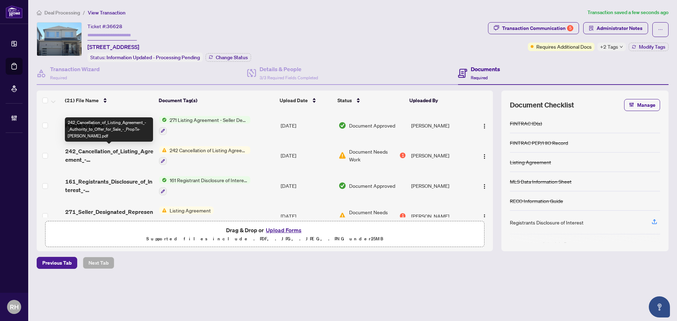
click at [92, 151] on span "242_Cancellation_of_Listing_Agreement_-_Authority_to_Offer_for_Sale_-_PropTx-[P…" at bounding box center [109, 155] width 88 height 17
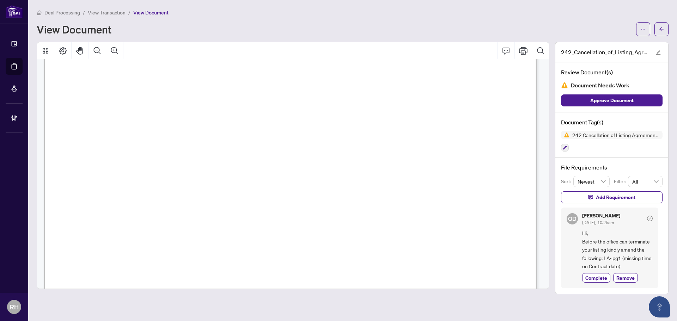
scroll to position [69, 0]
click at [165, 148] on span "S12161766" at bounding box center [161, 152] width 38 height 8
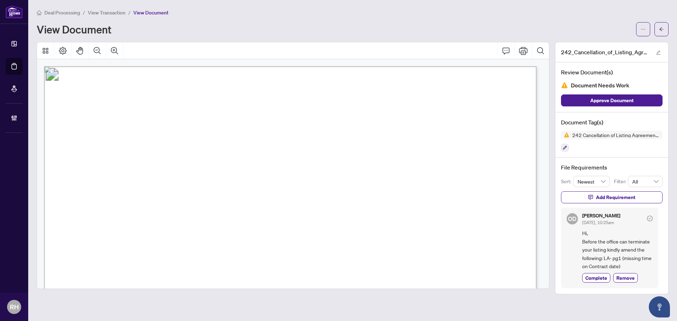
click at [317, 151] on span "RE: LISTING AGREEMENT AUTHORITY TO OFFER FOR SALE (Agreement) FOR:" at bounding box center [197, 149] width 240 height 8
click at [641, 31] on icon "ellipsis" at bounding box center [642, 29] width 5 height 5
click at [617, 45] on span "Download" at bounding box center [618, 45] width 54 height 8
click at [659, 29] on icon "arrow-left" at bounding box center [661, 29] width 5 height 5
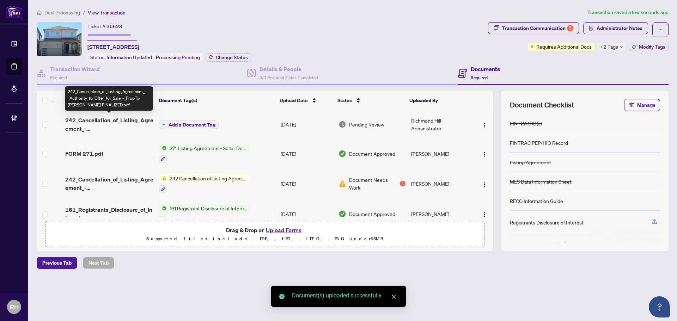
click at [90, 119] on span "242_Cancellation_of_Listing_Agreement_-_Authority_to_Offer_for_Sale_-_PropTx-OR…" at bounding box center [109, 124] width 88 height 17
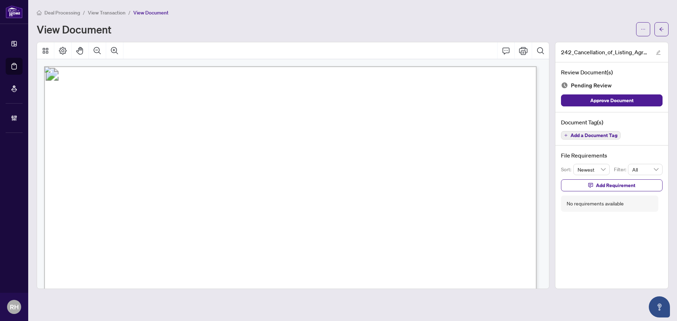
click at [602, 137] on span "Add a Document Tag" at bounding box center [593, 135] width 47 height 5
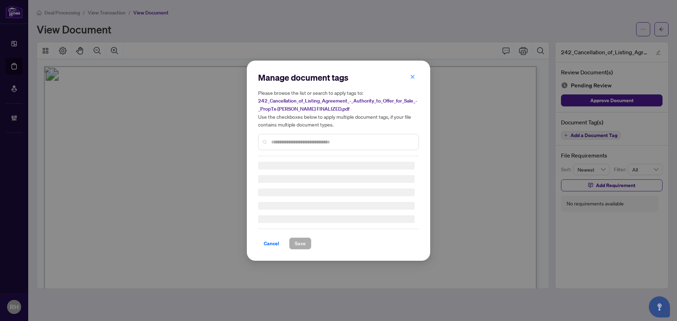
click at [329, 139] on input "text" at bounding box center [342, 142] width 142 height 8
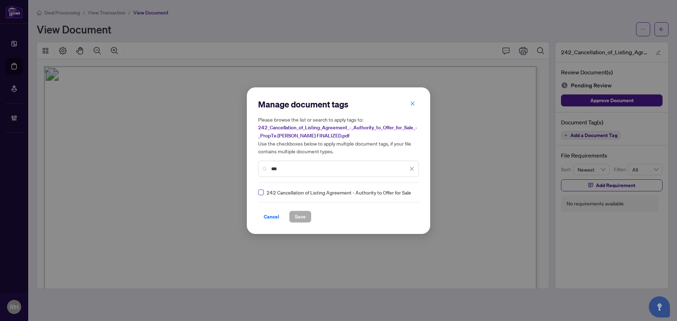
type input "***"
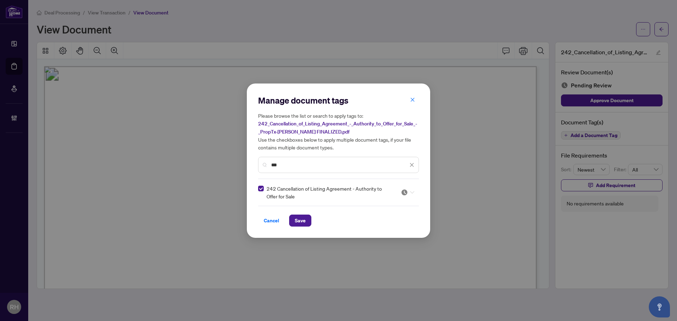
click at [409, 191] on div at bounding box center [407, 192] width 13 height 7
click at [385, 224] on div "Approved" at bounding box center [386, 227] width 45 height 8
click at [302, 215] on span "Save" at bounding box center [300, 220] width 11 height 11
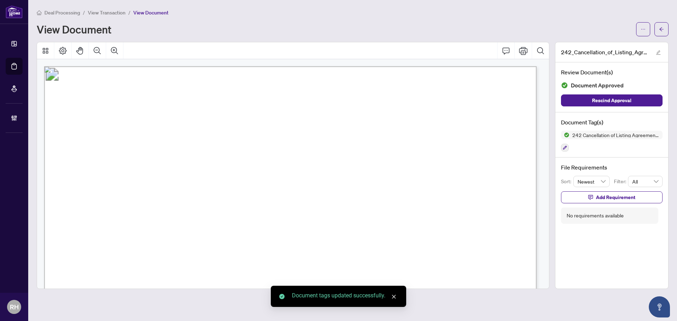
click at [658, 31] on button "button" at bounding box center [661, 29] width 14 height 14
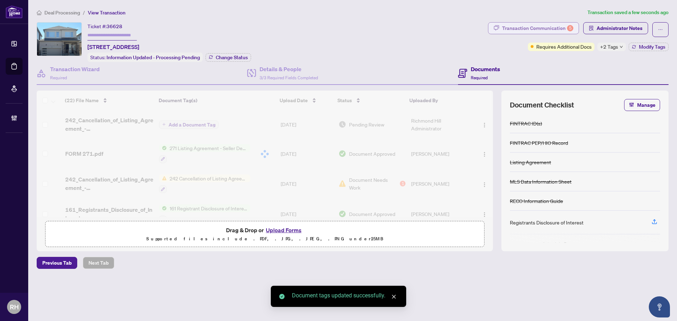
click at [553, 29] on div "Transaction Communication 5" at bounding box center [537, 28] width 71 height 11
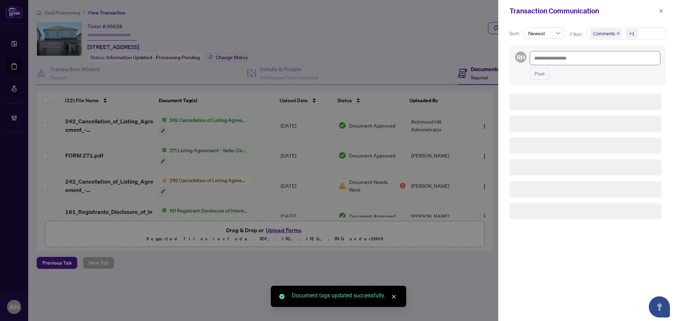
click at [578, 65] on textarea at bounding box center [595, 57] width 130 height 13
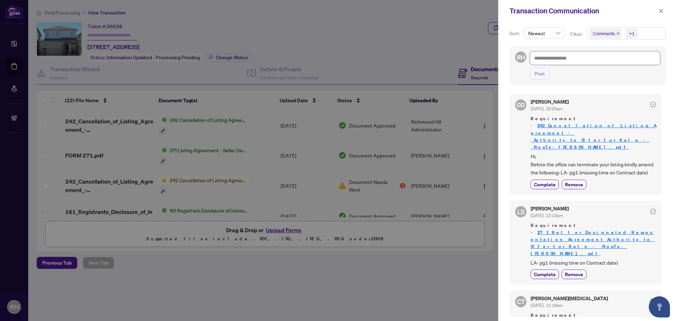
paste textarea "**********"
type textarea "**********"
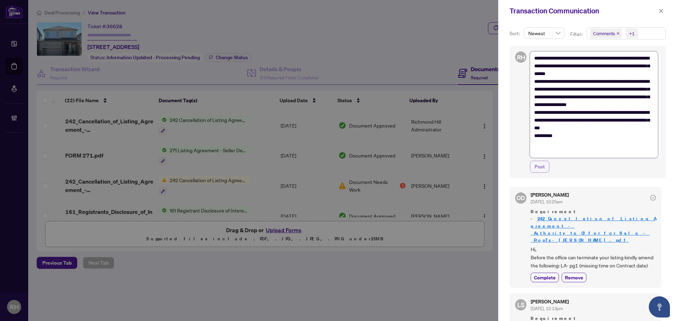
type textarea "**********"
click at [535, 166] on span "Post" at bounding box center [539, 166] width 10 height 11
type textarea "**********"
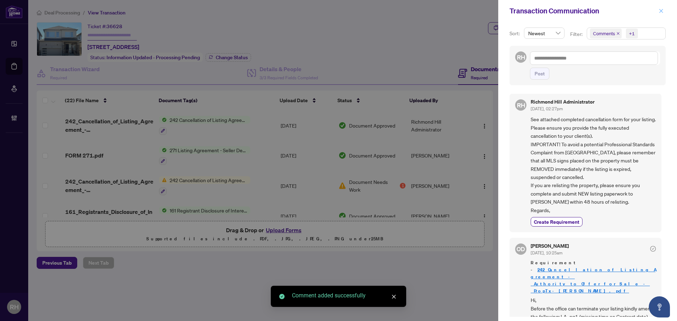
click at [661, 9] on icon "close" at bounding box center [660, 10] width 5 height 5
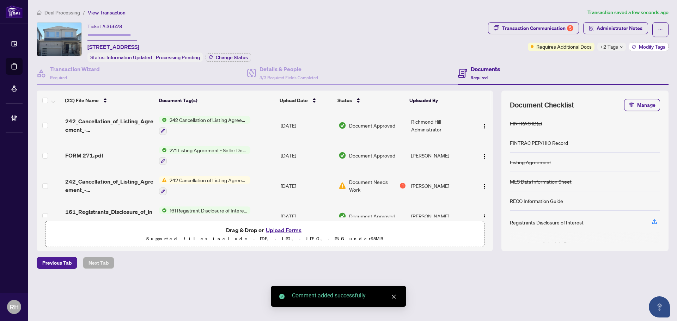
click at [642, 47] on span "Modify Tags" at bounding box center [652, 46] width 26 height 5
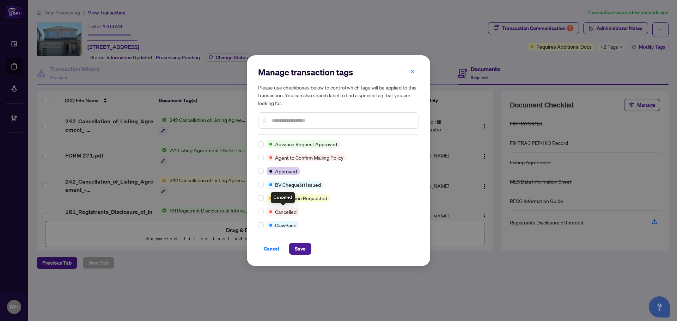
click at [264, 211] on div at bounding box center [262, 212] width 8 height 8
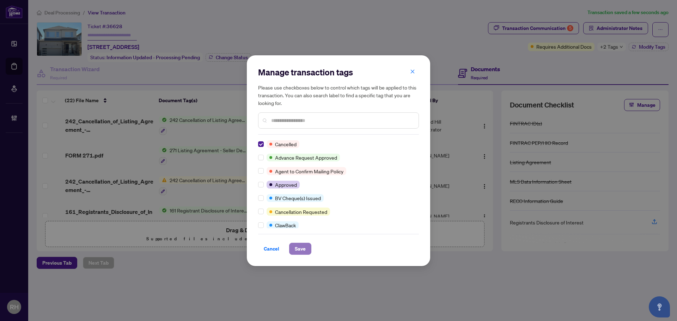
click at [296, 245] on span "Save" at bounding box center [300, 248] width 11 height 11
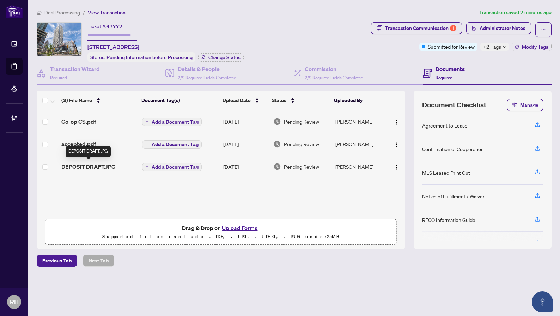
click at [78, 163] on span "DEPOSIT DRAFT.JPG" at bounding box center [88, 166] width 54 height 8
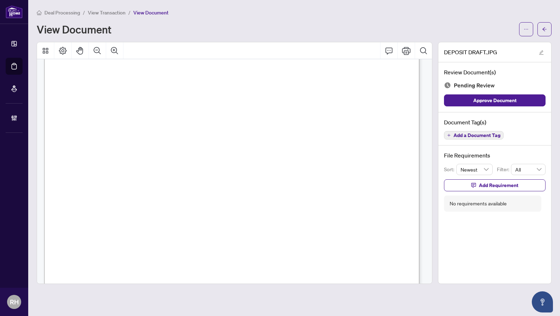
scroll to position [176, 0]
click at [507, 246] on div "DEPOSIT DRAFT.JPG Review Document(s) Pending Review Approve Document Document T…" at bounding box center [494, 163] width 113 height 242
click at [547, 27] on button "button" at bounding box center [544, 29] width 14 height 14
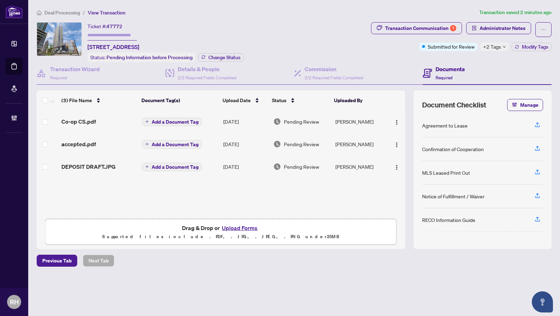
click at [506, 35] on span "Administrator Notes" at bounding box center [498, 29] width 65 height 15
click at [506, 32] on span "Administrator Notes" at bounding box center [502, 28] width 46 height 11
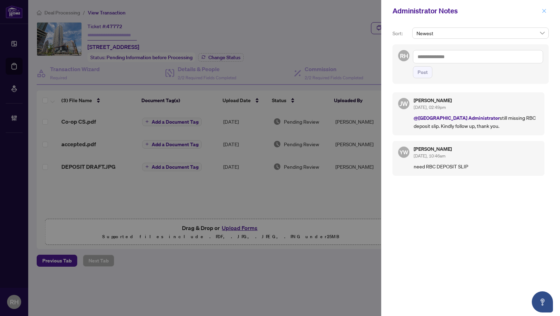
click at [545, 12] on icon "close" at bounding box center [544, 11] width 4 height 4
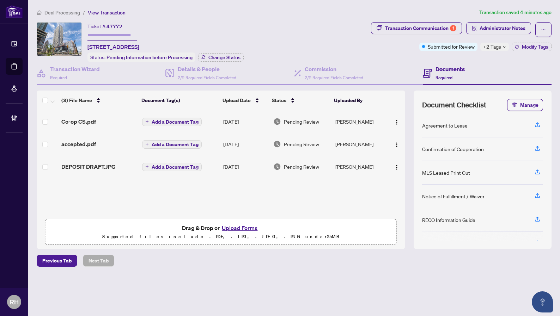
click at [75, 12] on span "Deal Processing" at bounding box center [62, 13] width 36 height 6
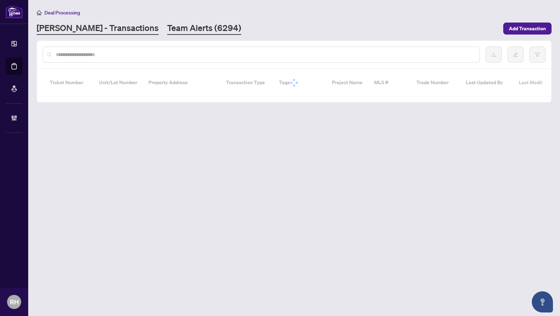
click at [167, 28] on link "Team Alerts (6294)" at bounding box center [204, 28] width 74 height 13
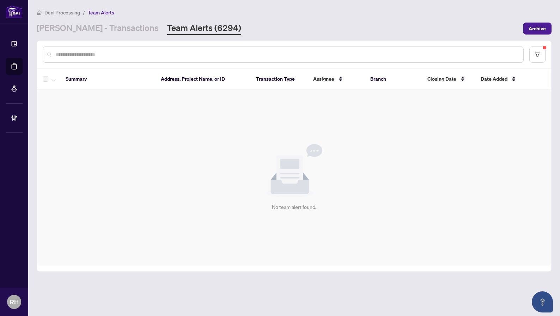
click at [494, 166] on div "No team alert found." at bounding box center [294, 178] width 514 height 176
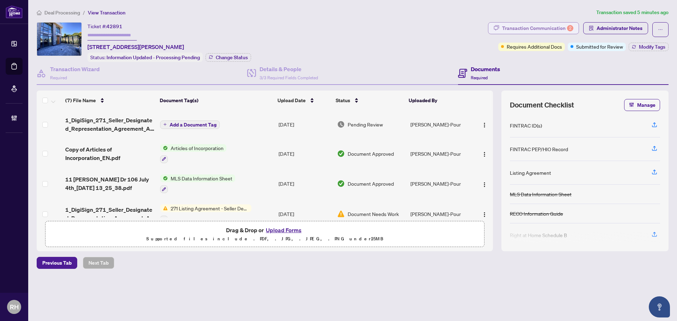
click at [512, 29] on div "Transaction Communication 2" at bounding box center [537, 28] width 71 height 11
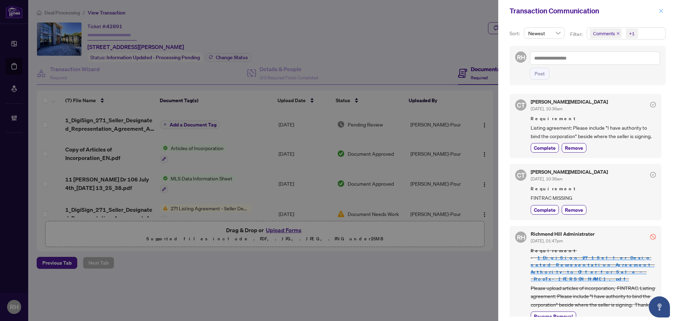
click at [664, 8] on button "button" at bounding box center [660, 11] width 9 height 8
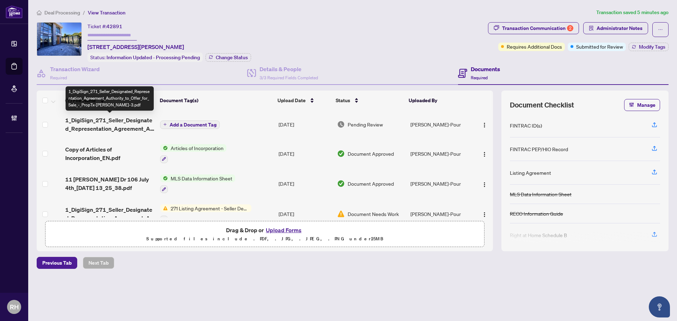
click at [113, 126] on span "1_DigiSign_271_Seller_Designated_Representation_Agreement_Authority_to_Offer_fo…" at bounding box center [109, 124] width 89 height 17
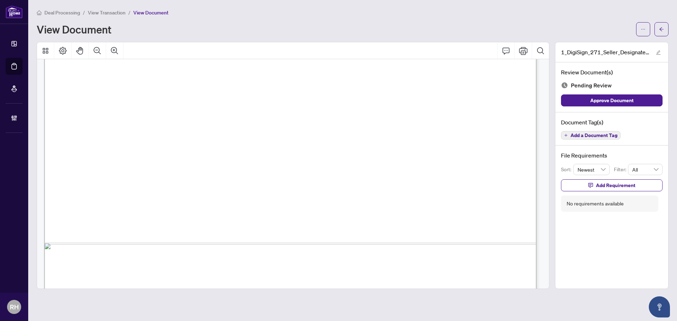
scroll to position [2396, 0]
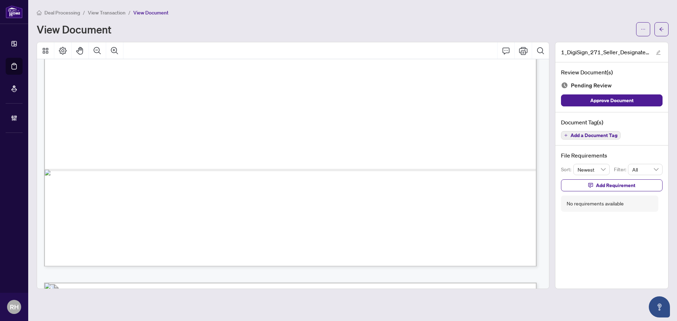
click at [579, 135] on span "Add a Document Tag" at bounding box center [593, 135] width 47 height 5
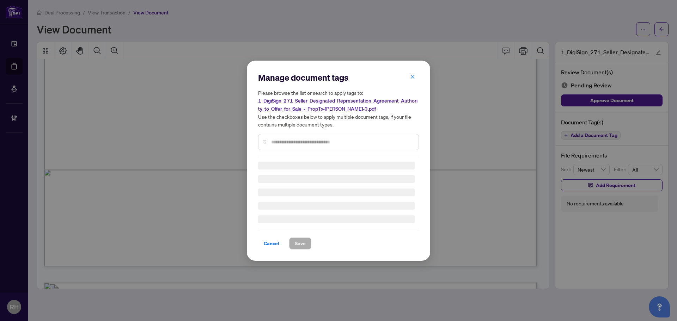
click at [312, 138] on input "text" at bounding box center [342, 142] width 142 height 8
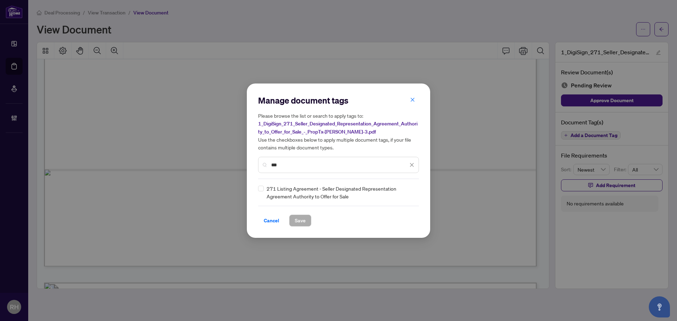
type input "***"
click at [257, 187] on div "Manage document tags Please browse the list or search to apply tags to: 1_DigiS…" at bounding box center [338, 161] width 183 height 154
click at [413, 195] on div at bounding box center [407, 192] width 13 height 7
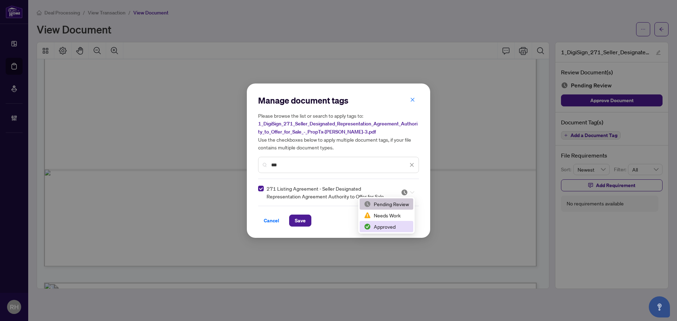
click at [387, 229] on div "Approved" at bounding box center [386, 227] width 45 height 8
click at [297, 216] on span "Save" at bounding box center [300, 220] width 11 height 11
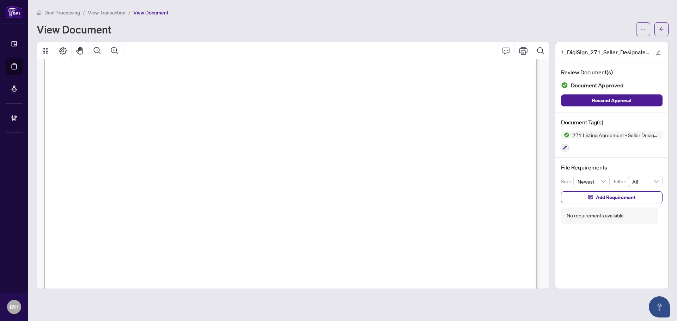
scroll to position [2612, 0]
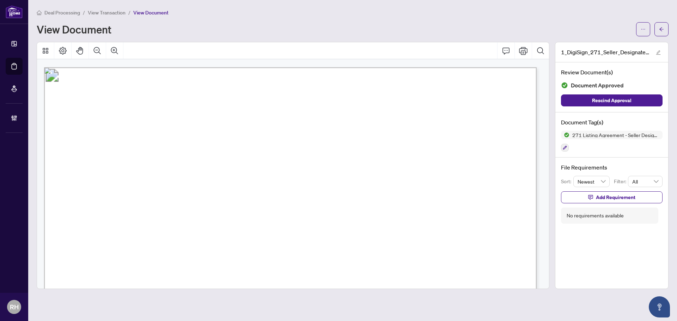
click at [672, 24] on main "Deal Processing / View Transaction / View Document View Document 1_DigiSign_271…" at bounding box center [352, 160] width 648 height 321
click at [666, 25] on button "button" at bounding box center [661, 29] width 14 height 14
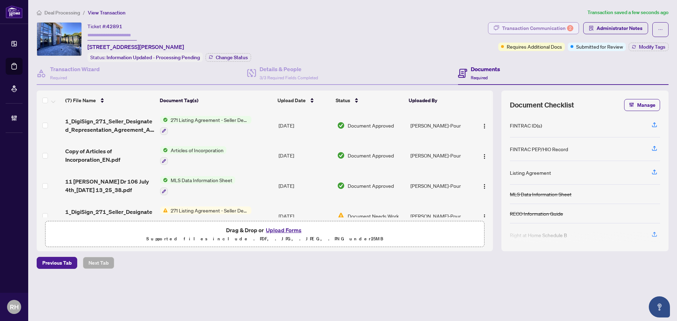
click at [538, 23] on div "Transaction Communication 2" at bounding box center [537, 28] width 71 height 11
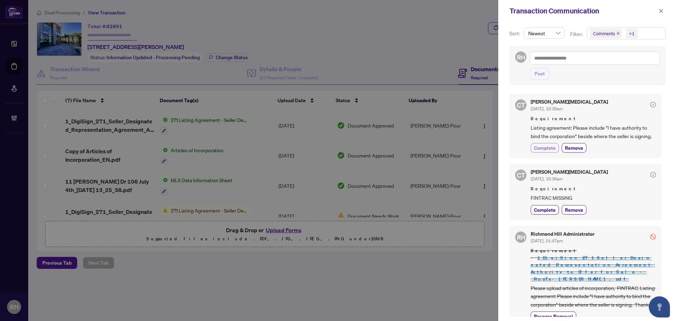
click at [545, 149] on span "Complete" at bounding box center [545, 147] width 22 height 7
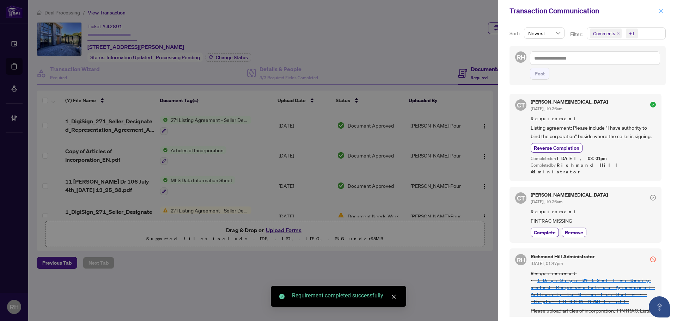
click at [659, 9] on icon "close" at bounding box center [660, 10] width 5 height 5
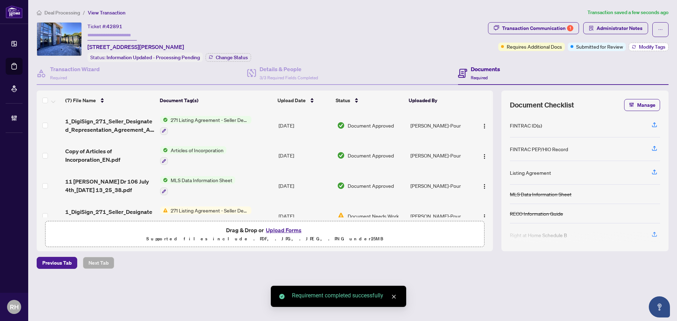
click at [642, 44] on span "Modify Tags" at bounding box center [652, 46] width 26 height 5
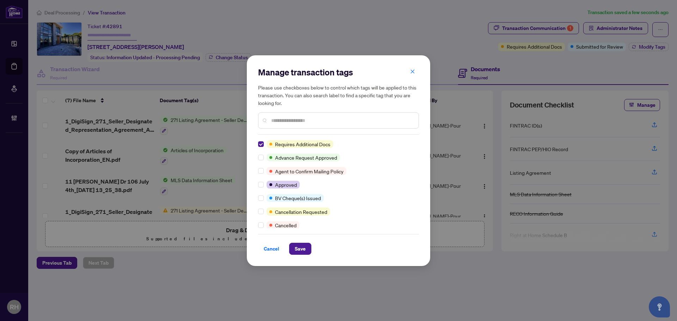
click at [309, 257] on div "Manage transaction tags Please use checkboxes below to control which tags will …" at bounding box center [338, 160] width 183 height 211
click at [307, 248] on button "Save" at bounding box center [300, 249] width 22 height 12
click at [94, 69] on div "Manage transaction tags Please use checkboxes below to control which tags will …" at bounding box center [338, 160] width 677 height 321
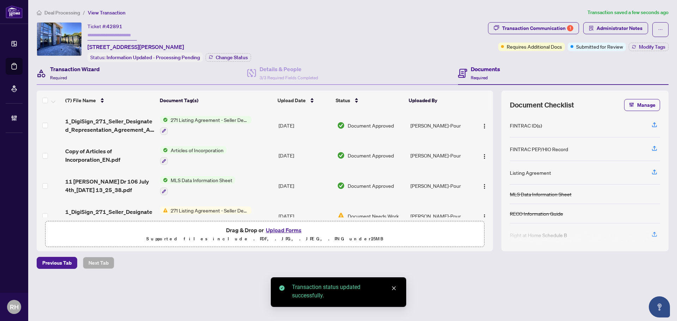
click at [85, 69] on h4 "Transaction Wizard" at bounding box center [75, 69] width 50 height 8
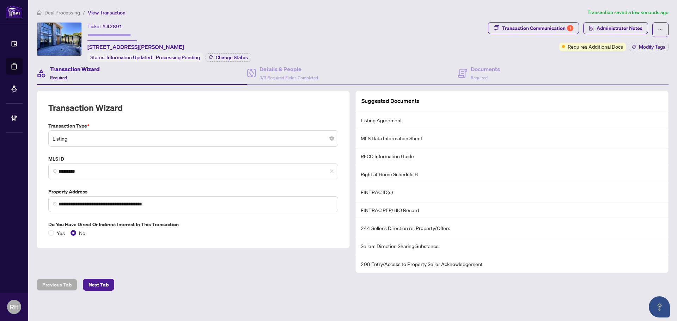
click at [76, 166] on span "*********" at bounding box center [193, 172] width 290 height 16
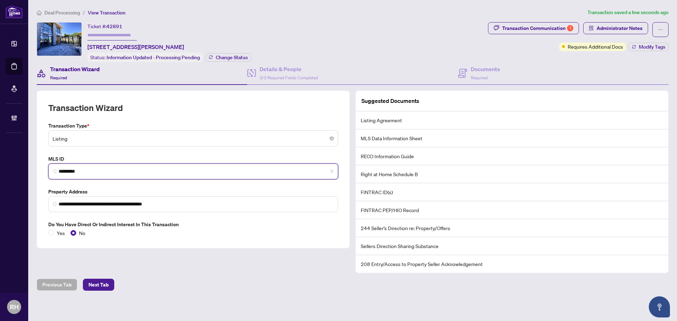
click at [76, 166] on span "*********" at bounding box center [193, 172] width 290 height 16
click at [76, 168] on input "*********" at bounding box center [196, 171] width 275 height 7
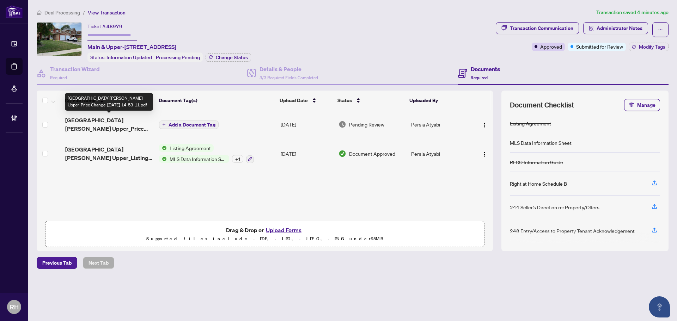
click at [97, 119] on span "382 Chambers Crescent Main Upper_Price Change_2025-08-27 14_53_11.pdf" at bounding box center [109, 124] width 88 height 17
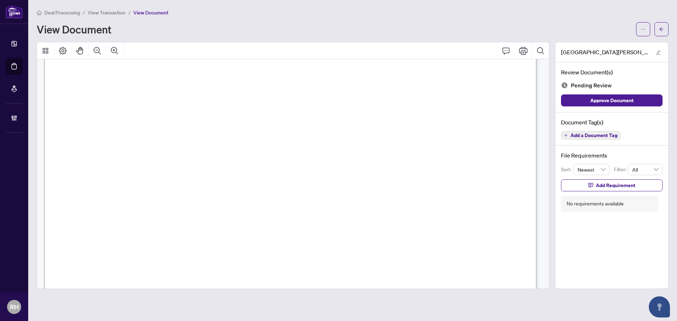
scroll to position [35, 0]
click at [156, 185] on span "N12349089" at bounding box center [161, 184] width 39 height 8
click at [632, 187] on span "Add Requirement" at bounding box center [615, 185] width 39 height 11
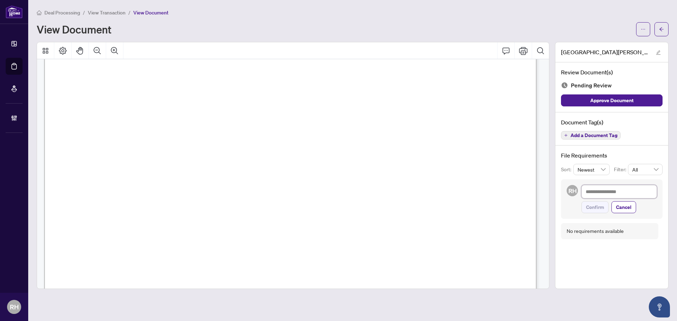
click at [629, 195] on textarea at bounding box center [618, 191] width 75 height 13
type textarea "*"
type textarea "**"
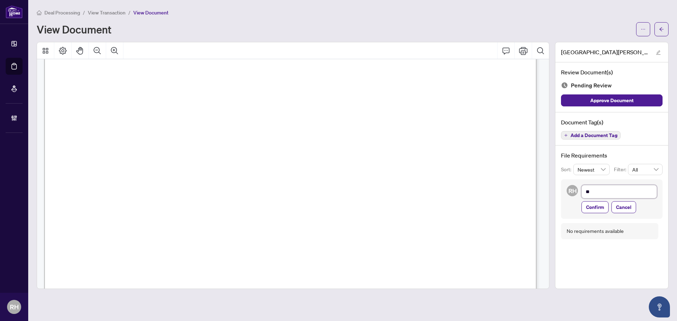
type textarea "***"
type textarea "****"
type textarea "*****"
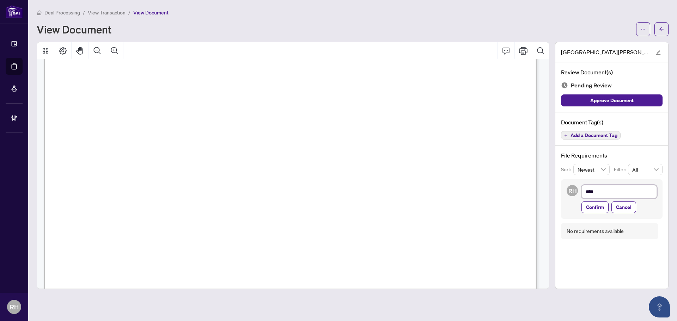
type textarea "*****"
type textarea "******"
type textarea "*******"
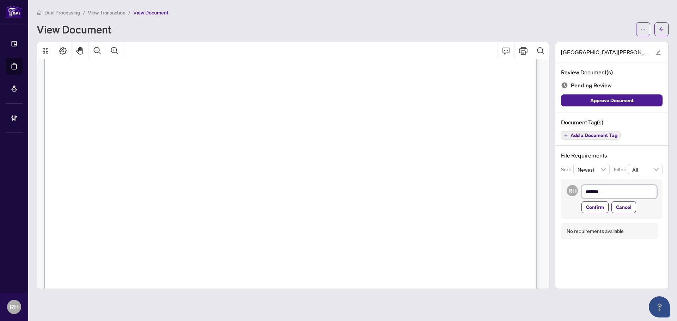
type textarea "*******"
type textarea "*********"
type textarea "**********"
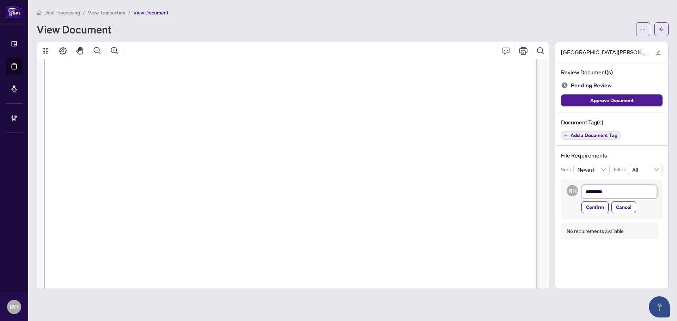
type textarea "**********"
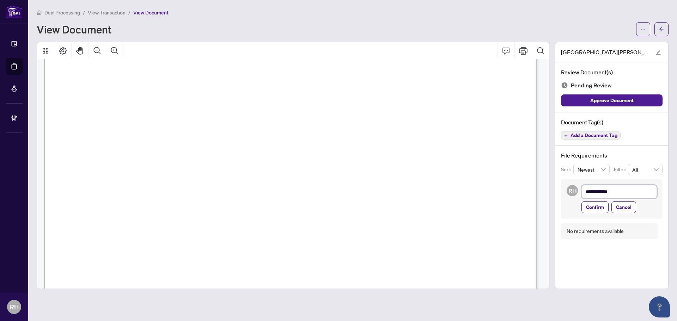
type textarea "**********"
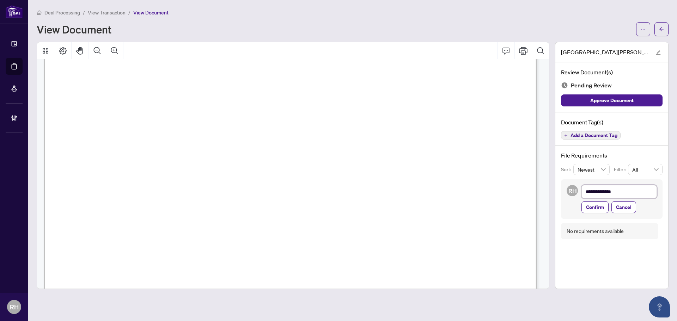
type textarea "**********"
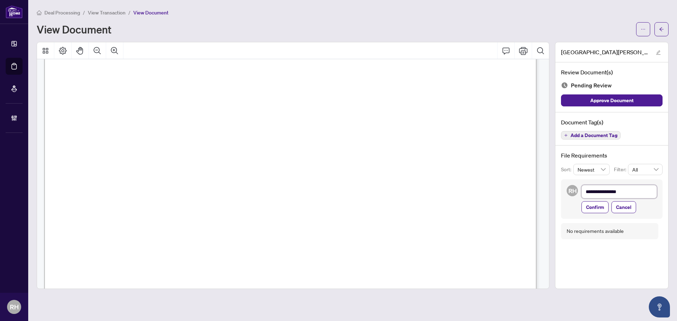
type textarea "**********"
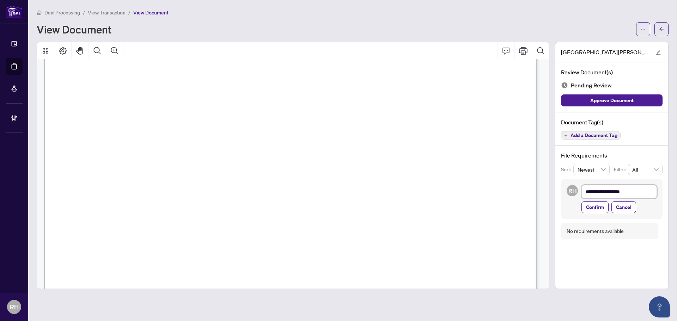
type textarea "**********"
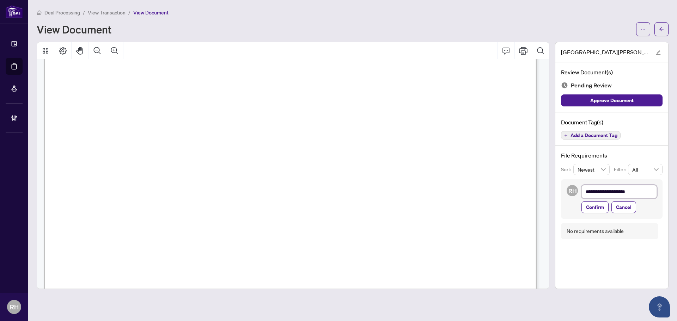
type textarea "**********"
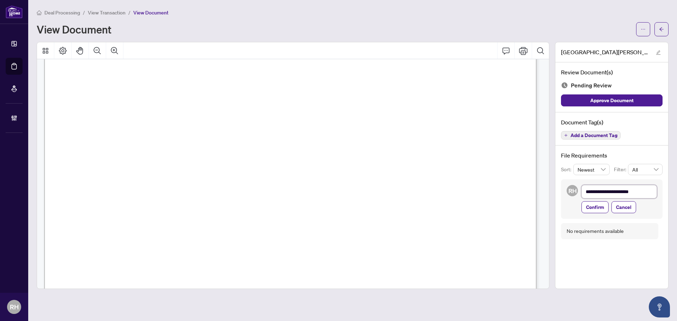
type textarea "**********"
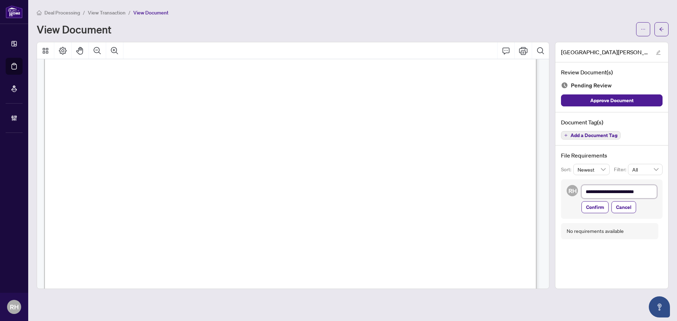
type textarea "**********"
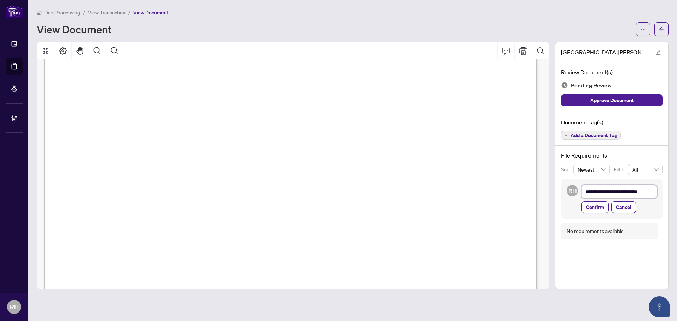
type textarea "**********"
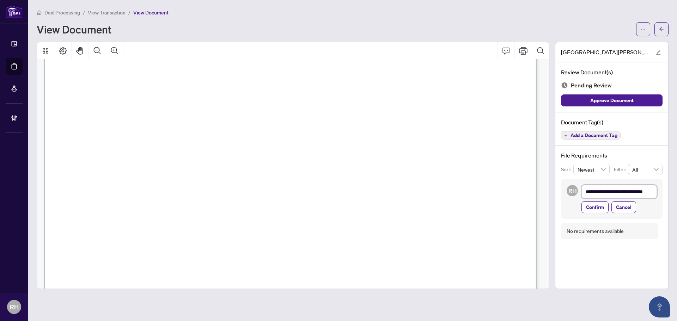
click at [654, 190] on textarea "**********" at bounding box center [618, 191] width 75 height 13
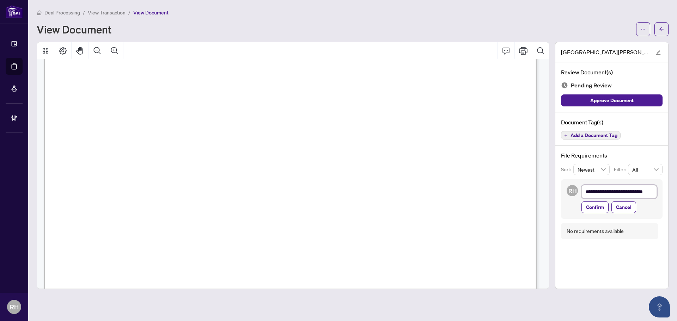
click at [651, 189] on textarea "**********" at bounding box center [618, 191] width 75 height 13
click at [644, 192] on textarea "**********" at bounding box center [618, 191] width 75 height 13
type textarea "**********"
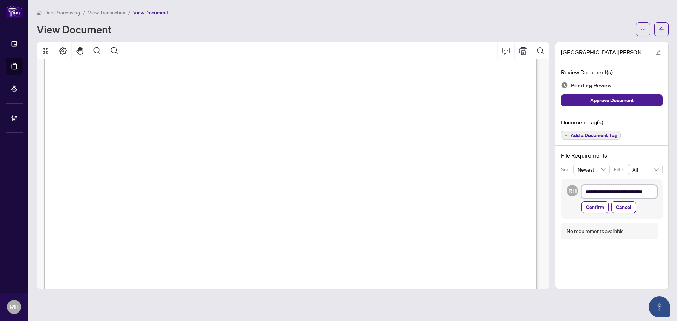
type textarea "**********"
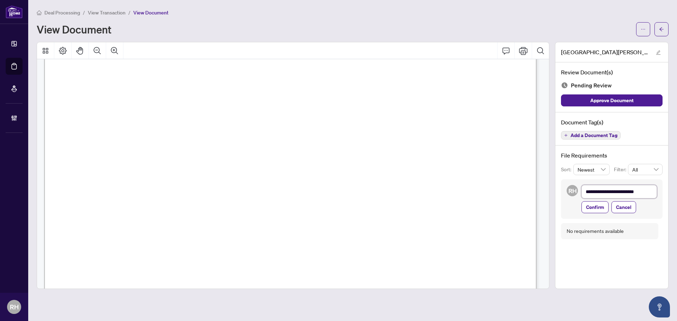
type textarea "**********"
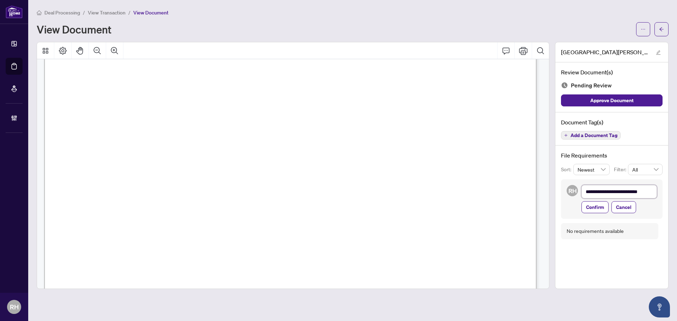
type textarea "**********"
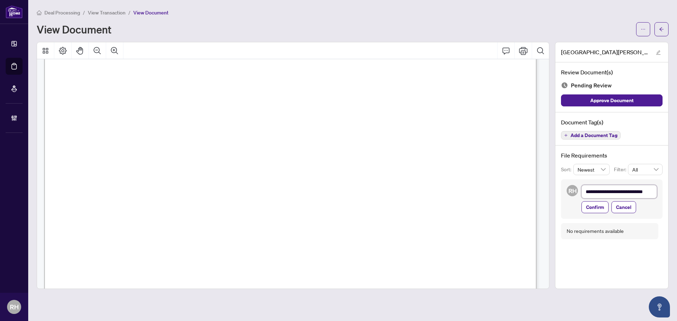
type textarea "**********"
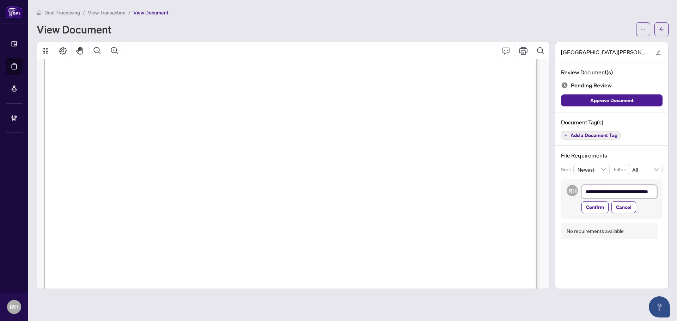
type textarea "**********"
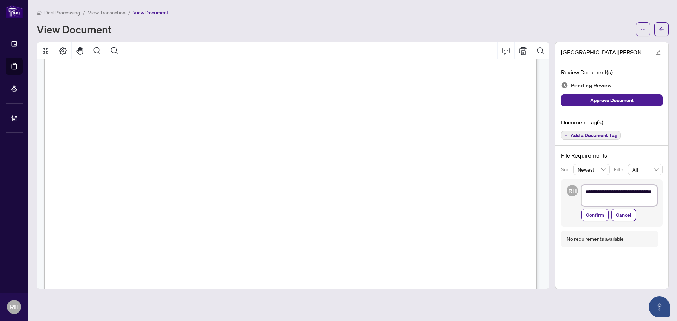
type textarea "**********"
drag, startPoint x: 256, startPoint y: 93, endPoint x: 302, endPoint y: 94, distance: 45.8
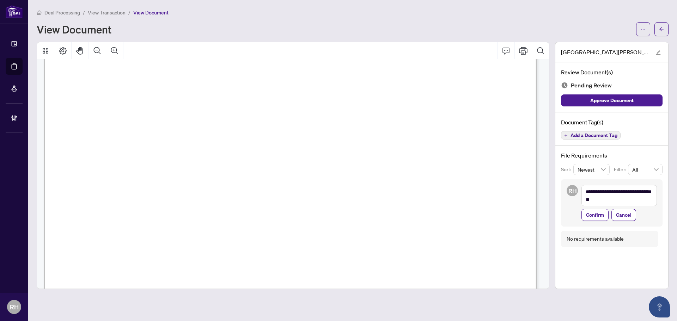
click at [279, 94] on span "382 Chambers Crescent, Main & Upper, Newmarket, ON L3X 1T3" at bounding box center [216, 93] width 127 height 8
drag, startPoint x: 107, startPoint y: 163, endPoint x: 122, endPoint y: 204, distance: 44.1
click at [610, 203] on textarea "**********" at bounding box center [618, 195] width 75 height 21
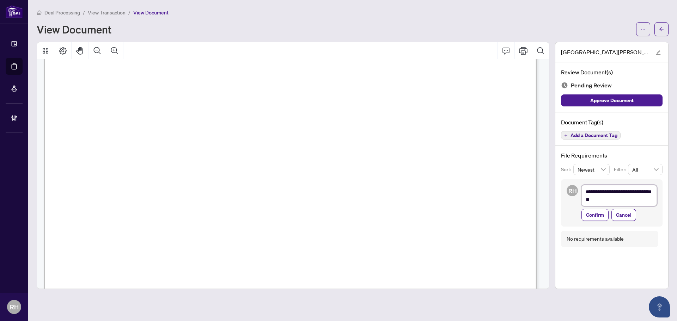
scroll to position [0, 0]
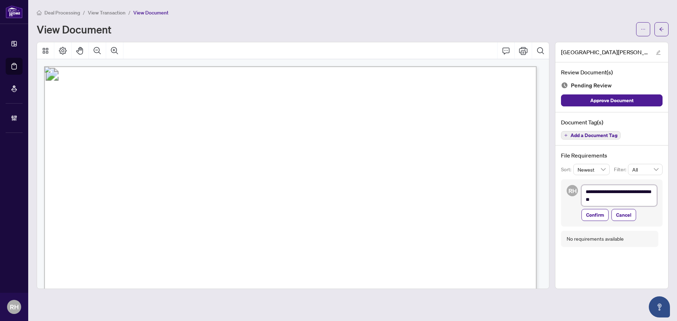
type textarea "**********"
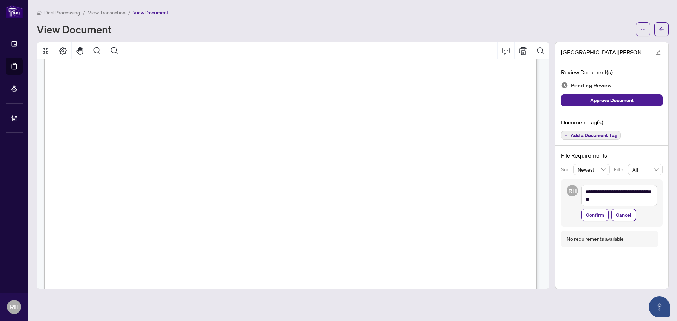
drag, startPoint x: 102, startPoint y: 81, endPoint x: 263, endPoint y: 121, distance: 165.9
click at [608, 202] on textarea "**********" at bounding box center [618, 195] width 75 height 21
type textarea "**********"
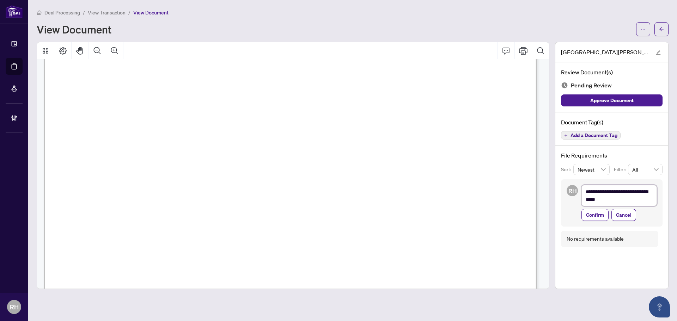
type textarea "**********"
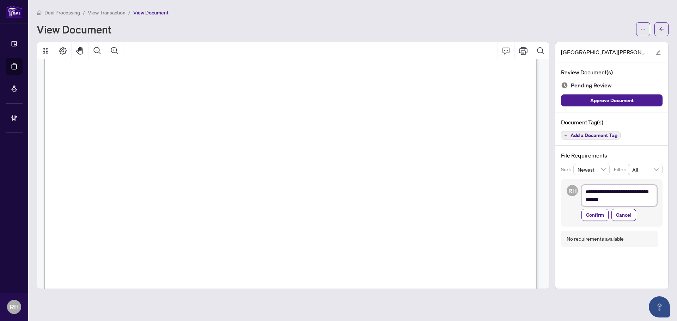
type textarea "**********"
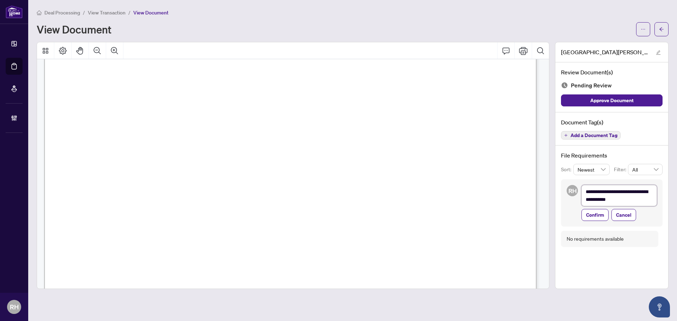
type textarea "**********"
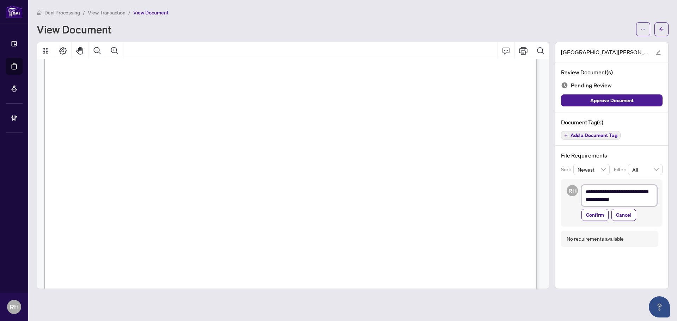
type textarea "**********"
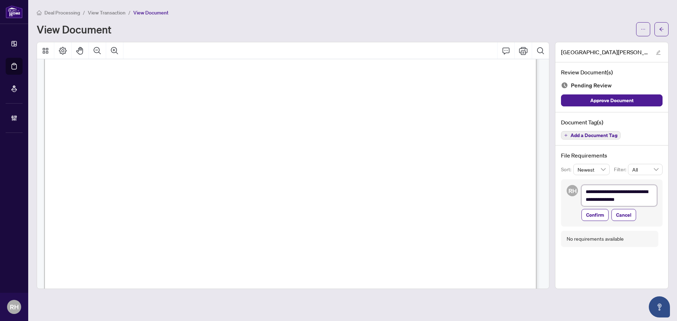
type textarea "**********"
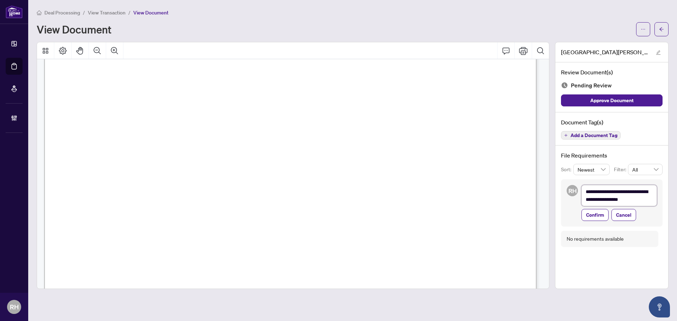
type textarea "**********"
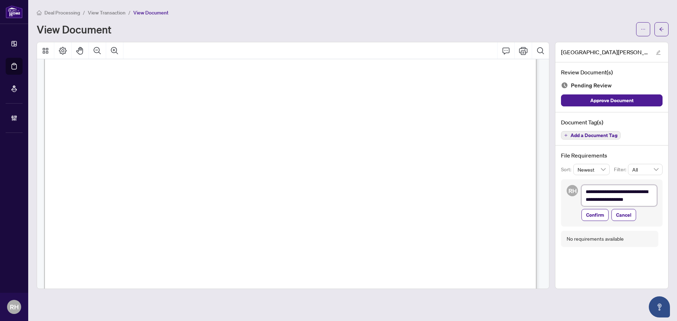
type textarea "**********"
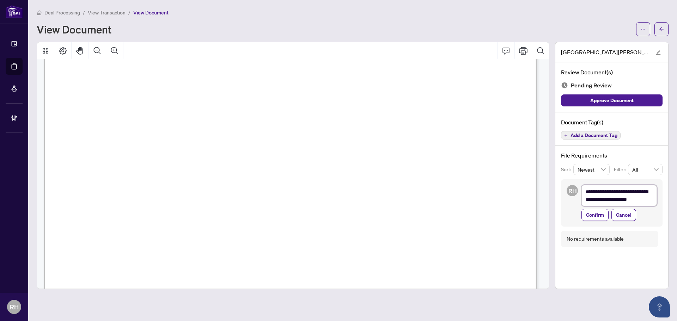
type textarea "**********"
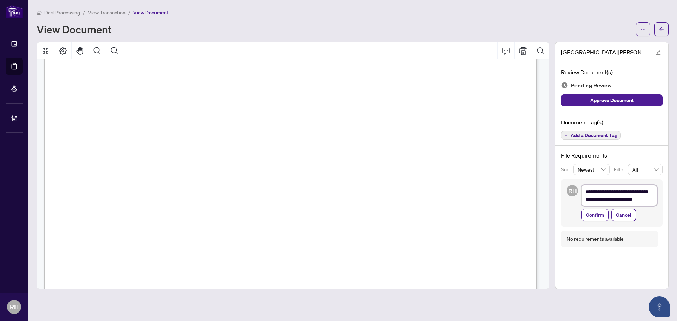
type textarea "**********"
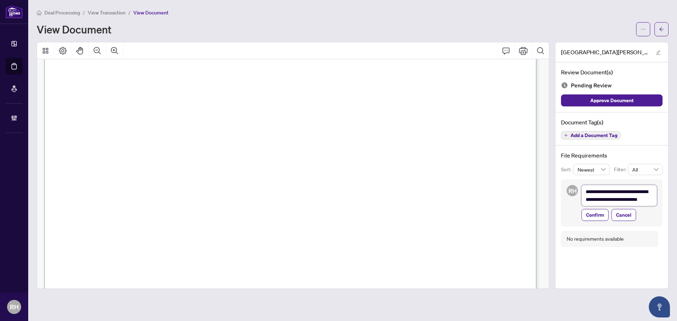
type textarea "**********"
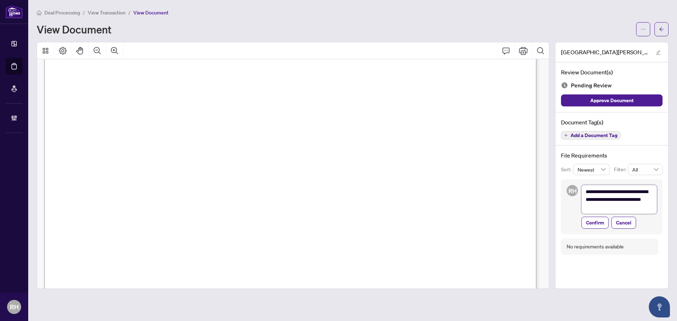
type textarea "**********"
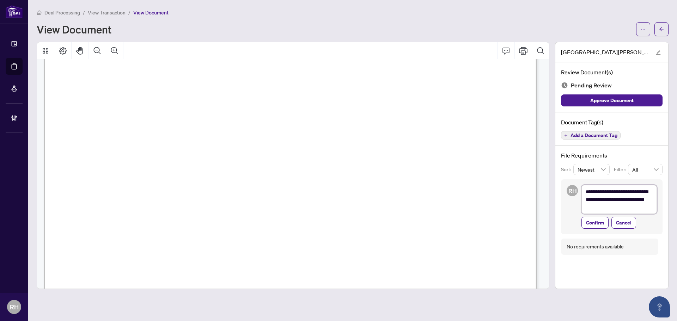
type textarea "**********"
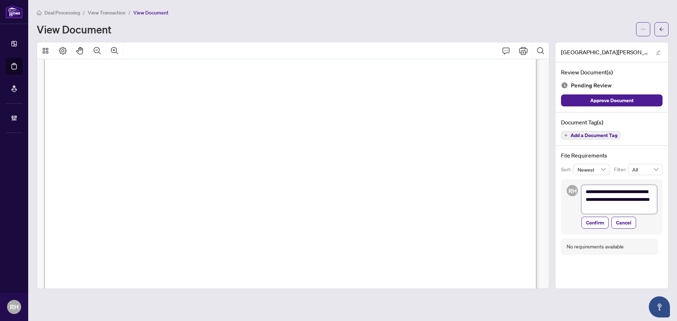
type textarea "**********"
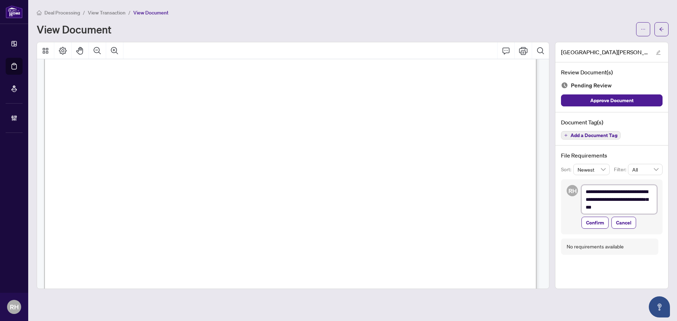
type textarea "**********"
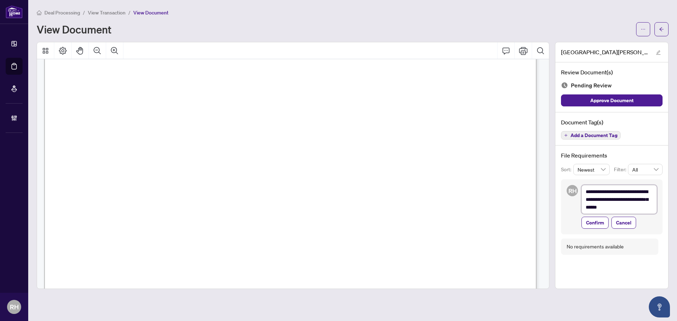
type textarea "**********"
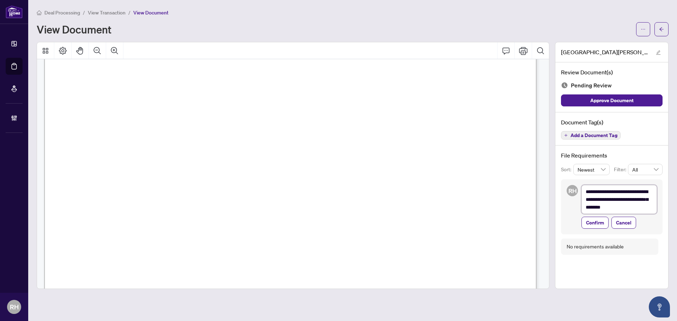
type textarea "**********"
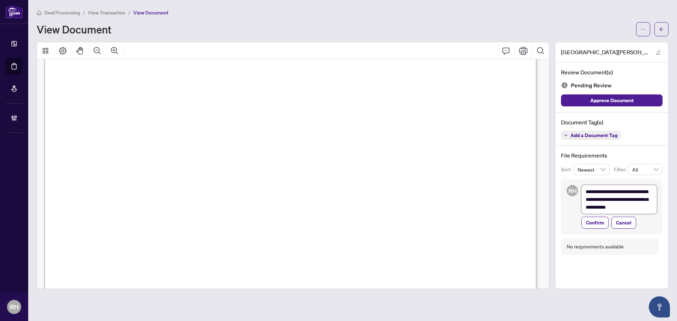
type textarea "**********"
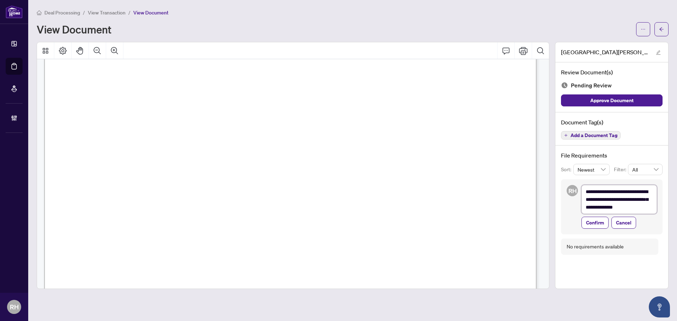
type textarea "**********"
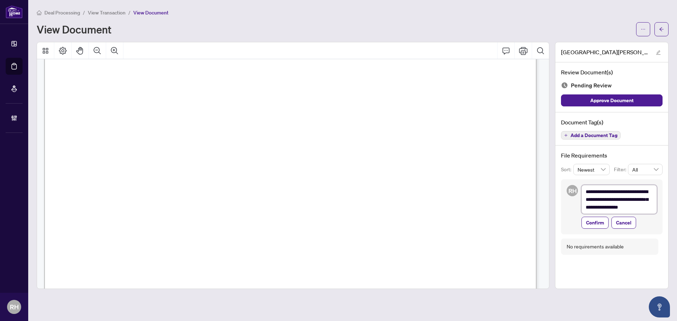
type textarea "**********"
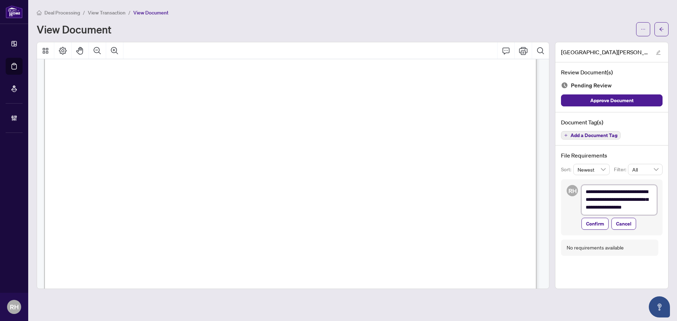
type textarea "**********"
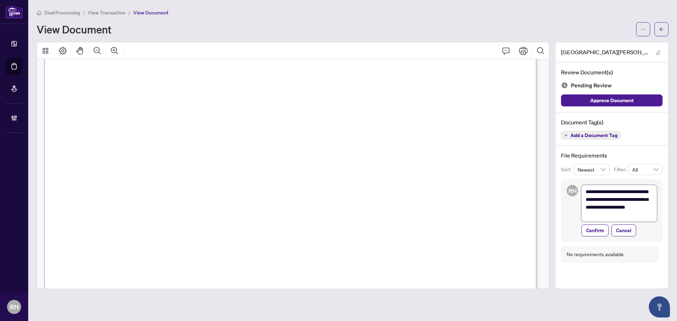
type textarea "**********"
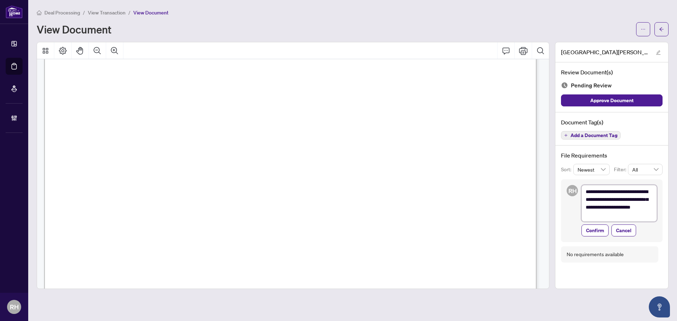
type textarea "**********"
click at [592, 225] on span "Confirm" at bounding box center [595, 230] width 18 height 11
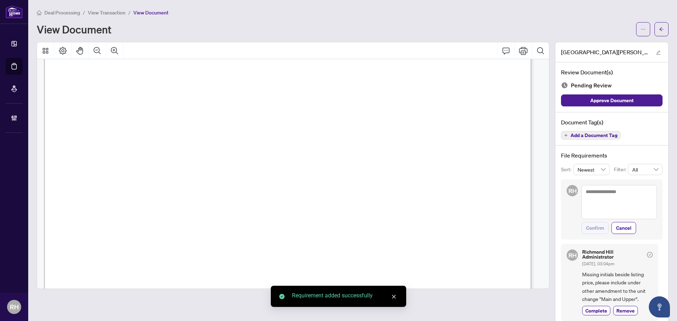
scroll to position [282, 0]
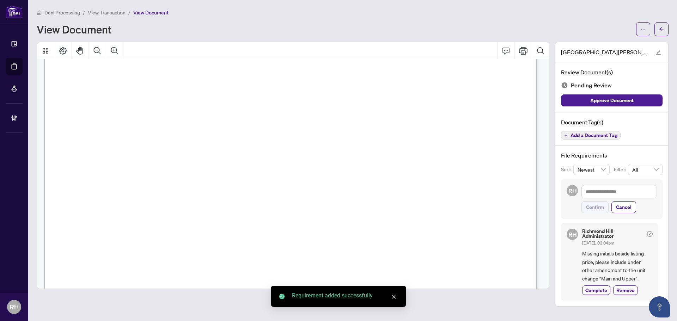
click at [578, 133] on span "Add a Document Tag" at bounding box center [593, 135] width 47 height 5
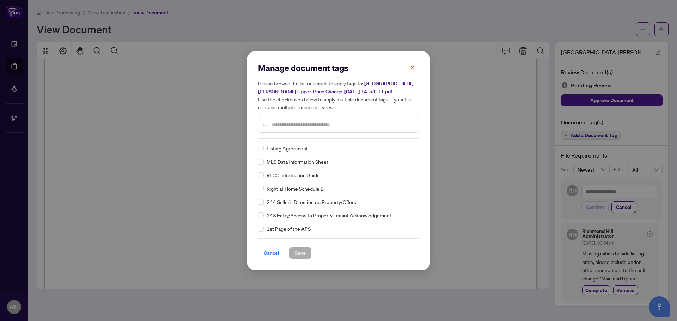
click at [295, 122] on input "text" at bounding box center [342, 125] width 142 height 8
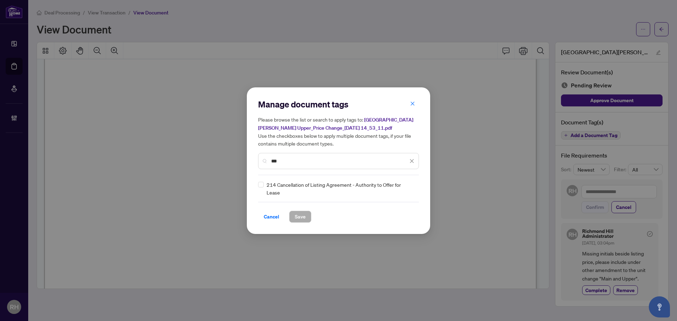
click at [264, 189] on div "214 Cancellation of Listing Agreement - Authority to Offer for Lease" at bounding box center [336, 189] width 156 height 16
click at [408, 190] on div at bounding box center [407, 188] width 13 height 7
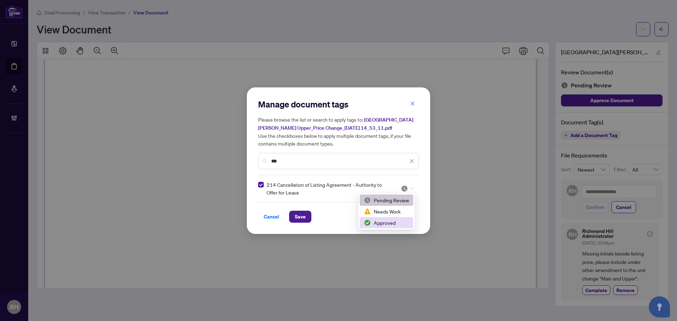
click at [400, 220] on div "Approved" at bounding box center [386, 223] width 45 height 8
click at [406, 189] on img at bounding box center [404, 188] width 7 height 7
click at [389, 214] on div "Needs Work" at bounding box center [386, 212] width 45 height 8
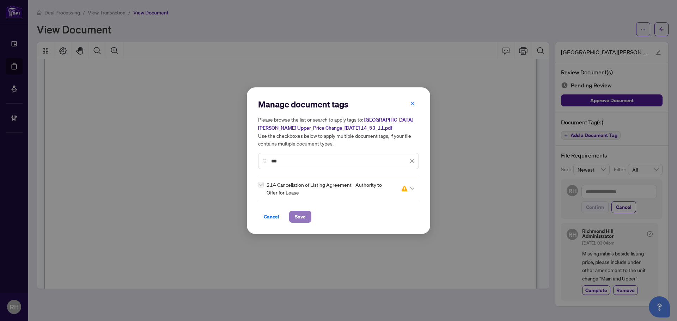
click at [297, 218] on span "Save" at bounding box center [300, 216] width 11 height 11
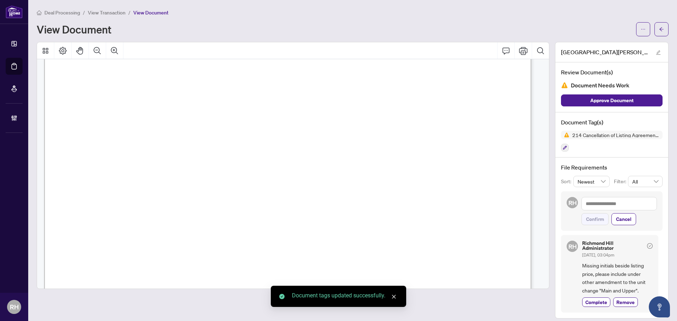
click at [645, 27] on div at bounding box center [652, 29] width 32 height 14
click at [654, 30] on button "button" at bounding box center [661, 29] width 14 height 14
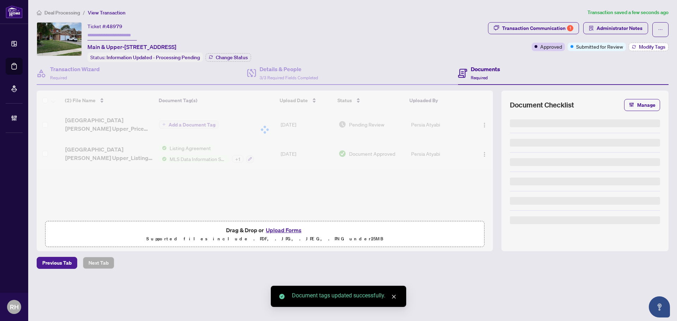
click at [649, 47] on span "Modify Tags" at bounding box center [652, 46] width 26 height 5
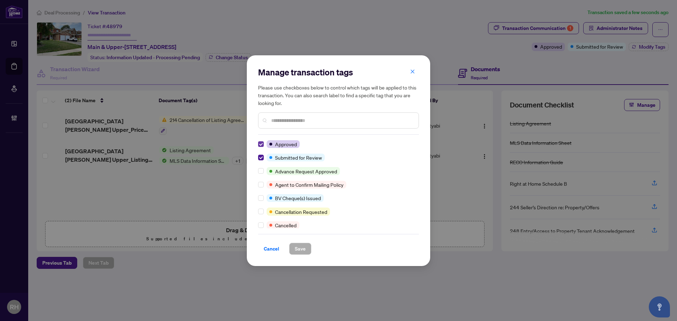
click at [261, 147] on label at bounding box center [261, 144] width 6 height 8
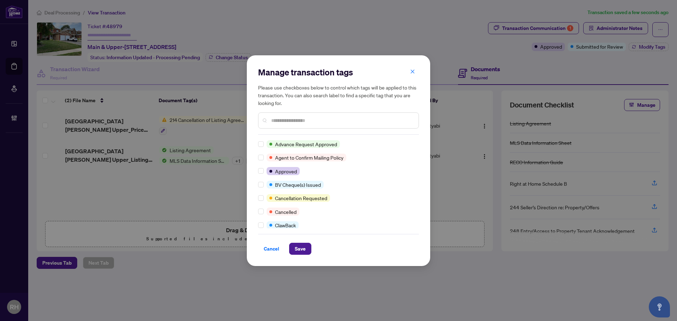
click at [286, 118] on input "text" at bounding box center [342, 121] width 142 height 8
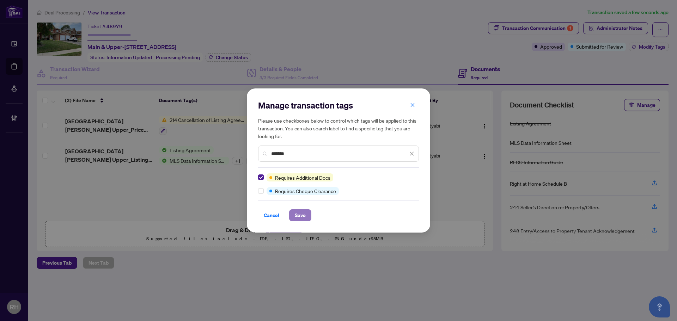
click at [297, 216] on span "Save" at bounding box center [300, 215] width 11 height 11
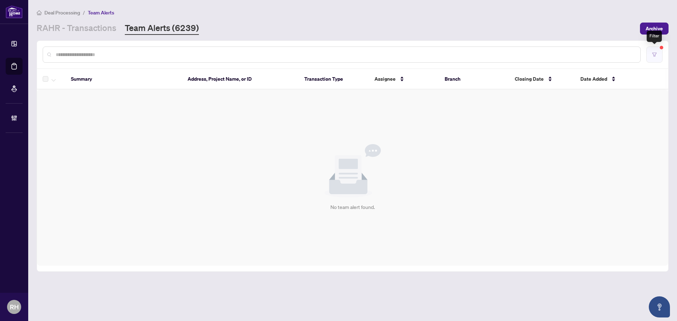
click at [653, 51] on button "button" at bounding box center [654, 55] width 16 height 16
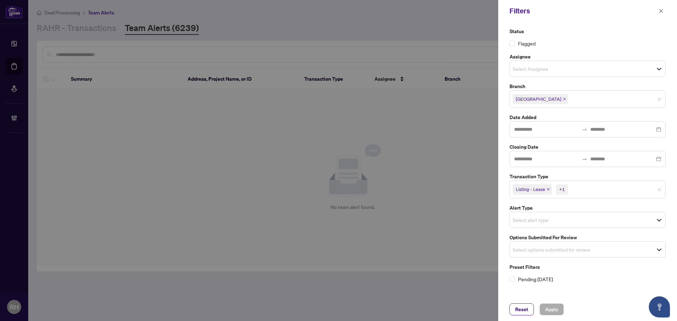
click at [653, 14] on div "Filters" at bounding box center [582, 11] width 147 height 11
click at [655, 14] on div "Filters" at bounding box center [582, 11] width 147 height 11
click at [662, 8] on icon "close" at bounding box center [660, 10] width 5 height 5
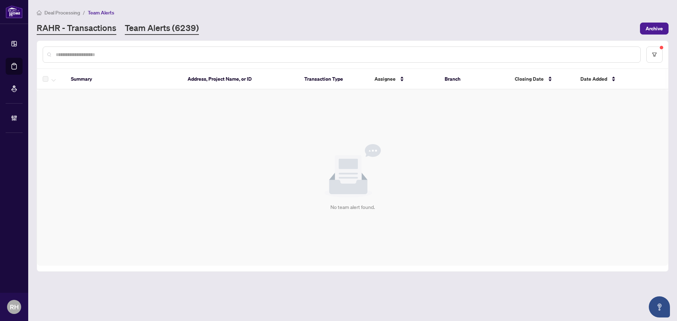
click at [72, 31] on link "RAHR - Transactions" at bounding box center [77, 28] width 80 height 13
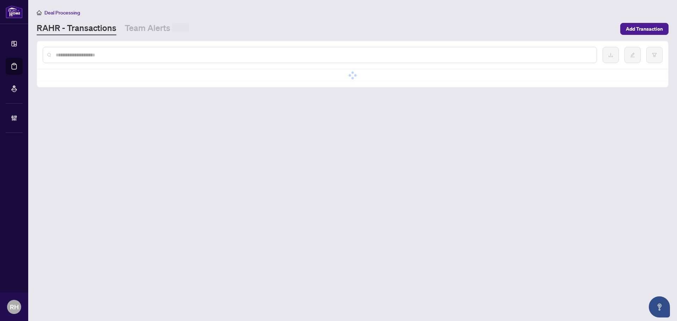
drag, startPoint x: 72, startPoint y: 31, endPoint x: 194, endPoint y: 28, distance: 122.3
click at [194, 28] on div "[PERSON_NAME] - Transactions Team Alerts" at bounding box center [326, 28] width 579 height 13
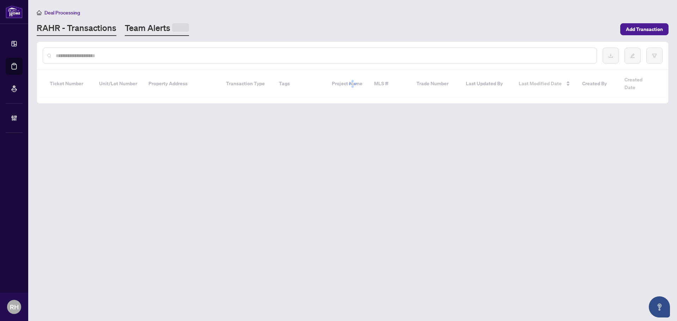
click at [156, 28] on link "Team Alerts" at bounding box center [157, 29] width 64 height 14
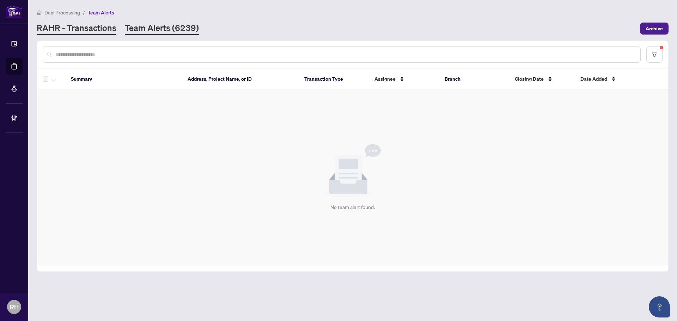
click at [55, 34] on link "RAHR - Transactions" at bounding box center [77, 28] width 80 height 13
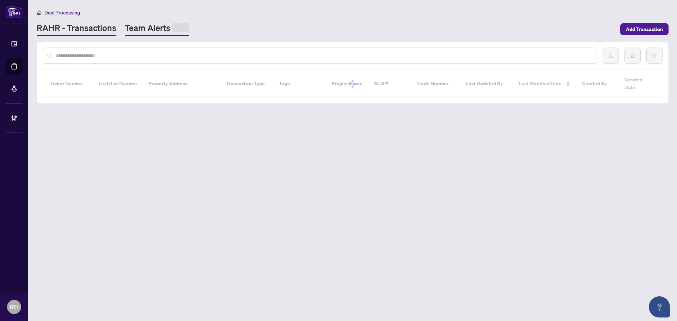
click at [165, 29] on link "Team Alerts" at bounding box center [157, 29] width 64 height 14
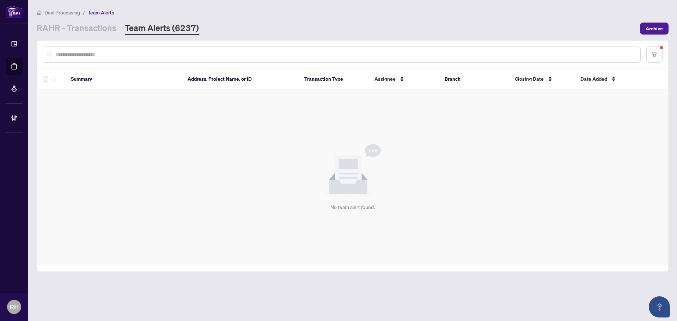
click at [87, 21] on div "Deal Processing / Team Alerts [PERSON_NAME] - Transactions Team Alerts (6237) A…" at bounding box center [353, 21] width 632 height 26
click at [99, 34] on link "RAHR - Transactions" at bounding box center [77, 28] width 80 height 13
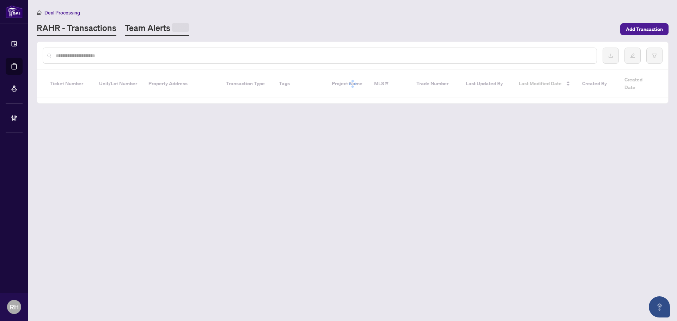
click at [152, 33] on link "Team Alerts" at bounding box center [157, 29] width 64 height 14
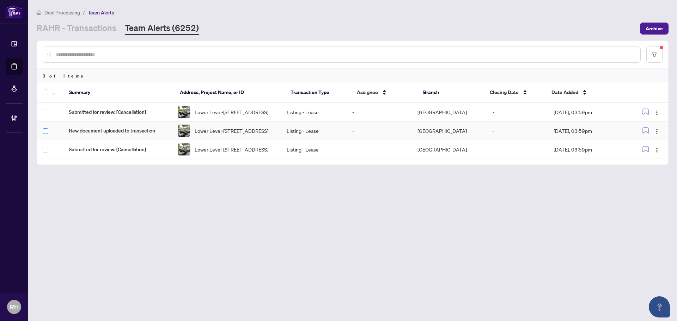
click at [44, 135] on label at bounding box center [46, 131] width 6 height 8
click at [55, 92] on icon "button" at bounding box center [53, 93] width 4 height 3
click at [86, 150] on span "Complete Item" at bounding box center [77, 150] width 44 height 8
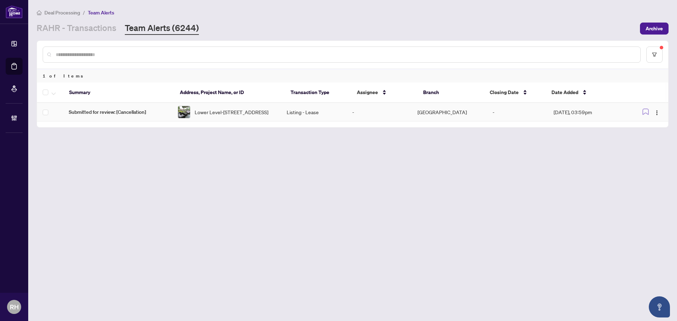
click at [127, 98] on th "Summary" at bounding box center [118, 92] width 111 height 20
click at [125, 111] on span "Submitted for review: [Cancellation]" at bounding box center [118, 112] width 98 height 8
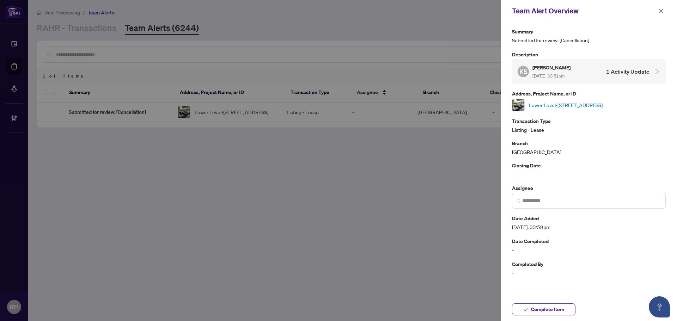
click at [568, 104] on link "Lower Level-[STREET_ADDRESS]" at bounding box center [566, 105] width 74 height 8
click at [661, 12] on icon "close" at bounding box center [660, 10] width 5 height 5
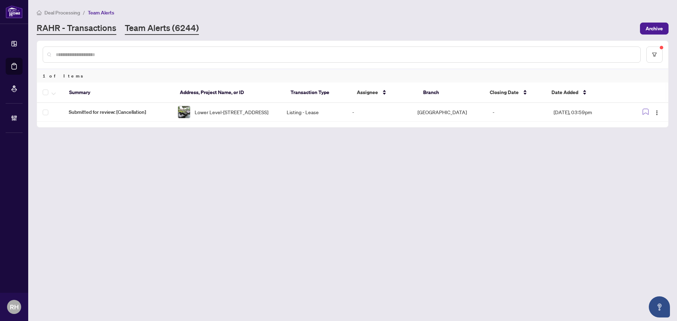
click at [100, 31] on link "RAHR - Transactions" at bounding box center [77, 28] width 80 height 13
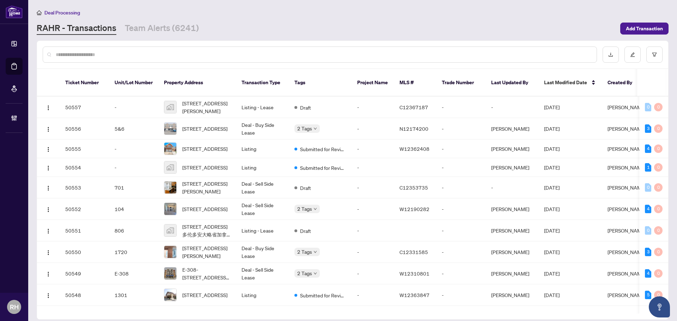
click at [665, 53] on div at bounding box center [352, 54] width 631 height 27
click at [658, 55] on button "button" at bounding box center [654, 55] width 16 height 16
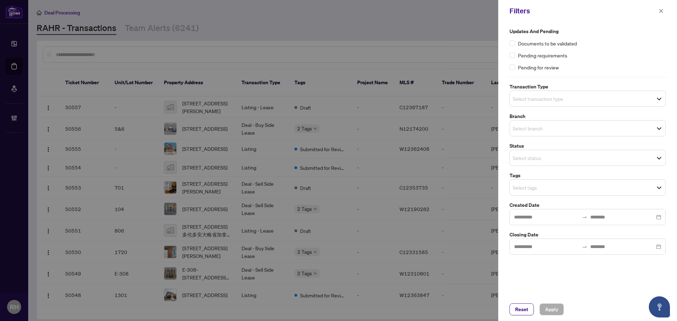
click at [557, 99] on input "search" at bounding box center [536, 98] width 49 height 8
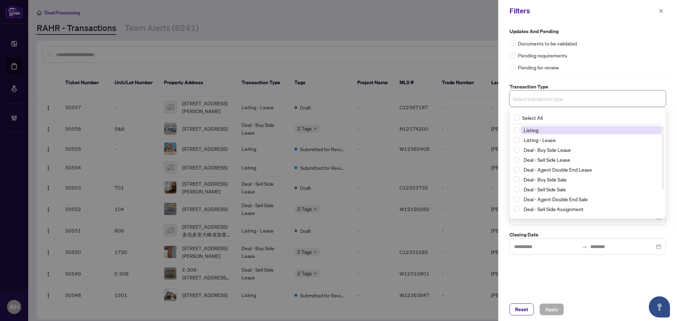
click at [556, 131] on span "Listing" at bounding box center [591, 130] width 141 height 8
click at [558, 138] on span "Listing - Lease" at bounding box center [591, 141] width 141 height 8
click at [615, 86] on label "Transaction Type" at bounding box center [587, 87] width 156 height 8
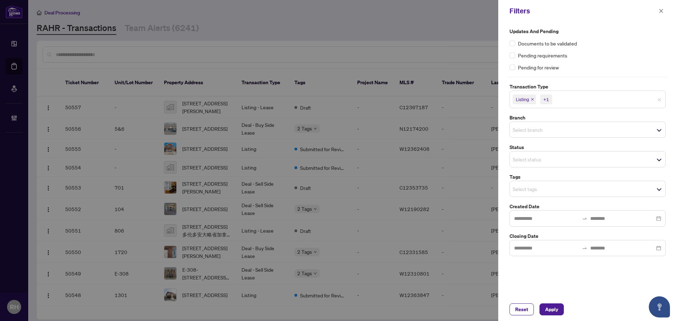
click at [547, 135] on div "Select branch" at bounding box center [587, 130] width 156 height 16
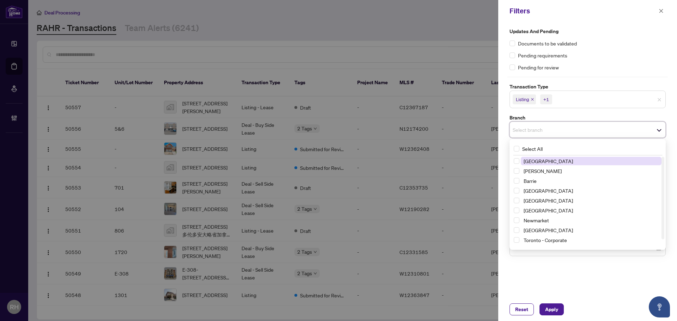
click at [548, 156] on div "Select All 1 Richmond Hill Vaughan Barrie Burlington Durham Mississauga Newmark…" at bounding box center [587, 194] width 153 height 105
click at [573, 164] on span "[GEOGRAPHIC_DATA]" at bounding box center [591, 161] width 141 height 8
click at [578, 119] on label "Branch" at bounding box center [587, 118] width 156 height 8
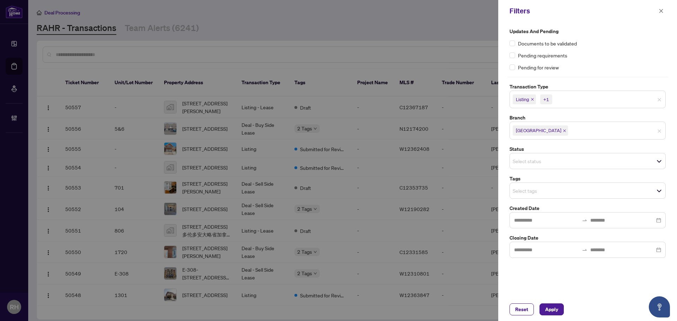
click at [562, 165] on input "search" at bounding box center [536, 161] width 49 height 8
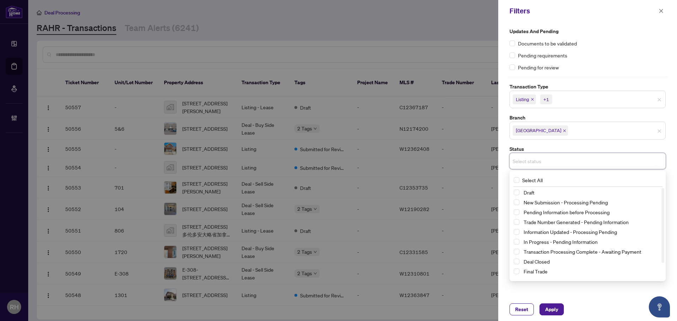
click at [611, 149] on label "Status" at bounding box center [587, 149] width 156 height 8
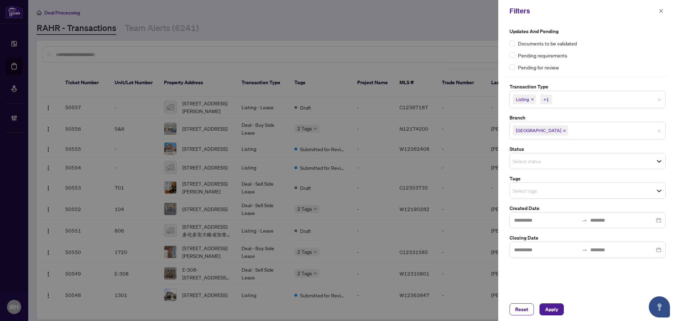
click at [549, 191] on input "search" at bounding box center [536, 190] width 49 height 8
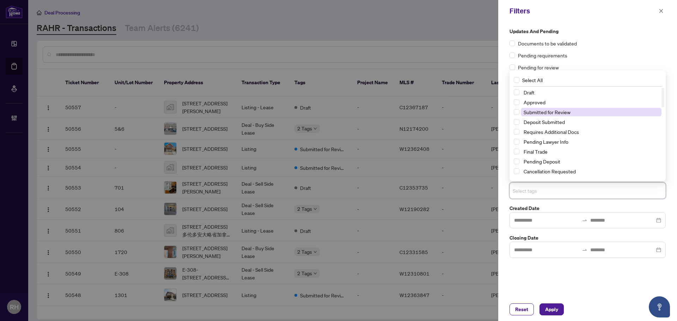
click at [564, 113] on span "Submitted for Review" at bounding box center [546, 112] width 47 height 6
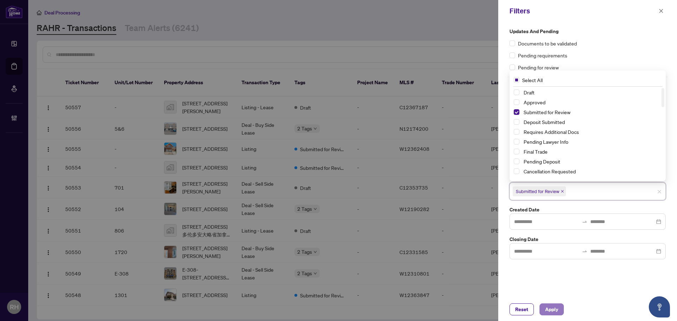
click at [549, 310] on span "Apply" at bounding box center [551, 309] width 13 height 11
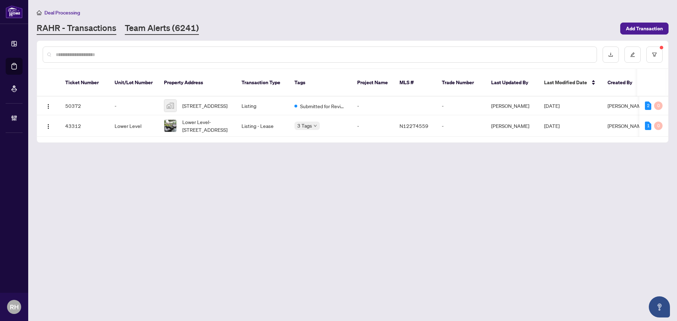
click at [164, 22] on link "Team Alerts (6241)" at bounding box center [162, 28] width 74 height 13
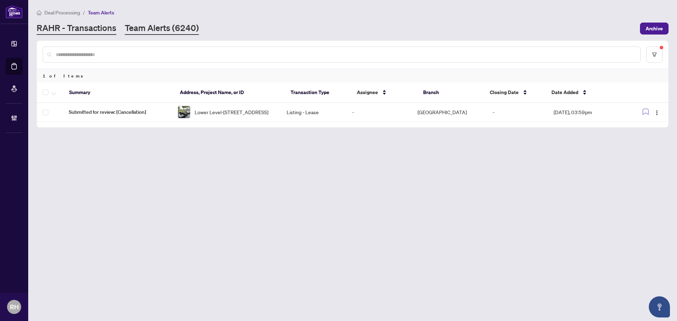
click at [94, 24] on link "RAHR - Transactions" at bounding box center [77, 28] width 80 height 13
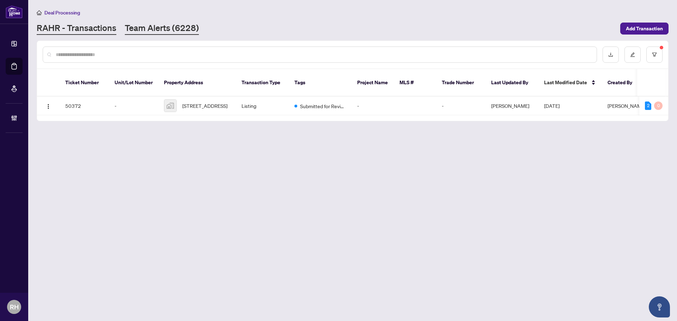
click at [160, 32] on link "Team Alerts (6228)" at bounding box center [162, 28] width 74 height 13
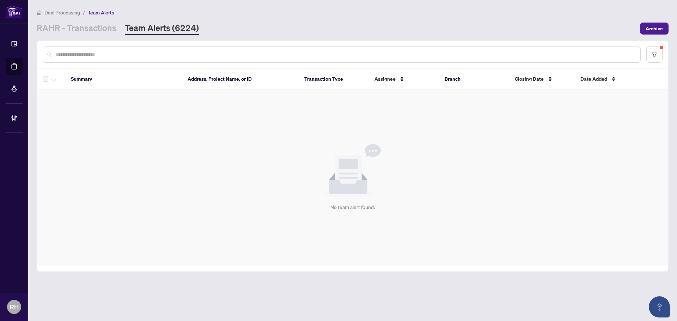
click at [80, 44] on div at bounding box center [352, 54] width 631 height 27
click at [84, 33] on link "RAHR - Transactions" at bounding box center [77, 28] width 80 height 13
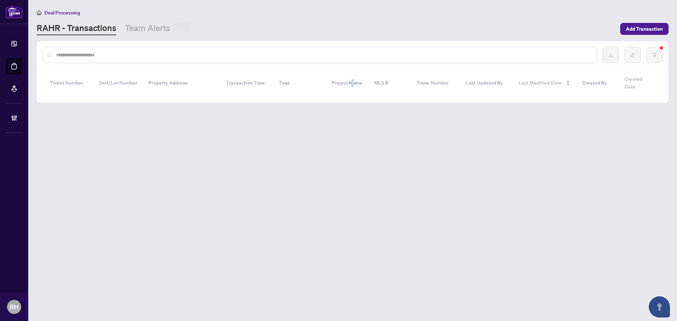
click at [117, 30] on div "RAHR - Transactions Team Alerts" at bounding box center [113, 28] width 152 height 13
click at [128, 29] on link "Team Alerts" at bounding box center [157, 29] width 64 height 14
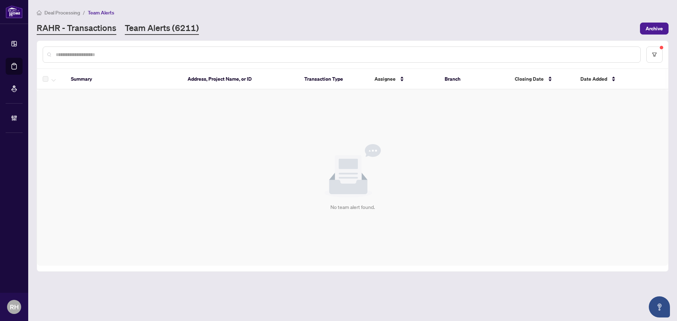
click at [86, 24] on link "RAHR - Transactions" at bounding box center [77, 28] width 80 height 13
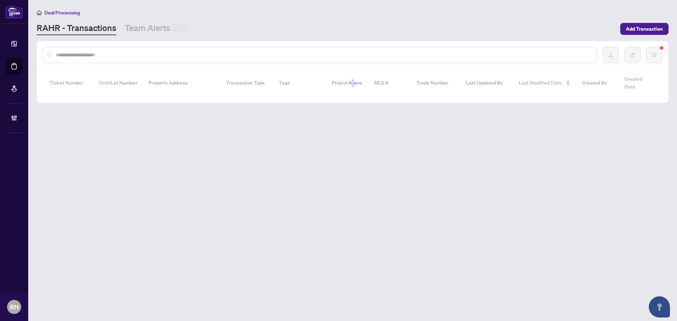
click at [150, 25] on link "Team Alerts" at bounding box center [157, 28] width 64 height 13
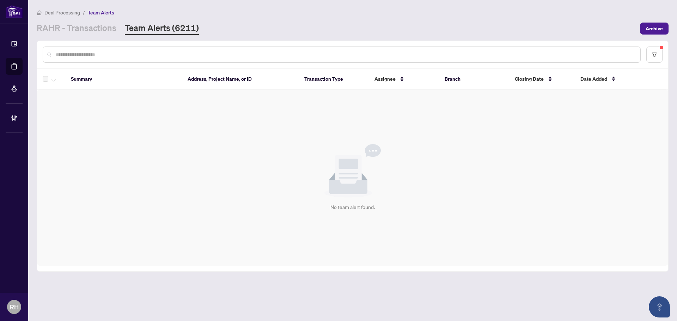
click at [55, 36] on main "Deal Processing / Team Alerts RAHR - Transactions Team Alerts (6211) Archive Su…" at bounding box center [352, 160] width 648 height 321
click at [75, 30] on link "RAHR - Transactions" at bounding box center [77, 28] width 80 height 13
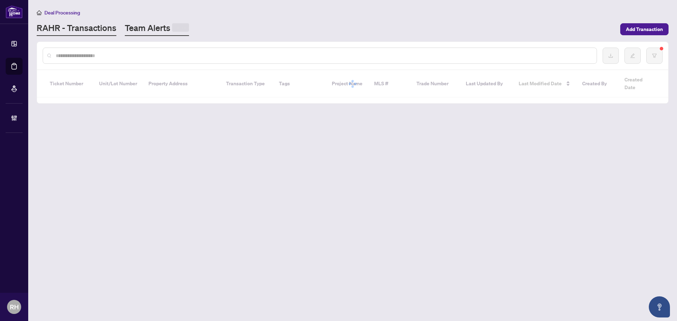
click at [164, 23] on link "Team Alerts" at bounding box center [157, 29] width 64 height 14
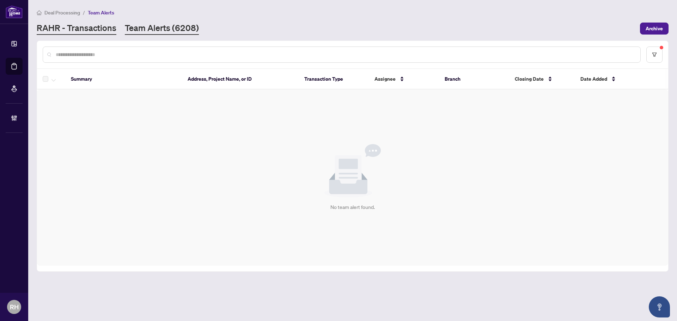
click at [98, 32] on link "RAHR - Transactions" at bounding box center [77, 28] width 80 height 13
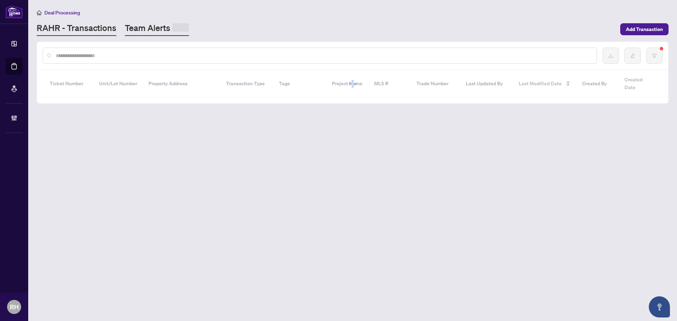
click at [172, 31] on span at bounding box center [180, 27] width 17 height 8
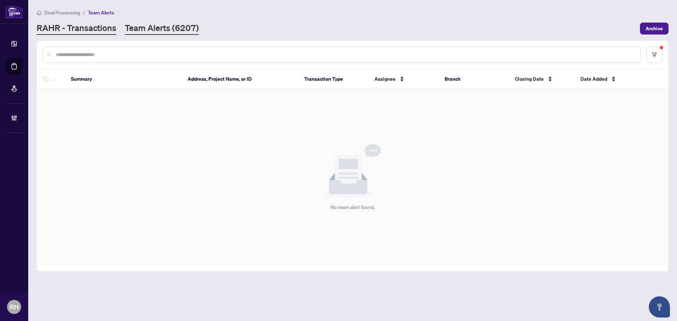
click at [80, 31] on link "RAHR - Transactions" at bounding box center [77, 28] width 80 height 13
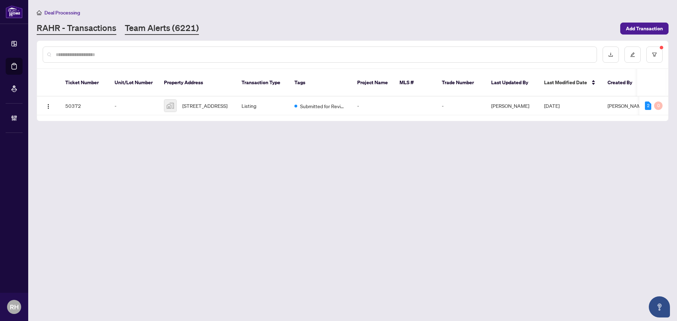
click at [151, 33] on link "Team Alerts (6221)" at bounding box center [162, 28] width 74 height 13
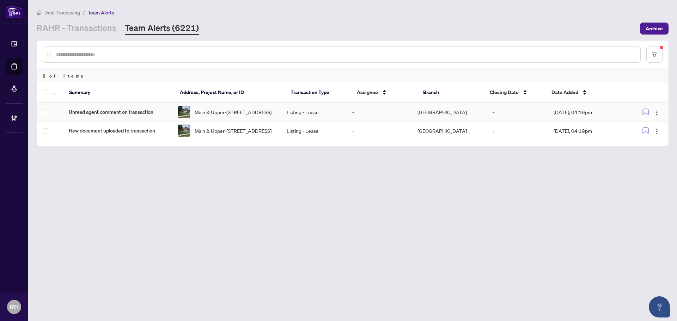
click at [162, 117] on td "Unread agent comment on transaction" at bounding box center [117, 112] width 109 height 19
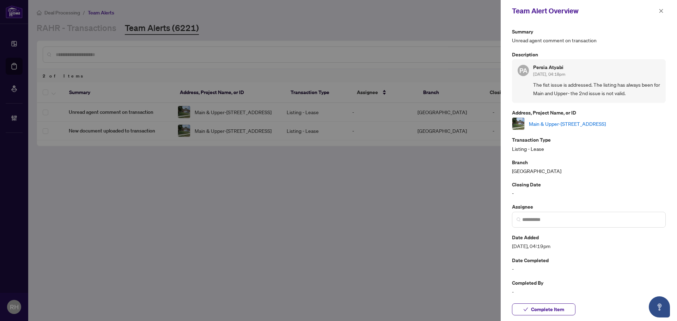
click at [562, 128] on link "Main & Upper-[STREET_ADDRESS]" at bounding box center [567, 124] width 77 height 8
click at [555, 307] on span "Complete Item" at bounding box center [547, 309] width 33 height 11
click at [655, 11] on div "Team Alert Overview" at bounding box center [584, 11] width 144 height 11
click at [658, 11] on icon "close" at bounding box center [660, 10] width 5 height 5
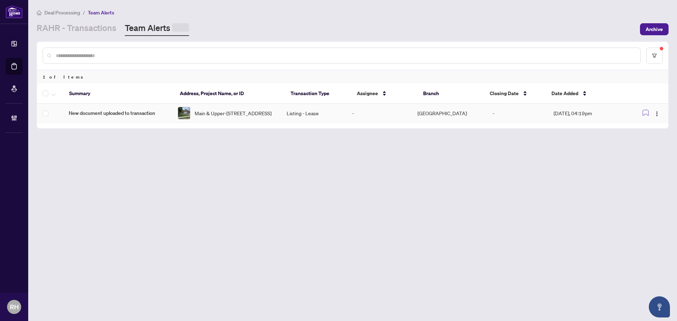
click at [166, 117] on span "New document uploaded to transaction" at bounding box center [118, 113] width 98 height 8
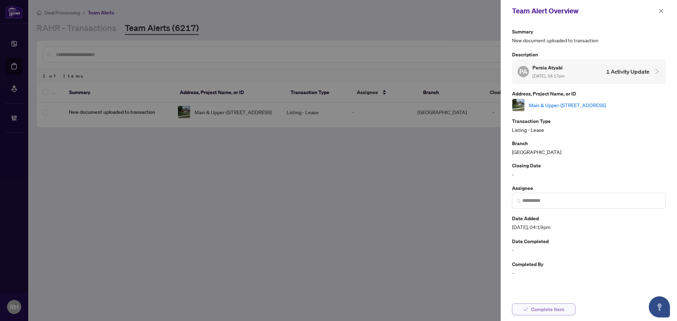
click at [544, 305] on span "Complete Item" at bounding box center [547, 309] width 33 height 11
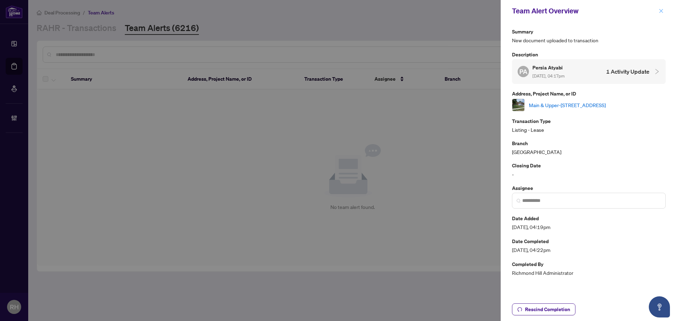
click at [663, 14] on span "button" at bounding box center [660, 10] width 5 height 11
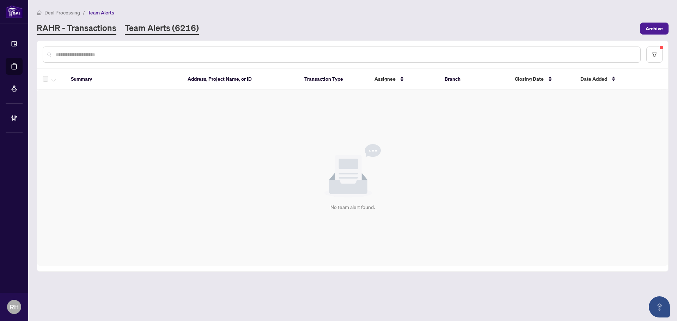
click at [87, 26] on link "RAHR - Transactions" at bounding box center [77, 28] width 80 height 13
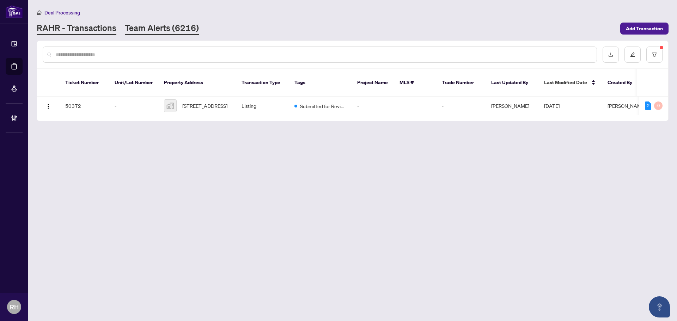
click at [163, 30] on link "Team Alerts (6216)" at bounding box center [162, 28] width 74 height 13
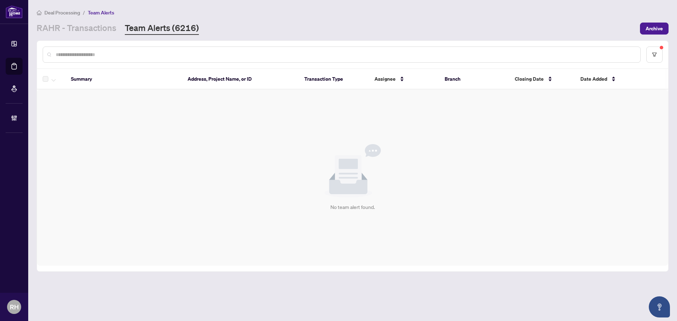
click at [68, 42] on div at bounding box center [352, 54] width 631 height 27
click at [82, 32] on link "RAHR - Transactions" at bounding box center [77, 28] width 80 height 13
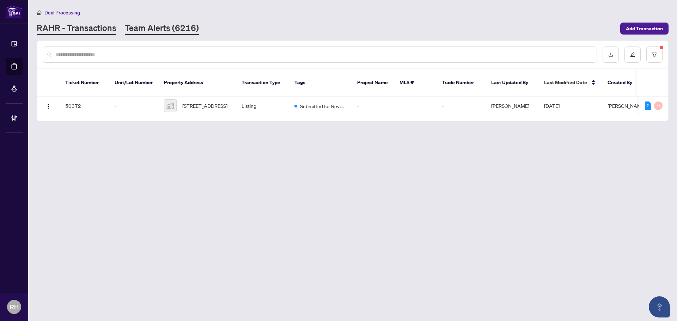
click at [181, 26] on link "Team Alerts (6216)" at bounding box center [162, 28] width 74 height 13
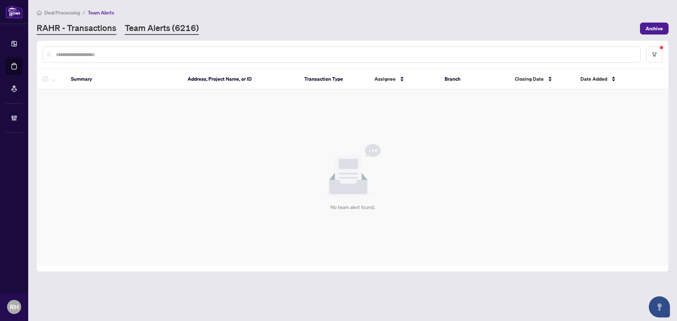
click at [100, 32] on link "RAHR - Transactions" at bounding box center [77, 28] width 80 height 13
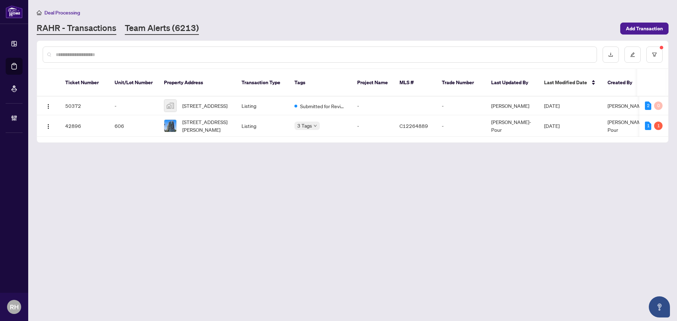
click at [152, 33] on link "Team Alerts (6213)" at bounding box center [162, 28] width 74 height 13
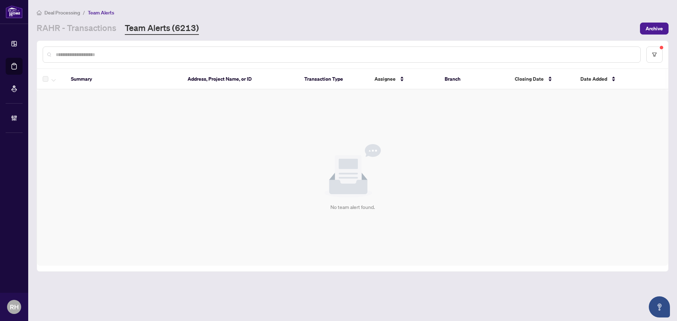
click at [87, 21] on div "Deal Processing / Team Alerts RAHR - Transactions Team Alerts (6213) Archive" at bounding box center [353, 21] width 632 height 26
click at [90, 27] on link "RAHR - Transactions" at bounding box center [77, 28] width 80 height 13
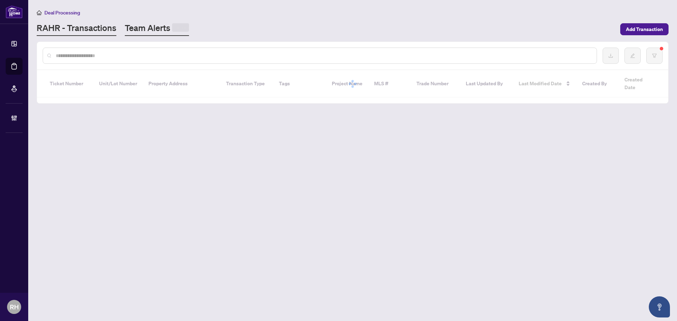
click at [150, 32] on link "Team Alerts" at bounding box center [157, 29] width 64 height 14
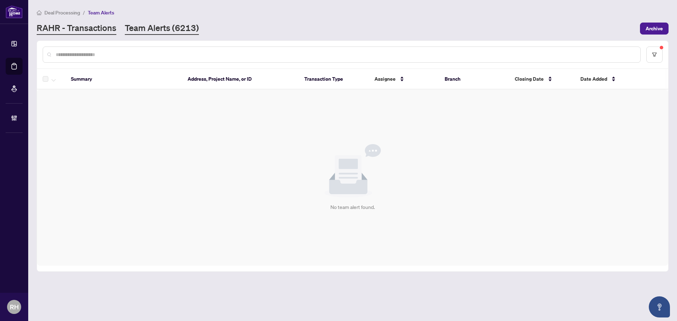
click at [90, 34] on link "RAHR - Transactions" at bounding box center [77, 28] width 80 height 13
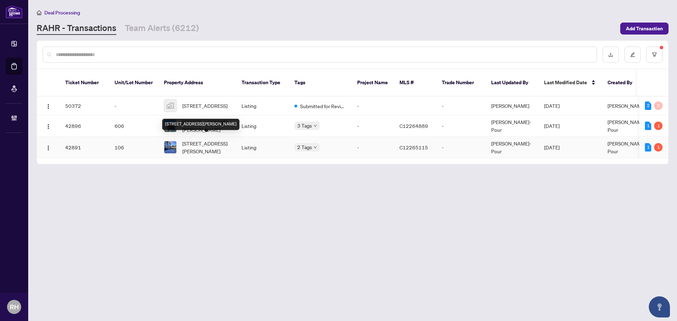
click at [212, 140] on span "[STREET_ADDRESS][PERSON_NAME]" at bounding box center [206, 148] width 48 height 16
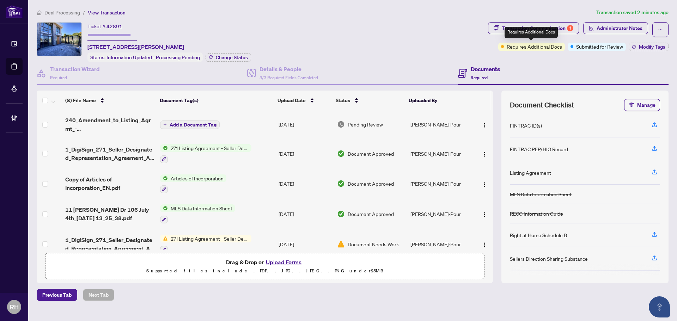
click at [531, 31] on div "Requires Additional Docs" at bounding box center [530, 32] width 53 height 11
click at [534, 24] on div "Transaction Communication 1" at bounding box center [537, 28] width 71 height 11
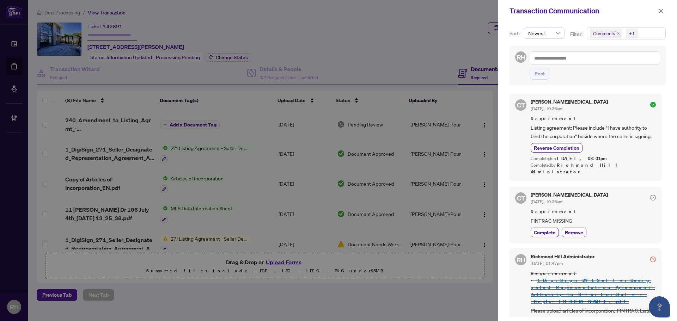
click at [665, 12] on div "Transaction Communication" at bounding box center [587, 11] width 179 height 22
click at [662, 11] on icon "close" at bounding box center [660, 10] width 5 height 5
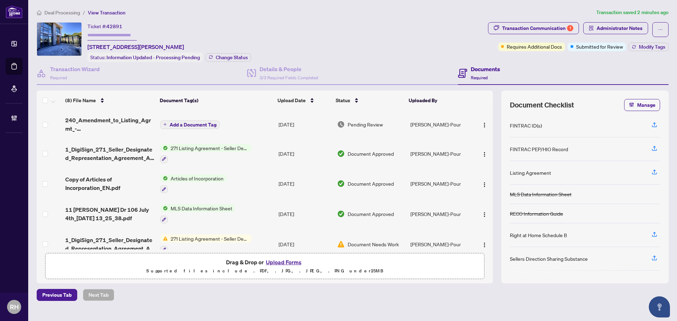
click at [111, 119] on span "240_Amendment_to_Listing_Agrmt_-_Price_Change_Extension_Amendment__A__-_PropTx-…" at bounding box center [109, 124] width 89 height 17
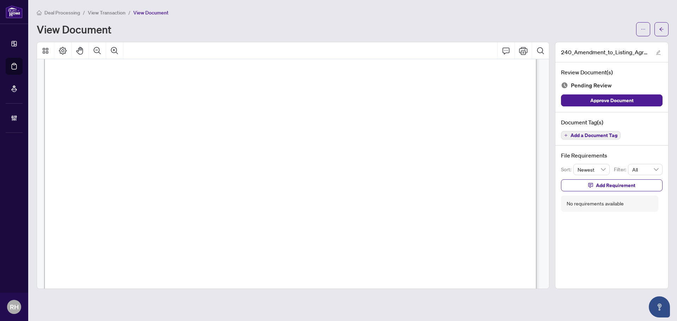
scroll to position [69, 0]
click at [583, 182] on button "Add Requirement" at bounding box center [611, 185] width 101 height 12
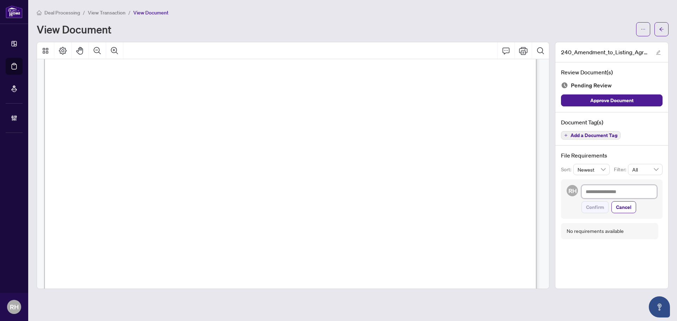
click at [593, 192] on textarea at bounding box center [618, 191] width 75 height 13
type textarea "*"
type textarea "**"
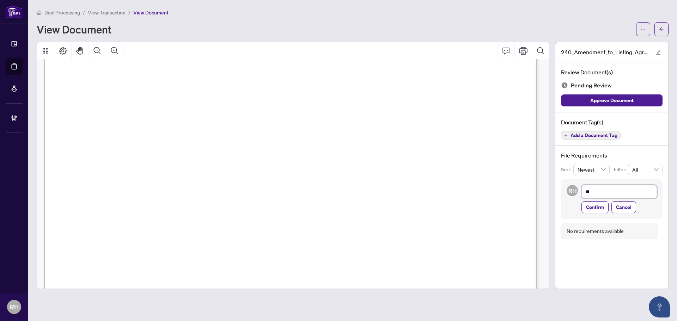
type textarea "***"
type textarea "*****"
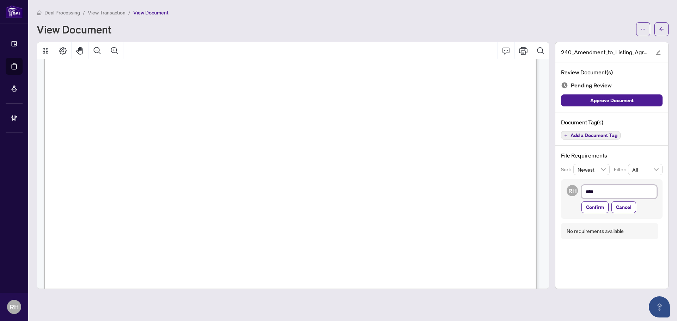
type textarea "*****"
type textarea "******"
type textarea "*******"
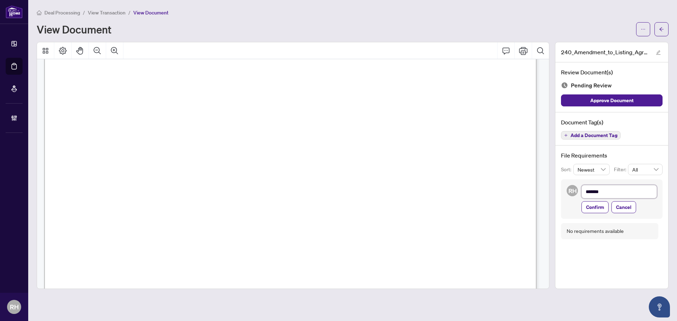
type textarea "********"
type textarea "*********"
type textarea "**********"
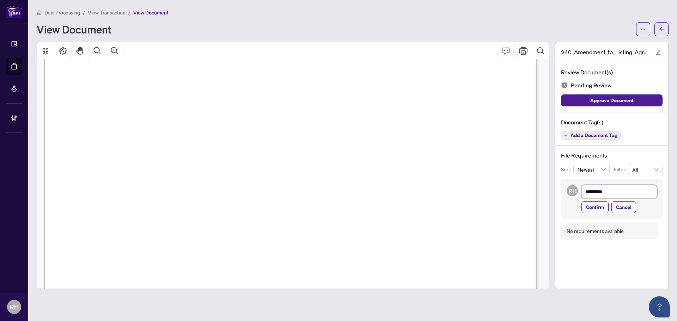
type textarea "**********"
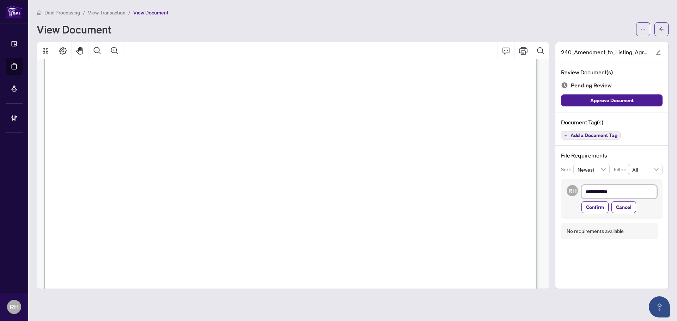
type textarea "**********"
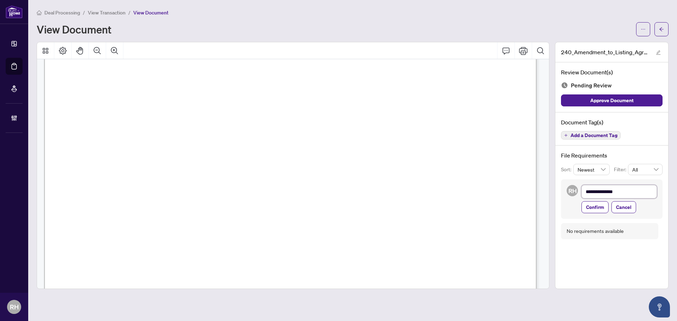
type textarea "**********"
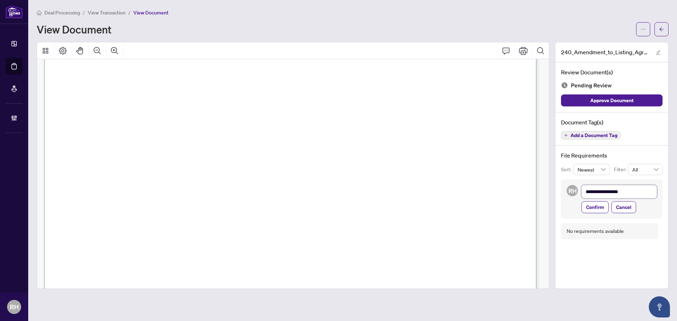
type textarea "**********"
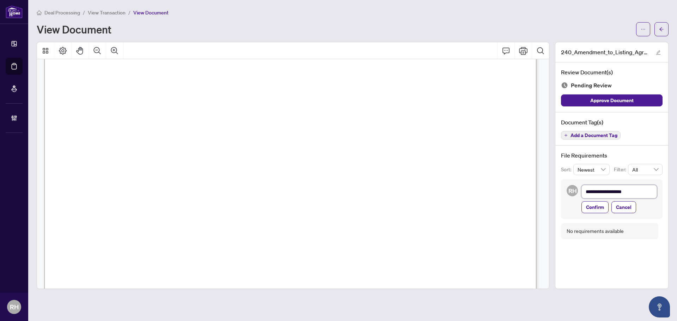
type textarea "**********"
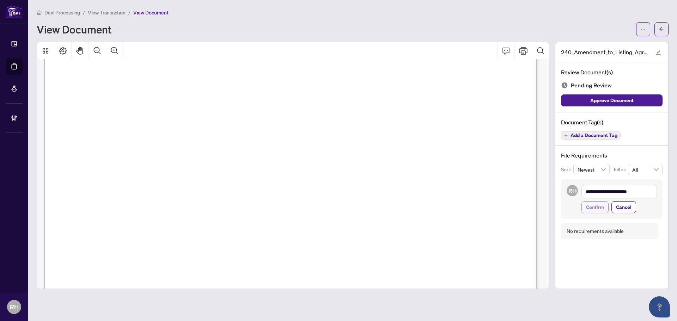
click at [598, 205] on span "Confirm" at bounding box center [595, 207] width 18 height 11
click at [596, 135] on span "Add a Document Tag" at bounding box center [593, 135] width 47 height 5
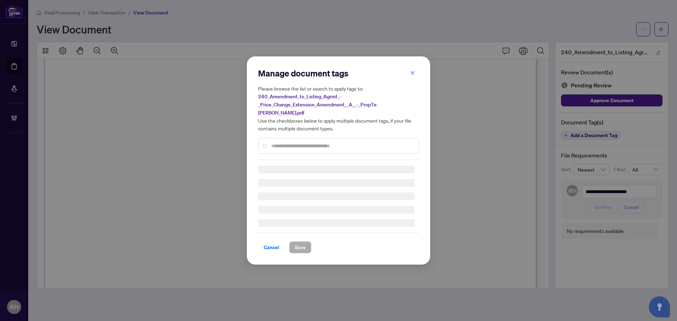
type textarea "**********"
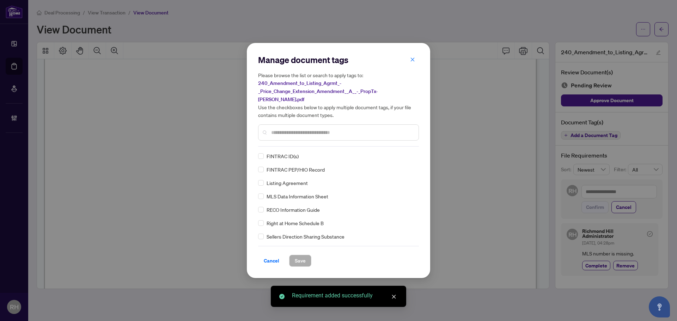
click at [293, 133] on div at bounding box center [338, 132] width 161 height 16
click at [293, 129] on input "text" at bounding box center [342, 133] width 142 height 8
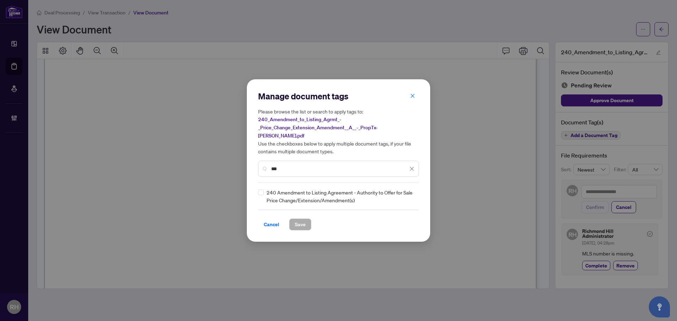
type input "***"
click at [410, 195] on icon at bounding box center [412, 196] width 4 height 3
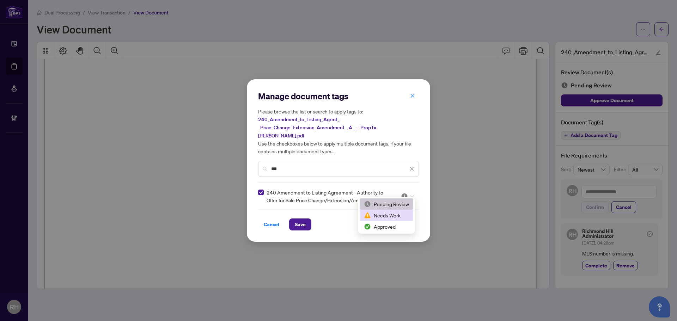
click at [388, 217] on div "Needs Work" at bounding box center [386, 215] width 45 height 8
click at [307, 222] on button "Save" at bounding box center [300, 224] width 22 height 12
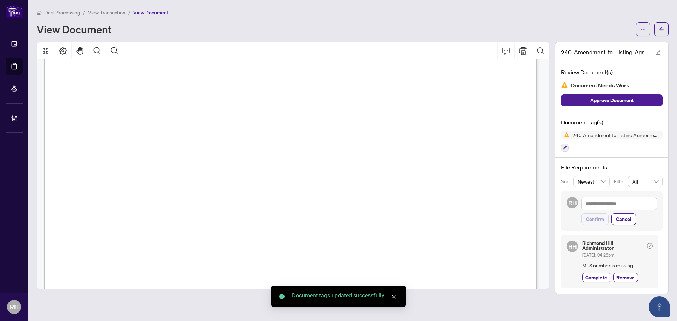
click at [661, 29] on icon "arrow-left" at bounding box center [661, 29] width 5 height 5
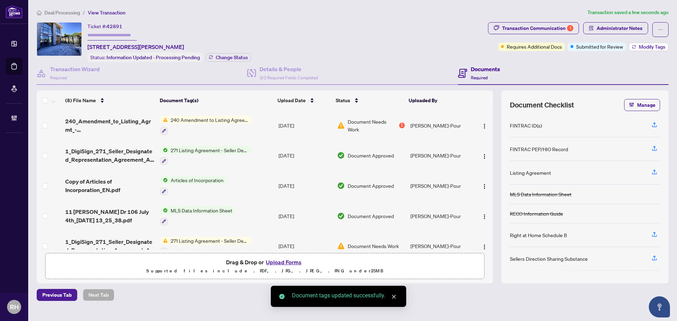
click at [644, 45] on span "Modify Tags" at bounding box center [652, 46] width 26 height 5
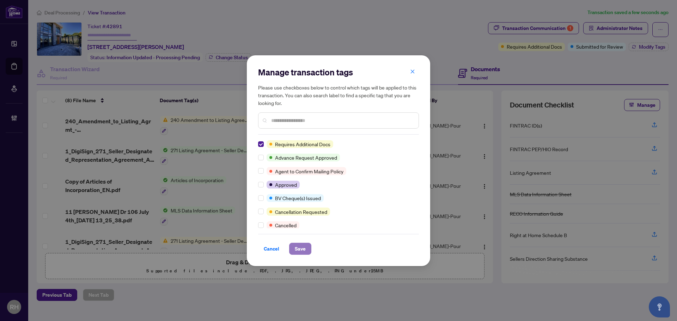
click at [303, 247] on span "Save" at bounding box center [300, 248] width 11 height 11
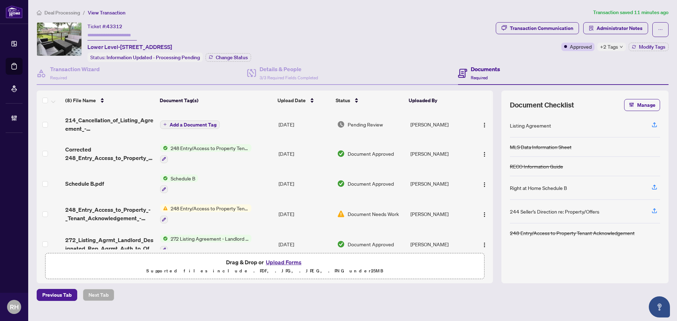
click at [96, 124] on span "214_Cancellation_of_Listing_Agreement_-_Authority_to_Offer_for_Lease_A__-_PropT…" at bounding box center [109, 124] width 89 height 17
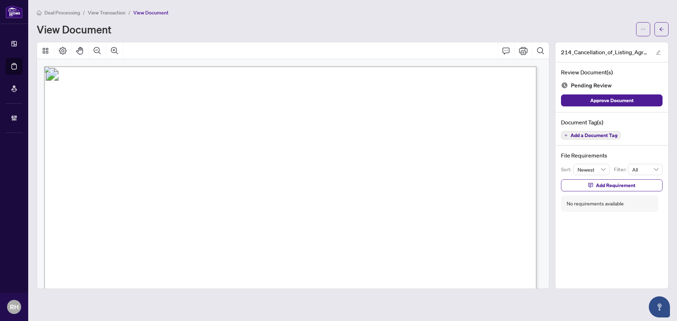
click at [160, 220] on span "N12274559" at bounding box center [161, 220] width 39 height 8
click at [645, 33] on span "button" at bounding box center [642, 29] width 5 height 11
click at [610, 47] on span "Download" at bounding box center [618, 45] width 54 height 8
click at [582, 142] on div "Document Tag(s) Add a Document Tag" at bounding box center [611, 128] width 113 height 33
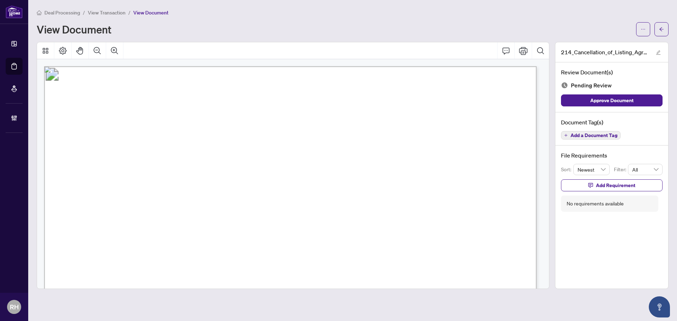
click at [583, 136] on span "Add a Document Tag" at bounding box center [593, 135] width 47 height 5
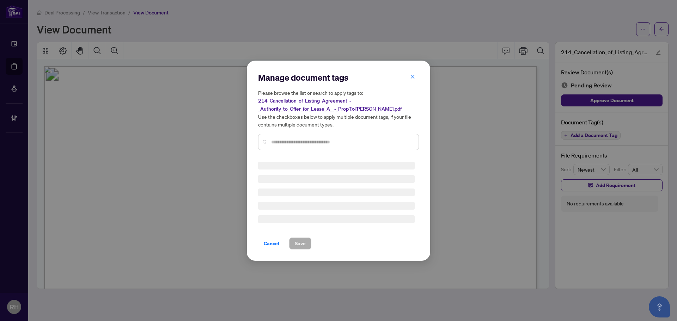
click at [337, 139] on input "text" at bounding box center [342, 142] width 142 height 8
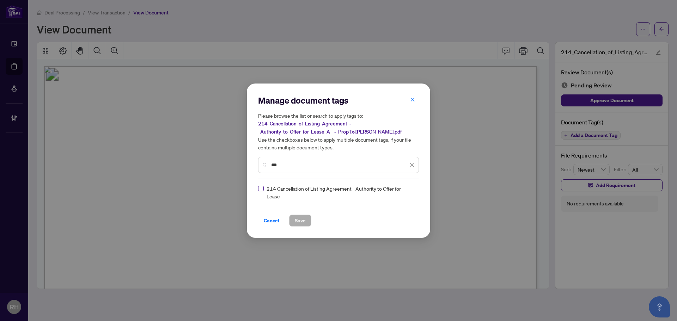
type input "***"
click at [406, 193] on img at bounding box center [404, 192] width 7 height 7
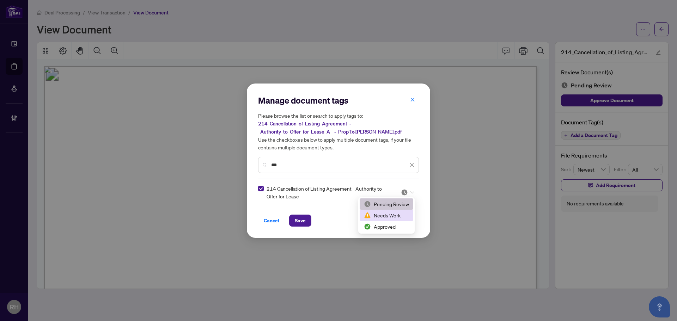
click at [402, 215] on div "Needs Work" at bounding box center [386, 215] width 45 height 8
click at [301, 223] on span "Save" at bounding box center [300, 220] width 11 height 11
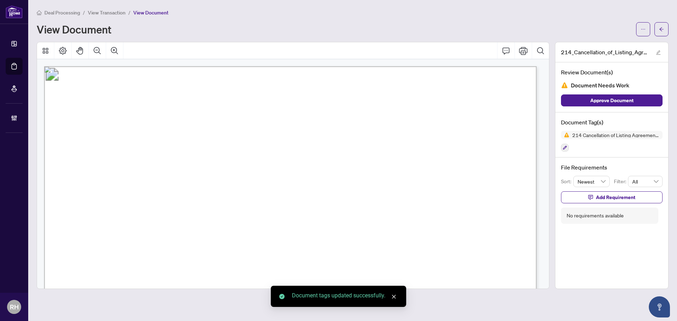
click at [593, 142] on div "214 Cancellation of Listing Agreement - Authority to Offer for Lease" at bounding box center [611, 141] width 101 height 21
click at [560, 148] on div "Document Tag(s) 214 Cancellation of Listing Agreement - Authority to Offer for …" at bounding box center [611, 134] width 113 height 45
click at [563, 148] on icon "button" at bounding box center [564, 148] width 4 height 4
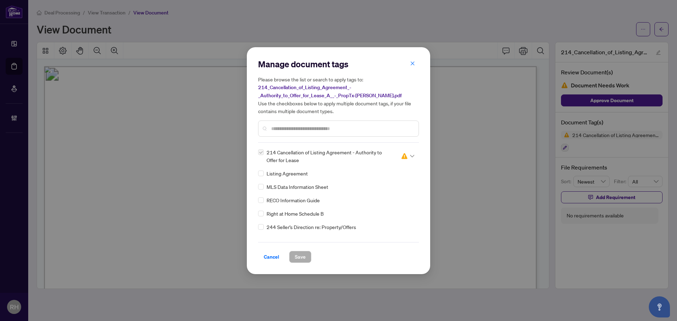
click at [403, 160] on input "search" at bounding box center [404, 156] width 7 height 11
click at [388, 189] on div "Approved" at bounding box center [384, 190] width 45 height 8
click at [300, 128] on input "text" at bounding box center [342, 129] width 142 height 8
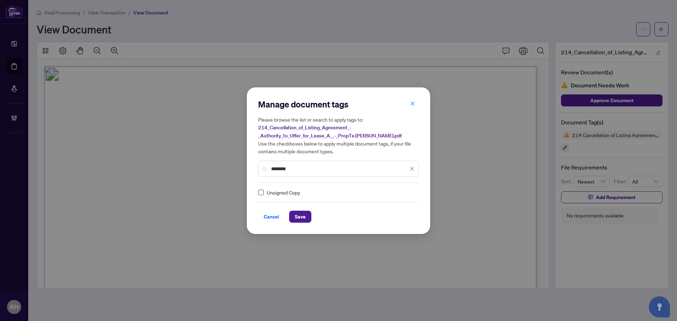
type input "********"
click at [262, 189] on label at bounding box center [261, 193] width 6 height 8
click at [410, 191] on icon at bounding box center [412, 192] width 4 height 3
click at [382, 225] on div "Approved" at bounding box center [384, 227] width 45 height 8
click at [298, 216] on span "Save" at bounding box center [300, 216] width 11 height 11
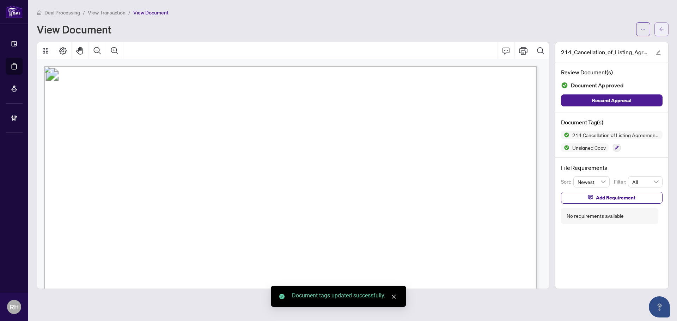
click at [661, 24] on span "button" at bounding box center [661, 29] width 5 height 11
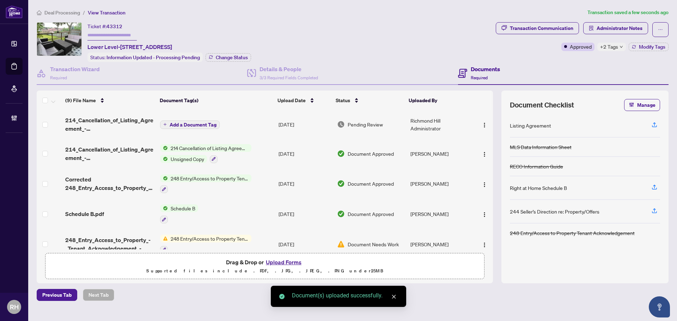
click at [193, 123] on span "Add a Document Tag" at bounding box center [193, 124] width 47 height 5
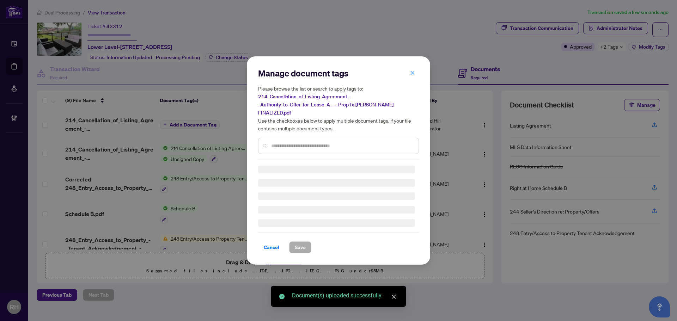
click at [314, 142] on input "text" at bounding box center [342, 146] width 142 height 8
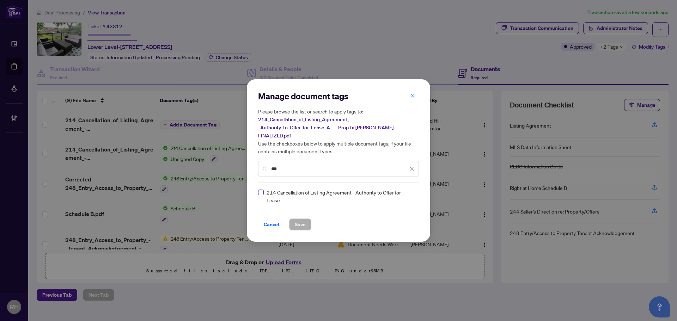
type input "***"
click at [398, 193] on div at bounding box center [405, 196] width 18 height 7
click at [404, 193] on img at bounding box center [404, 196] width 7 height 7
click at [401, 194] on img at bounding box center [404, 196] width 7 height 7
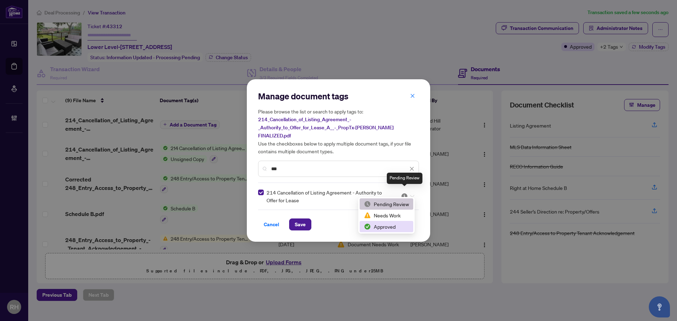
click at [383, 235] on div "Manage document tags Please browse the list or search to apply tags to: 214_Can…" at bounding box center [338, 160] width 183 height 162
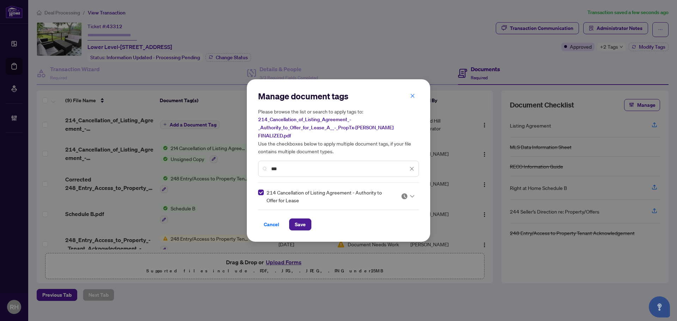
click at [381, 227] on div "Manage document tags Please browse the list or search to apply tags to: 214_Can…" at bounding box center [338, 160] width 183 height 162
click at [411, 198] on div "214 Cancellation of Listing Agreement - Authority to Offer for Lease" at bounding box center [336, 197] width 156 height 16
click at [407, 193] on img at bounding box center [404, 196] width 7 height 7
click at [400, 225] on div "Approved" at bounding box center [386, 227] width 45 height 8
click at [295, 222] on span "Save" at bounding box center [300, 224] width 11 height 11
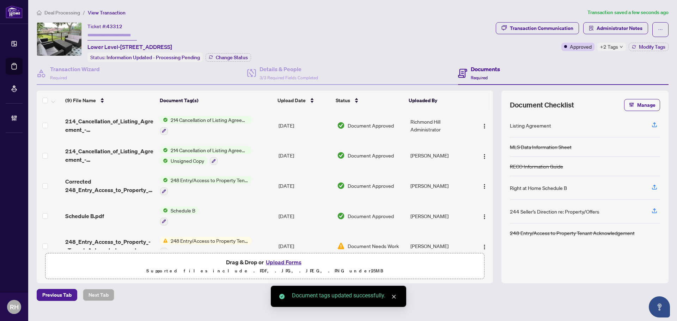
click at [483, 122] on span "button" at bounding box center [484, 126] width 6 height 8
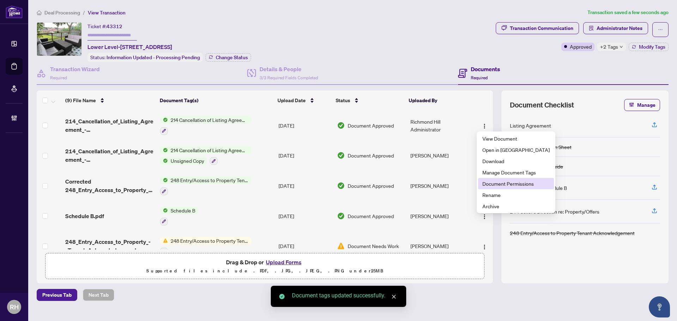
click at [501, 184] on span "Document Permissions" at bounding box center [515, 184] width 67 height 8
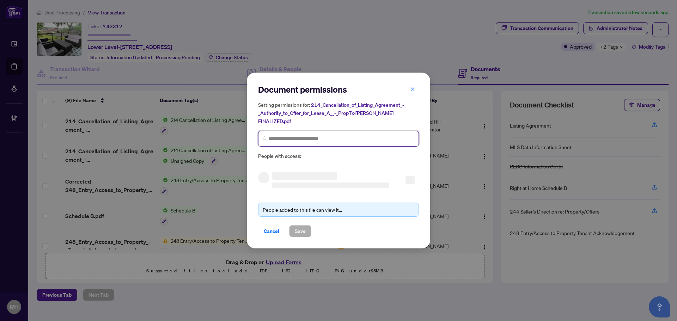
click at [298, 137] on input "search" at bounding box center [341, 138] width 146 height 7
type input "******"
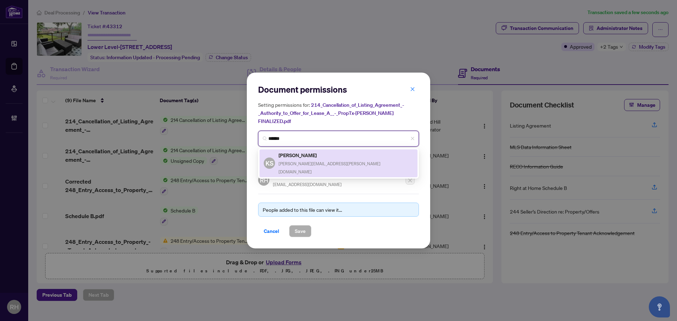
click at [318, 152] on h5 "Karine Sahakyan" at bounding box center [345, 155] width 135 height 8
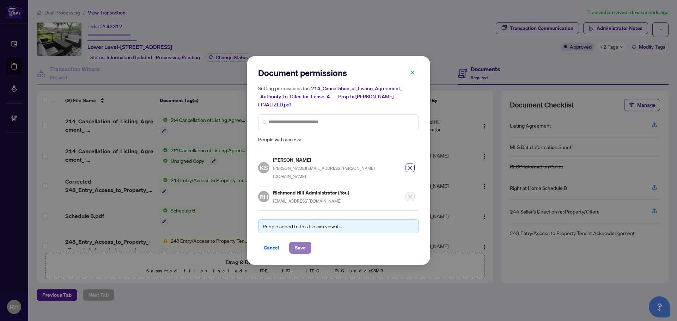
click at [293, 242] on button "Save" at bounding box center [300, 248] width 22 height 12
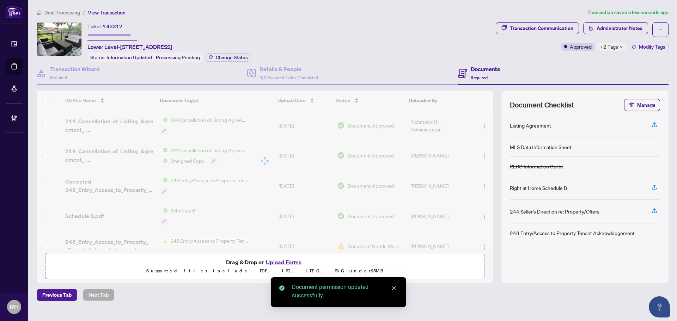
click at [551, 27] on div "Transaction Communication" at bounding box center [541, 28] width 63 height 11
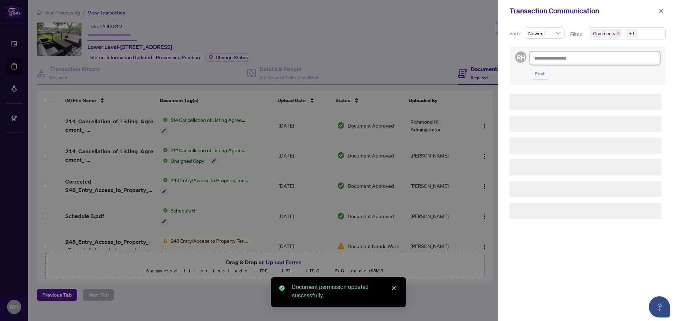
click at [581, 62] on textarea at bounding box center [595, 57] width 130 height 13
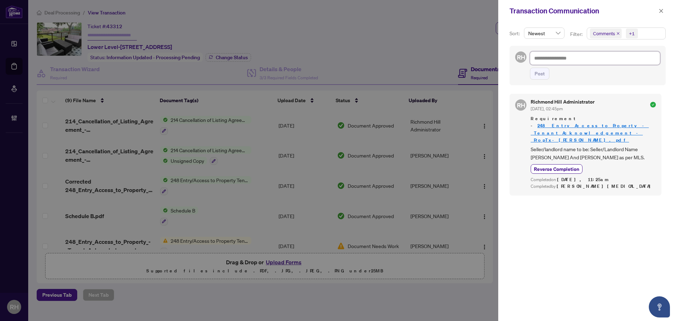
paste textarea "**********"
type textarea "**********"
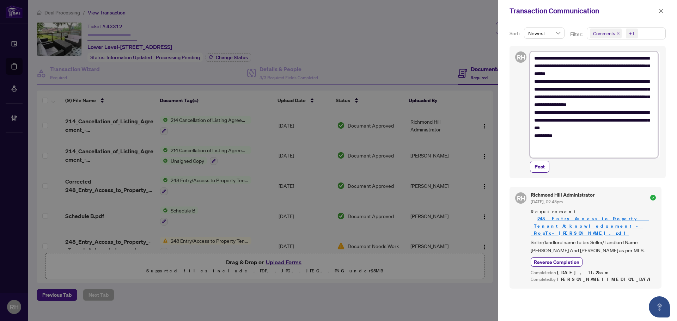
click at [541, 158] on div "**********" at bounding box center [595, 111] width 130 height 121
type textarea "**********"
click at [541, 164] on span "Post" at bounding box center [539, 166] width 10 height 11
type textarea "**********"
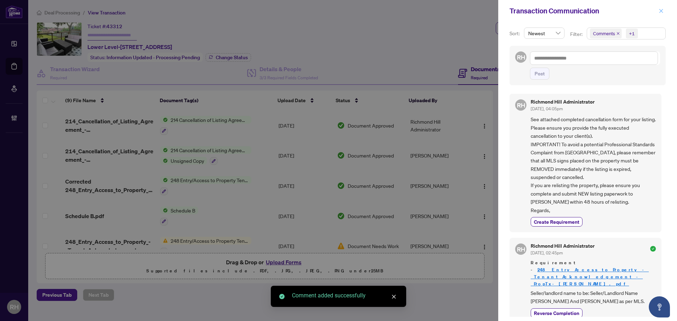
click at [661, 8] on span "button" at bounding box center [660, 10] width 5 height 11
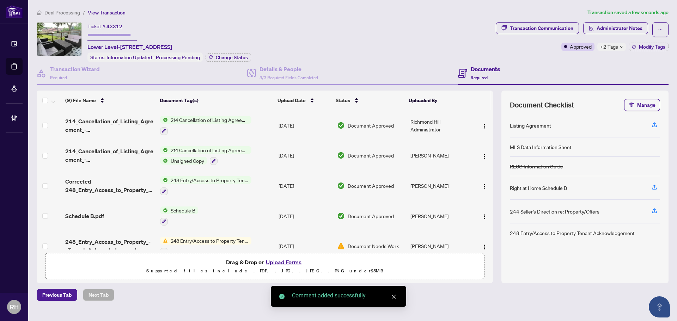
click at [640, 54] on div "Transaction Communication Administrator Notes Approved +2 Tags Modify Tags" at bounding box center [582, 42] width 176 height 40
click at [641, 48] on span "Modify Tags" at bounding box center [652, 46] width 26 height 5
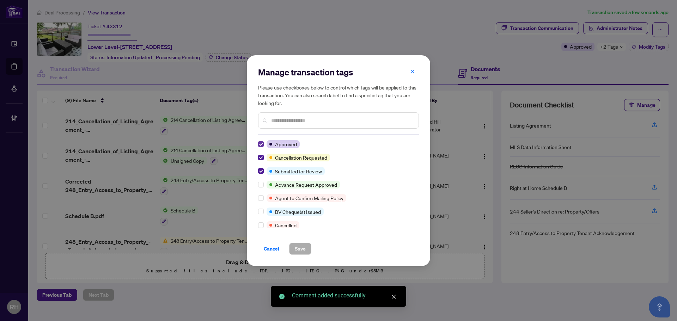
click at [258, 147] on label at bounding box center [261, 144] width 6 height 8
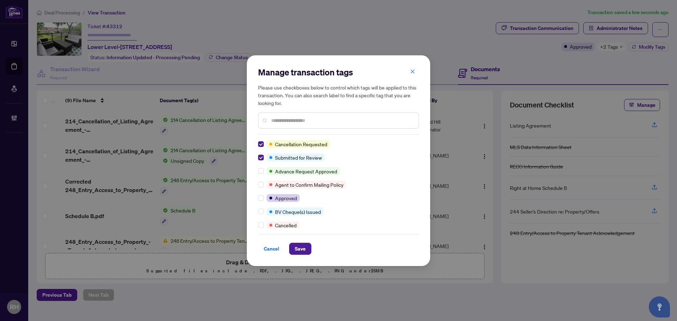
click at [258, 147] on label at bounding box center [261, 144] width 6 height 8
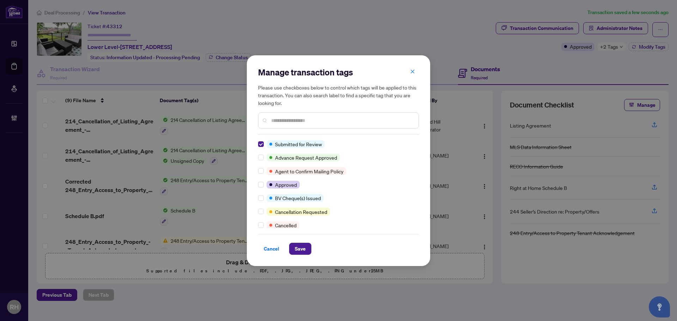
click at [258, 147] on label at bounding box center [261, 144] width 6 height 8
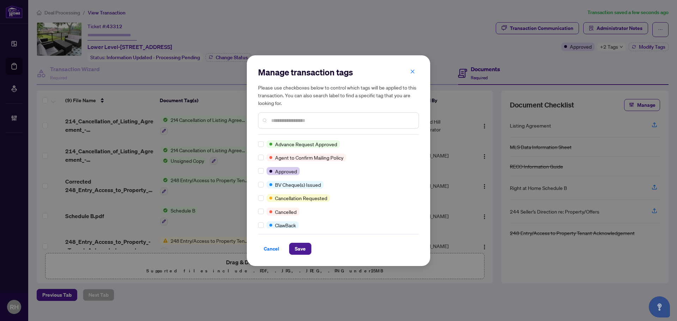
click at [263, 214] on div at bounding box center [262, 212] width 8 height 8
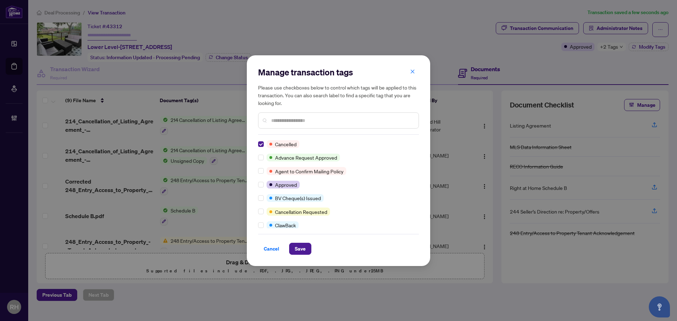
click at [297, 257] on div "Manage transaction tags Please use checkboxes below to control which tags will …" at bounding box center [338, 160] width 183 height 211
click at [299, 249] on span "Save" at bounding box center [300, 248] width 11 height 11
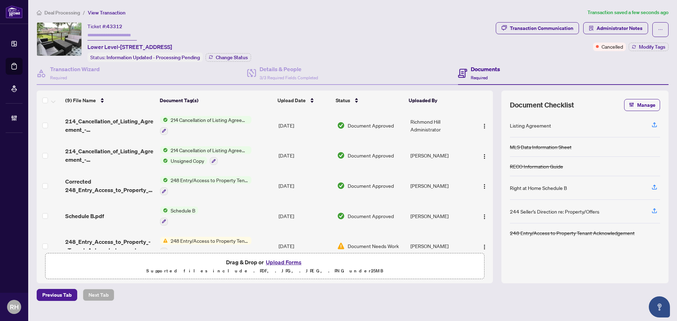
click at [63, 13] on span "Deal Processing" at bounding box center [62, 13] width 36 height 6
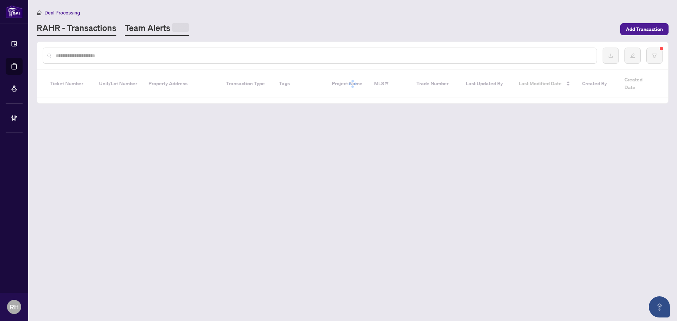
click at [135, 30] on link "Team Alerts" at bounding box center [157, 29] width 64 height 14
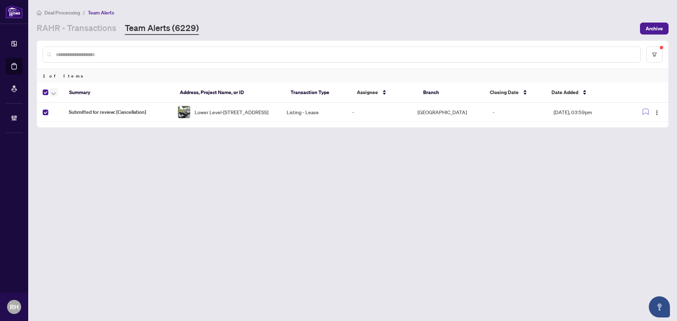
click at [56, 94] on button "button" at bounding box center [54, 92] width 8 height 8
click at [93, 146] on span "Complete Item" at bounding box center [77, 150] width 44 height 8
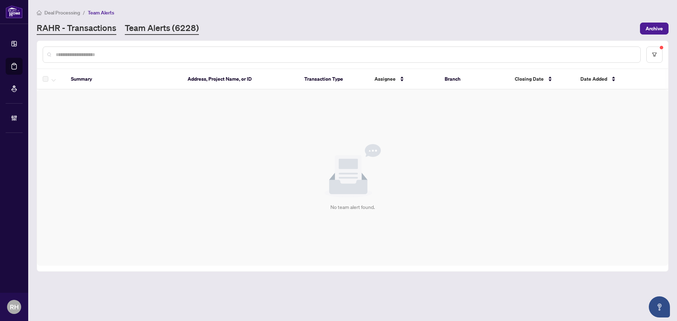
click at [86, 32] on link "RAHR - Transactions" at bounding box center [77, 28] width 80 height 13
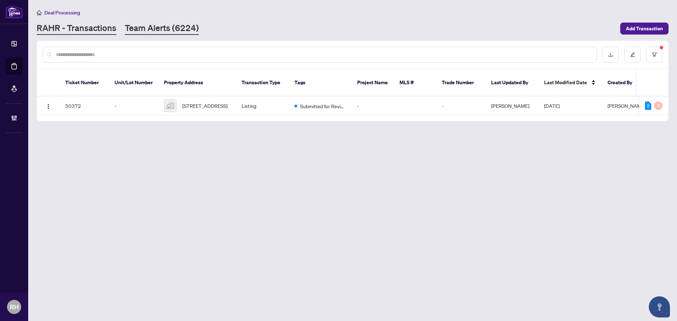
click at [146, 34] on link "Team Alerts (6224)" at bounding box center [162, 28] width 74 height 13
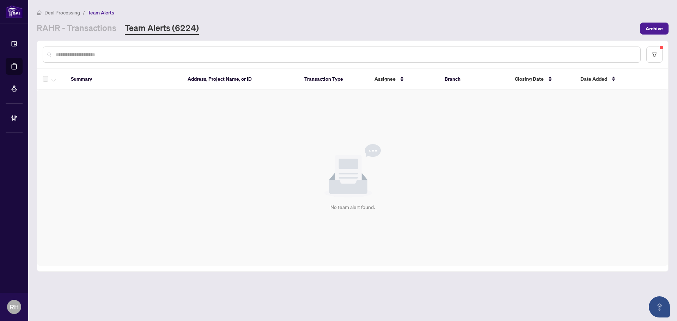
click at [94, 37] on main "Deal Processing / Team Alerts RAHR - Transactions Team Alerts (6224) Archive Su…" at bounding box center [352, 160] width 648 height 321
click at [105, 33] on link "RAHR - Transactions" at bounding box center [77, 28] width 80 height 13
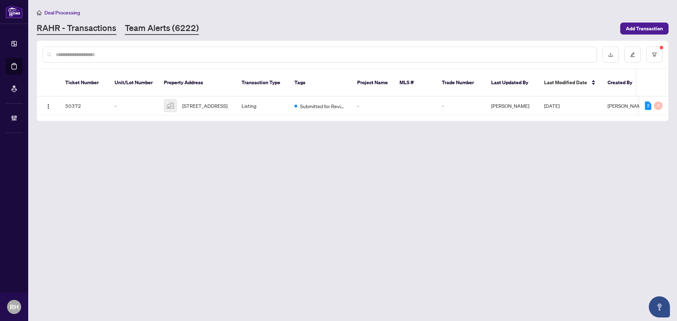
click at [154, 32] on link "Team Alerts (6222)" at bounding box center [162, 28] width 74 height 13
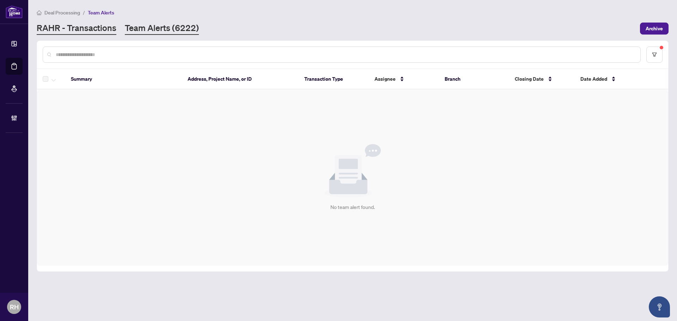
click at [91, 32] on link "RAHR - Transactions" at bounding box center [77, 28] width 80 height 13
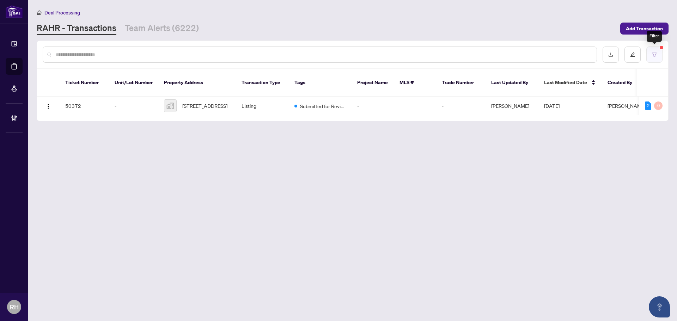
click at [648, 55] on button "button" at bounding box center [654, 55] width 16 height 16
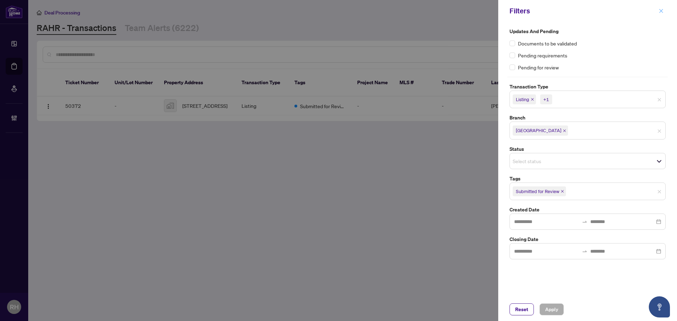
click at [657, 11] on button "button" at bounding box center [660, 11] width 9 height 8
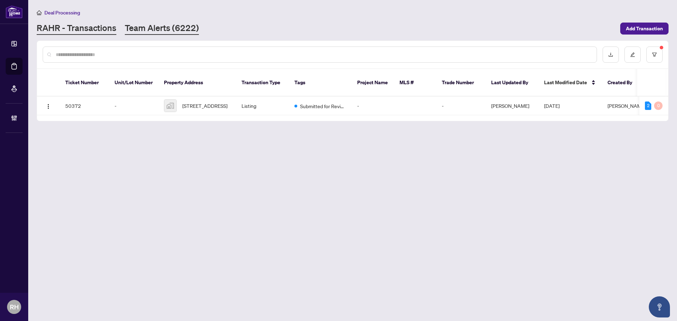
click at [153, 26] on link "Team Alerts (6222)" at bounding box center [162, 28] width 74 height 13
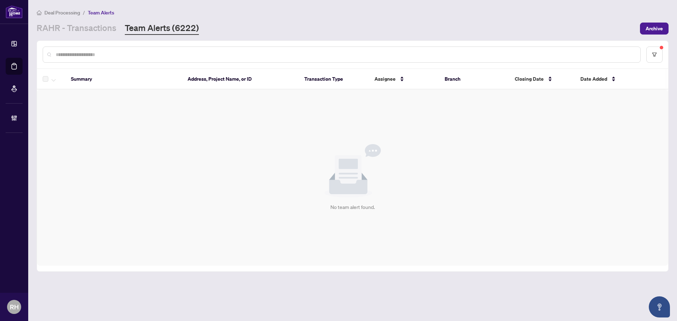
click at [658, 67] on div at bounding box center [352, 54] width 631 height 27
click at [655, 53] on icon "filter" at bounding box center [654, 55] width 4 height 4
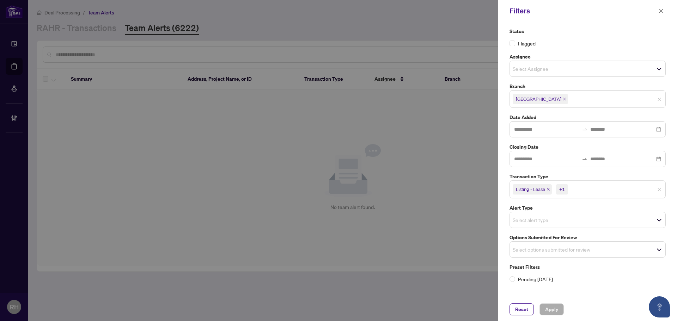
click at [547, 187] on icon "close" at bounding box center [548, 189] width 4 height 4
click at [534, 188] on icon "close" at bounding box center [532, 189] width 4 height 4
click at [556, 238] on label "Options Submitted for Review" at bounding box center [587, 236] width 156 height 8
click at [556, 246] on input "search" at bounding box center [536, 248] width 49 height 8
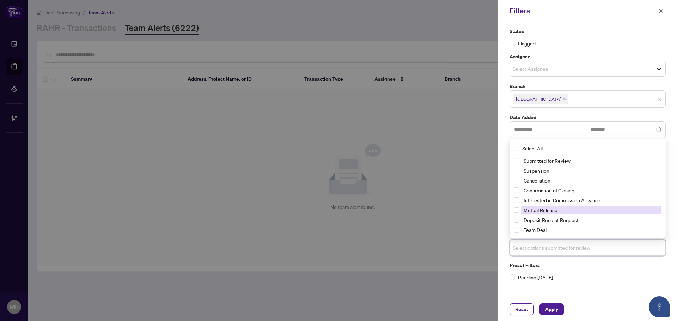
click at [552, 210] on span "Mutual Release" at bounding box center [540, 210] width 34 height 6
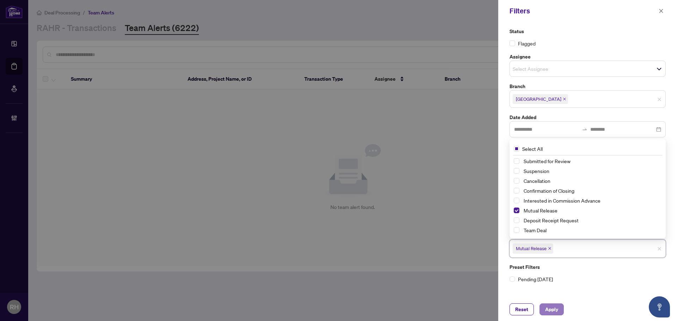
click at [560, 309] on button "Apply" at bounding box center [551, 309] width 24 height 12
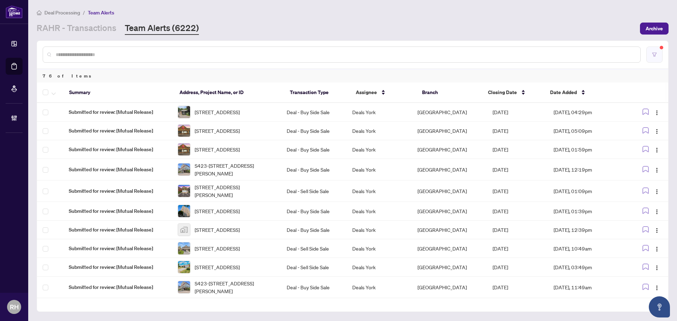
click at [649, 60] on button "button" at bounding box center [654, 55] width 16 height 16
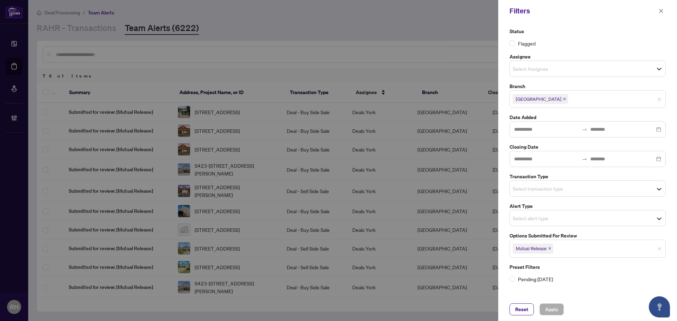
click at [549, 250] on icon "close" at bounding box center [549, 248] width 3 height 3
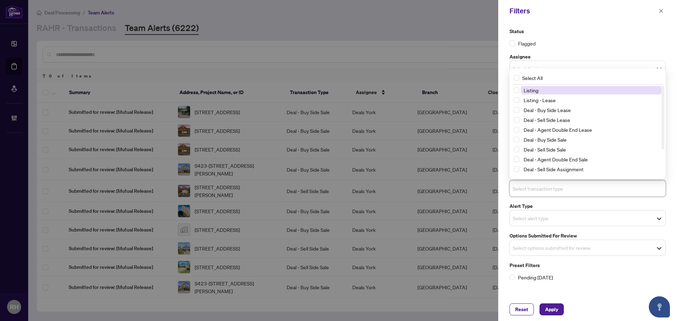
click at [553, 190] on input "search" at bounding box center [536, 188] width 49 height 8
click at [551, 97] on span "Listing - Lease" at bounding box center [539, 100] width 32 height 6
click at [551, 92] on span "Listing" at bounding box center [591, 90] width 141 height 8
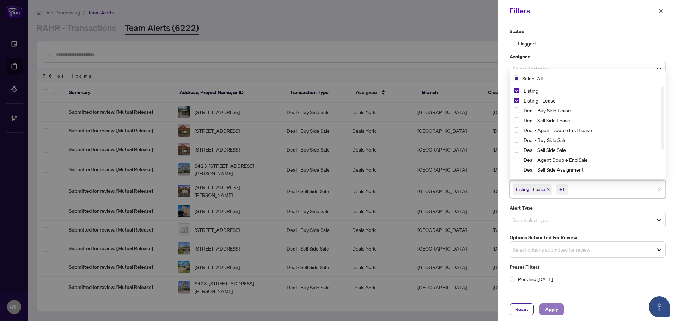
click at [554, 312] on span "Apply" at bounding box center [551, 309] width 13 height 11
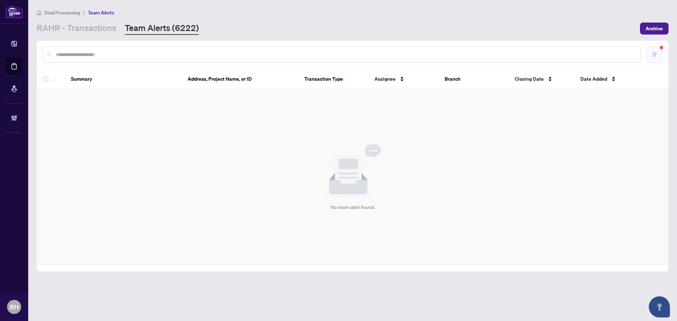
click at [654, 62] on button "button" at bounding box center [654, 55] width 16 height 16
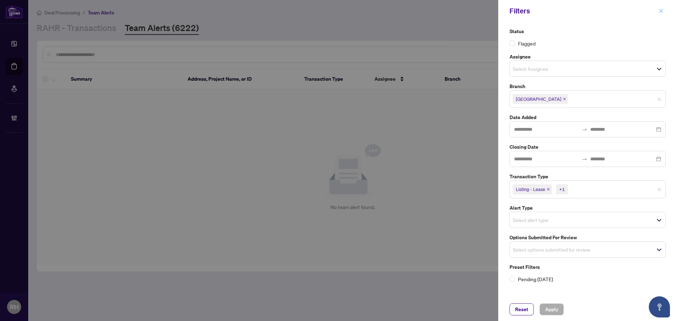
click at [661, 6] on span "button" at bounding box center [660, 10] width 5 height 11
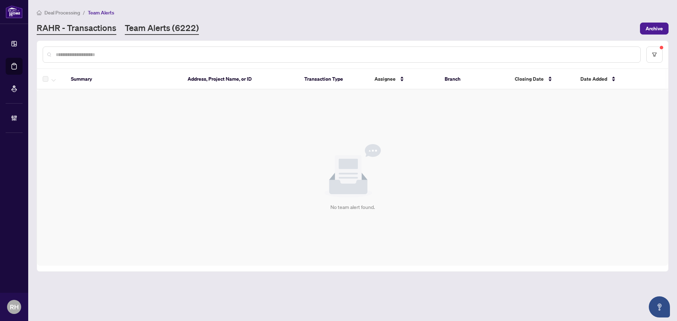
click at [91, 23] on link "RAHR - Transactions" at bounding box center [77, 28] width 80 height 13
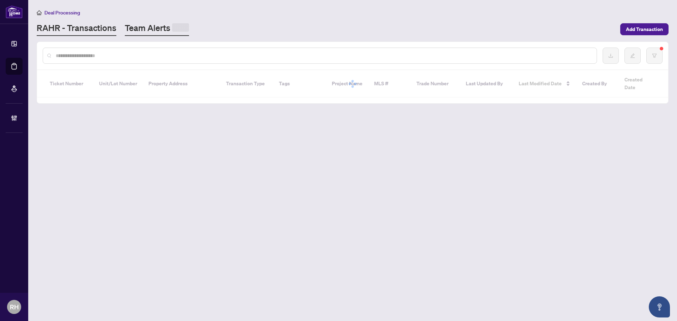
click at [144, 23] on link "Team Alerts" at bounding box center [157, 29] width 64 height 14
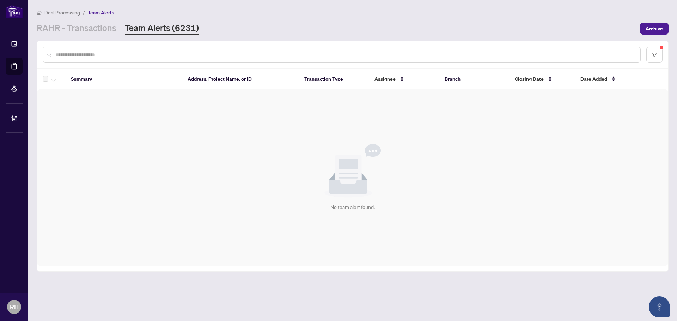
click at [117, 27] on div "RAHR - Transactions Team Alerts (6231)" at bounding box center [118, 28] width 162 height 13
click at [105, 30] on link "RAHR - Transactions" at bounding box center [77, 28] width 80 height 13
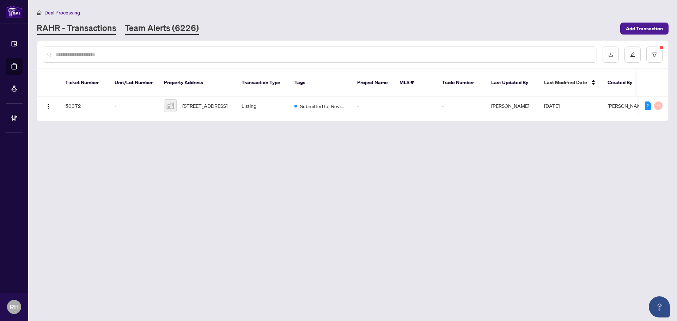
click at [167, 32] on link "Team Alerts (6226)" at bounding box center [162, 28] width 74 height 13
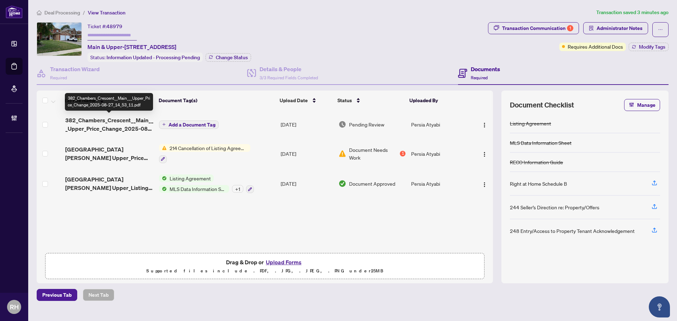
click at [107, 116] on span "382_Chambers_Crescent__Main___Upper_Price_Change_2025-08-27_14_53_11.pdf" at bounding box center [109, 124] width 88 height 17
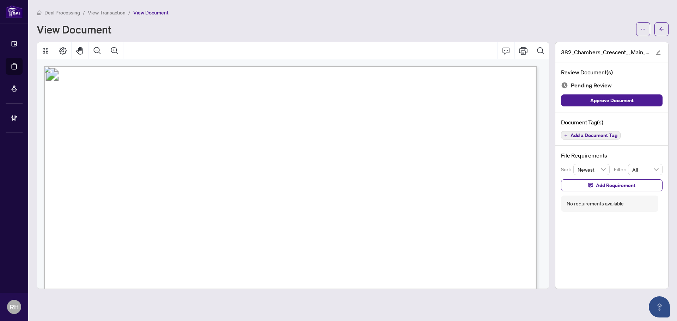
click at [153, 220] on span "N12349089" at bounding box center [161, 219] width 39 height 8
drag, startPoint x: 253, startPoint y: 161, endPoint x: 306, endPoint y: 160, distance: 53.2
click at [279, 160] on span "[STREET_ADDRESS][PERSON_NAME]" at bounding box center [216, 163] width 127 height 8
click at [596, 133] on span "Add a Document Tag" at bounding box center [593, 135] width 47 height 5
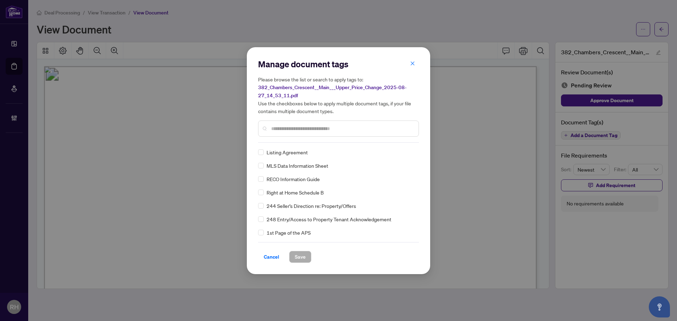
click at [293, 143] on div "Manage document tags Please browse the list or search to apply tags to: 382_Cha…" at bounding box center [338, 161] width 161 height 204
click at [289, 121] on div at bounding box center [338, 129] width 161 height 16
click at [291, 129] on input "text" at bounding box center [342, 129] width 142 height 8
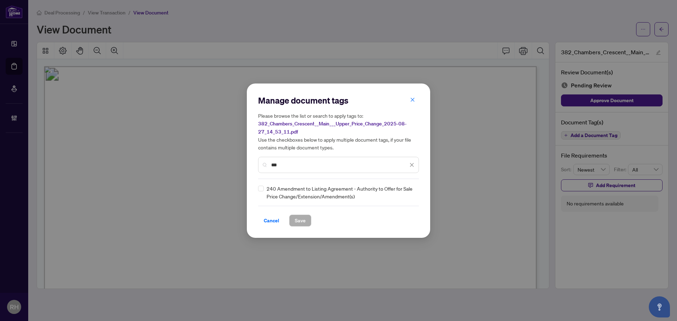
type input "***"
click at [263, 184] on div "Manage document tags Please browse the list or search to apply tags to: 382_Cha…" at bounding box center [338, 161] width 161 height 132
click at [404, 193] on img at bounding box center [404, 192] width 7 height 7
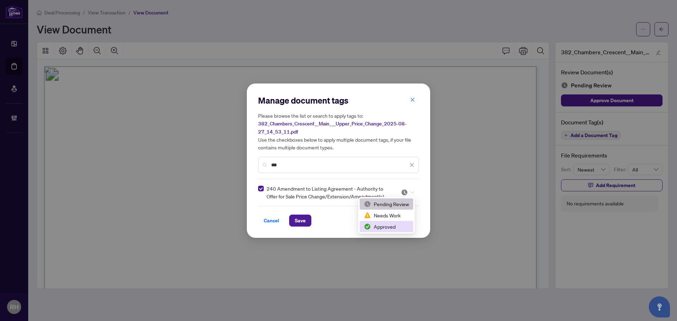
click at [403, 226] on div "Approved" at bounding box center [386, 227] width 45 height 8
click at [297, 221] on span "Save" at bounding box center [300, 220] width 11 height 11
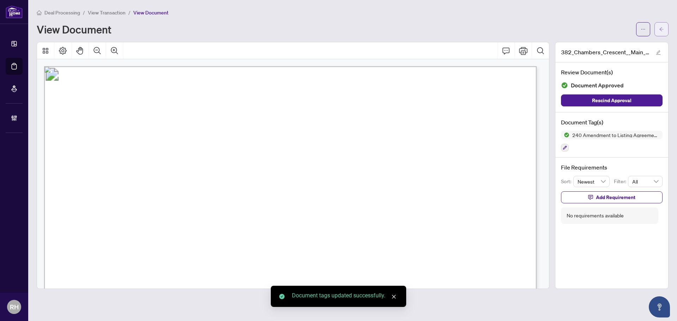
click at [662, 29] on icon "arrow-left" at bounding box center [661, 29] width 5 height 5
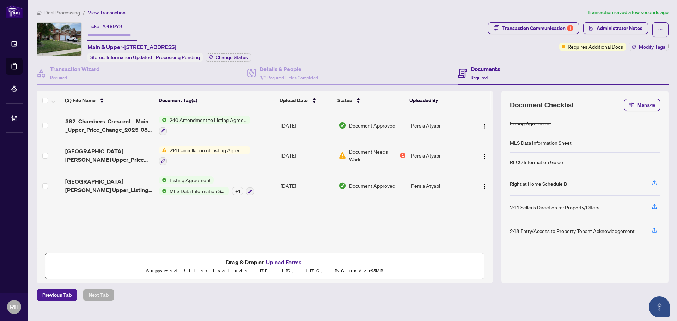
click at [189, 187] on span "MLS Data Information Sheet" at bounding box center [198, 191] width 62 height 8
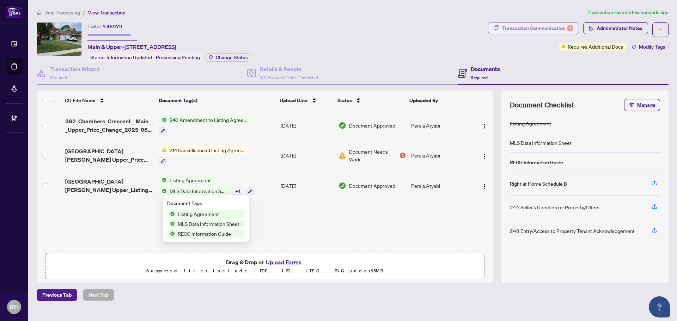
click at [544, 31] on div "Transaction Communication 1" at bounding box center [537, 28] width 71 height 11
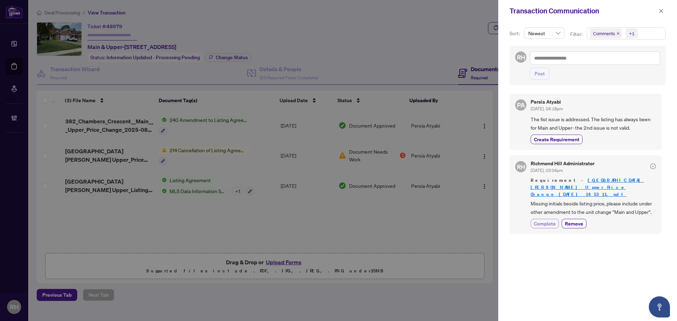
click at [548, 220] on span "Complete" at bounding box center [545, 223] width 22 height 7
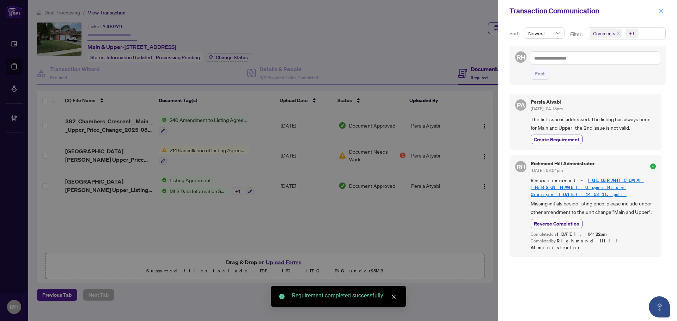
click at [660, 11] on icon "close" at bounding box center [661, 11] width 4 height 4
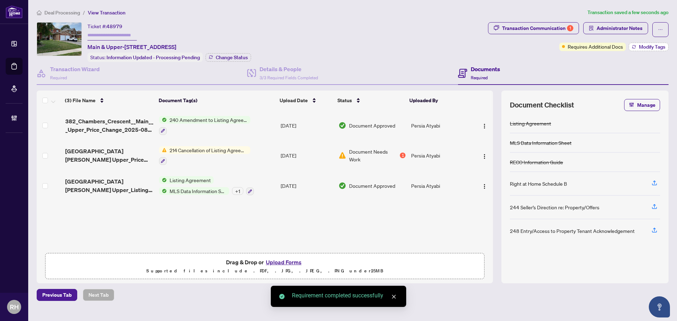
click at [646, 50] on button "Modify Tags" at bounding box center [648, 47] width 40 height 8
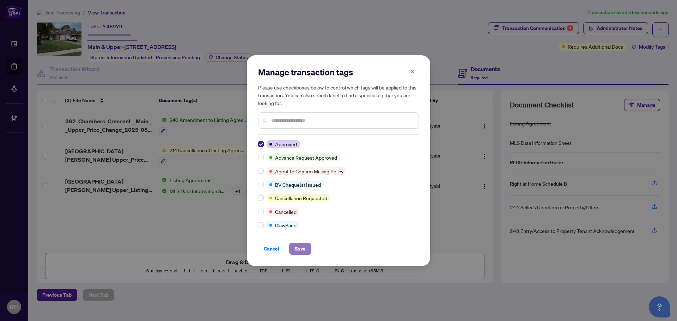
click at [299, 248] on span "Save" at bounding box center [300, 248] width 11 height 11
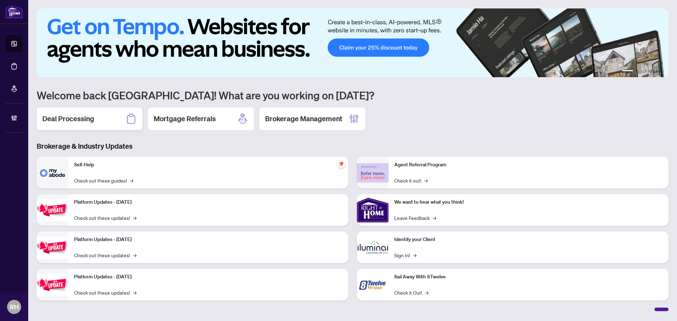
click at [75, 113] on div "Deal Processing" at bounding box center [90, 118] width 106 height 23
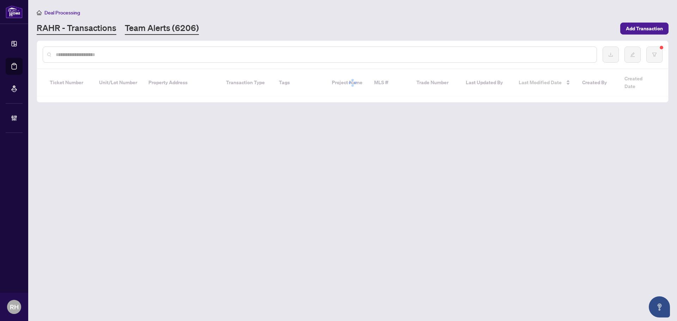
click at [144, 30] on link "Team Alerts (6206)" at bounding box center [162, 28] width 74 height 13
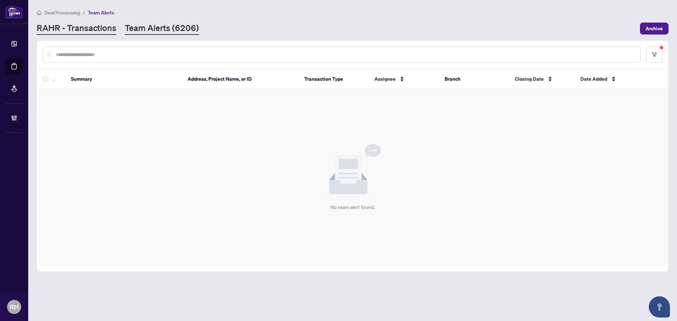
click at [105, 33] on link "RAHR - Transactions" at bounding box center [77, 28] width 80 height 13
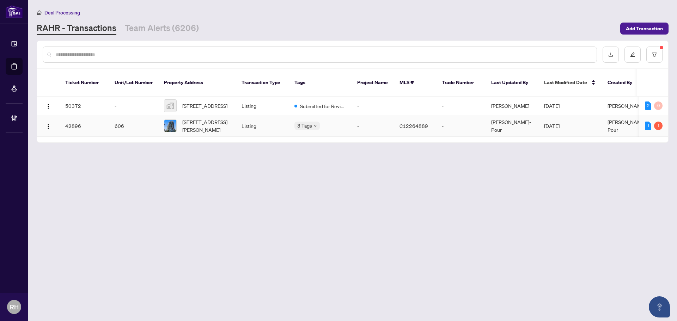
click at [238, 118] on td "Listing" at bounding box center [262, 125] width 53 height 21
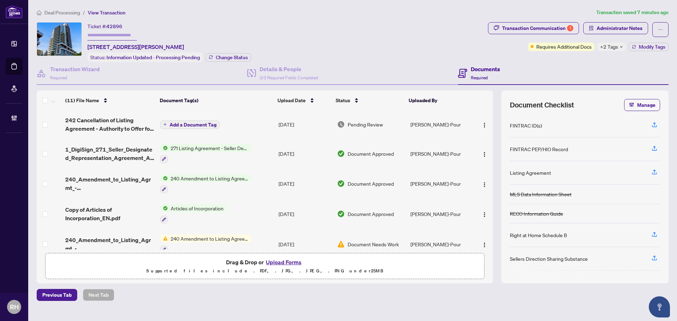
click at [611, 45] on span "+2 Tags" at bounding box center [609, 47] width 18 height 8
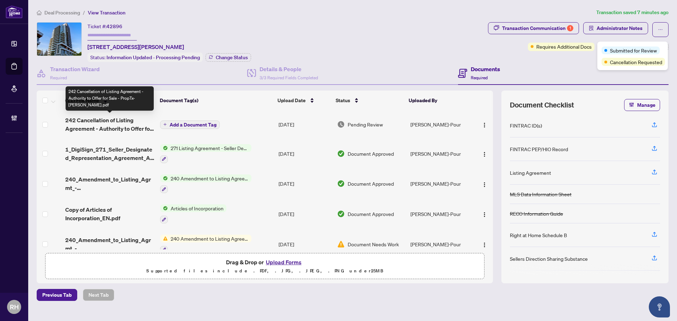
click at [118, 120] on span "242 Cancellation of Listing Agreement - Authority to Offer for Sale - PropTx-[P…" at bounding box center [109, 124] width 89 height 17
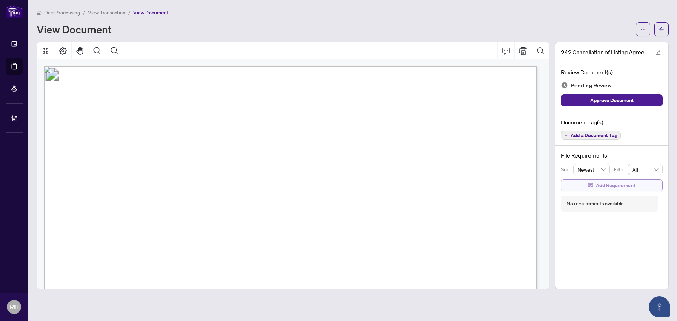
click at [587, 185] on button "Add Requirement" at bounding box center [611, 185] width 101 height 12
click at [593, 191] on textarea at bounding box center [618, 191] width 75 height 13
type textarea "*"
type textarea "**"
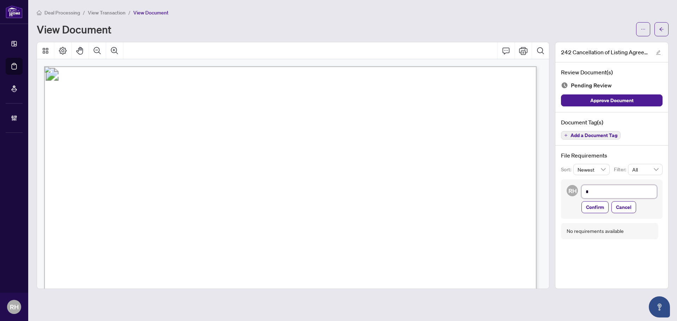
type textarea "**"
type textarea "***"
type textarea "****"
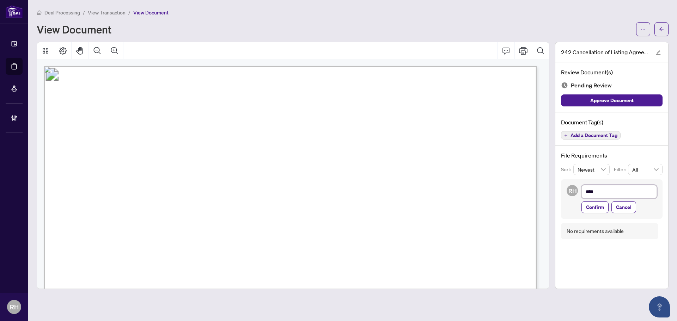
type textarea "*****"
type textarea "******"
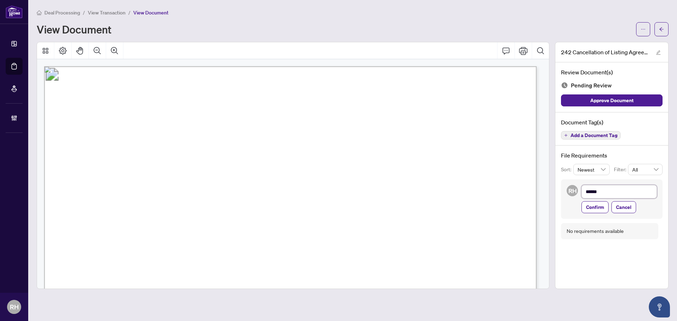
type textarea "******"
type textarea "********"
type textarea "*********"
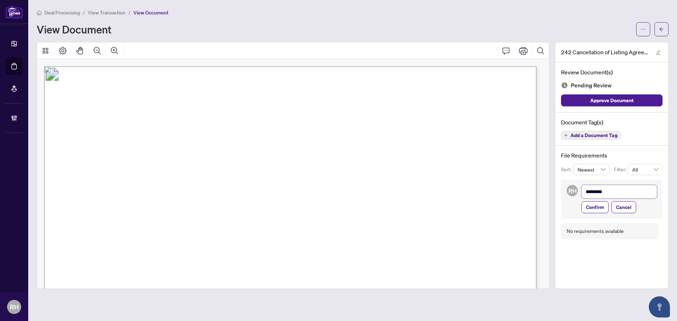
type textarea "**********"
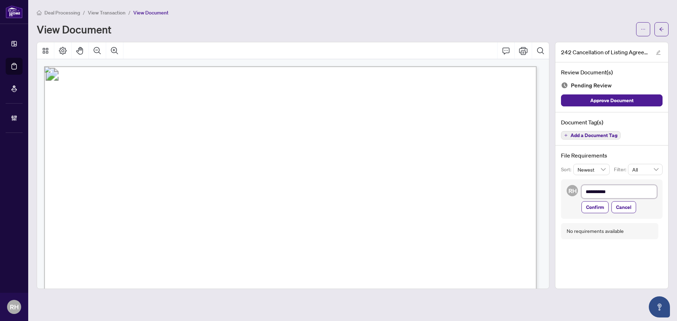
type textarea "**********"
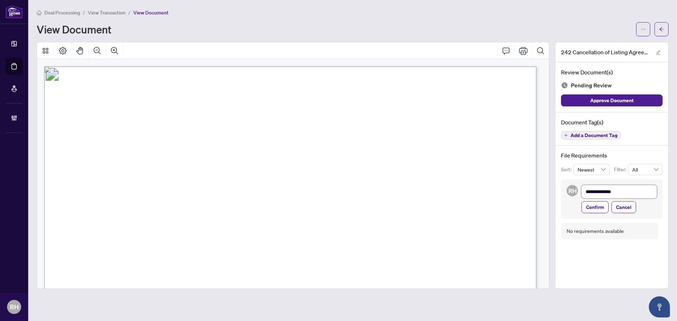
type textarea "**********"
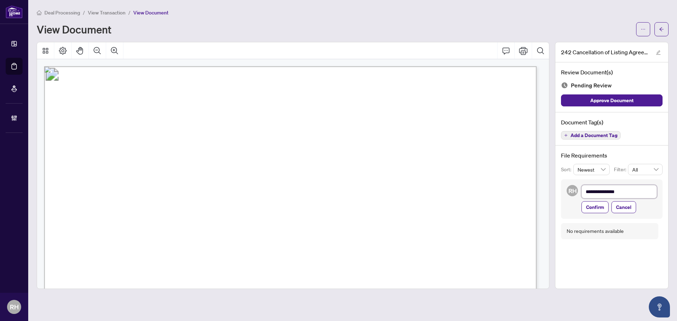
type textarea "**********"
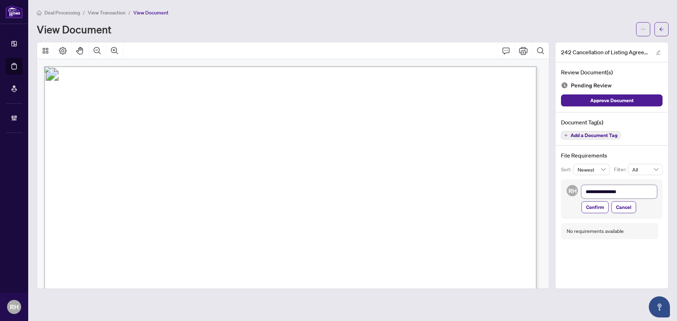
type textarea "**********"
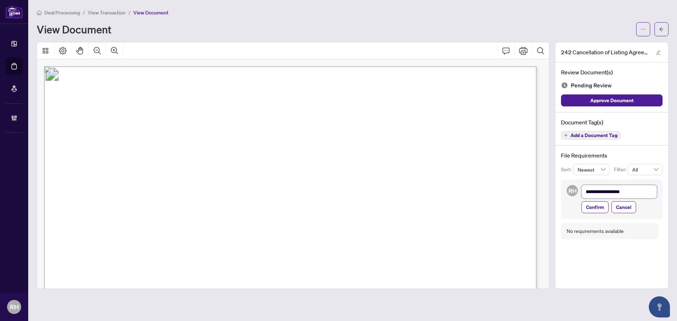
type textarea "**********"
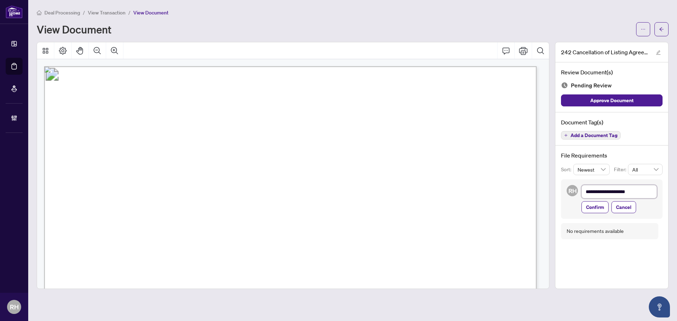
type textarea "**********"
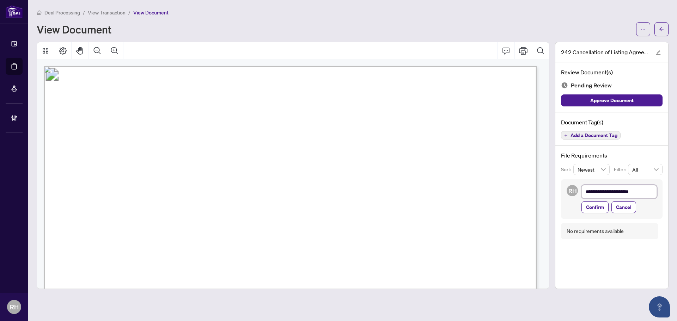
type textarea "**********"
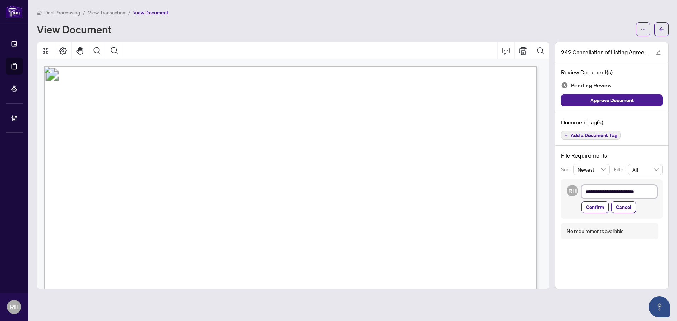
type textarea "**********"
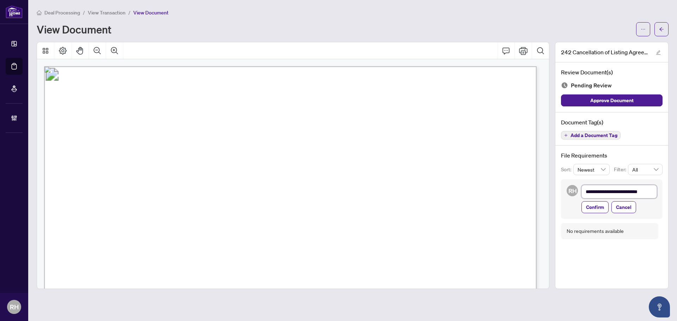
type textarea "**********"
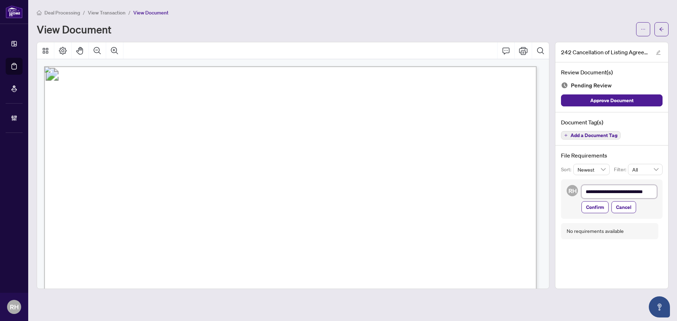
type textarea "**********"
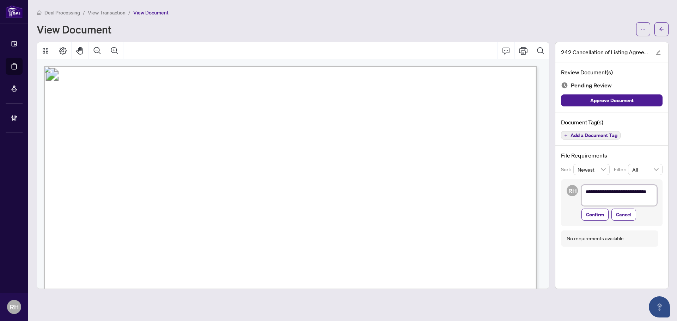
type textarea "**********"
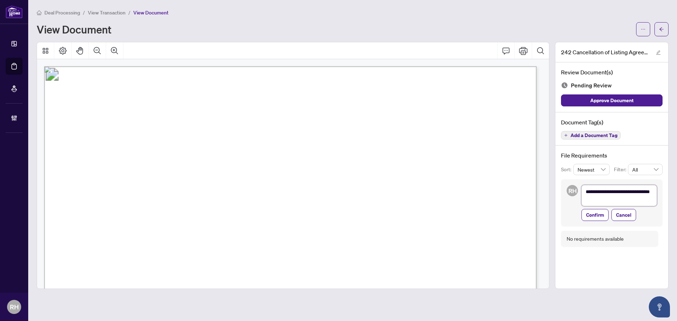
type textarea "**********"
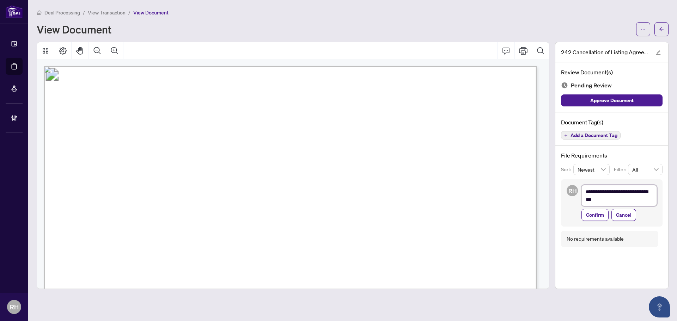
type textarea "**********"
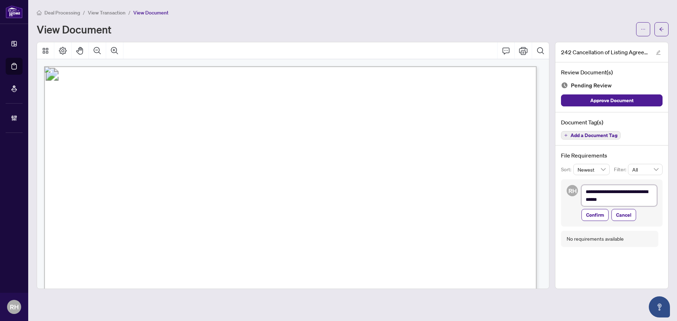
type textarea "**********"
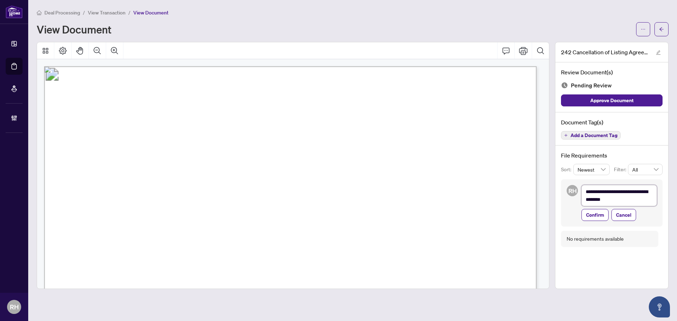
type textarea "**********"
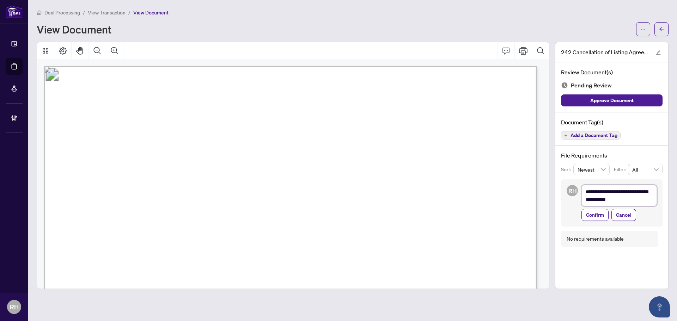
type textarea "**********"
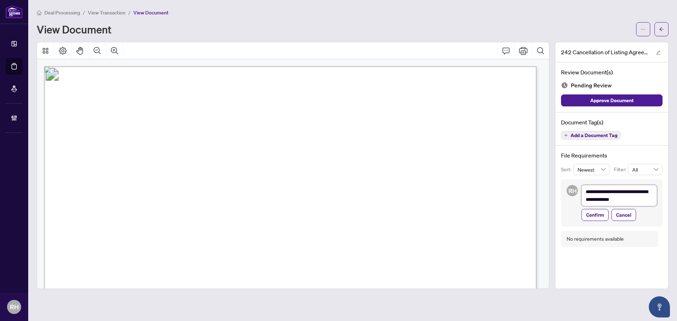
type textarea "**********"
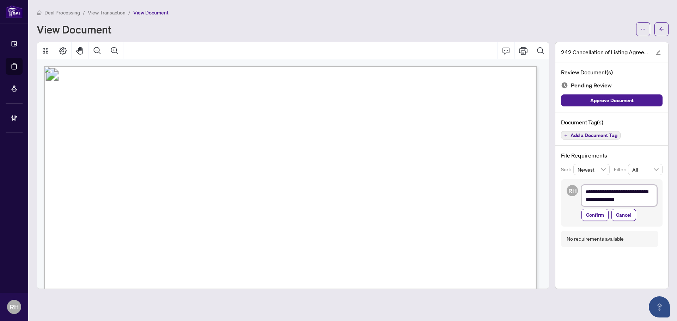
type textarea "**********"
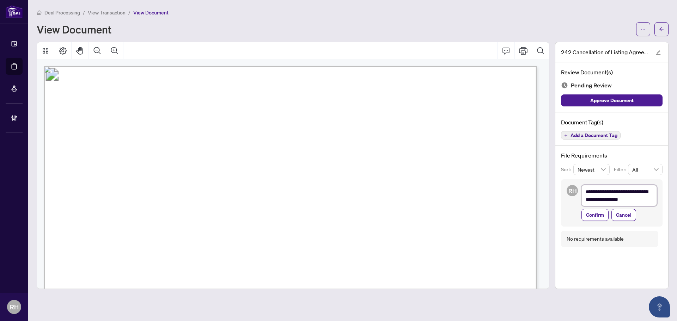
type textarea "**********"
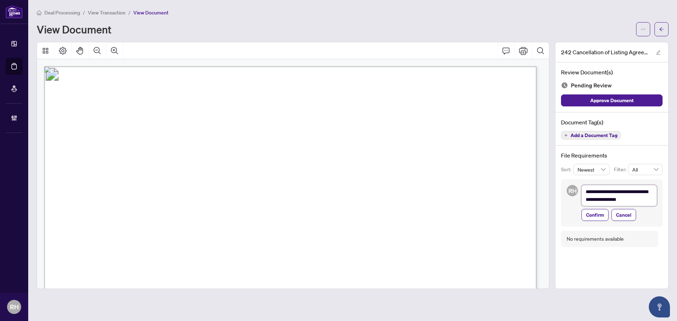
type textarea "**********"
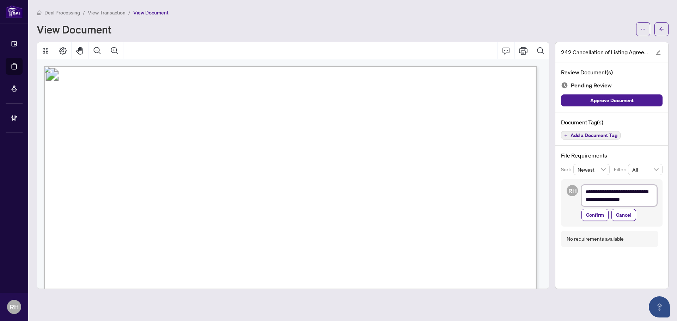
type textarea "**********"
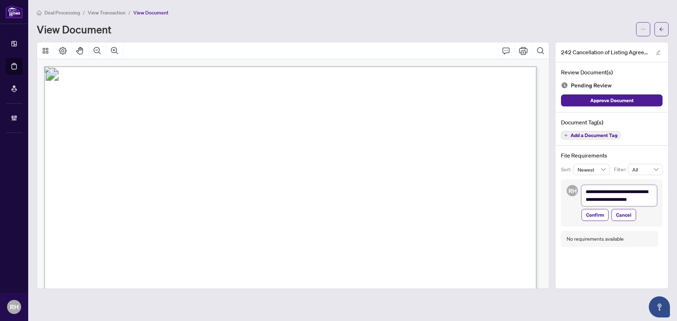
type textarea "**********"
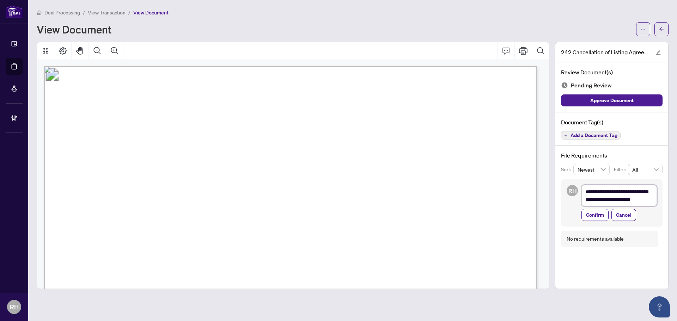
type textarea "**********"
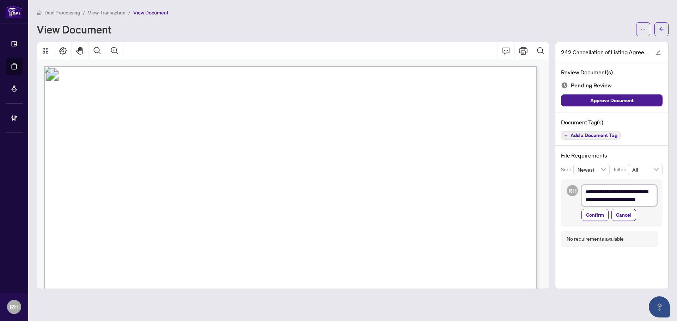
type textarea "**********"
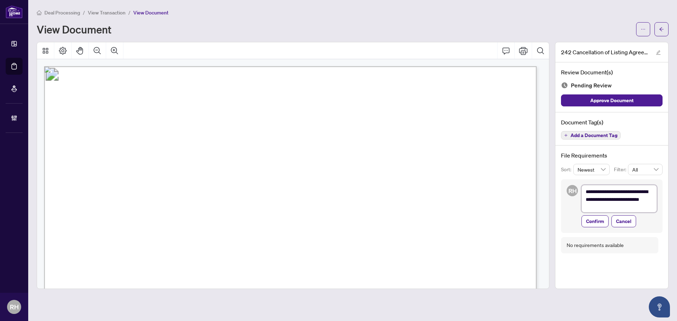
type textarea "**********"
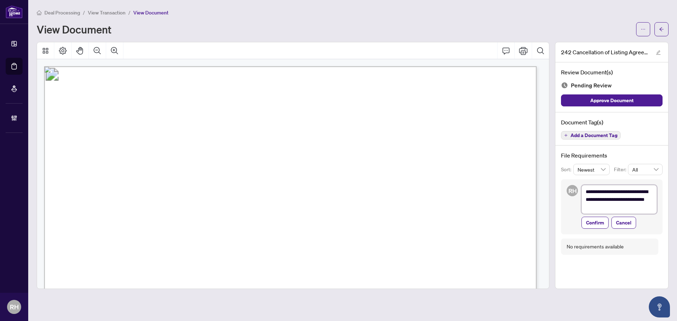
type textarea "**********"
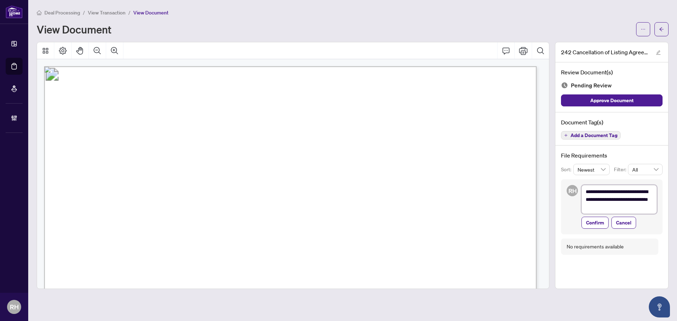
type textarea "**********"
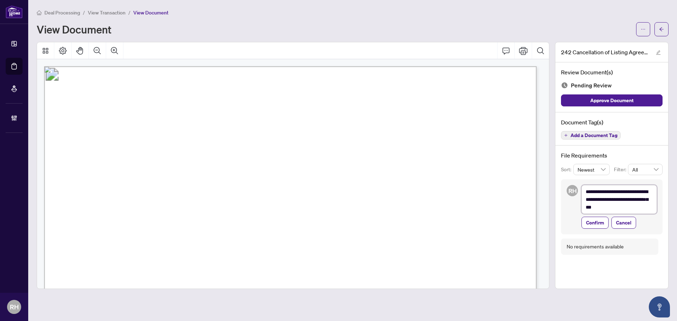
type textarea "**********"
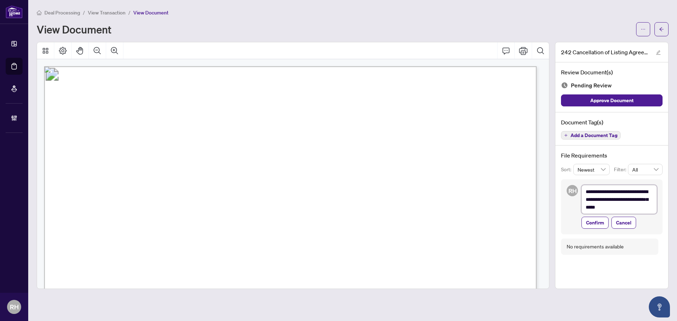
type textarea "**********"
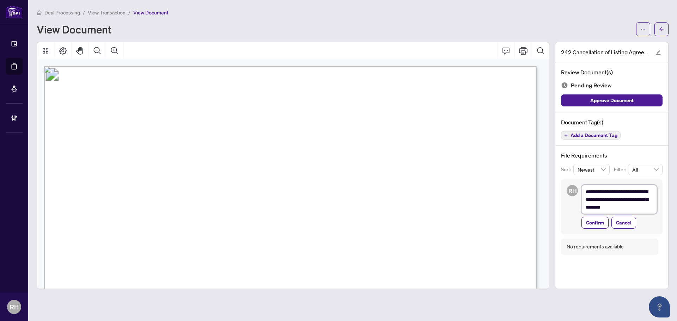
type textarea "**********"
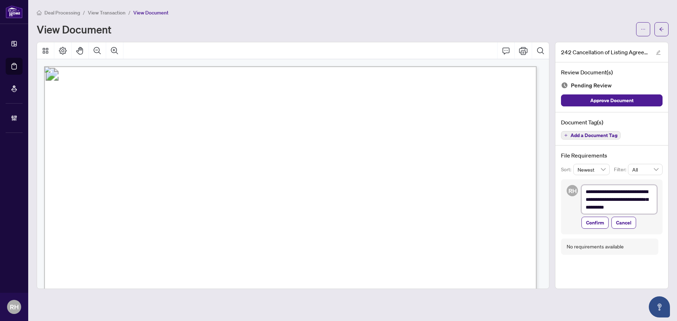
type textarea "**********"
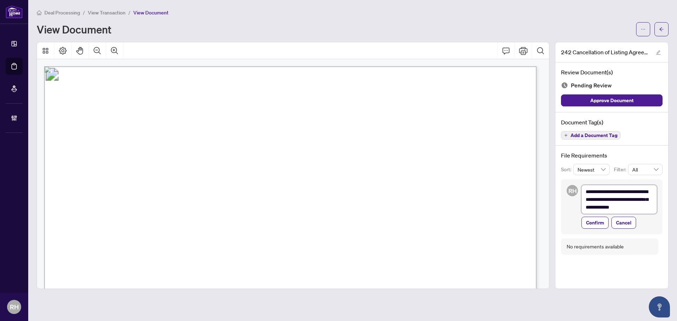
type textarea "**********"
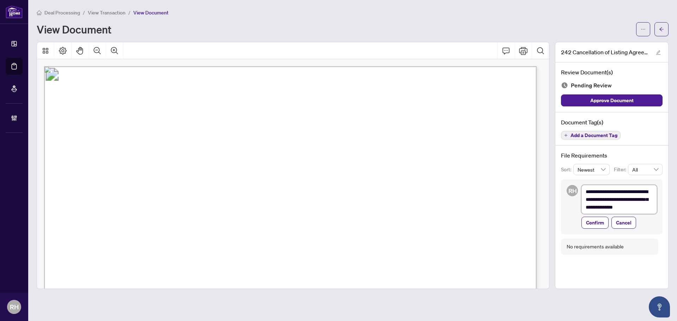
type textarea "**********"
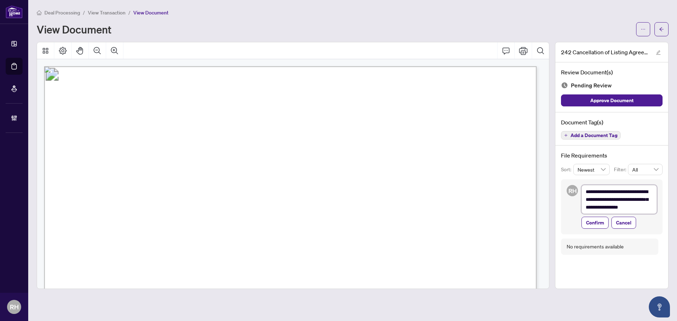
type textarea "**********"
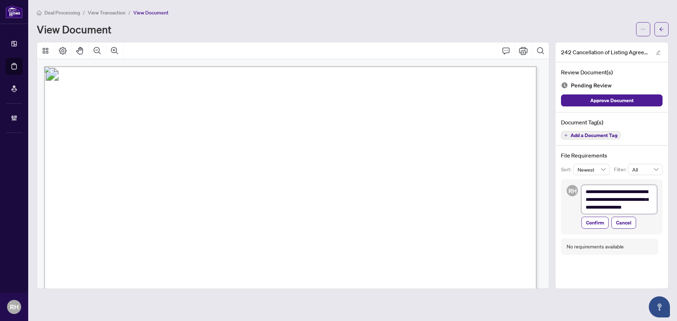
type textarea "**********"
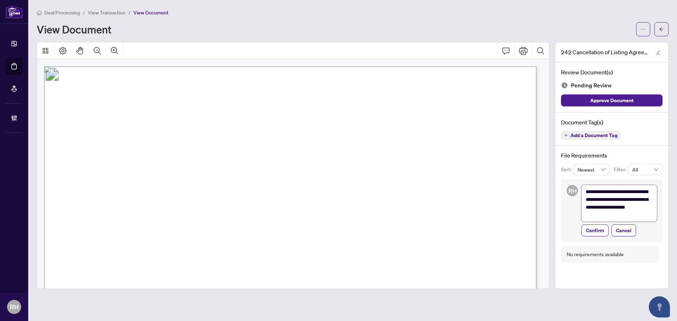
type textarea "**********"
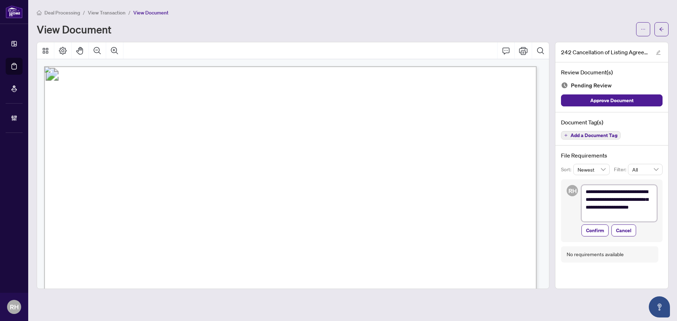
type textarea "**********"
click at [604, 238] on span "Confirm" at bounding box center [595, 238] width 18 height 11
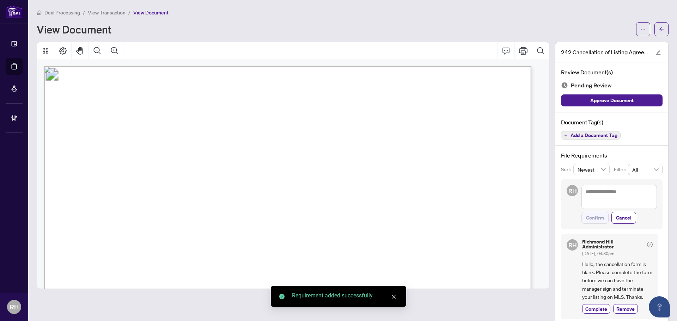
click at [599, 134] on span "Add a Document Tag" at bounding box center [593, 135] width 47 height 5
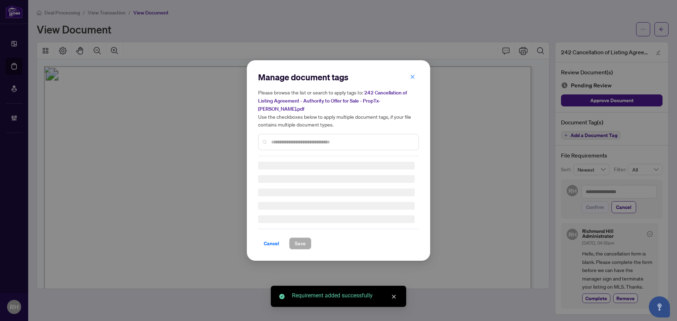
drag, startPoint x: 284, startPoint y: 129, endPoint x: 292, endPoint y: 137, distance: 11.7
click at [285, 130] on div "Please browse the list or search to apply tags to: 242 Cancellation of Listing …" at bounding box center [338, 119] width 161 height 62
click at [292, 138] on input "text" at bounding box center [342, 142] width 142 height 8
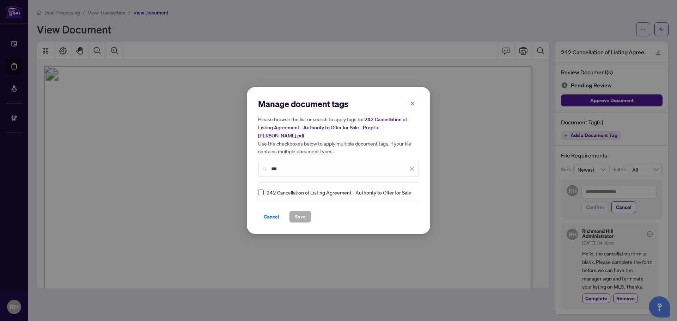
click at [262, 192] on label at bounding box center [261, 193] width 6 height 8
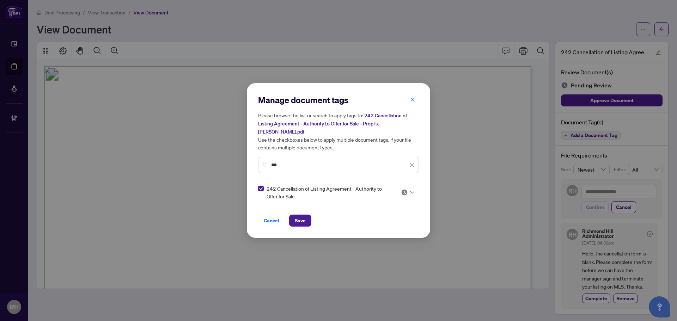
click at [405, 191] on img at bounding box center [404, 192] width 7 height 7
click at [401, 218] on div "Approved" at bounding box center [386, 222] width 54 height 11
click at [411, 192] on span at bounding box center [407, 192] width 13 height 11
click at [401, 214] on div "Needs Work" at bounding box center [386, 212] width 45 height 8
click at [302, 216] on span "Save" at bounding box center [300, 220] width 11 height 11
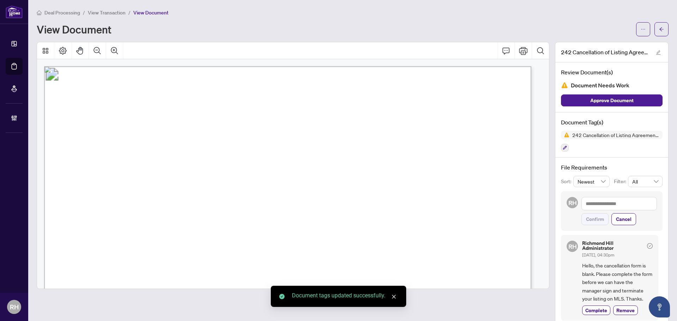
click at [661, 27] on button "button" at bounding box center [661, 29] width 14 height 14
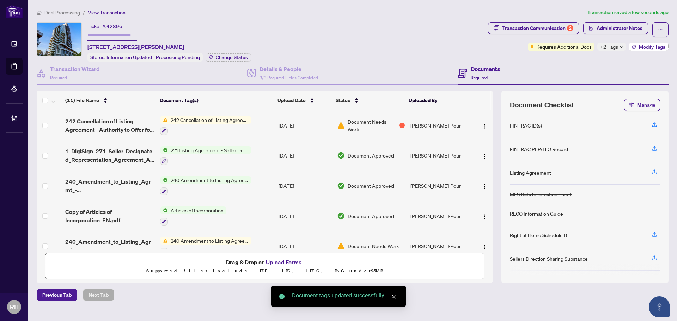
click at [650, 46] on span "Modify Tags" at bounding box center [652, 46] width 26 height 5
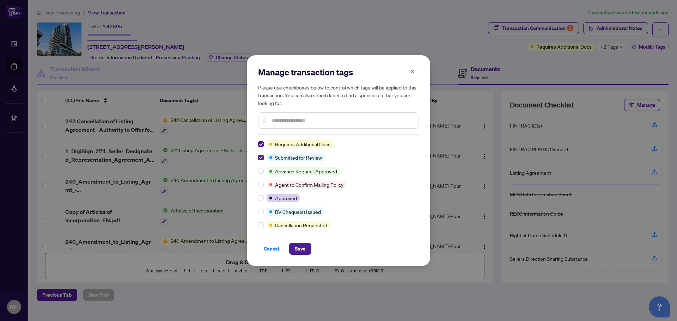
click at [261, 163] on div "Requires Additional Docs Submitted for Review Advance Request Approved Agent to…" at bounding box center [338, 184] width 161 height 88
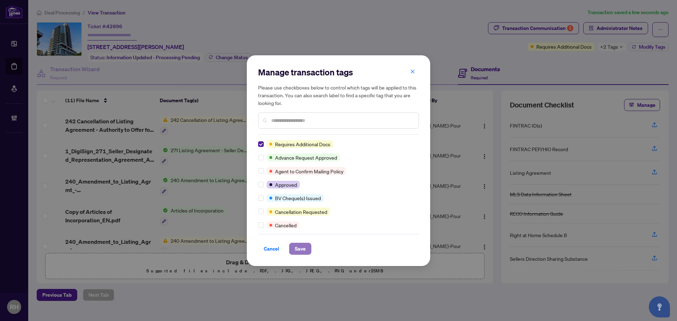
click at [302, 248] on span "Save" at bounding box center [300, 248] width 11 height 11
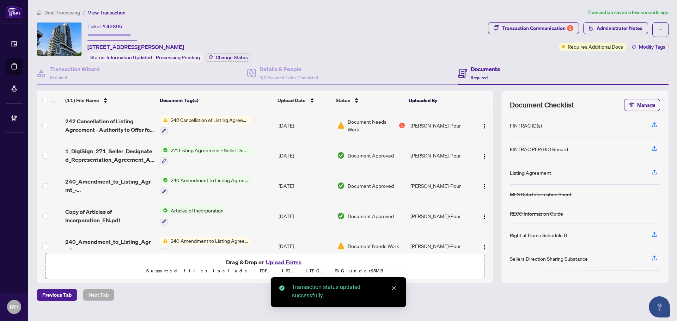
click at [39, 18] on div "Deal Processing / View Transaction Transaction saved a few seconds ago Ticket #…" at bounding box center [352, 154] width 637 height 293
click at [49, 15] on span "Deal Processing" at bounding box center [62, 13] width 36 height 6
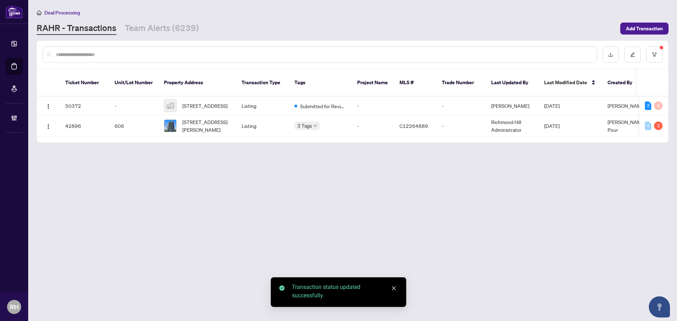
click at [170, 38] on main "Deal Processing [PERSON_NAME] - Transactions Team Alerts (6239) Add Transaction…" at bounding box center [352, 160] width 648 height 321
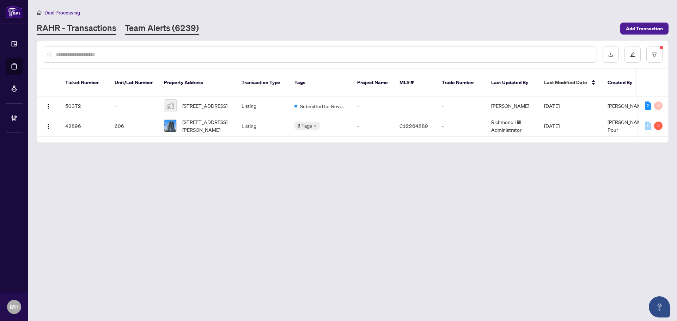
click at [170, 31] on link "Team Alerts (6239)" at bounding box center [162, 28] width 74 height 13
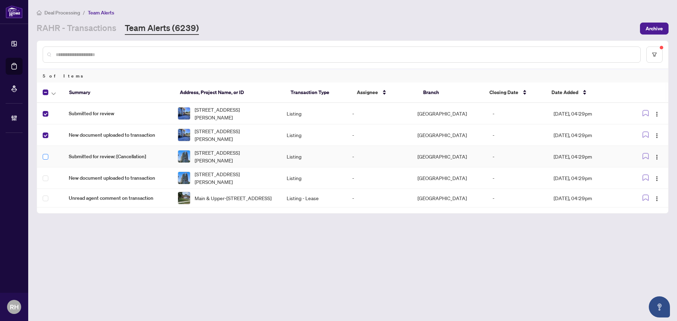
click at [44, 153] on label at bounding box center [46, 157] width 6 height 8
click at [45, 174] on label at bounding box center [46, 178] width 6 height 8
click at [56, 92] on button "button" at bounding box center [54, 92] width 8 height 8
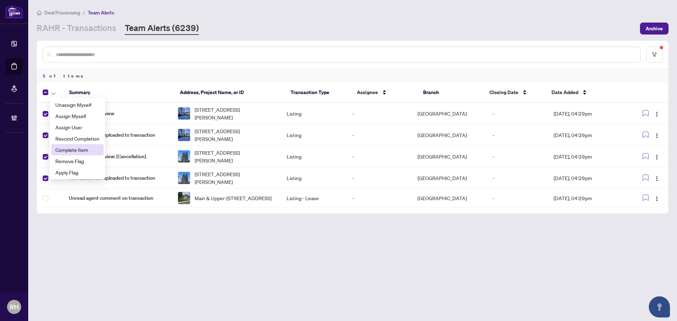
click at [79, 153] on span "Complete Item" at bounding box center [77, 150] width 44 height 8
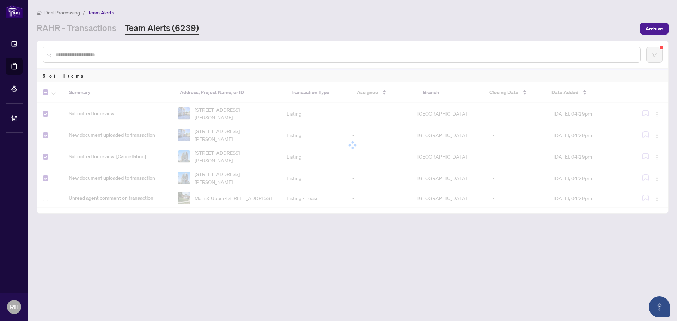
click at [104, 16] on li "Team Alerts" at bounding box center [101, 12] width 26 height 8
click at [98, 25] on link "RAHR - Transactions" at bounding box center [77, 28] width 80 height 13
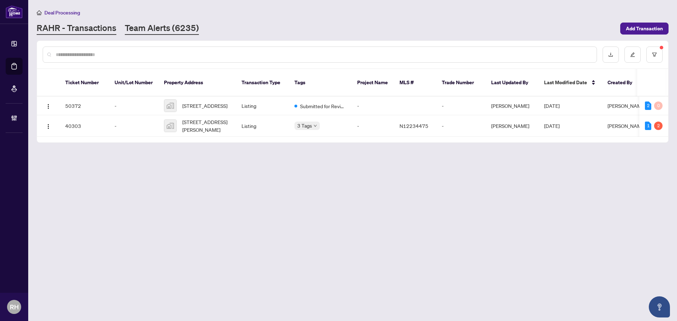
click at [158, 32] on link "Team Alerts (6235)" at bounding box center [162, 28] width 74 height 13
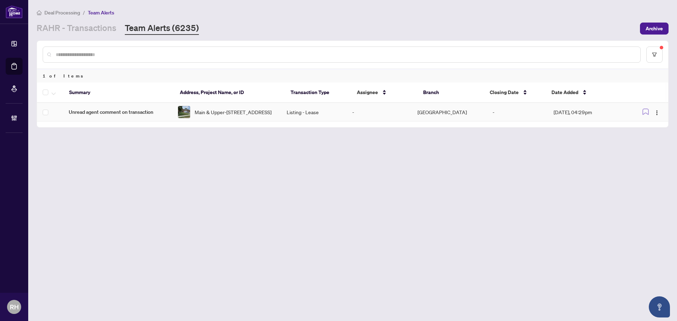
click at [166, 111] on span "Unread agent comment on transaction" at bounding box center [118, 112] width 98 height 8
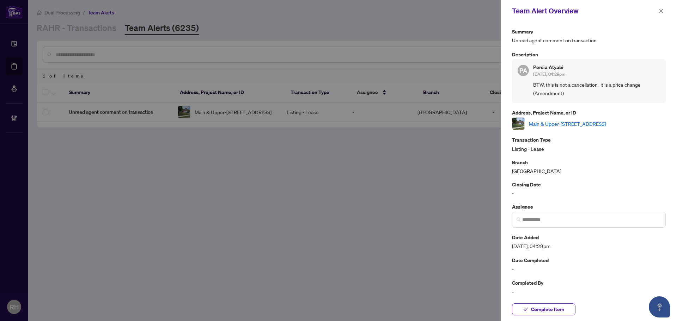
click at [547, 125] on link "Main & Upper-[STREET_ADDRESS]" at bounding box center [567, 124] width 77 height 8
click at [563, 311] on span "Complete Item" at bounding box center [547, 309] width 33 height 11
click at [663, 7] on span "button" at bounding box center [660, 10] width 5 height 11
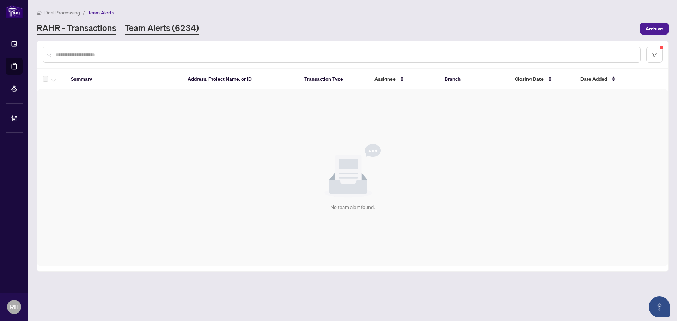
click at [96, 28] on link "RAHR - Transactions" at bounding box center [77, 28] width 80 height 13
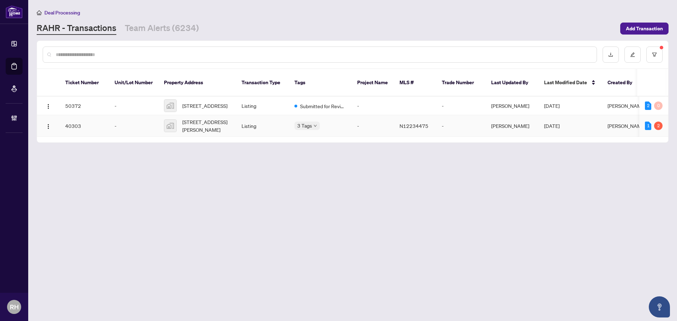
click at [405, 123] on span "N12234475" at bounding box center [413, 126] width 29 height 6
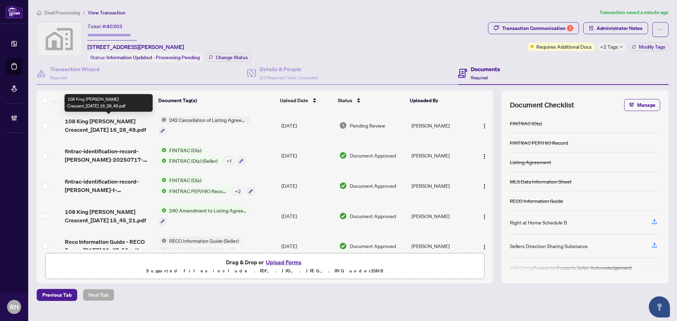
click at [109, 125] on span "108 King [PERSON_NAME] Crescent_[DATE] 16_28_49.pdf" at bounding box center [109, 125] width 88 height 17
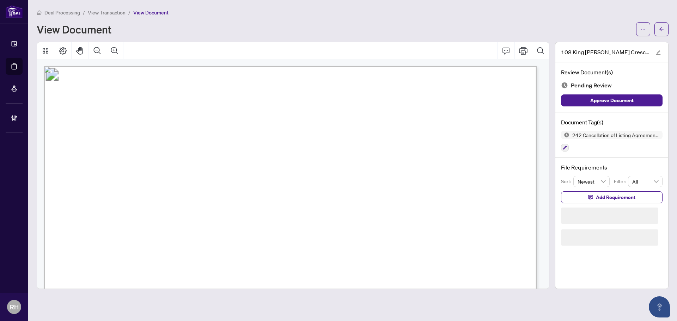
click at [161, 223] on span "N12234475" at bounding box center [161, 222] width 39 height 8
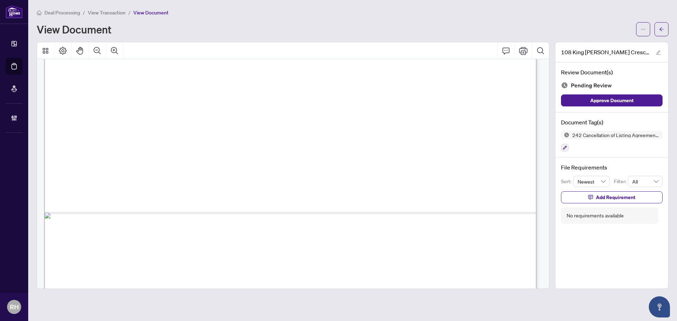
scroll to position [422, 0]
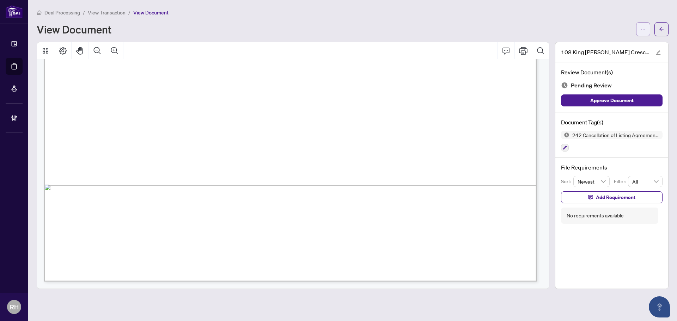
click at [640, 27] on button "button" at bounding box center [643, 29] width 14 height 14
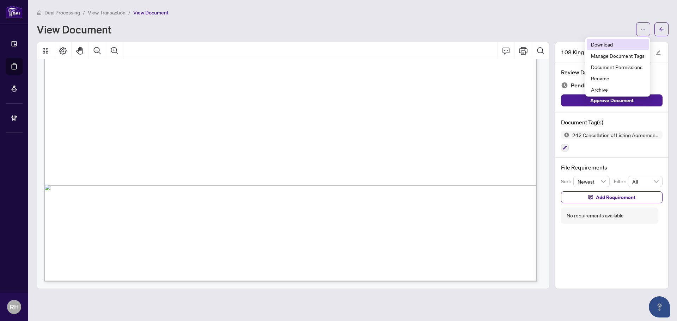
click at [626, 45] on span "Download" at bounding box center [618, 45] width 54 height 8
click at [566, 148] on icon "button" at bounding box center [564, 148] width 4 height 4
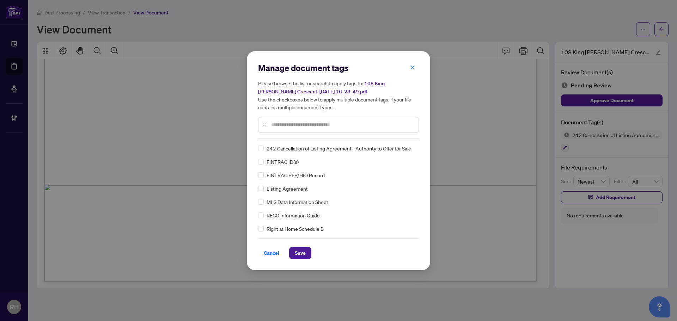
click at [296, 126] on input "text" at bounding box center [342, 125] width 142 height 8
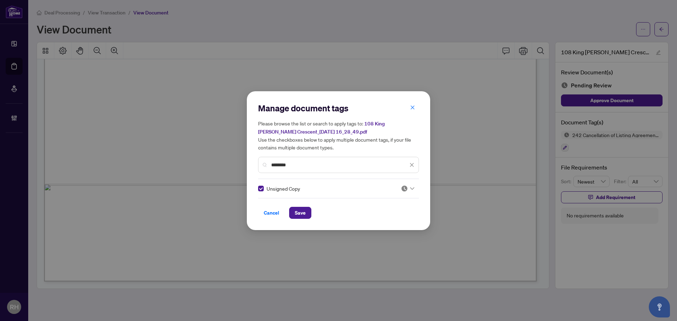
click at [410, 187] on icon at bounding box center [412, 188] width 4 height 3
click at [399, 221] on div "Approved" at bounding box center [384, 223] width 45 height 8
click at [297, 210] on span "Save" at bounding box center [300, 212] width 11 height 11
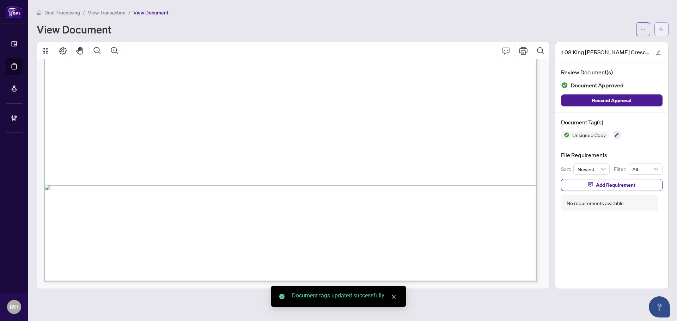
click at [666, 25] on button "button" at bounding box center [661, 29] width 14 height 14
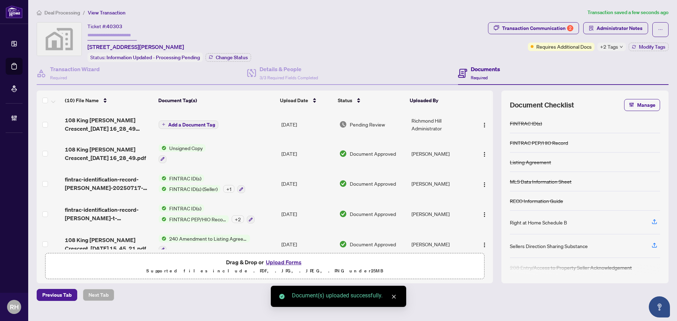
click at [177, 122] on span "Add a Document Tag" at bounding box center [191, 124] width 47 height 5
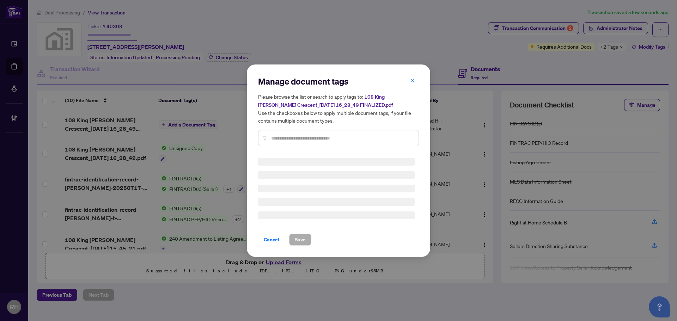
click at [292, 138] on div "Manage document tags Please browse the list or search to apply tags to: 108 Kin…" at bounding box center [338, 114] width 161 height 76
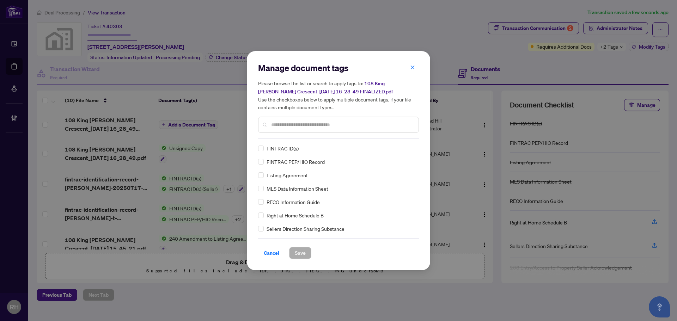
click at [281, 127] on input "text" at bounding box center [342, 125] width 142 height 8
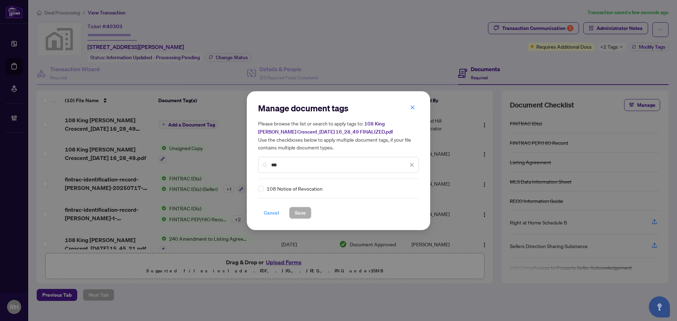
click at [271, 214] on span "Cancel" at bounding box center [272, 212] width 16 height 11
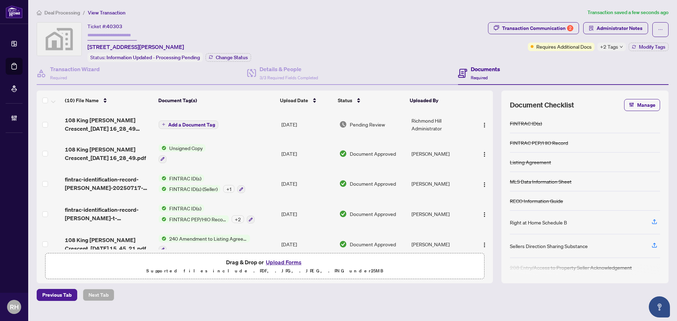
click at [101, 125] on span "108 King [PERSON_NAME] Crescent_[DATE] 16_28_49 FINALIZED.pdf" at bounding box center [109, 124] width 88 height 17
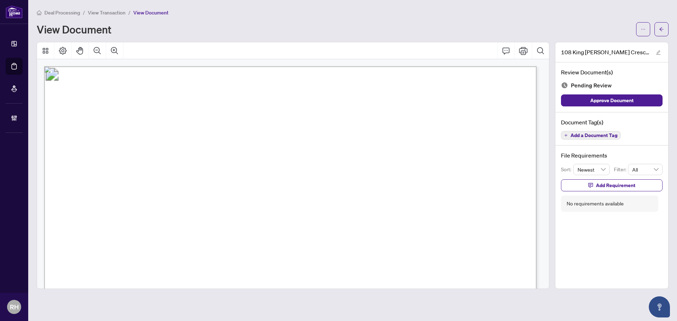
click at [604, 134] on span "Add a Document Tag" at bounding box center [593, 135] width 47 height 5
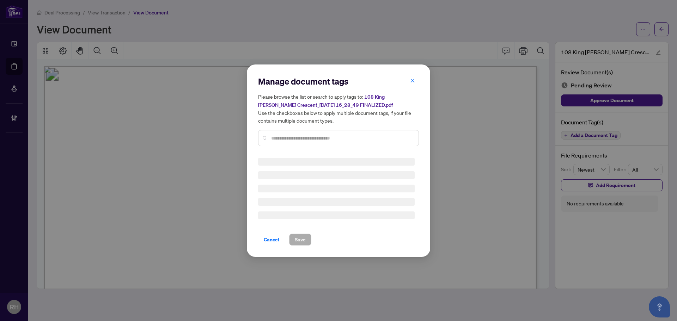
click at [283, 135] on input "text" at bounding box center [342, 138] width 142 height 8
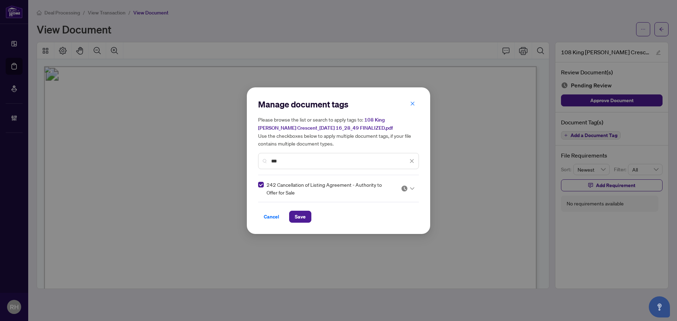
click at [396, 189] on div "242 Cancellation of Listing Agreement - Authority to Offer for Sale" at bounding box center [336, 189] width 156 height 16
click at [412, 190] on div at bounding box center [407, 188] width 13 height 7
click at [399, 224] on div "Approved" at bounding box center [386, 223] width 45 height 8
click at [298, 221] on span "Save" at bounding box center [300, 216] width 11 height 11
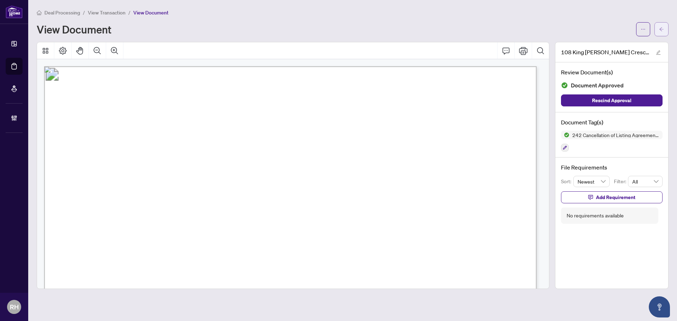
click at [665, 33] on button "button" at bounding box center [661, 29] width 14 height 14
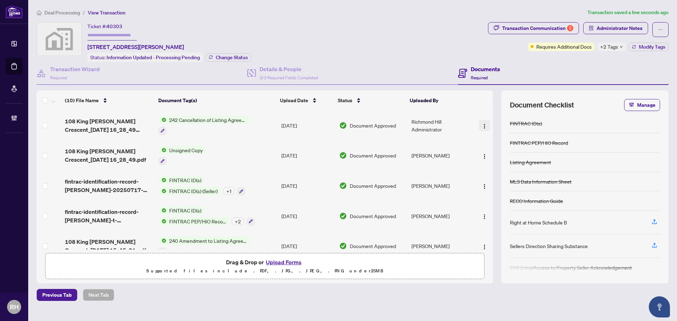
click at [481, 126] on img "button" at bounding box center [484, 126] width 6 height 6
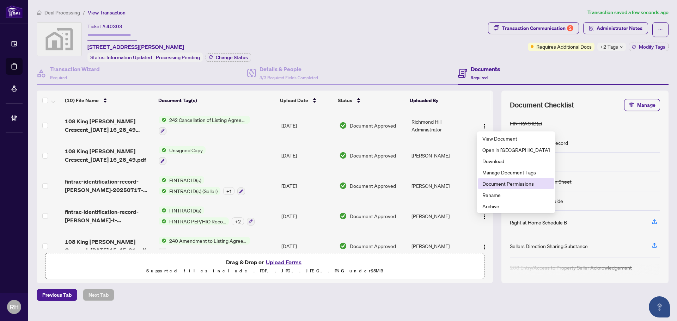
click at [508, 184] on span "Document Permissions" at bounding box center [515, 184] width 67 height 8
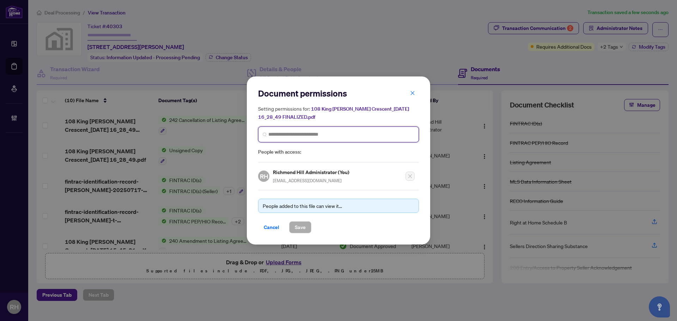
click at [303, 135] on input "search" at bounding box center [341, 134] width 146 height 7
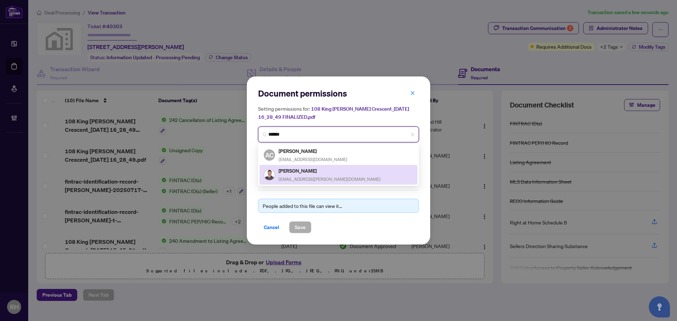
click at [303, 178] on span "[EMAIL_ADDRESS][PERSON_NAME][DOMAIN_NAME]" at bounding box center [329, 179] width 102 height 5
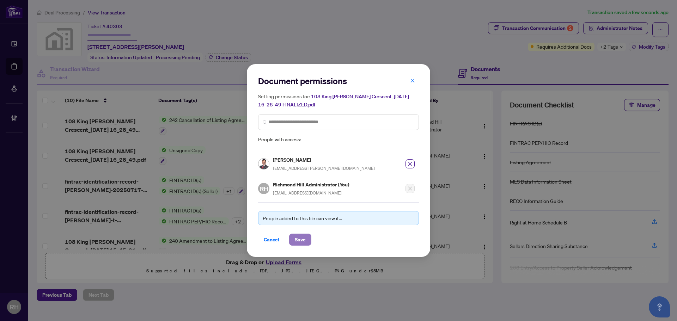
click at [307, 234] on button "Save" at bounding box center [300, 240] width 22 height 12
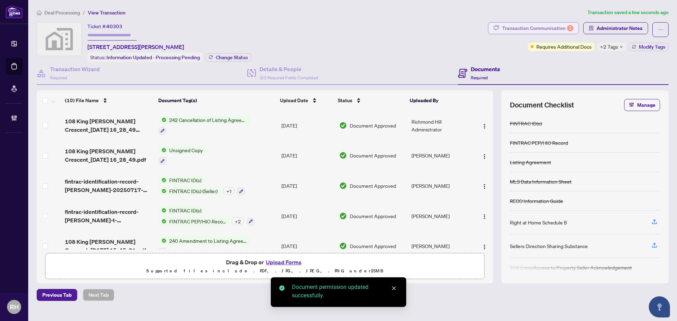
click at [554, 30] on div "Transaction Communication 2" at bounding box center [537, 28] width 71 height 11
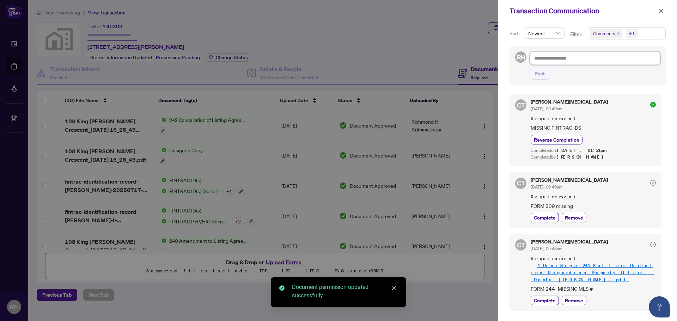
click at [570, 63] on textarea at bounding box center [595, 57] width 130 height 13
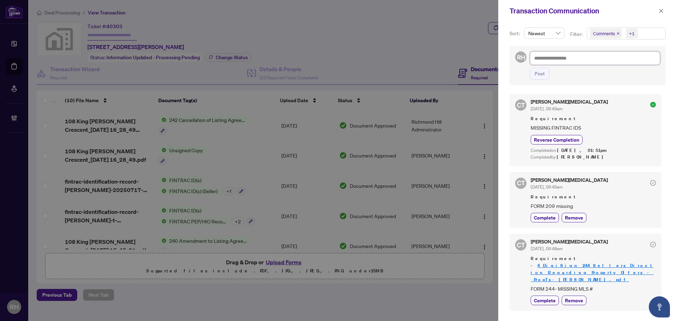
paste textarea "**********"
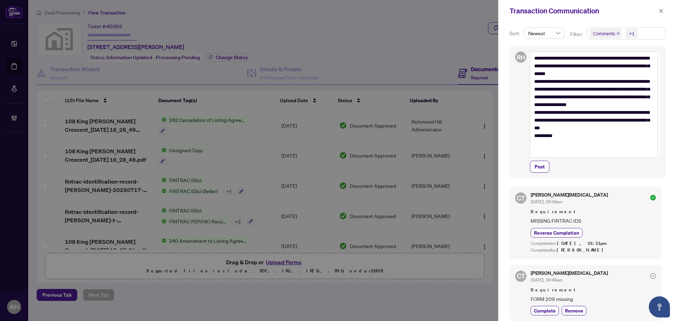
click at [551, 165] on div "Post" at bounding box center [595, 167] width 130 height 12
click at [545, 166] on button "Post" at bounding box center [539, 167] width 19 height 12
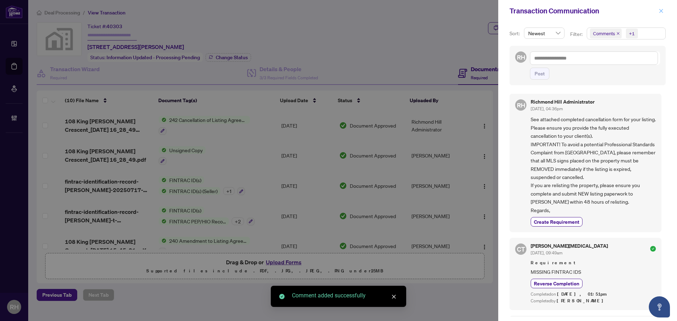
click at [661, 7] on span "button" at bounding box center [660, 10] width 5 height 11
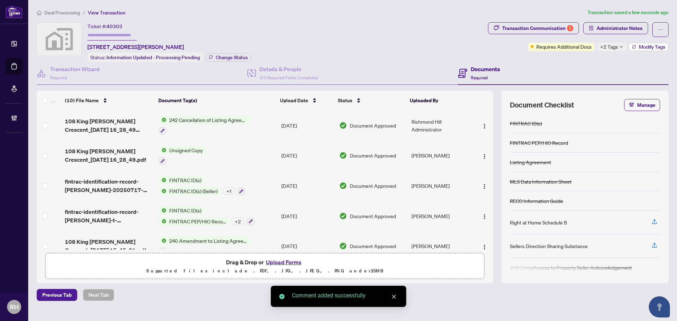
click at [653, 49] on span "Modify Tags" at bounding box center [652, 46] width 26 height 5
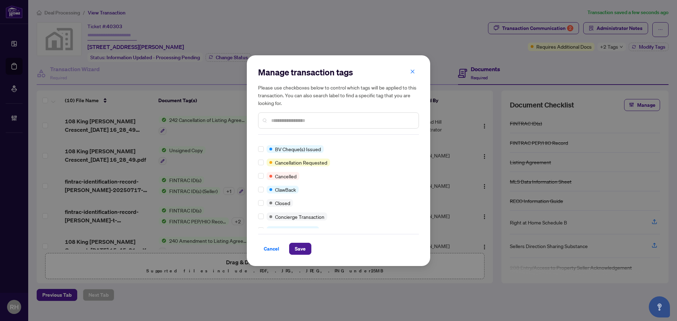
scroll to position [35, 0]
click at [264, 176] on div at bounding box center [262, 176] width 8 height 8
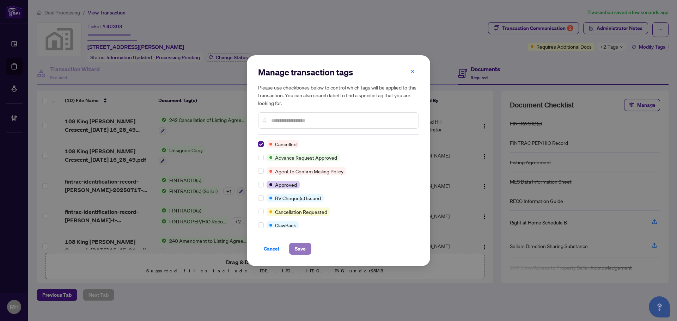
click at [304, 251] on span "Save" at bounding box center [300, 248] width 11 height 11
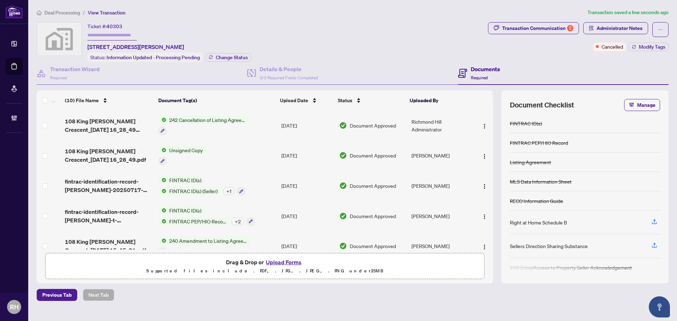
click at [74, 11] on span "Deal Processing" at bounding box center [62, 13] width 36 height 6
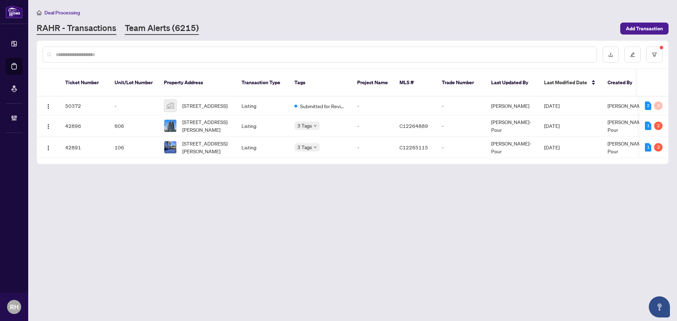
click at [140, 27] on link "Team Alerts (6215)" at bounding box center [162, 28] width 74 height 13
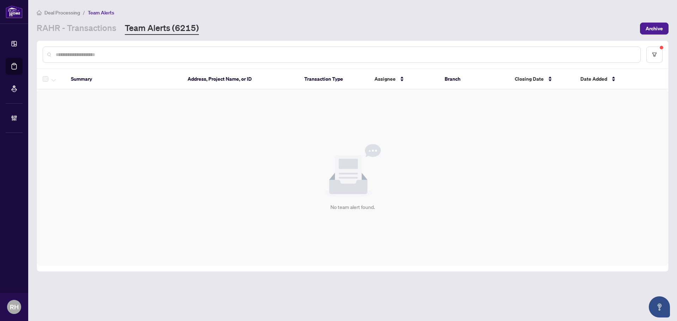
click at [97, 36] on main "Deal Processing / Team Alerts [PERSON_NAME] - Transactions Team Alerts (6215) A…" at bounding box center [352, 160] width 648 height 321
click at [97, 33] on link "RAHR - Transactions" at bounding box center [77, 28] width 80 height 13
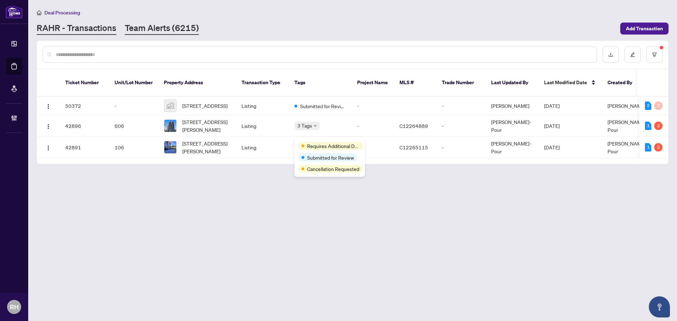
click at [148, 32] on link "Team Alerts (6215)" at bounding box center [162, 28] width 74 height 13
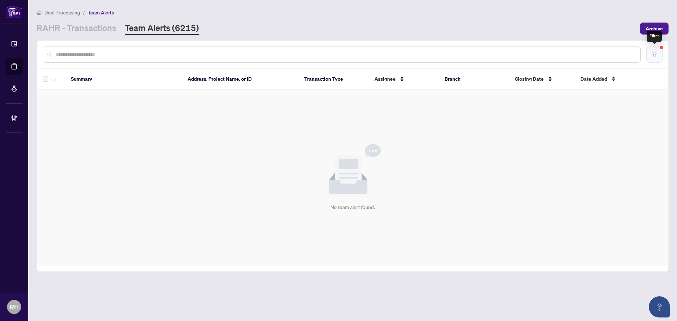
click at [657, 56] on button "button" at bounding box center [654, 55] width 16 height 16
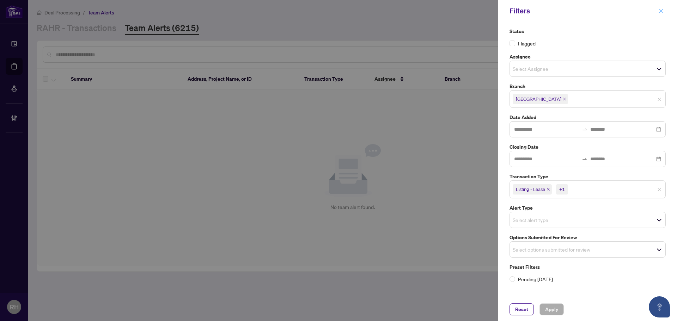
click at [660, 11] on icon "close" at bounding box center [661, 11] width 4 height 4
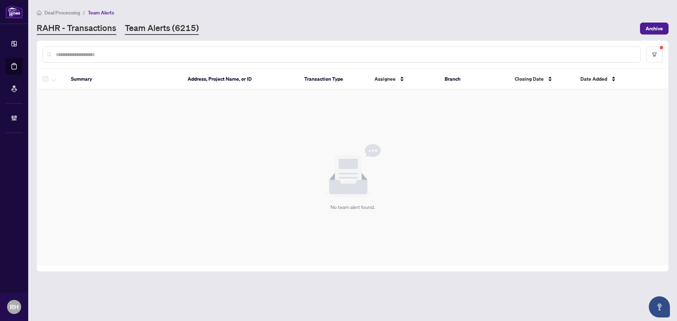
click at [86, 27] on link "RAHR - Transactions" at bounding box center [77, 28] width 80 height 13
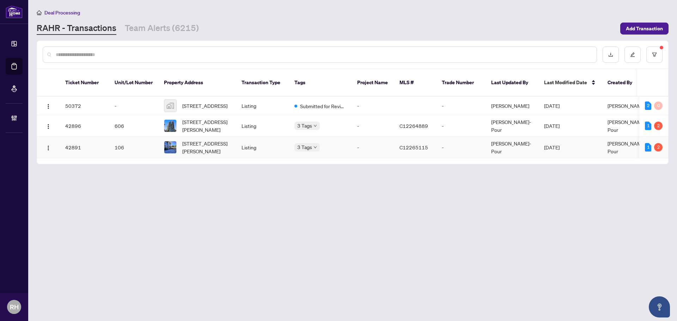
click at [356, 146] on td "-" at bounding box center [372, 147] width 42 height 21
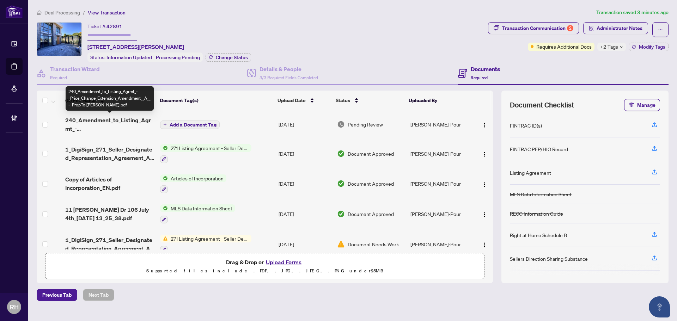
click at [101, 124] on span "240_Amendment_to_Listing_Agrmt_-_Price_Change_Extension_Amendment__A__-_PropTx-…" at bounding box center [109, 124] width 89 height 17
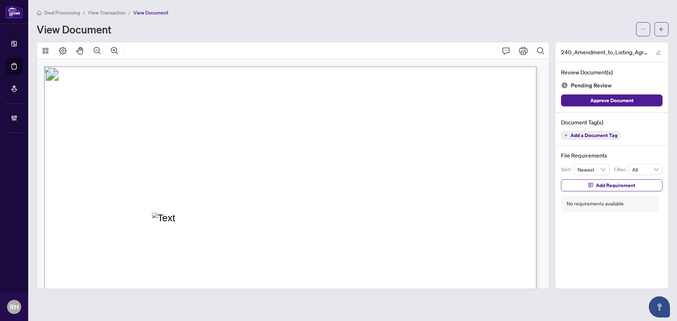
click at [173, 215] on div "Annotation: Text" at bounding box center [169, 218] width 35 height 11
click at [172, 216] on div "Annotation: Text" at bounding box center [169, 218] width 35 height 11
click at [603, 136] on span "Add a Document Tag" at bounding box center [593, 135] width 47 height 5
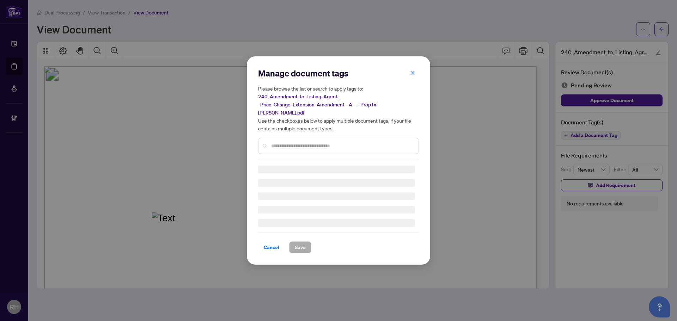
click at [326, 138] on div at bounding box center [338, 146] width 161 height 16
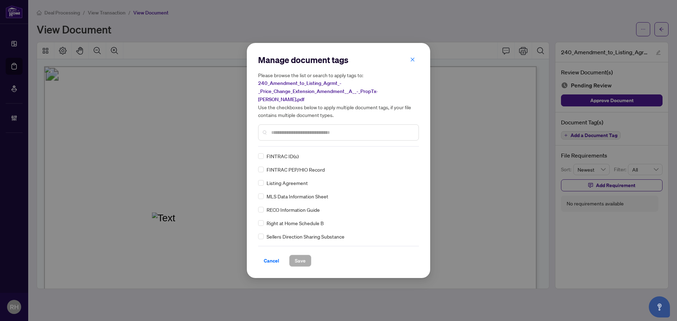
click at [302, 129] on input "text" at bounding box center [342, 133] width 142 height 8
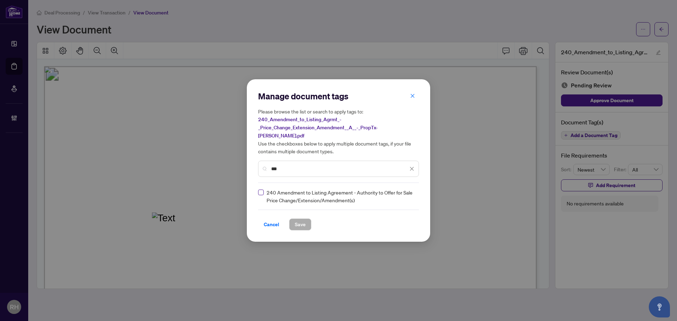
click at [258, 192] on label at bounding box center [261, 193] width 6 height 8
click at [401, 193] on img at bounding box center [404, 196] width 7 height 7
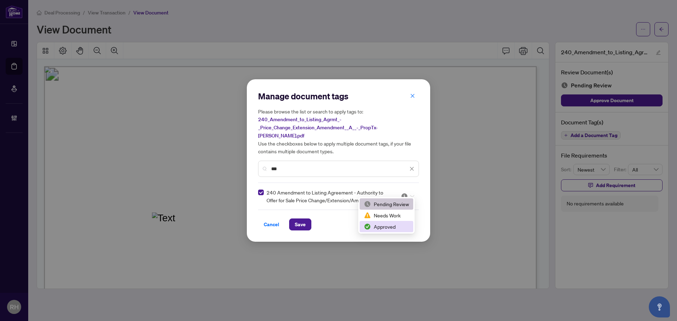
click at [397, 225] on div "Approved" at bounding box center [386, 227] width 45 height 8
click at [310, 218] on button "Save" at bounding box center [300, 224] width 22 height 12
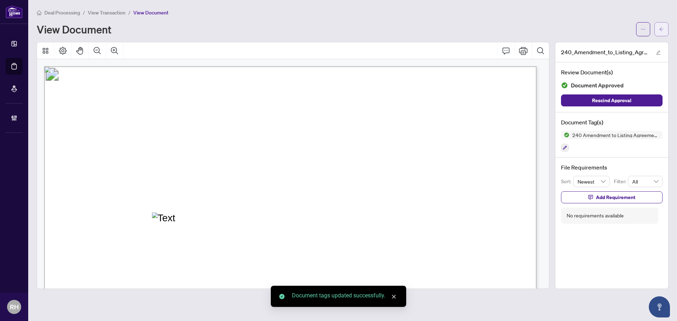
click at [666, 31] on button "button" at bounding box center [661, 29] width 14 height 14
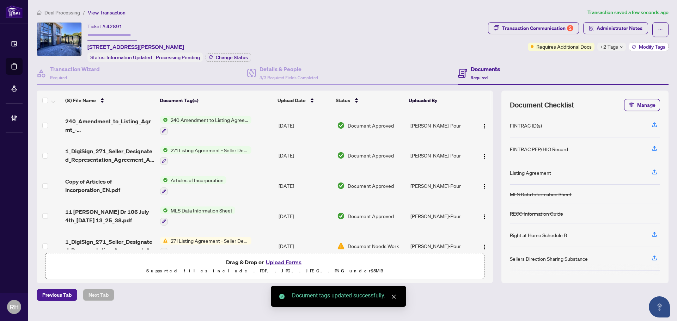
click at [643, 46] on span "Modify Tags" at bounding box center [652, 46] width 26 height 5
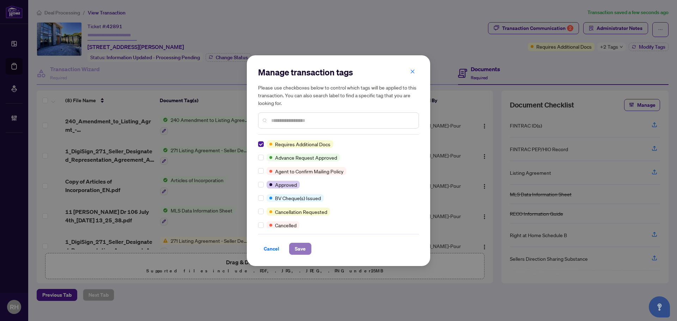
click at [302, 246] on span "Save" at bounding box center [300, 248] width 11 height 11
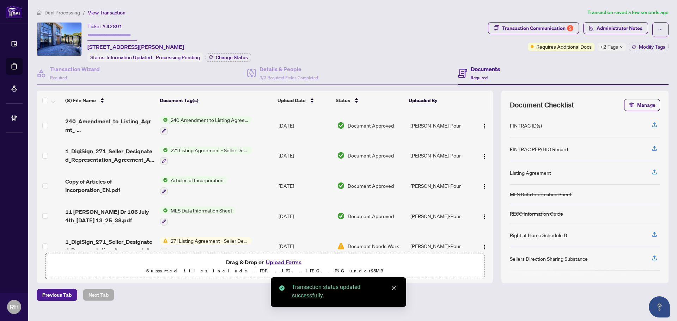
click at [518, 32] on div "Transaction Communication 2" at bounding box center [537, 28] width 71 height 11
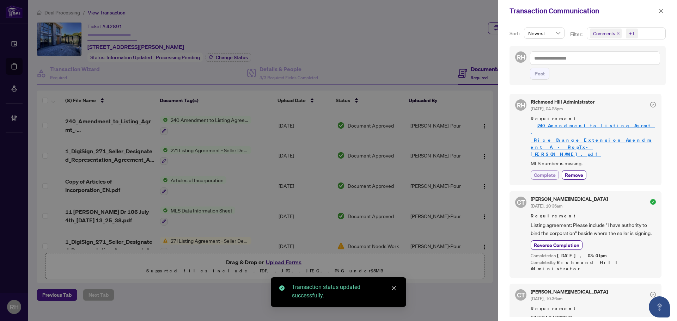
click at [540, 171] on span "Complete" at bounding box center [545, 174] width 22 height 7
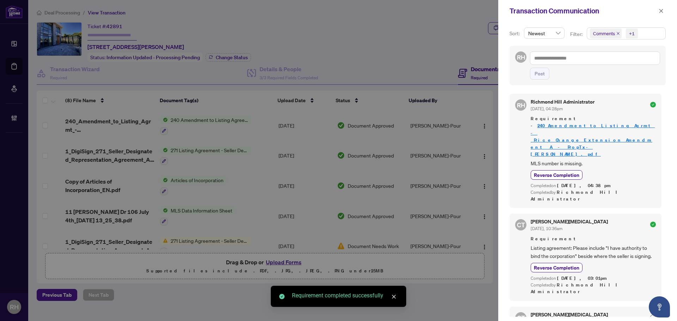
scroll to position [128, 0]
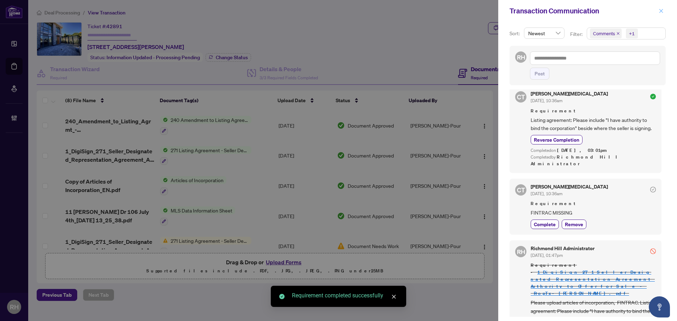
click at [660, 9] on icon "close" at bounding box center [660, 10] width 5 height 5
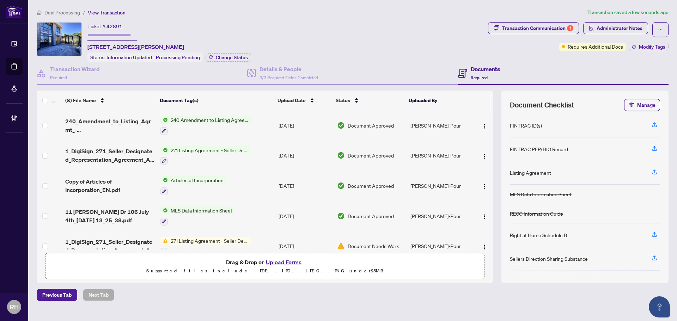
click at [51, 12] on span "Deal Processing" at bounding box center [62, 13] width 36 height 6
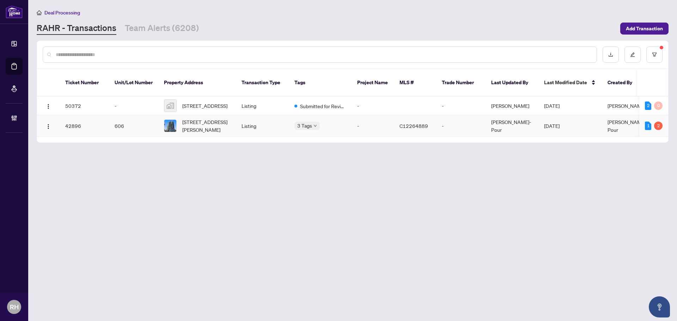
click at [244, 119] on td "Listing" at bounding box center [262, 125] width 53 height 21
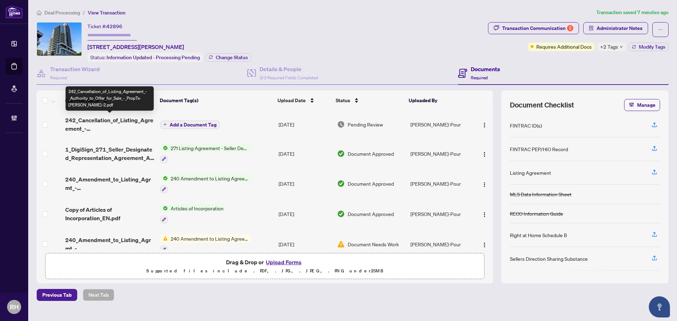
click at [107, 126] on span "242_Cancellation_of_Listing_Agreement_-_Authority_to_Offer_for_Sale_-_PropTx-OR…" at bounding box center [109, 124] width 89 height 17
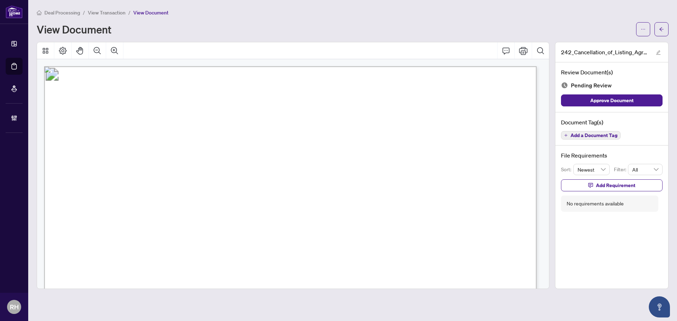
click at [162, 221] on span "C12264889" at bounding box center [160, 222] width 36 height 8
click at [581, 139] on div "Document Tag(s) Add a Document Tag" at bounding box center [611, 128] width 113 height 33
click at [584, 135] on span "Add a Document Tag" at bounding box center [593, 135] width 47 height 5
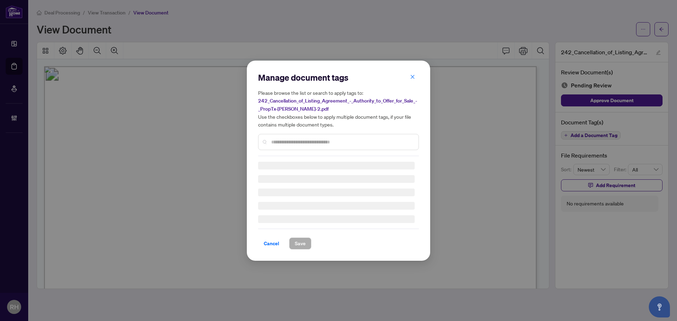
click at [286, 149] on div at bounding box center [338, 142] width 161 height 16
click at [287, 136] on div at bounding box center [338, 142] width 161 height 16
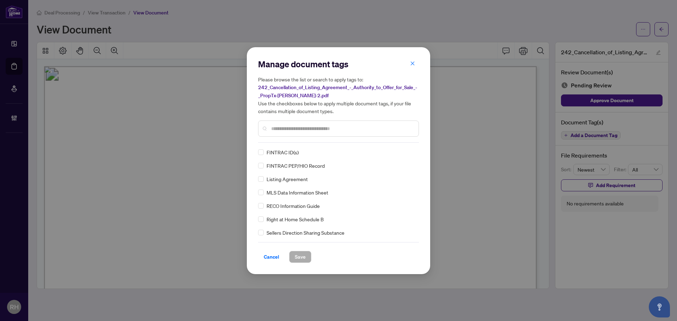
click at [289, 139] on div "Manage document tags Please browse the list or search to apply tags to: 242_Can…" at bounding box center [338, 101] width 161 height 84
click at [290, 132] on input "text" at bounding box center [342, 129] width 142 height 8
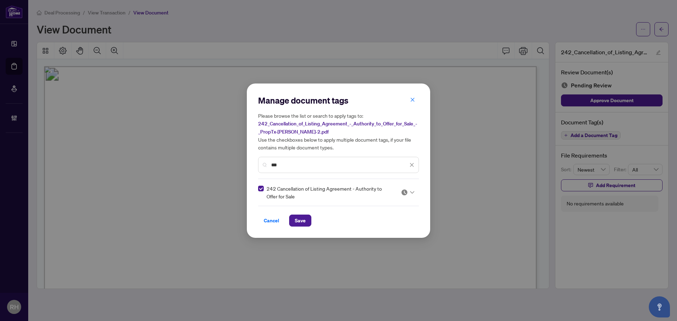
click at [407, 198] on div "242 Cancellation of Listing Agreement - Authority to Offer for Sale" at bounding box center [336, 193] width 156 height 16
click at [407, 193] on img at bounding box center [404, 192] width 7 height 7
click at [265, 191] on div "242 Cancellation of Listing Agreement - Authority to Offer for Sale" at bounding box center [325, 193] width 134 height 16
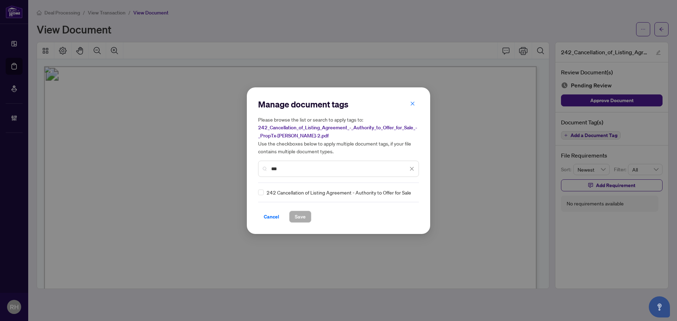
click at [284, 165] on input "***" at bounding box center [339, 169] width 137 height 8
click at [409, 109] on button "button" at bounding box center [412, 104] width 14 height 12
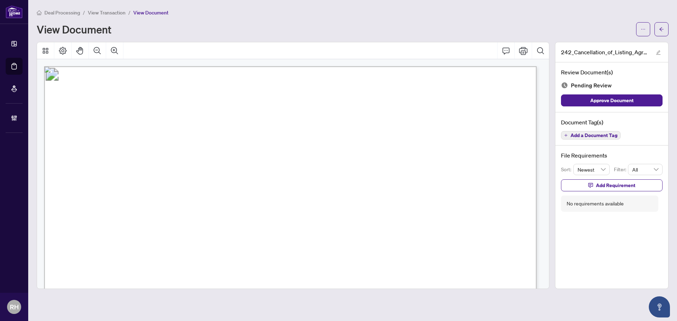
click at [646, 21] on div "Deal Processing / View Transaction / View Document View Document" at bounding box center [353, 22] width 632 height 28
click at [642, 30] on icon "ellipsis" at bounding box center [642, 29] width 5 height 5
click at [627, 41] on span "Download" at bounding box center [618, 45] width 54 height 8
click at [576, 135] on span "Add a Document Tag" at bounding box center [593, 135] width 47 height 5
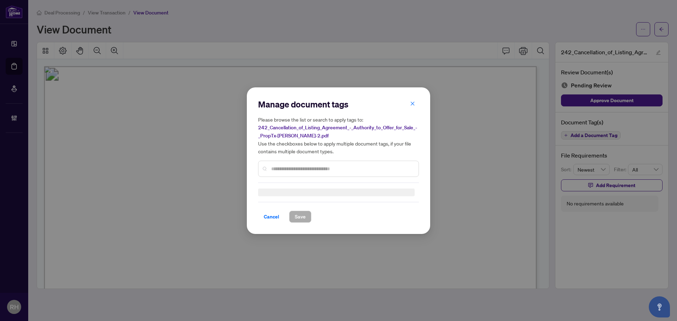
click at [306, 162] on div at bounding box center [338, 169] width 161 height 16
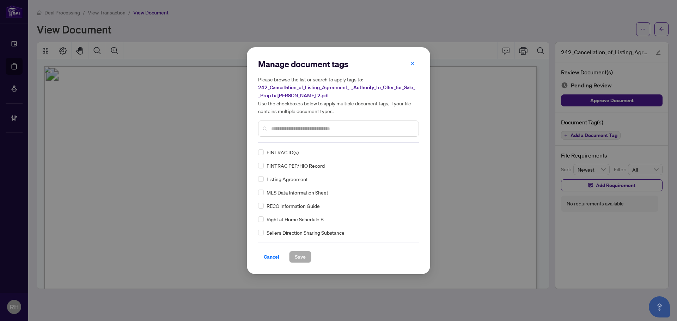
click at [300, 166] on span "FINTRAC PEP/HIO Record" at bounding box center [295, 166] width 58 height 8
click at [292, 130] on input "text" at bounding box center [342, 129] width 142 height 8
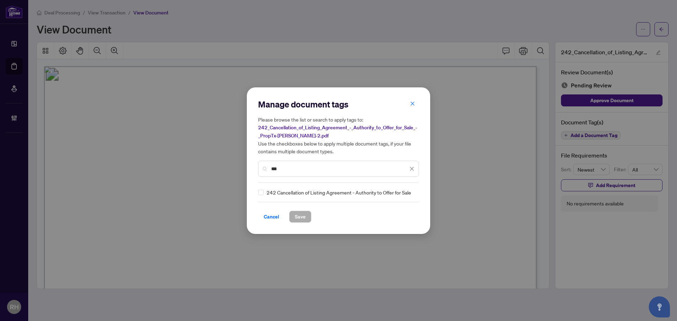
click at [299, 171] on input "***" at bounding box center [339, 169] width 137 height 8
click at [398, 192] on div at bounding box center [405, 192] width 18 height 7
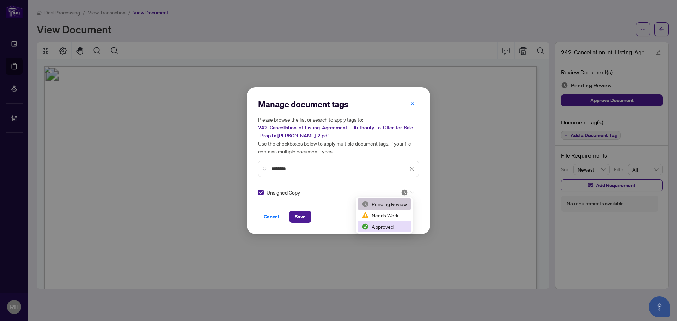
click at [382, 230] on div "Approved" at bounding box center [384, 226] width 54 height 11
click at [300, 217] on span "Save" at bounding box center [300, 216] width 11 height 11
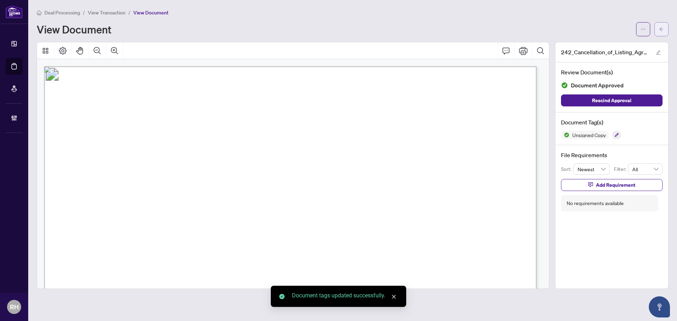
drag, startPoint x: 667, startPoint y: 23, endPoint x: 664, endPoint y: 25, distance: 4.4
click at [664, 25] on button "button" at bounding box center [661, 29] width 14 height 14
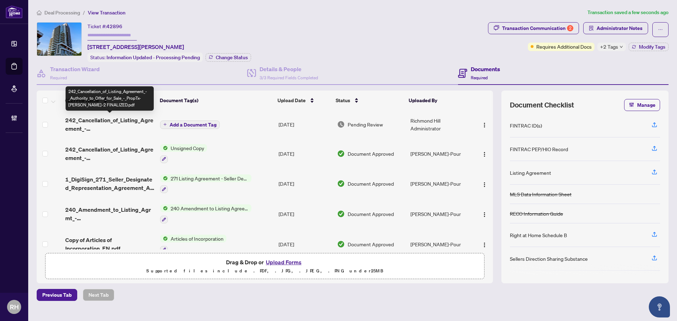
click at [119, 121] on span "242_Cancellation_of_Listing_Agreement_-_Authority_to_Offer_for_Sale_-_PropTx-OR…" at bounding box center [109, 124] width 89 height 17
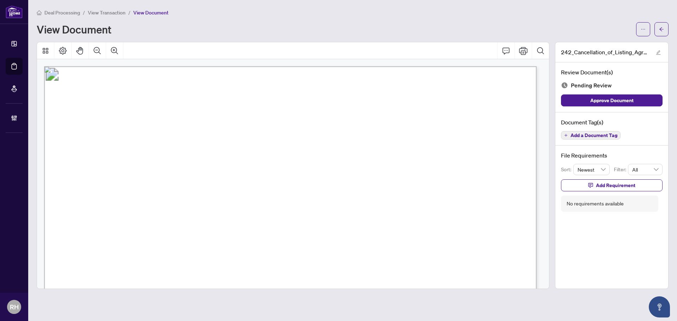
click at [597, 137] on span "Add a Document Tag" at bounding box center [593, 135] width 47 height 5
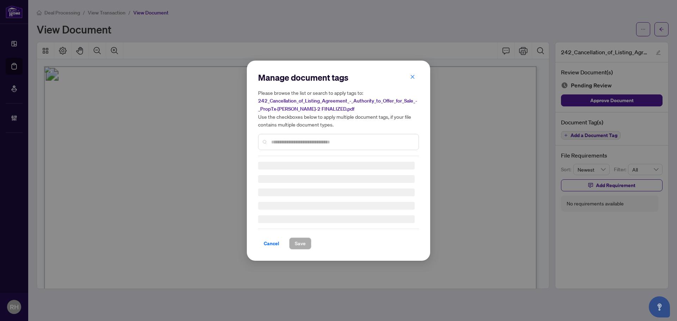
click at [347, 154] on div "Manage document tags Please browse the list or search to apply tags to: 242_Can…" at bounding box center [338, 114] width 161 height 84
click at [334, 142] on input "text" at bounding box center [342, 142] width 142 height 8
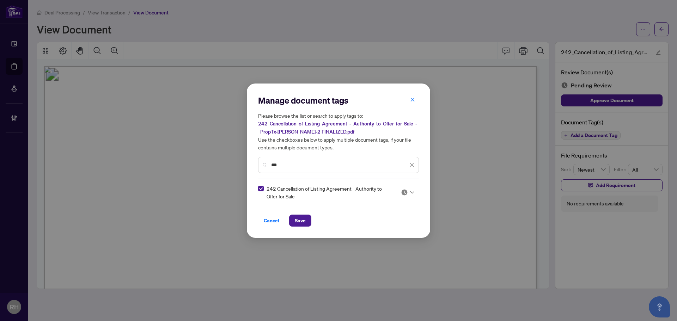
click at [407, 187] on input "search" at bounding box center [404, 192] width 7 height 11
click at [397, 225] on div "Approved" at bounding box center [386, 227] width 45 height 8
click at [298, 224] on span "Save" at bounding box center [300, 220] width 11 height 11
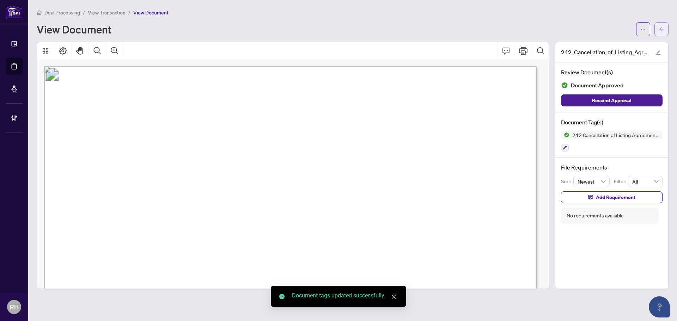
click at [659, 32] on span "button" at bounding box center [661, 29] width 5 height 11
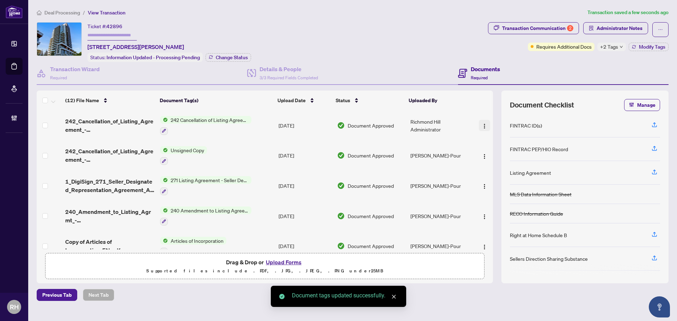
click at [482, 126] on img "button" at bounding box center [484, 126] width 6 height 6
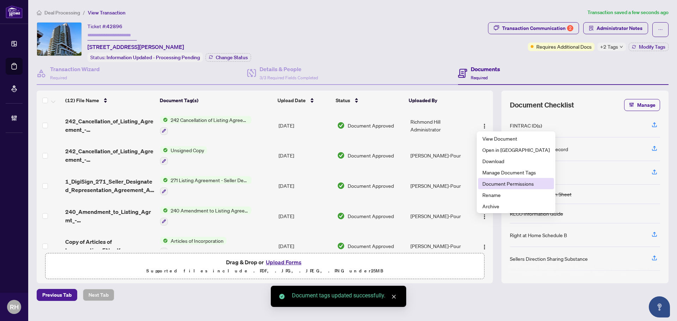
click at [510, 180] on span "Document Permissions" at bounding box center [515, 184] width 67 height 8
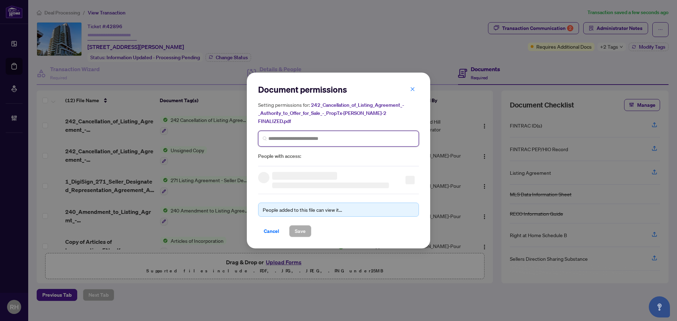
click at [313, 136] on input "search" at bounding box center [341, 138] width 146 height 7
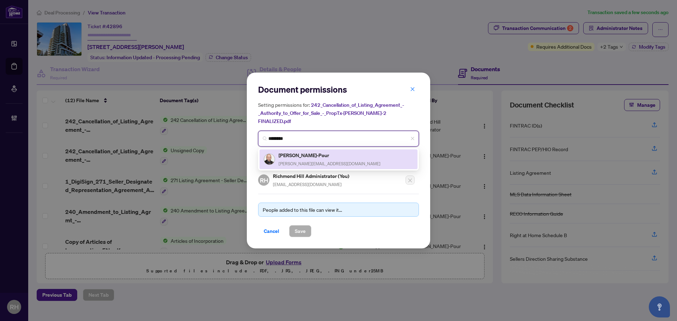
click at [327, 151] on h5 "Sam Shahi-Pour" at bounding box center [329, 155] width 102 height 8
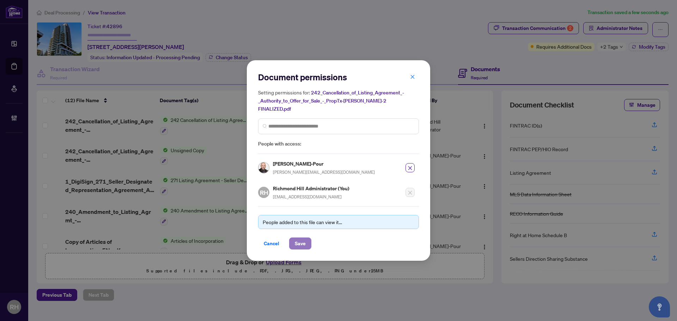
click at [304, 238] on span "Save" at bounding box center [300, 243] width 11 height 11
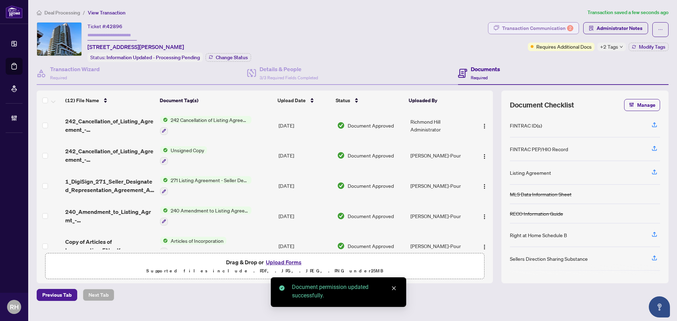
click at [558, 26] on div "Transaction Communication 2" at bounding box center [537, 28] width 71 height 11
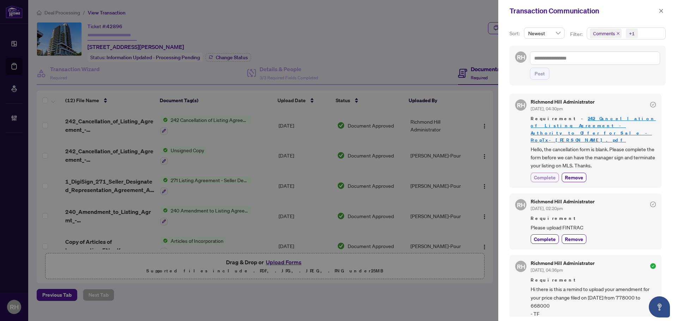
click at [543, 174] on span "Complete" at bounding box center [545, 177] width 22 height 7
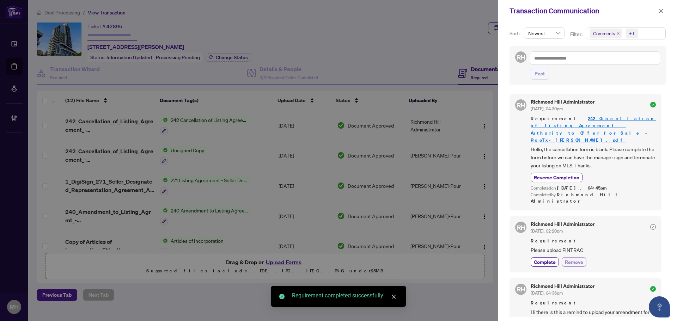
click at [575, 258] on span "Remove" at bounding box center [574, 261] width 18 height 7
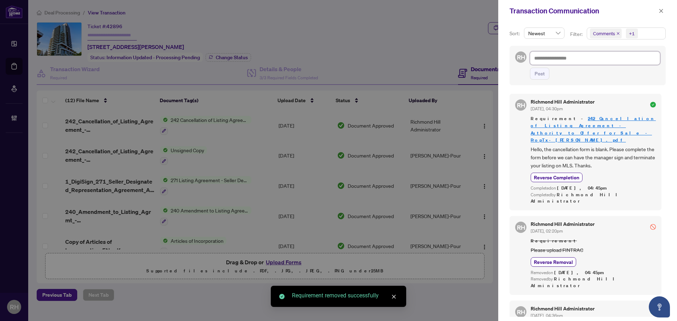
click at [591, 59] on textarea at bounding box center [595, 57] width 130 height 13
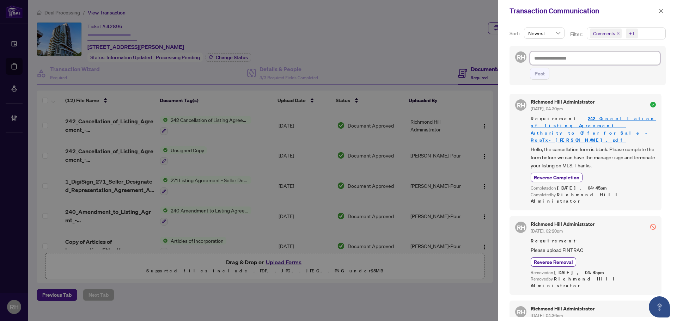
paste textarea "**********"
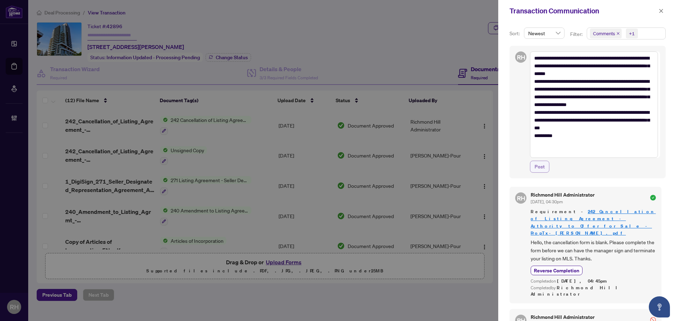
click at [545, 169] on button "Post" at bounding box center [539, 167] width 19 height 12
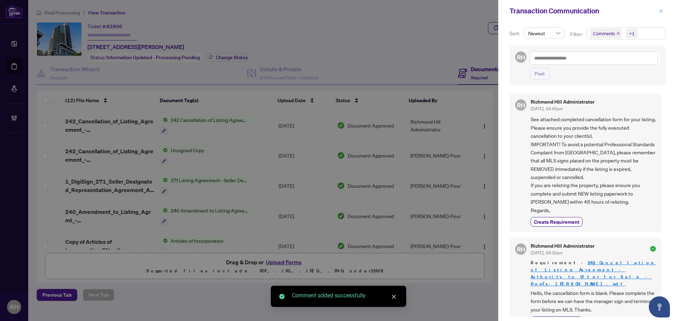
click at [660, 10] on icon "close" at bounding box center [660, 10] width 5 height 5
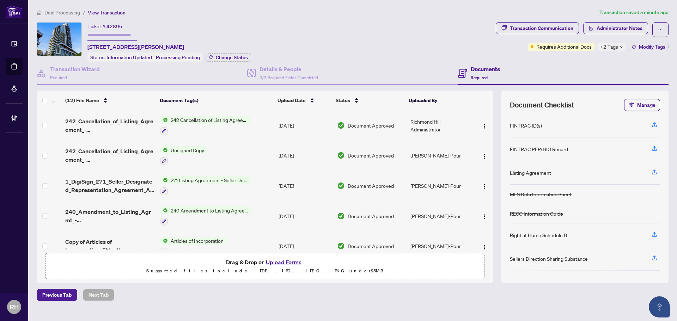
click at [657, 52] on div "Transaction Communication Administrator Notes Requires Additional Docs +2 Tags …" at bounding box center [582, 42] width 176 height 40
click at [656, 48] on span "Modify Tags" at bounding box center [652, 46] width 26 height 5
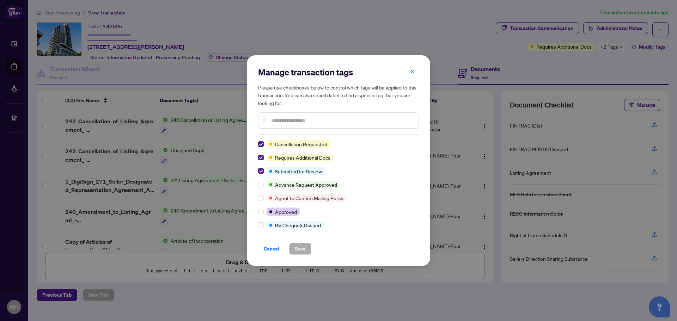
click at [265, 145] on div at bounding box center [262, 144] width 8 height 8
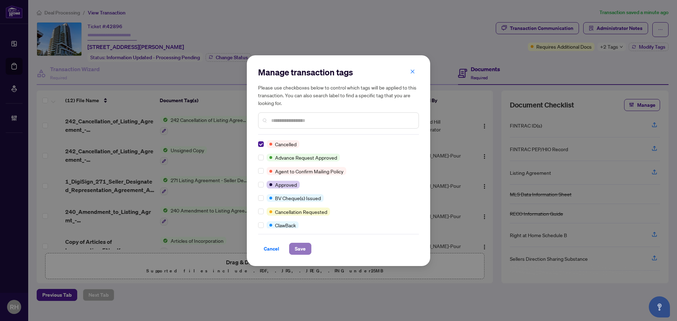
click at [301, 252] on span "Save" at bounding box center [300, 248] width 11 height 11
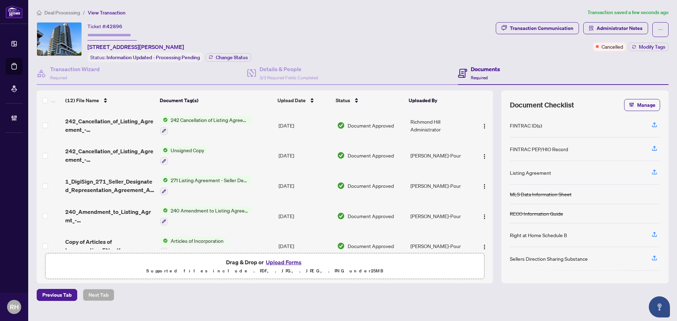
click at [58, 14] on span "Deal Processing" at bounding box center [62, 13] width 36 height 6
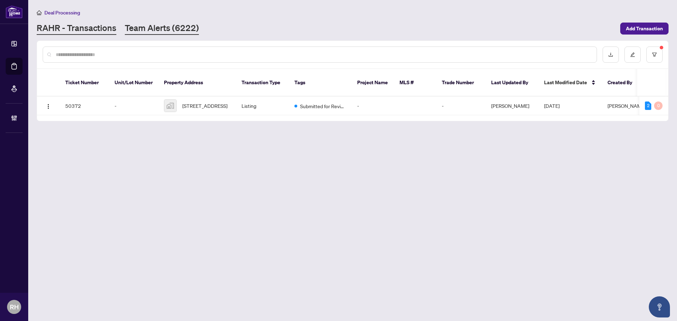
click at [170, 30] on link "Team Alerts (6222)" at bounding box center [162, 28] width 74 height 13
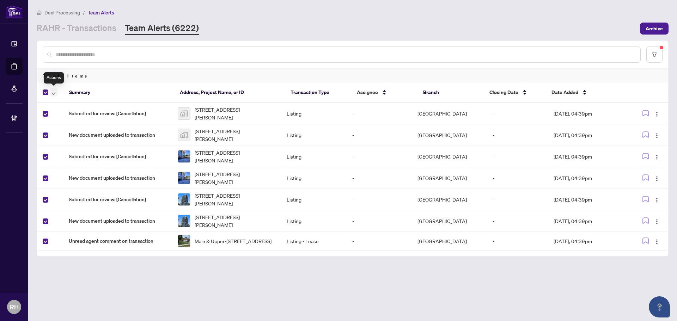
click at [52, 96] on span "button" at bounding box center [53, 92] width 4 height 8
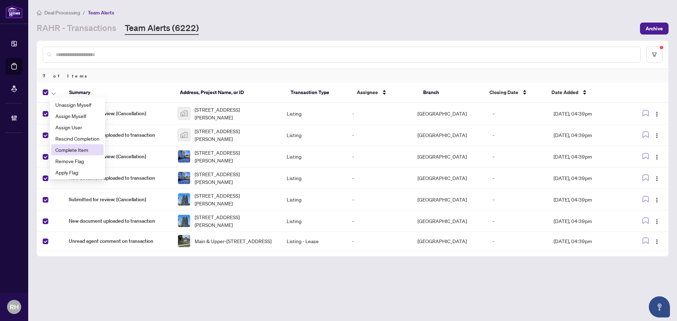
click at [84, 150] on span "Complete Item" at bounding box center [77, 150] width 44 height 8
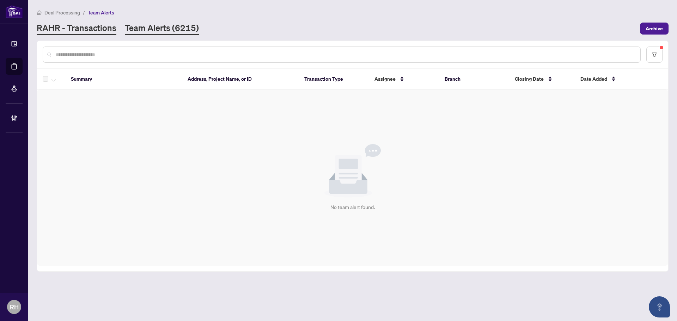
click at [94, 29] on link "RAHR - Transactions" at bounding box center [77, 28] width 80 height 13
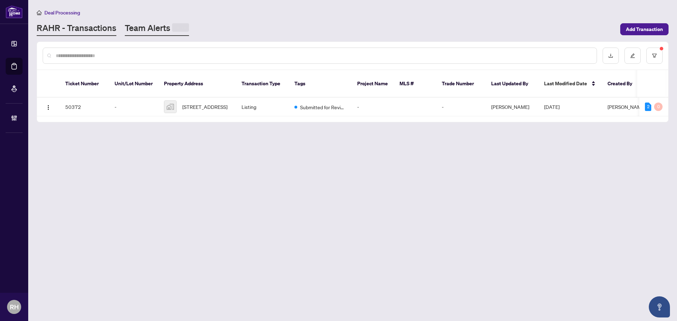
click at [160, 29] on link "Team Alerts" at bounding box center [157, 29] width 64 height 14
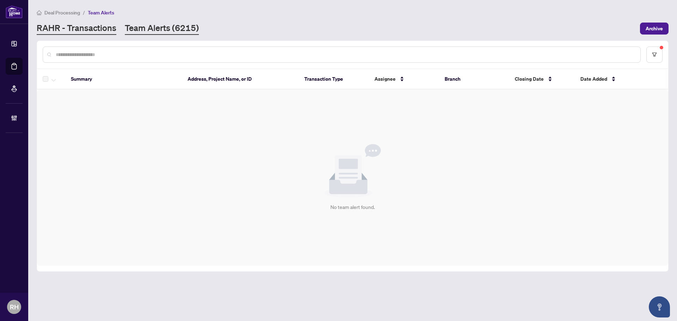
click at [89, 30] on link "RAHR - Transactions" at bounding box center [77, 28] width 80 height 13
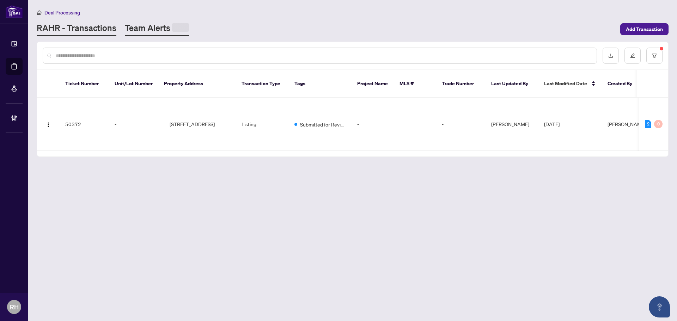
click at [159, 26] on link "Team Alerts" at bounding box center [157, 29] width 64 height 14
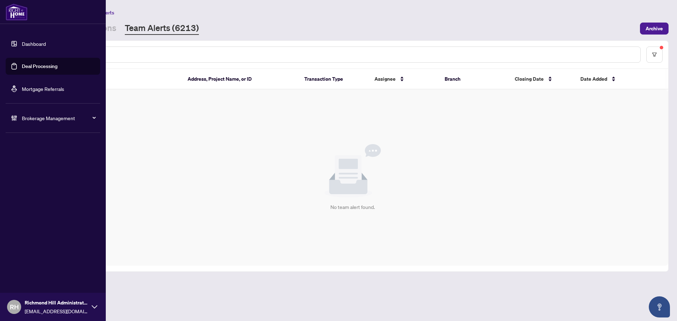
click at [27, 125] on div "Brokerage Management" at bounding box center [53, 118] width 94 height 17
click at [36, 143] on link "Settings Overview" at bounding box center [35, 146] width 40 height 6
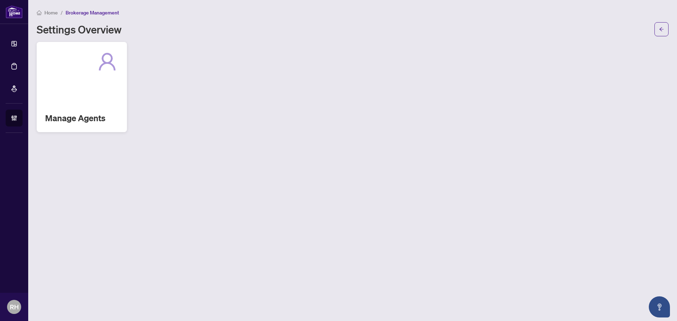
click at [103, 69] on icon at bounding box center [107, 61] width 23 height 23
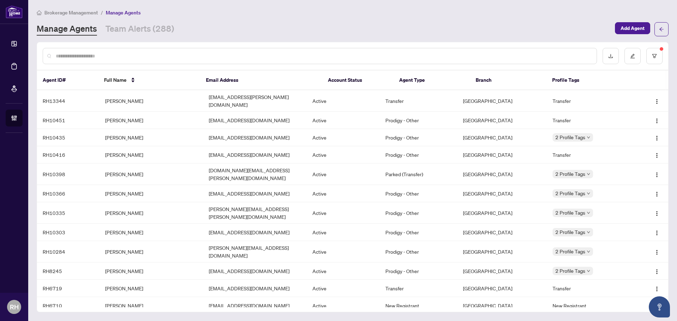
click at [103, 54] on input "text" at bounding box center [323, 56] width 535 height 8
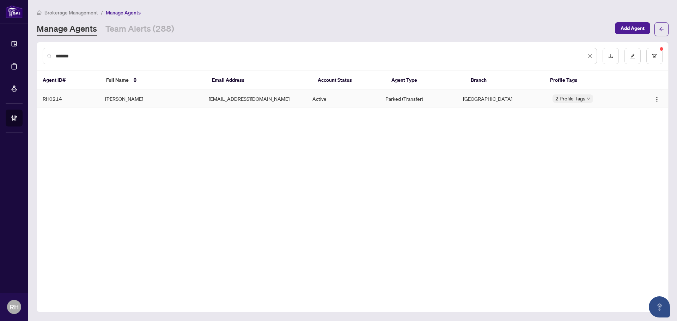
click at [487, 96] on td "Richmond Hill" at bounding box center [501, 98] width 89 height 17
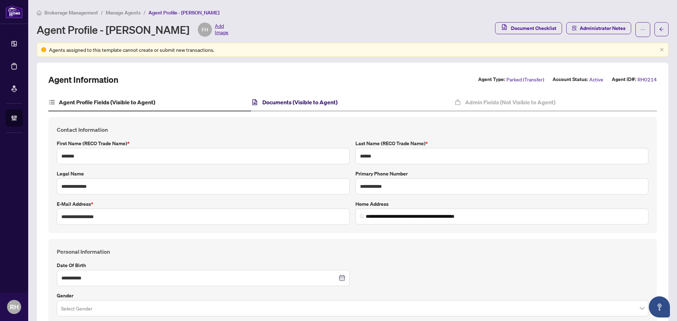
click at [288, 100] on h4 "Documents (Visible to Agent)" at bounding box center [299, 102] width 75 height 8
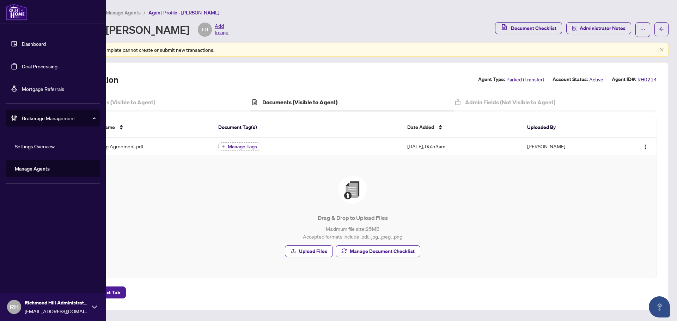
click at [22, 44] on link "Dashboard" at bounding box center [34, 44] width 24 height 6
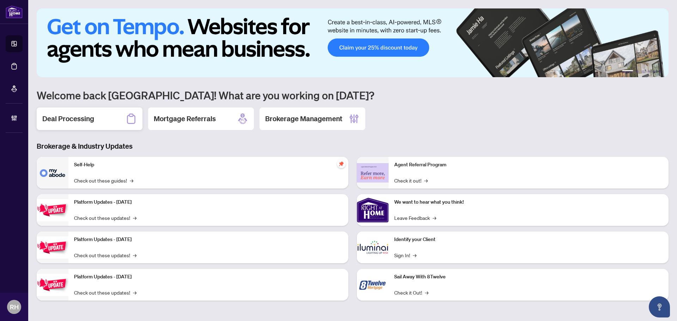
click at [99, 111] on div "Deal Processing" at bounding box center [90, 118] width 106 height 23
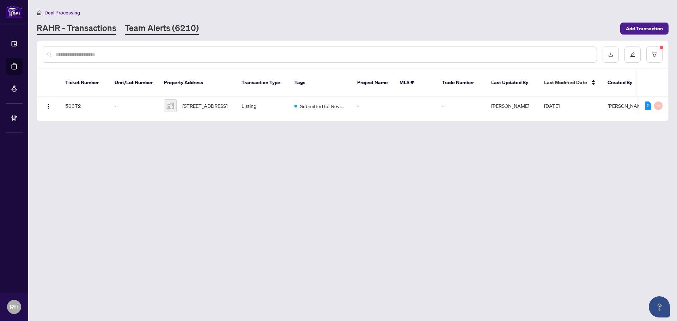
click at [158, 27] on link "Team Alerts (6210)" at bounding box center [162, 28] width 74 height 13
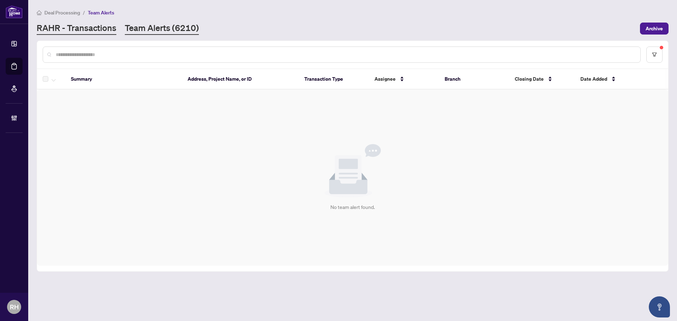
click at [103, 32] on link "RAHR - Transactions" at bounding box center [77, 28] width 80 height 13
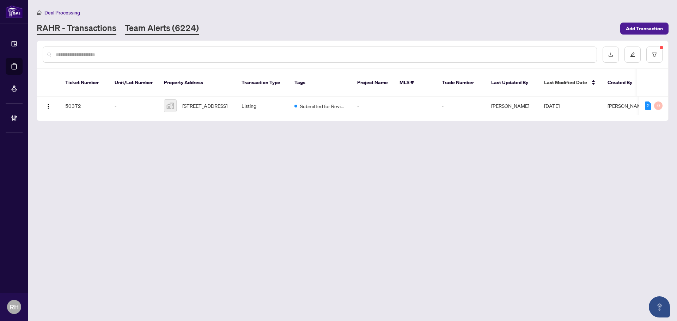
click at [169, 23] on link "Team Alerts (6224)" at bounding box center [162, 28] width 74 height 13
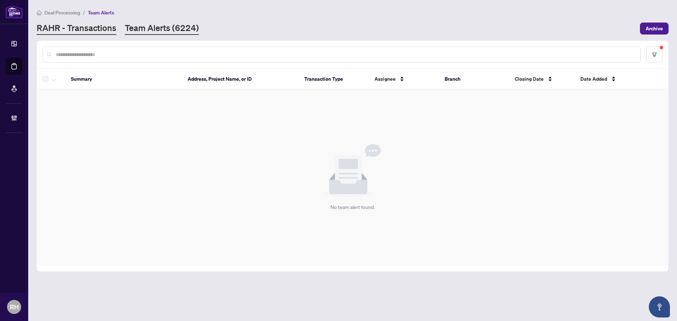
click at [77, 33] on link "RAHR - Transactions" at bounding box center [77, 28] width 80 height 13
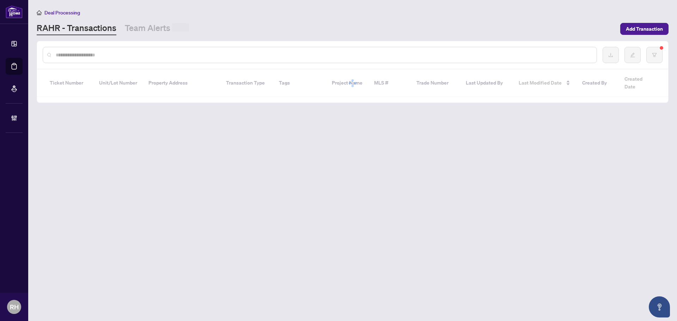
click at [149, 31] on link "Team Alerts" at bounding box center [157, 28] width 64 height 13
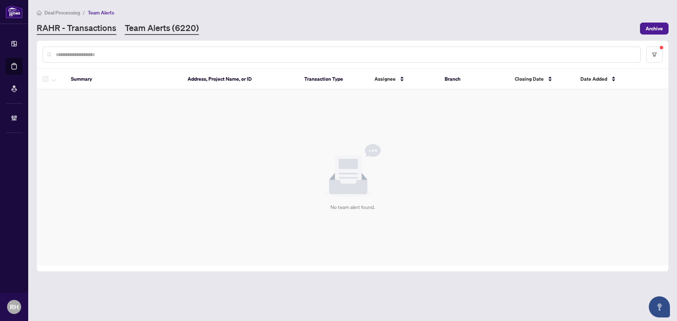
click at [94, 32] on link "RAHR - Transactions" at bounding box center [77, 28] width 80 height 13
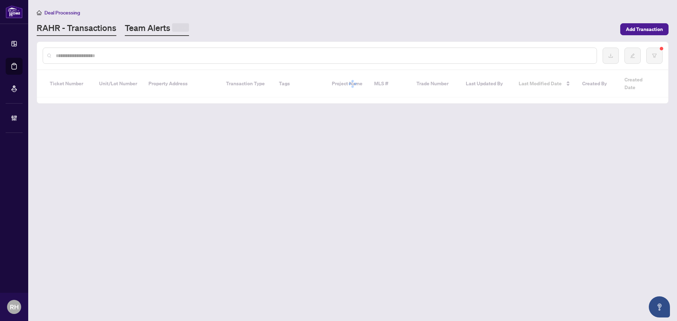
click at [129, 26] on link "Team Alerts" at bounding box center [157, 29] width 64 height 14
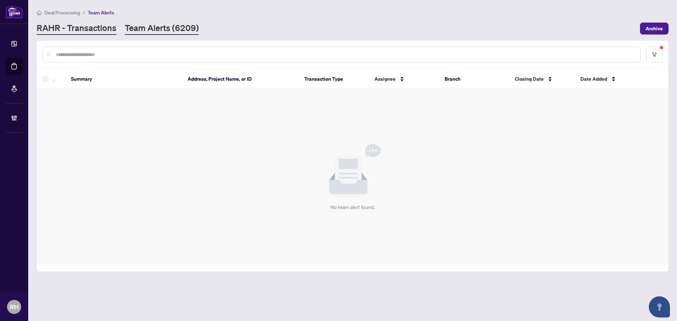
click at [87, 29] on link "RAHR - Transactions" at bounding box center [77, 28] width 80 height 13
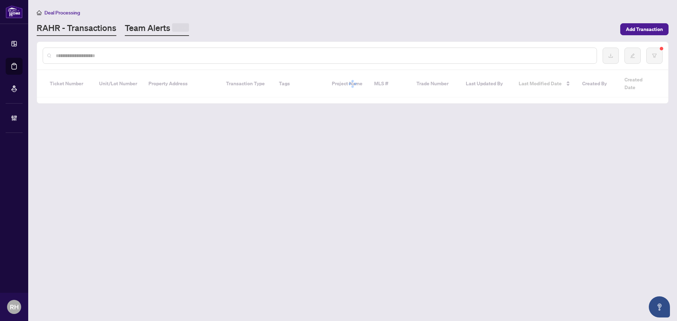
click at [138, 23] on link "Team Alerts" at bounding box center [157, 29] width 64 height 14
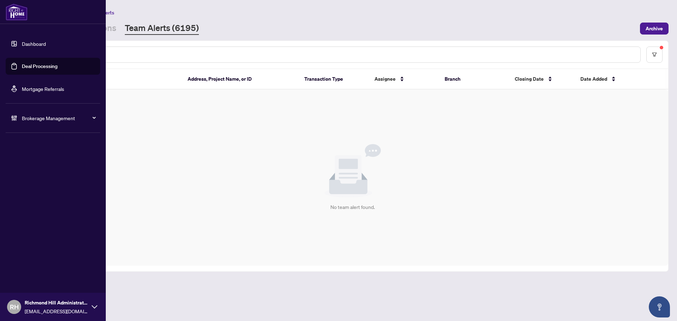
click at [104, 29] on div "Dashboard Deal Processing Mortgage Referrals Brokerage Management RH Richmond H…" at bounding box center [53, 160] width 106 height 321
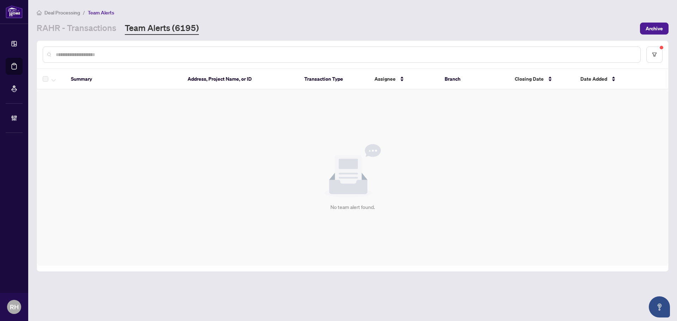
click at [112, 37] on main "Deal Processing / Team Alerts RAHR - Transactions Team Alerts (6195) Archive Su…" at bounding box center [352, 160] width 648 height 321
click at [111, 32] on link "RAHR - Transactions" at bounding box center [77, 28] width 80 height 13
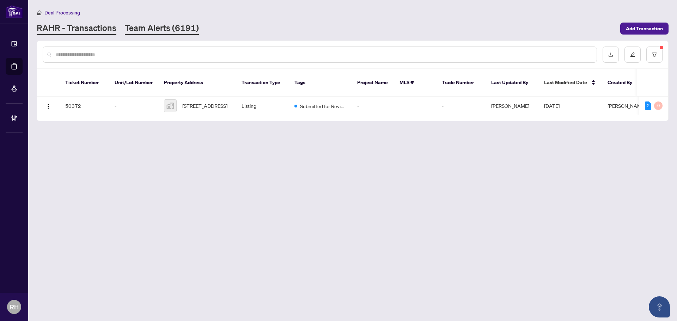
click at [164, 26] on link "Team Alerts (6191)" at bounding box center [162, 28] width 74 height 13
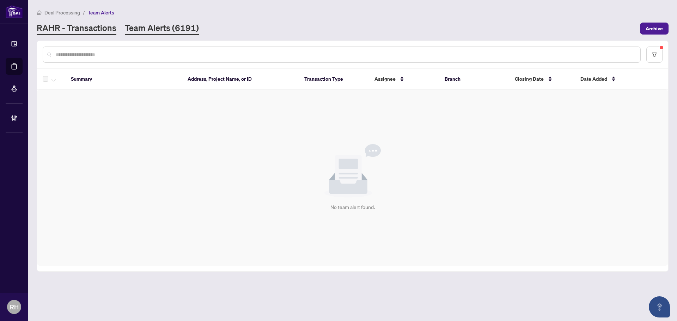
click at [50, 25] on link "RAHR - Transactions" at bounding box center [77, 28] width 80 height 13
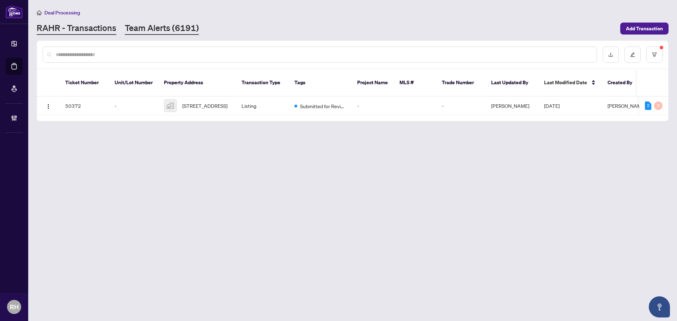
click at [162, 27] on link "Team Alerts (6191)" at bounding box center [162, 28] width 74 height 13
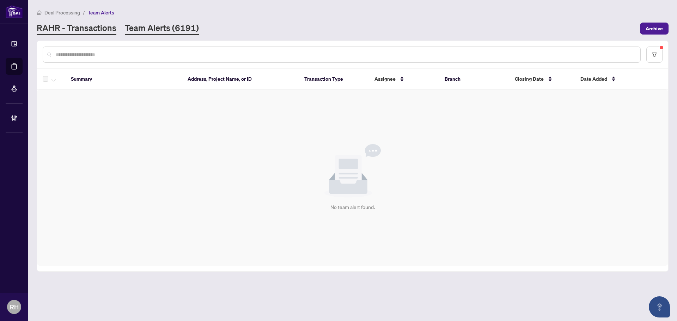
click at [88, 30] on link "RAHR - Transactions" at bounding box center [77, 28] width 80 height 13
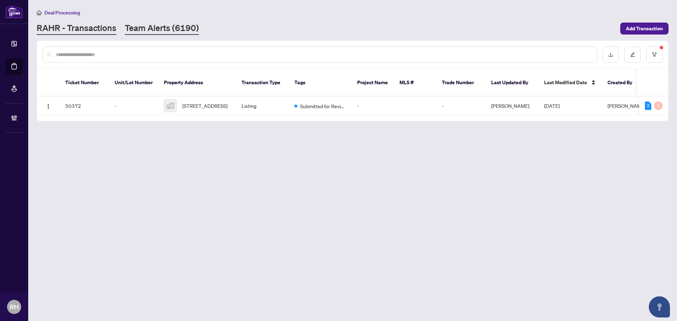
click at [144, 28] on link "Team Alerts (6190)" at bounding box center [162, 28] width 74 height 13
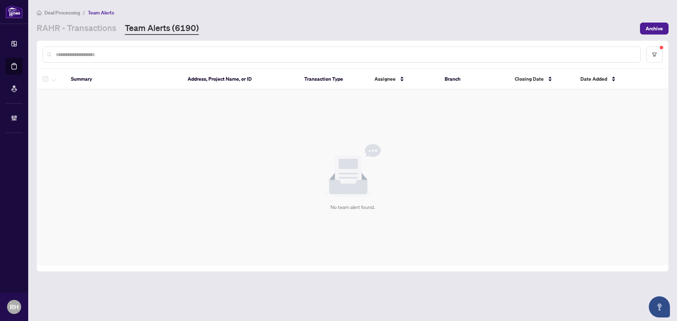
click at [117, 28] on div "RAHR - Transactions Team Alerts (6190)" at bounding box center [118, 28] width 162 height 13
click at [106, 27] on link "RAHR - Transactions" at bounding box center [77, 28] width 80 height 13
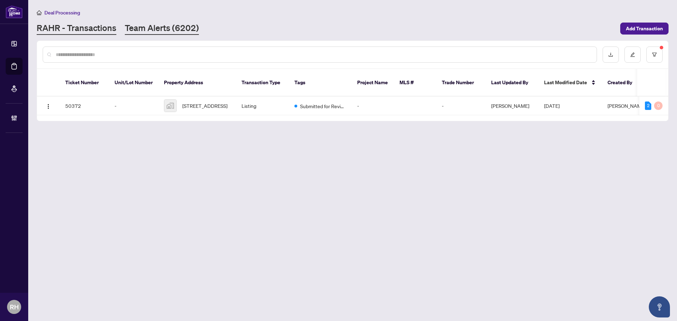
click at [150, 33] on link "Team Alerts (6202)" at bounding box center [162, 28] width 74 height 13
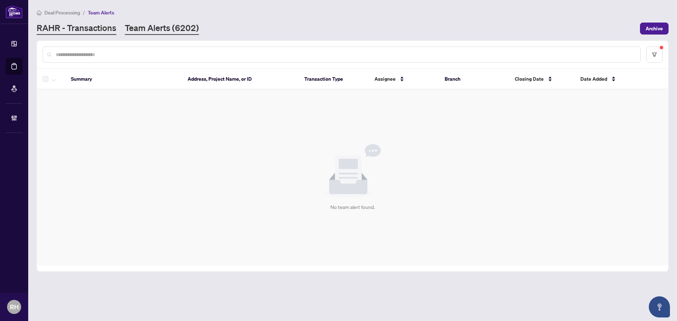
click at [103, 29] on link "RAHR - Transactions" at bounding box center [77, 28] width 80 height 13
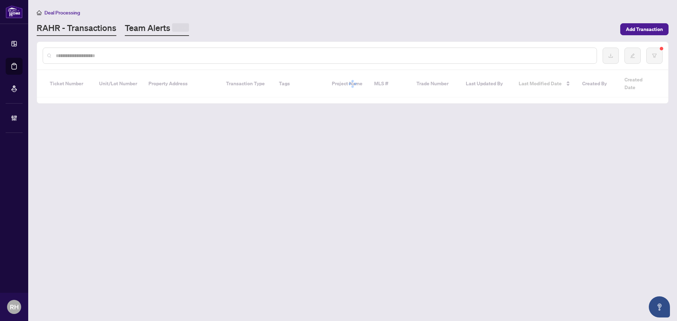
click at [141, 28] on link "Team Alerts" at bounding box center [157, 29] width 64 height 14
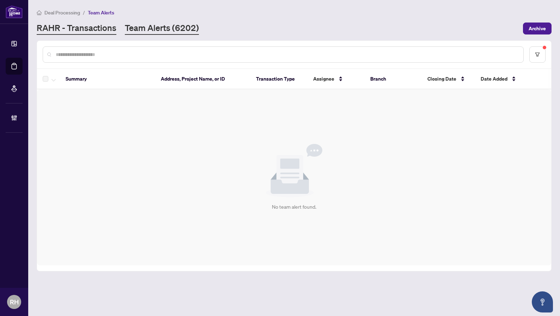
click at [72, 33] on link "RAHR - Transactions" at bounding box center [77, 28] width 80 height 13
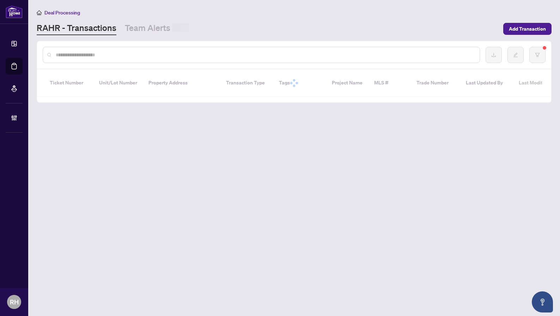
click at [142, 33] on link "Team Alerts" at bounding box center [157, 28] width 64 height 13
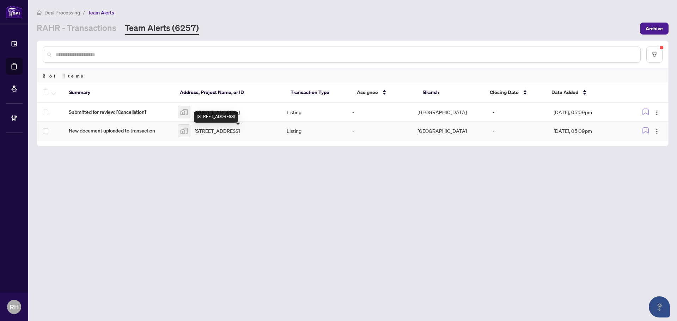
click at [163, 140] on td "New document uploaded to transaction" at bounding box center [117, 131] width 109 height 19
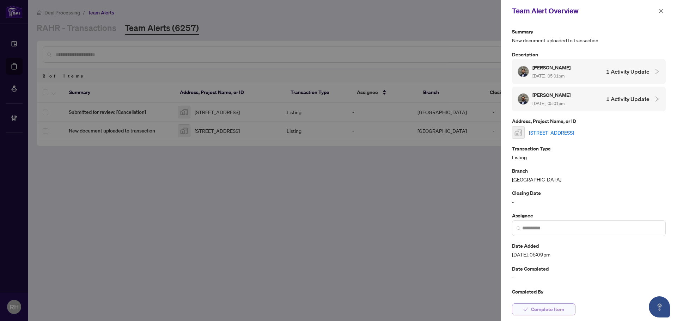
click at [561, 307] on span "Complete Item" at bounding box center [547, 309] width 33 height 11
click at [661, 8] on span "button" at bounding box center [660, 10] width 5 height 11
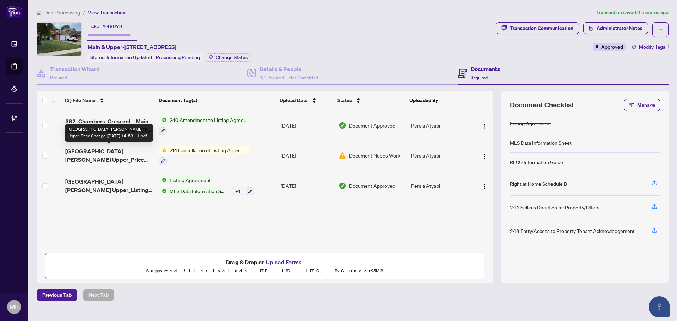
click at [127, 154] on span "[GEOGRAPHIC_DATA][PERSON_NAME] Upper_Price Change_[DATE] 14_53_11.pdf" at bounding box center [109, 155] width 88 height 17
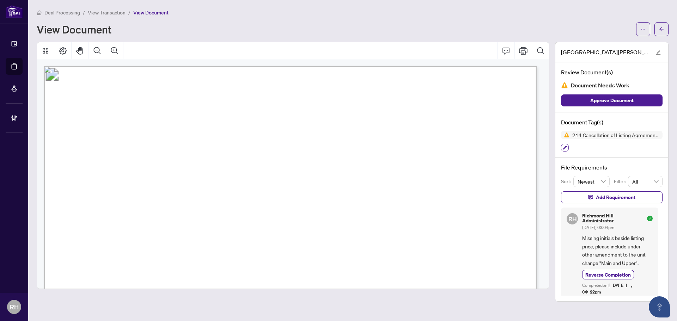
click at [563, 149] on icon "button" at bounding box center [565, 148] width 4 height 4
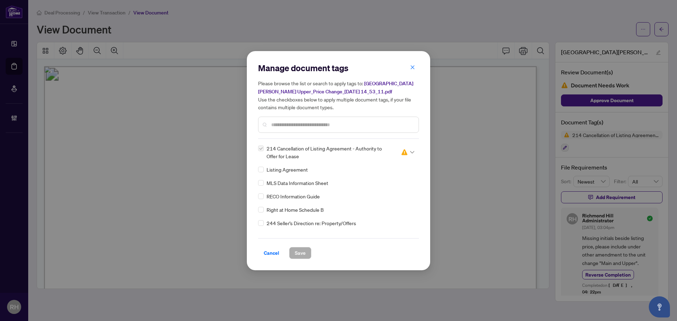
click at [262, 146] on label at bounding box center [261, 148] width 6 height 8
click at [410, 152] on icon at bounding box center [412, 152] width 4 height 3
click at [404, 164] on div "Pending Review" at bounding box center [384, 164] width 45 height 8
click at [281, 131] on div at bounding box center [338, 125] width 161 height 16
click at [285, 126] on input "text" at bounding box center [342, 125] width 142 height 8
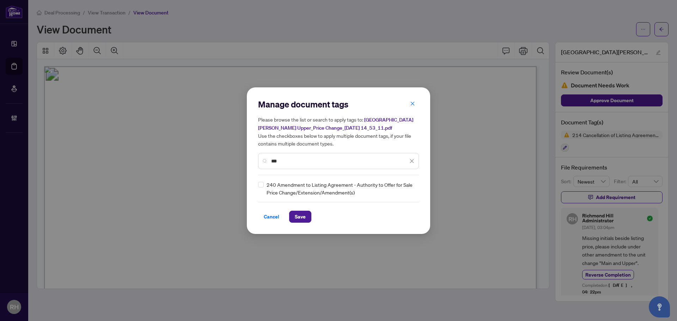
type input "***"
click at [260, 191] on div "240 Amendment to Listing Agreement - Authority to Offer for Sale Price Change/E…" at bounding box center [336, 189] width 156 height 16
click at [406, 189] on img at bounding box center [404, 188] width 7 height 7
click at [403, 211] on div "Needs Work" at bounding box center [386, 212] width 45 height 8
click at [303, 219] on span "Save" at bounding box center [300, 216] width 11 height 11
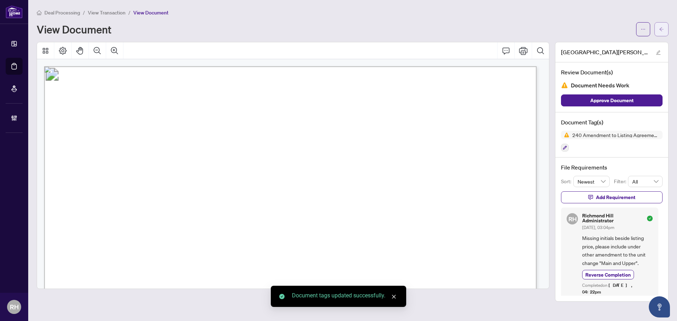
click at [658, 25] on button "button" at bounding box center [661, 29] width 14 height 14
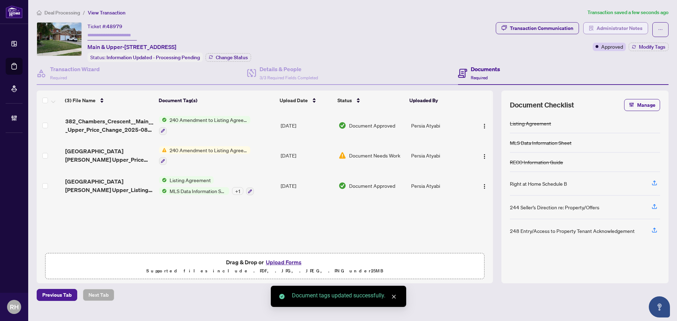
click at [617, 26] on span "Administrator Notes" at bounding box center [619, 28] width 46 height 11
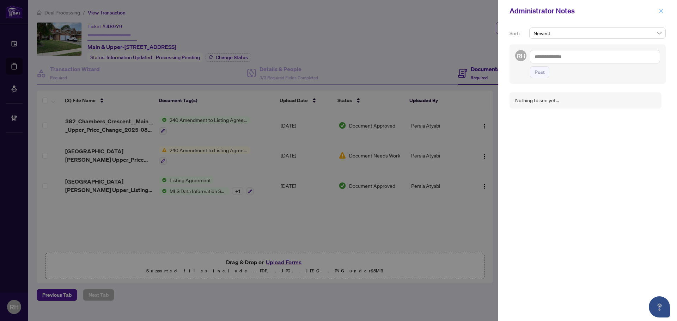
click at [664, 11] on button "button" at bounding box center [660, 11] width 9 height 8
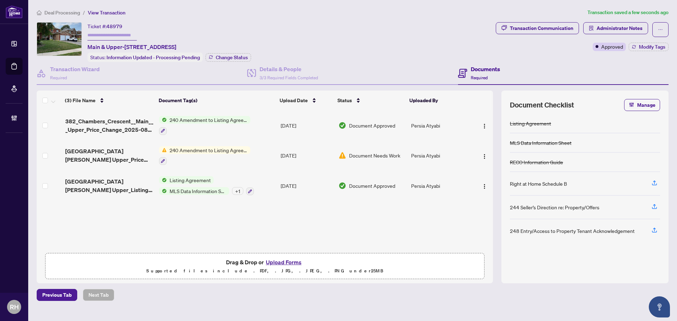
click at [553, 34] on span "Transaction Communication" at bounding box center [536, 29] width 83 height 15
click at [550, 30] on div "Transaction Communication" at bounding box center [541, 28] width 63 height 11
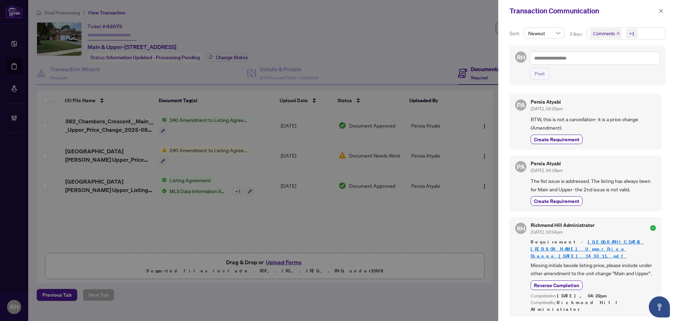
click at [664, 0] on div "Transaction Communication" at bounding box center [587, 11] width 179 height 22
click at [662, 10] on icon "close" at bounding box center [661, 11] width 4 height 4
